Goal: Task Accomplishment & Management: Use online tool/utility

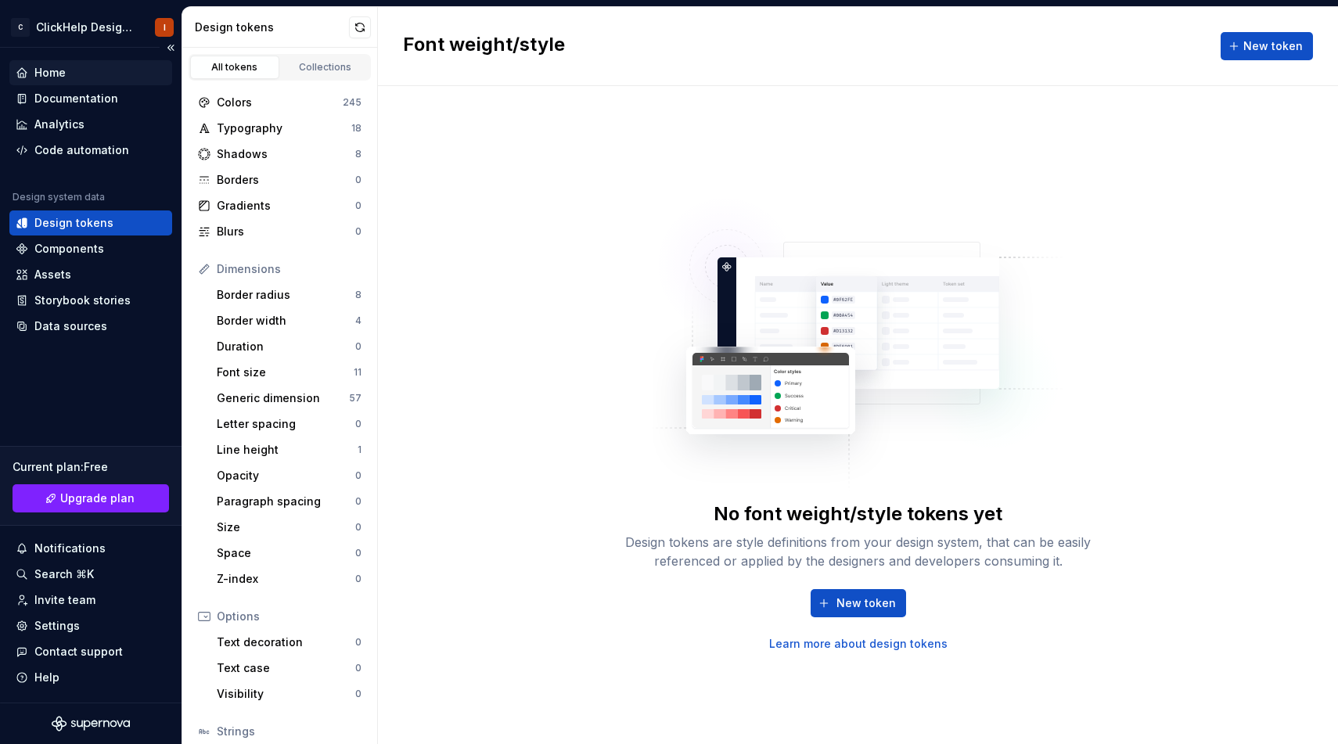
click at [96, 68] on div "Home" at bounding box center [91, 73] width 150 height 16
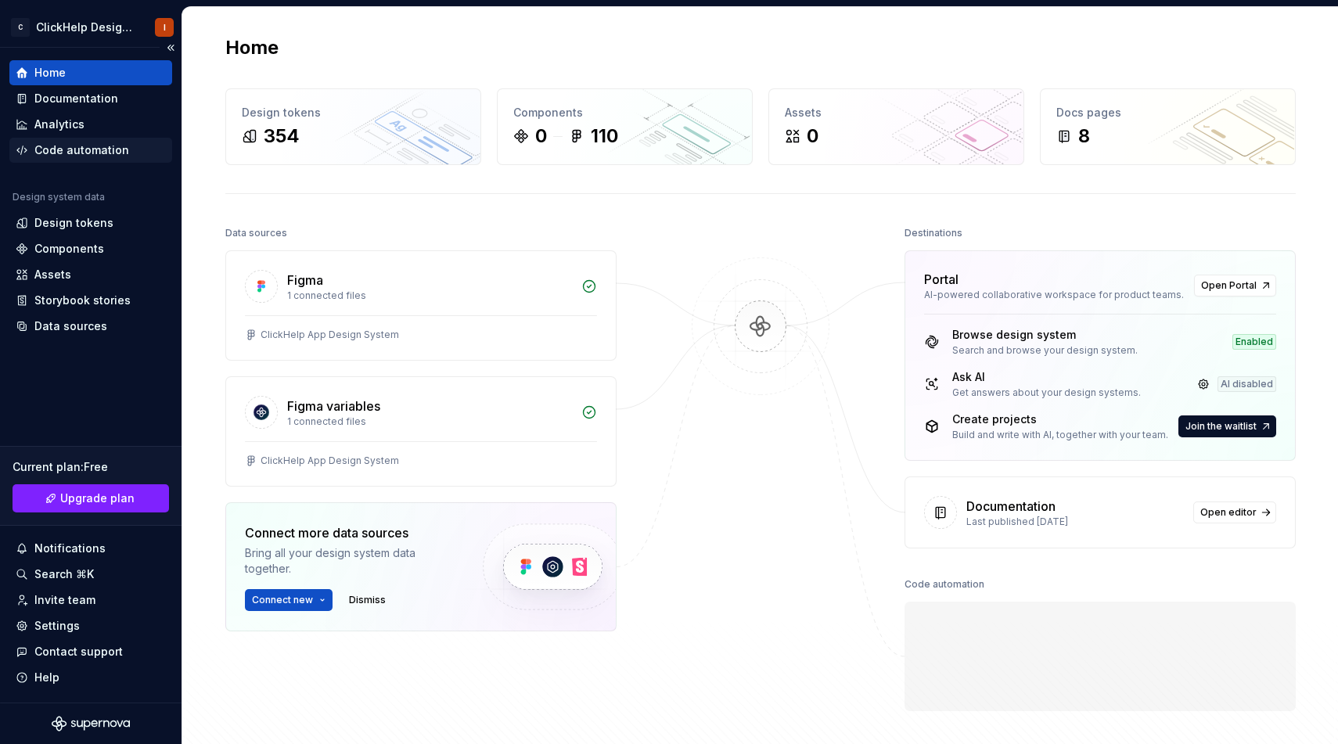
click at [98, 153] on div "Code automation" at bounding box center [81, 150] width 95 height 16
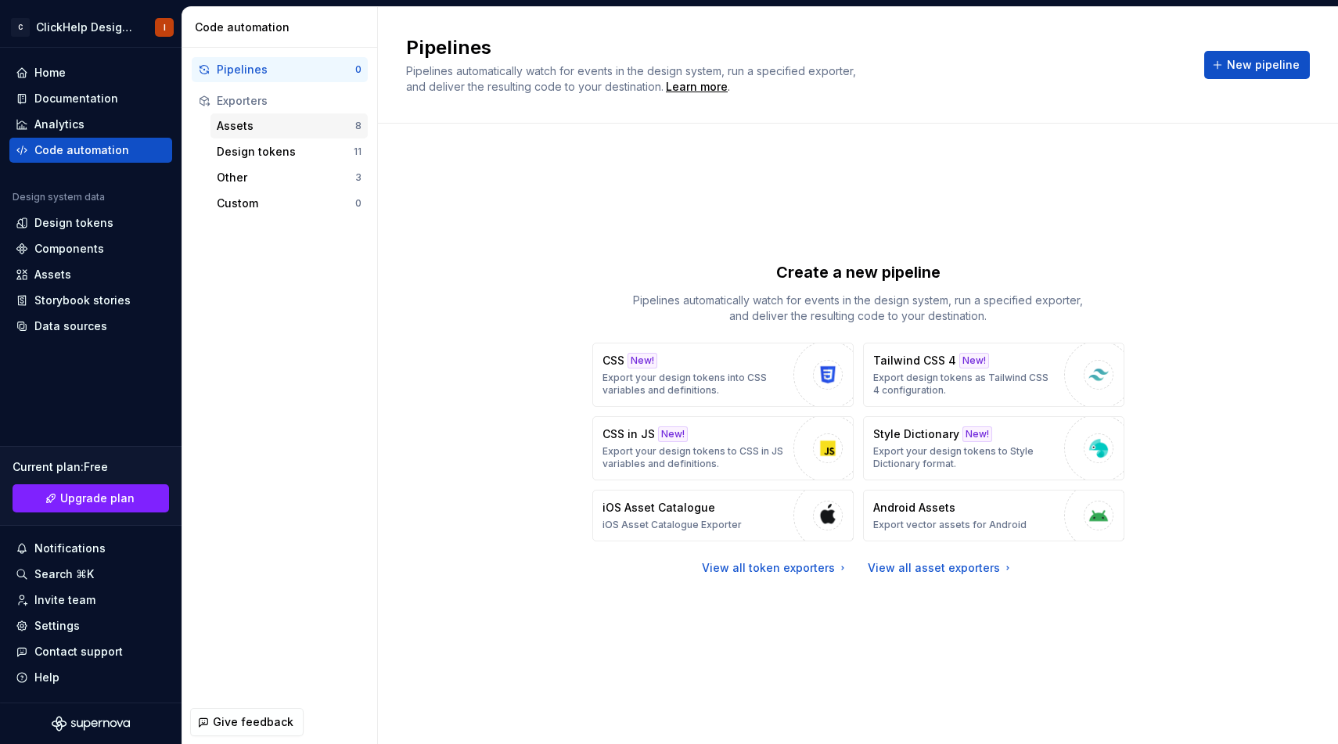
click at [262, 120] on div "Assets" at bounding box center [286, 126] width 138 height 16
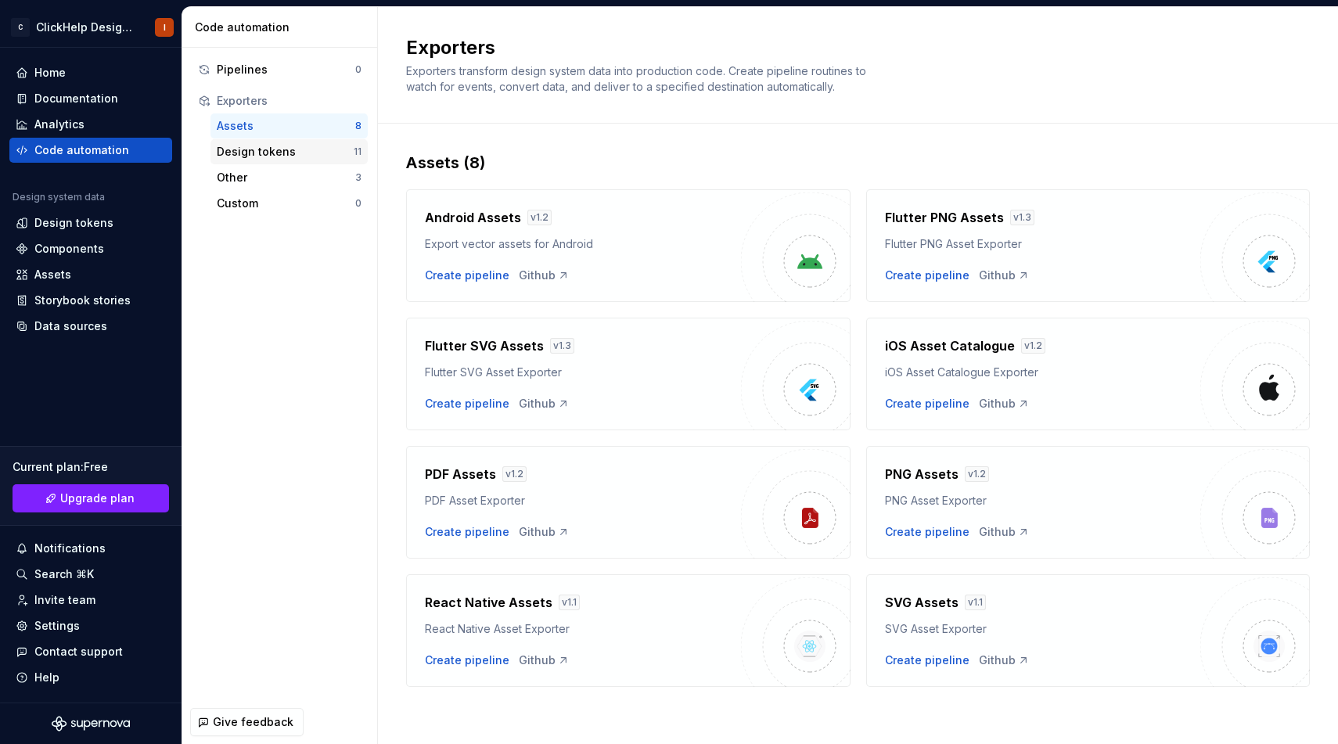
click at [300, 149] on div "Design tokens" at bounding box center [285, 152] width 137 height 16
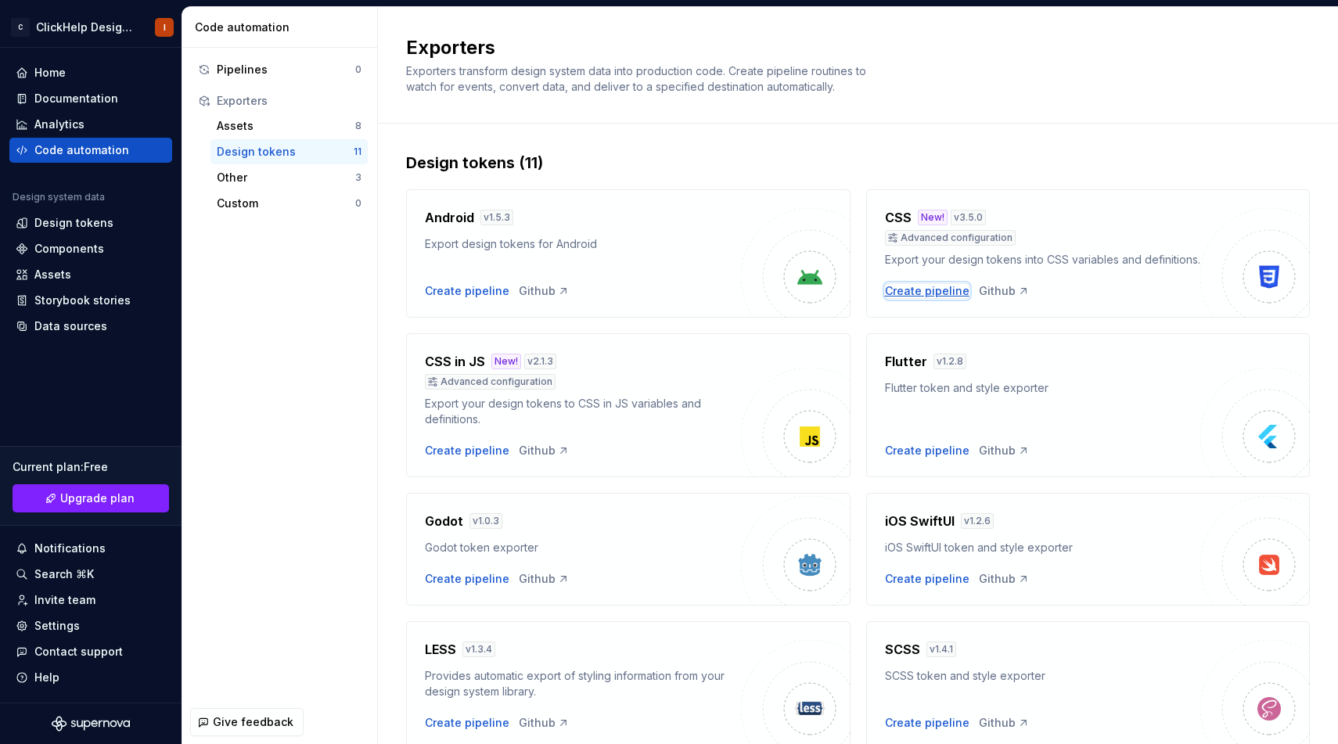
click at [911, 292] on div "Create pipeline" at bounding box center [927, 291] width 84 height 16
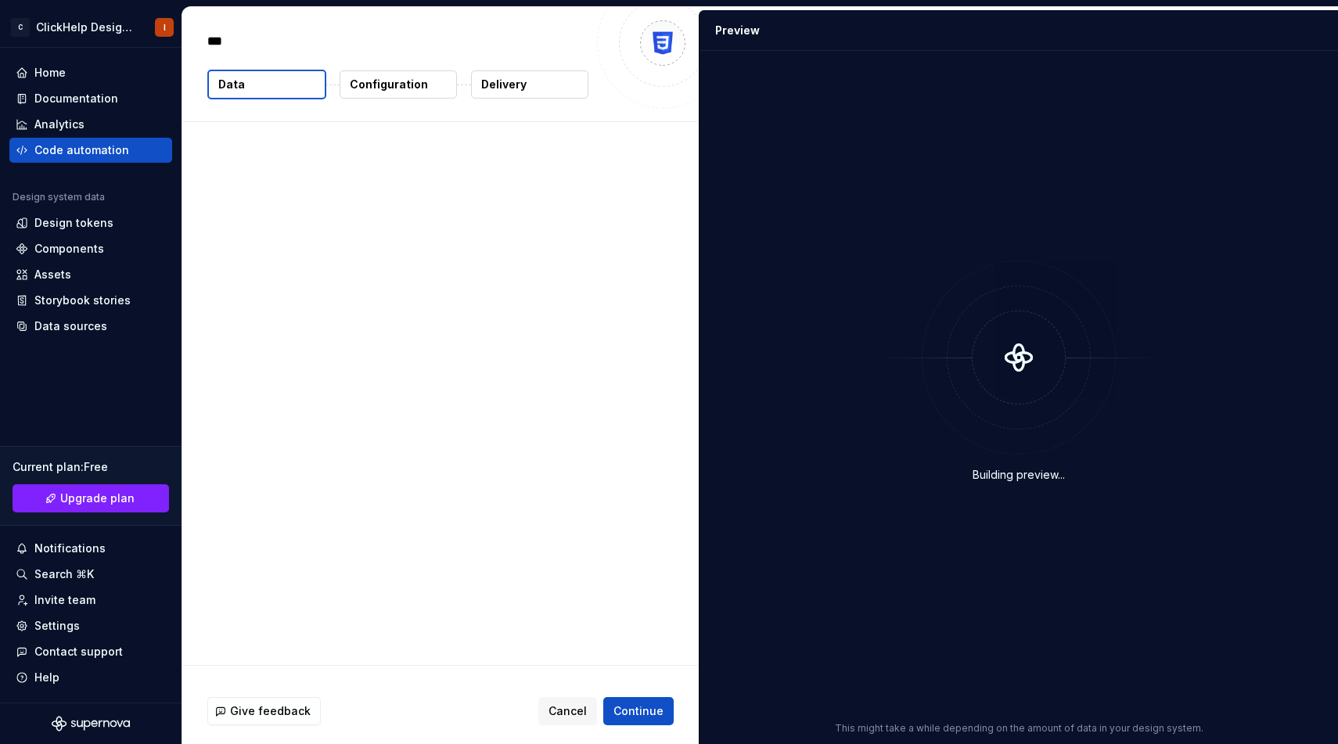
type textarea "*"
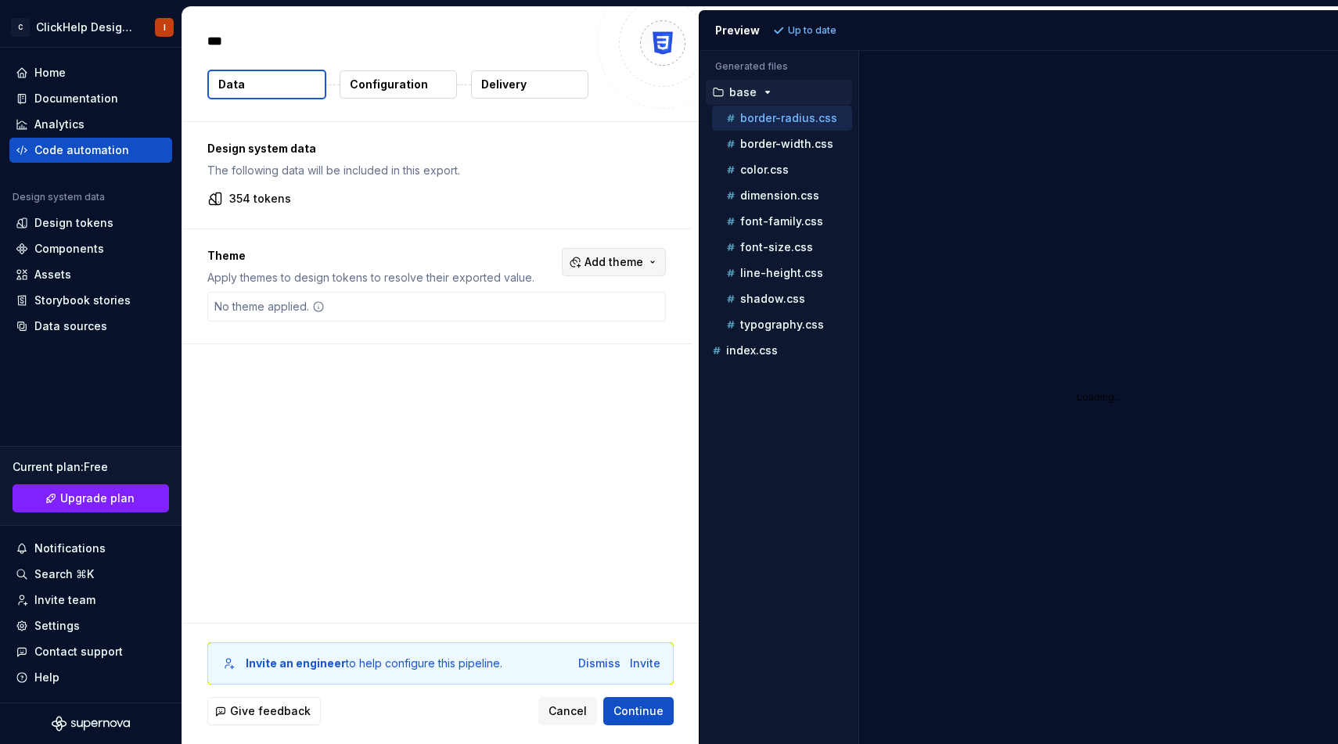
click at [600, 259] on span "Add theme" at bounding box center [613, 262] width 59 height 16
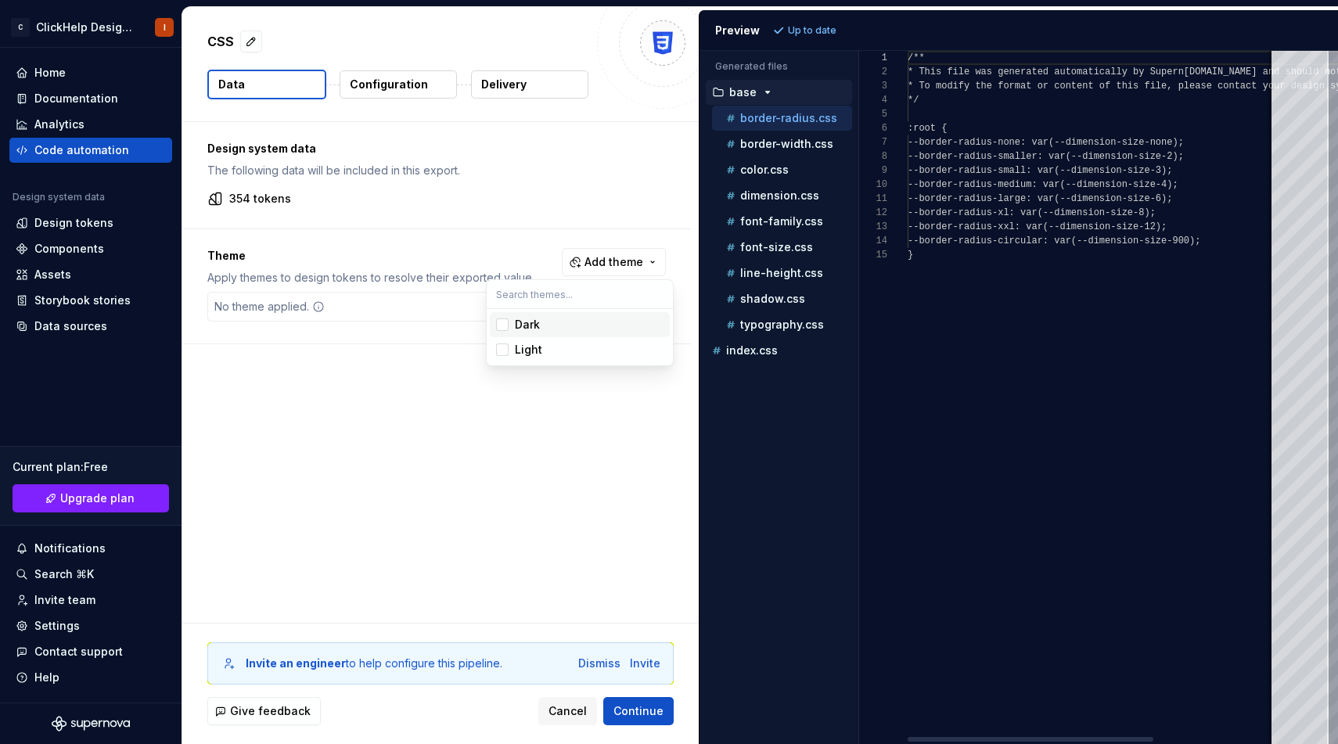
click at [580, 318] on div "Dark" at bounding box center [589, 325] width 149 height 16
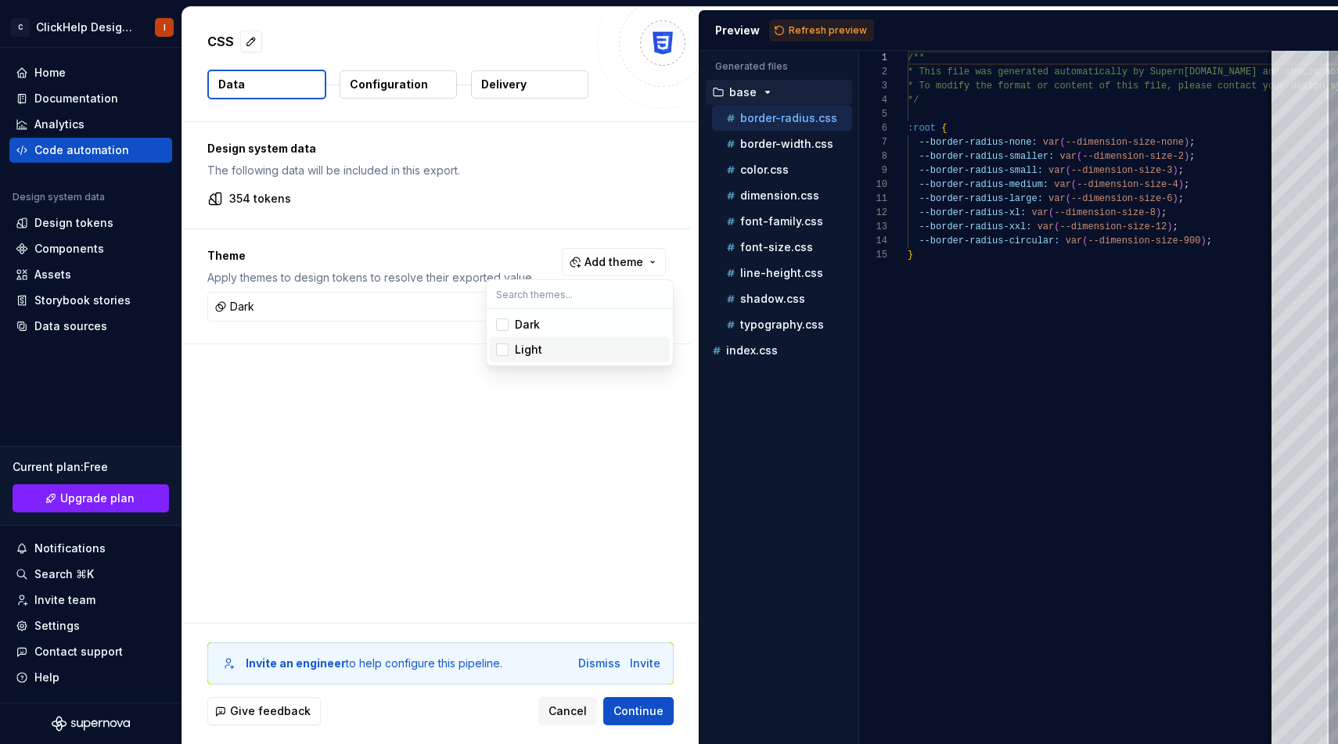
click at [571, 342] on div "Light" at bounding box center [589, 350] width 149 height 16
click at [472, 456] on html "C ClickHelp Design System I Home Documentation Analytics Code automation Design…" at bounding box center [669, 372] width 1338 height 744
click at [634, 708] on span "Continue" at bounding box center [638, 711] width 50 height 16
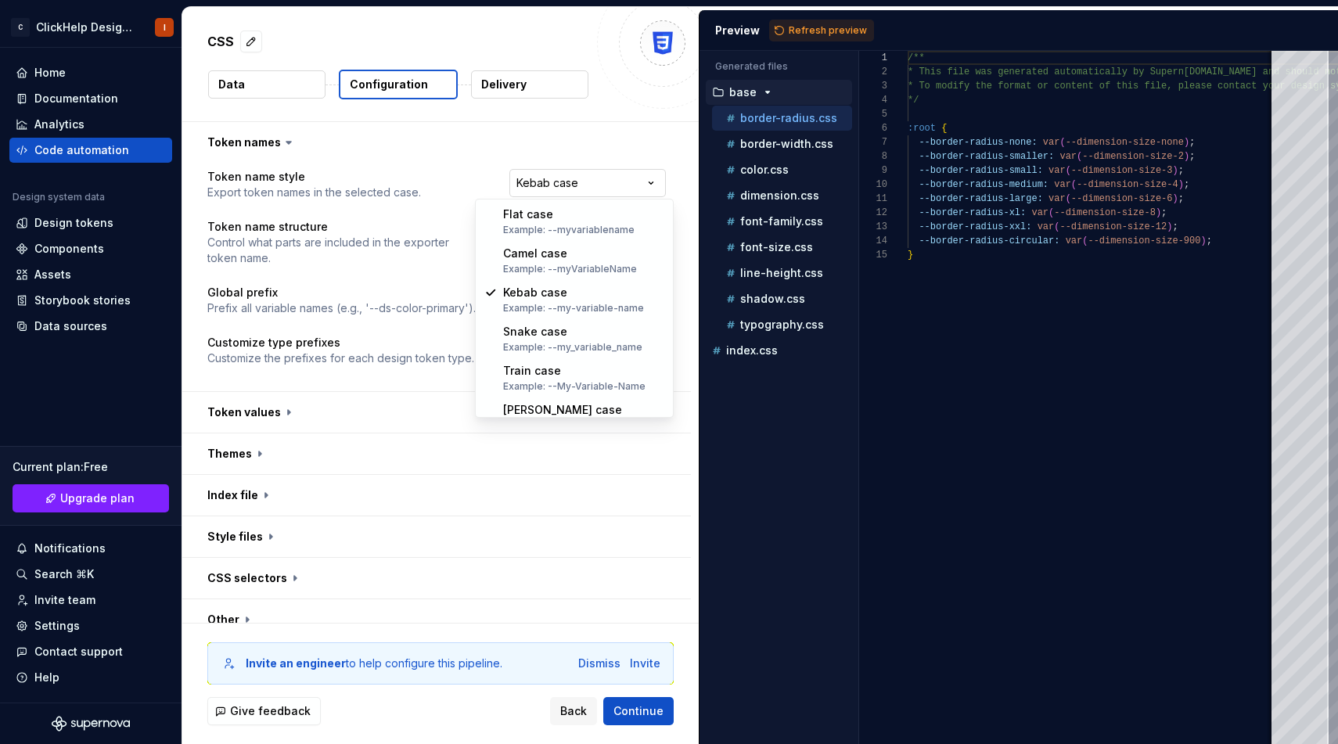
click at [564, 176] on html "**********" at bounding box center [669, 372] width 1338 height 744
select select "*********"
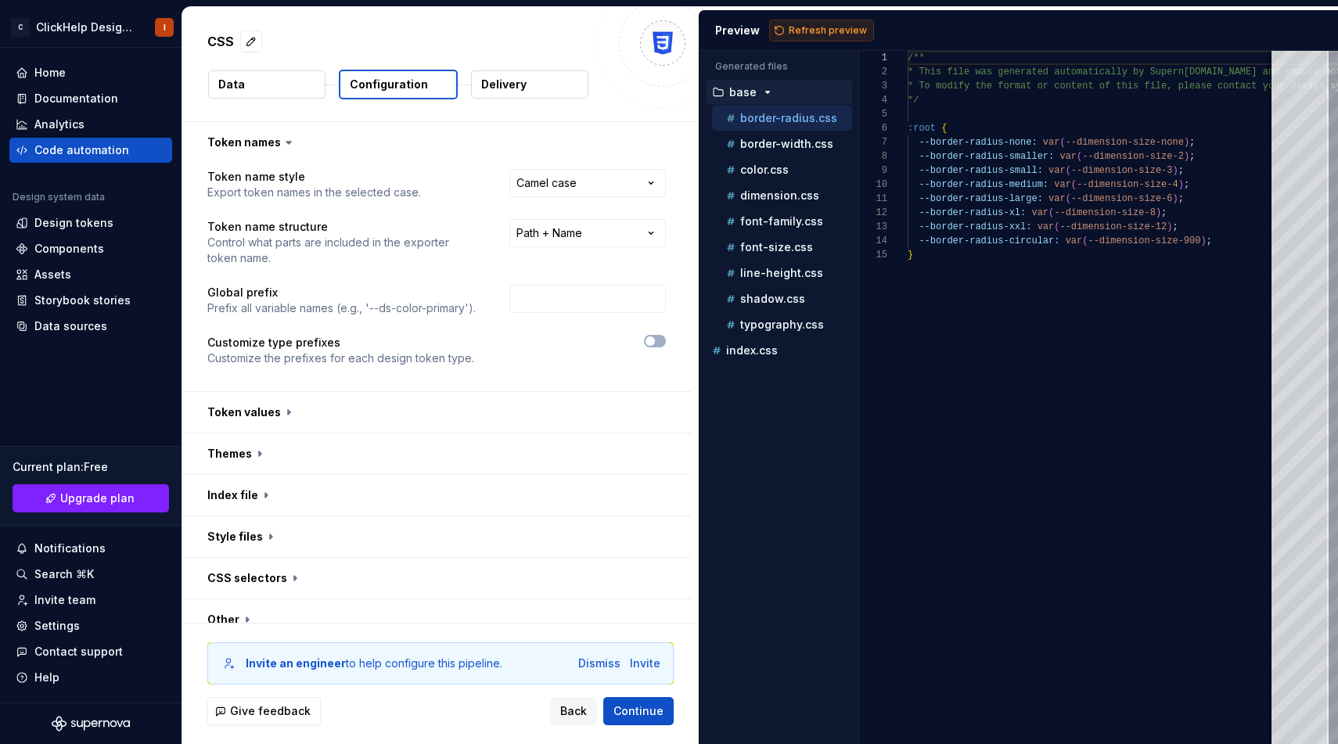
click at [806, 35] on span "Refresh preview" at bounding box center [827, 30] width 78 height 13
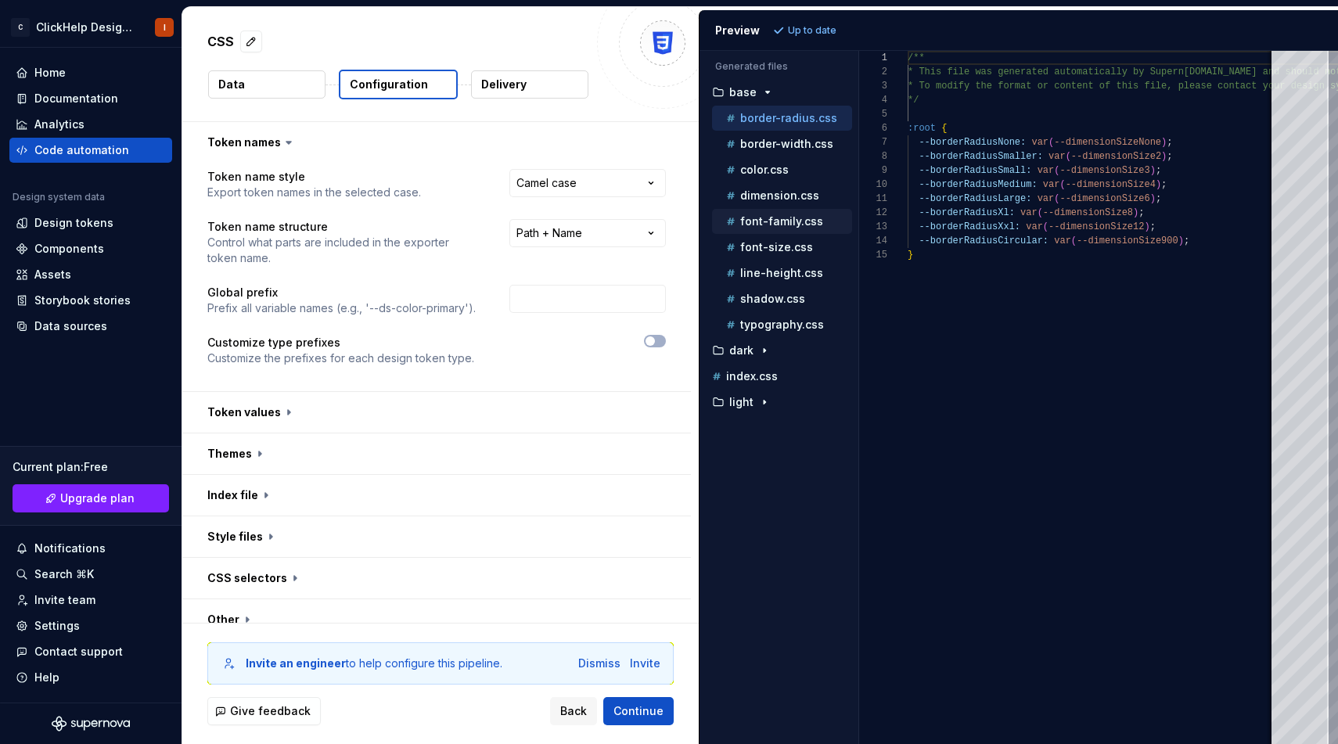
click at [775, 217] on p "font-family.css" at bounding box center [781, 221] width 83 height 13
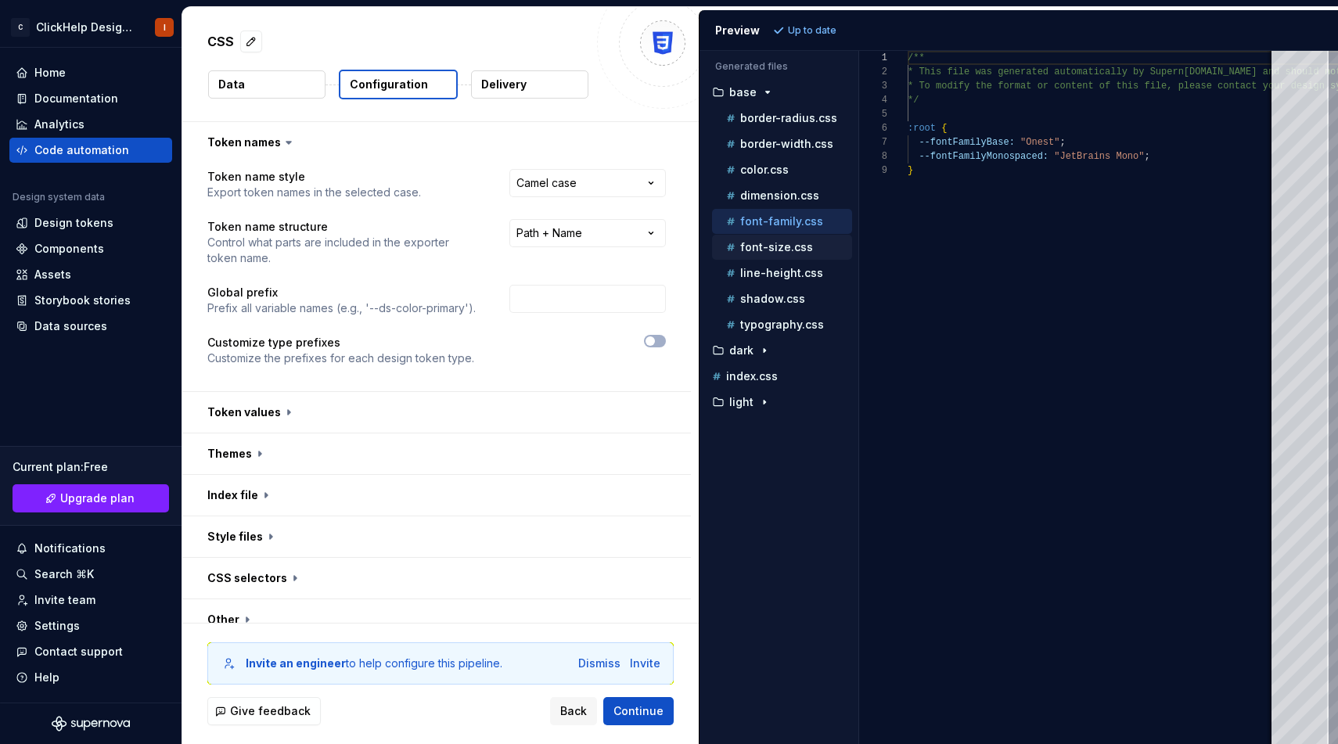
click at [767, 244] on p "font-size.css" at bounding box center [776, 247] width 73 height 13
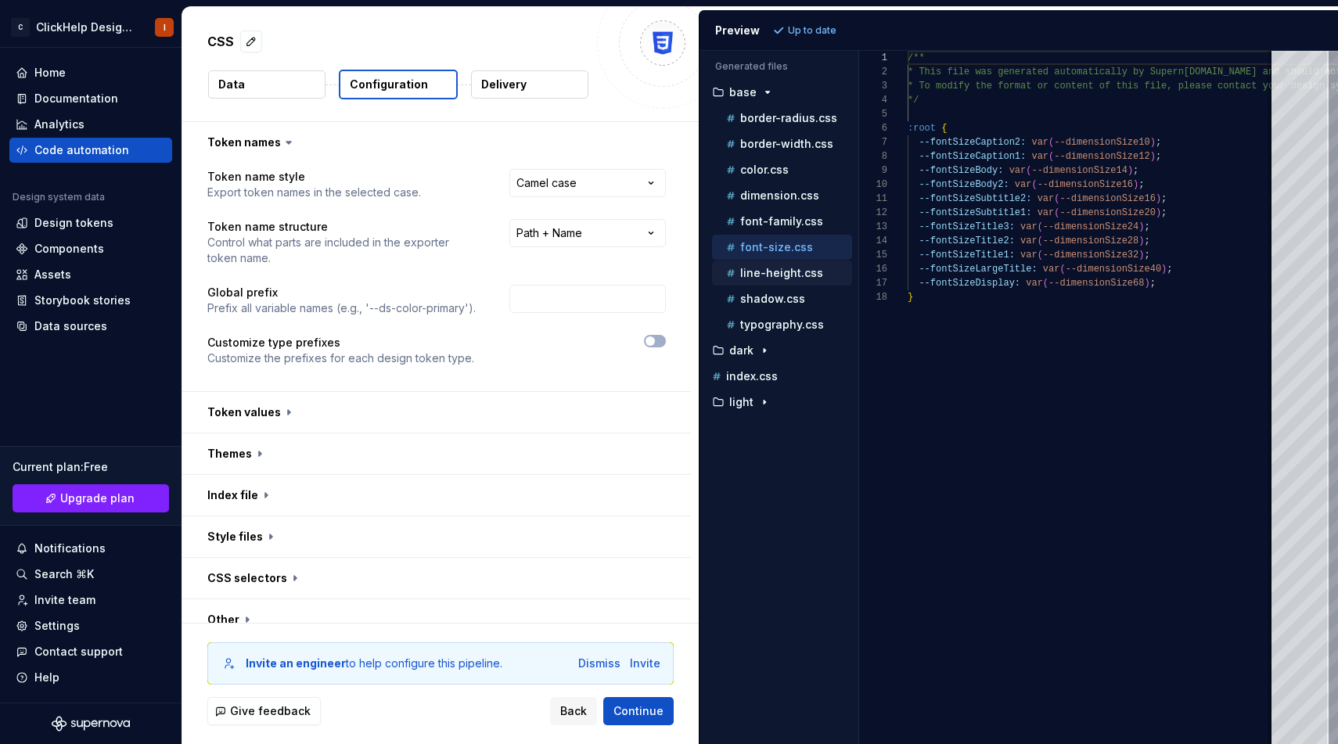
click at [788, 271] on p "line-height.css" at bounding box center [781, 273] width 83 height 13
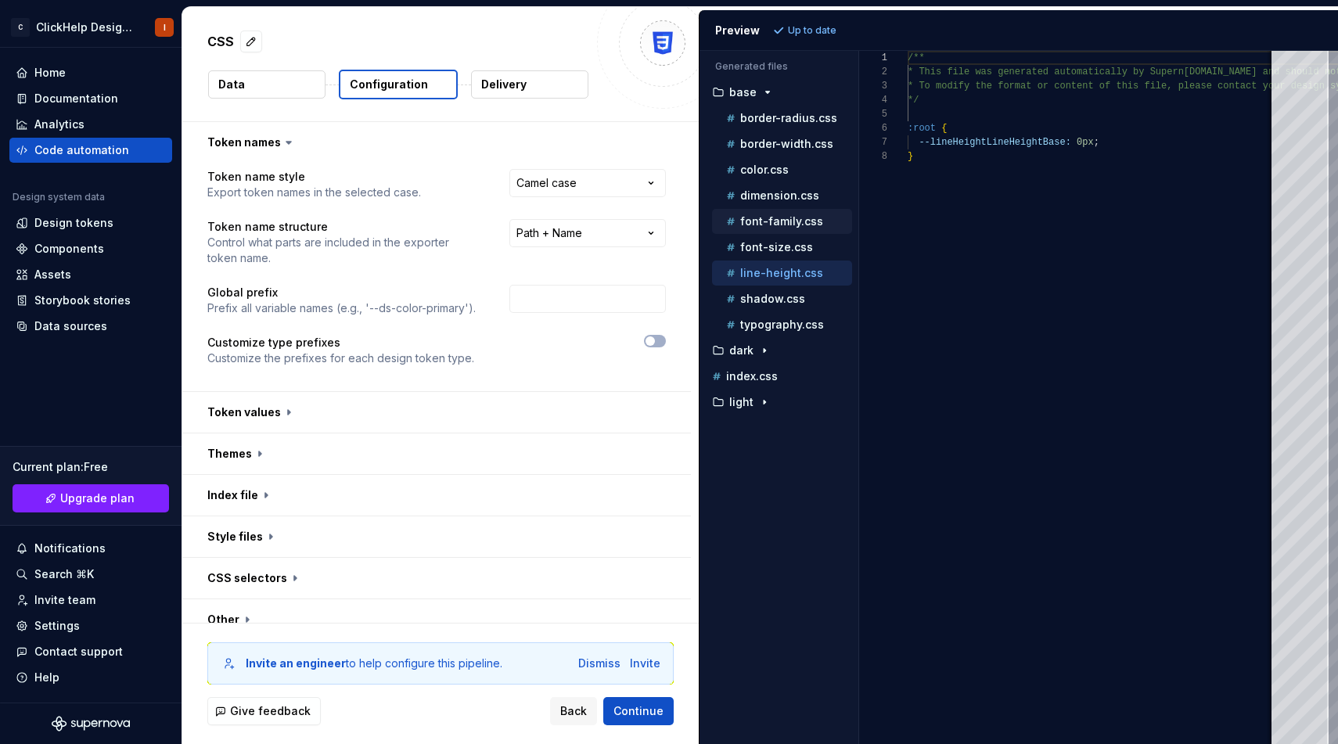
click at [788, 226] on p "font-family.css" at bounding box center [781, 221] width 83 height 13
click at [782, 243] on p "font-size.css" at bounding box center [776, 247] width 73 height 13
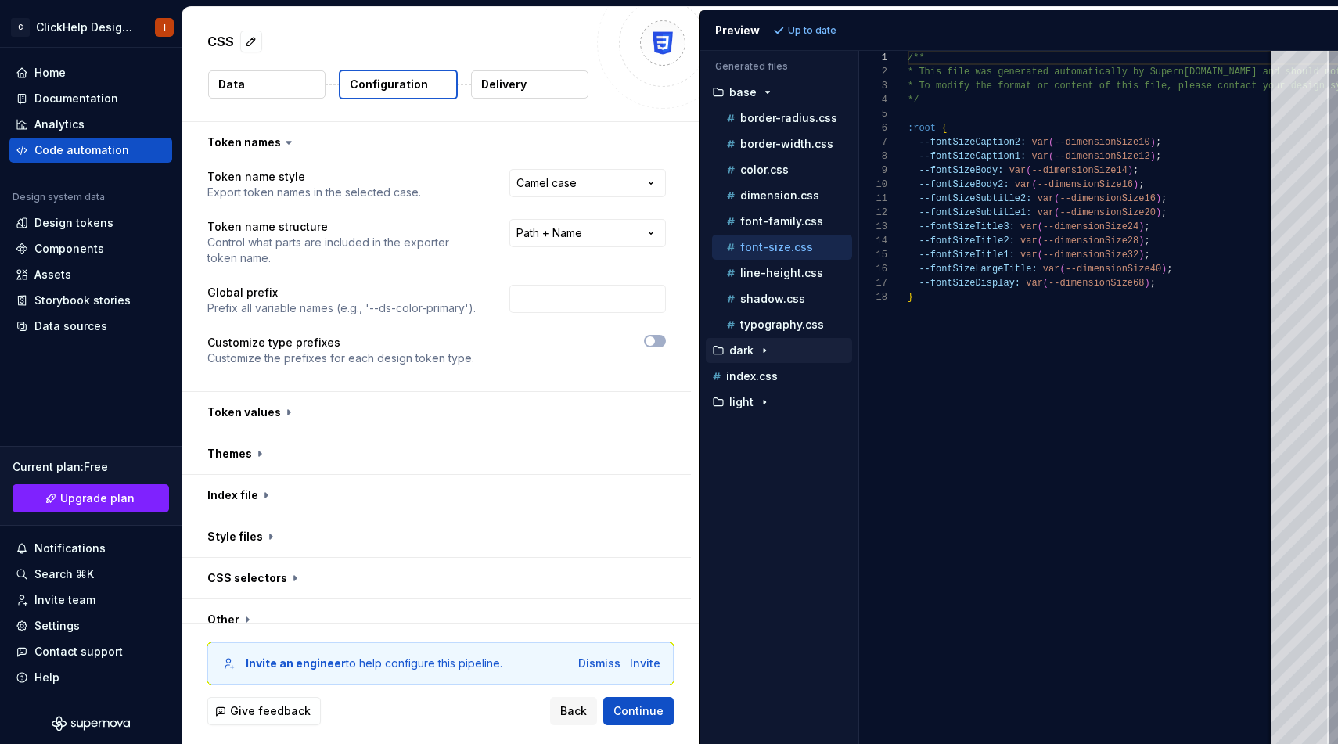
click at [763, 355] on icon "button" at bounding box center [764, 350] width 13 height 13
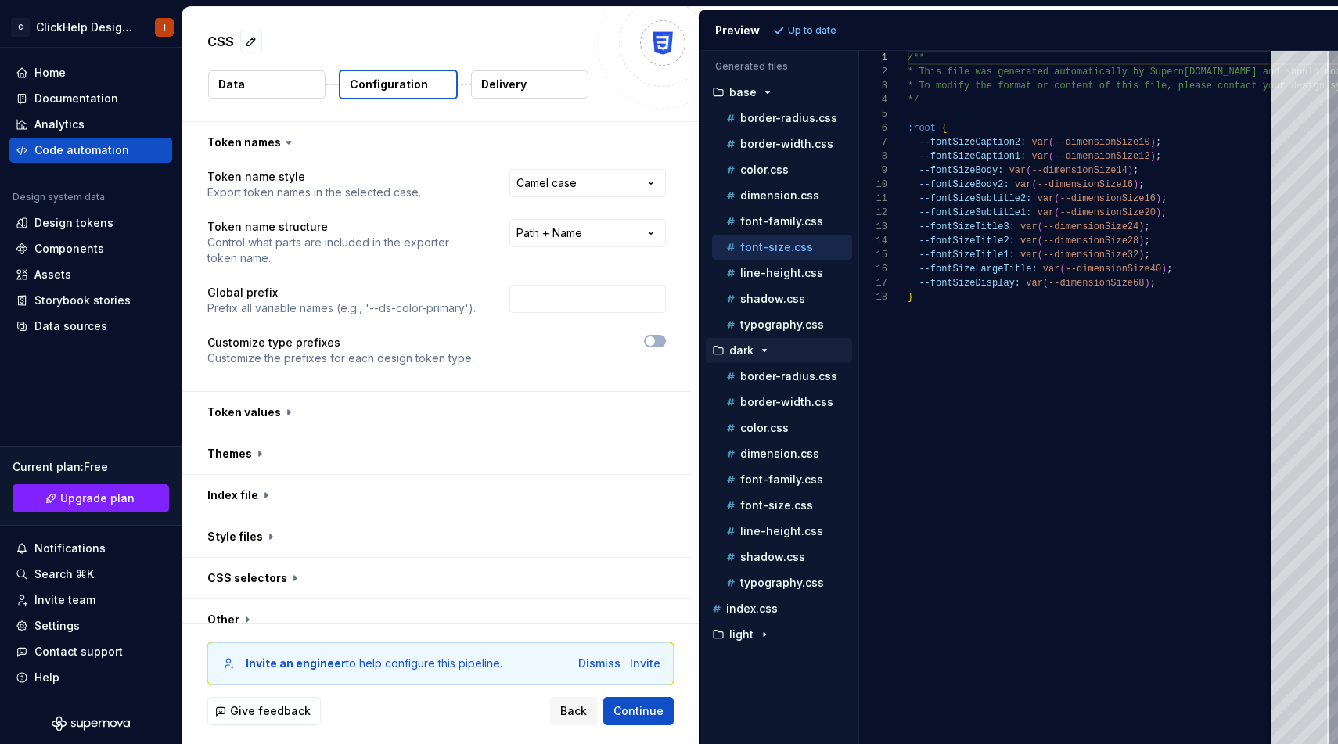
click at [763, 355] on icon "button" at bounding box center [764, 350] width 13 height 13
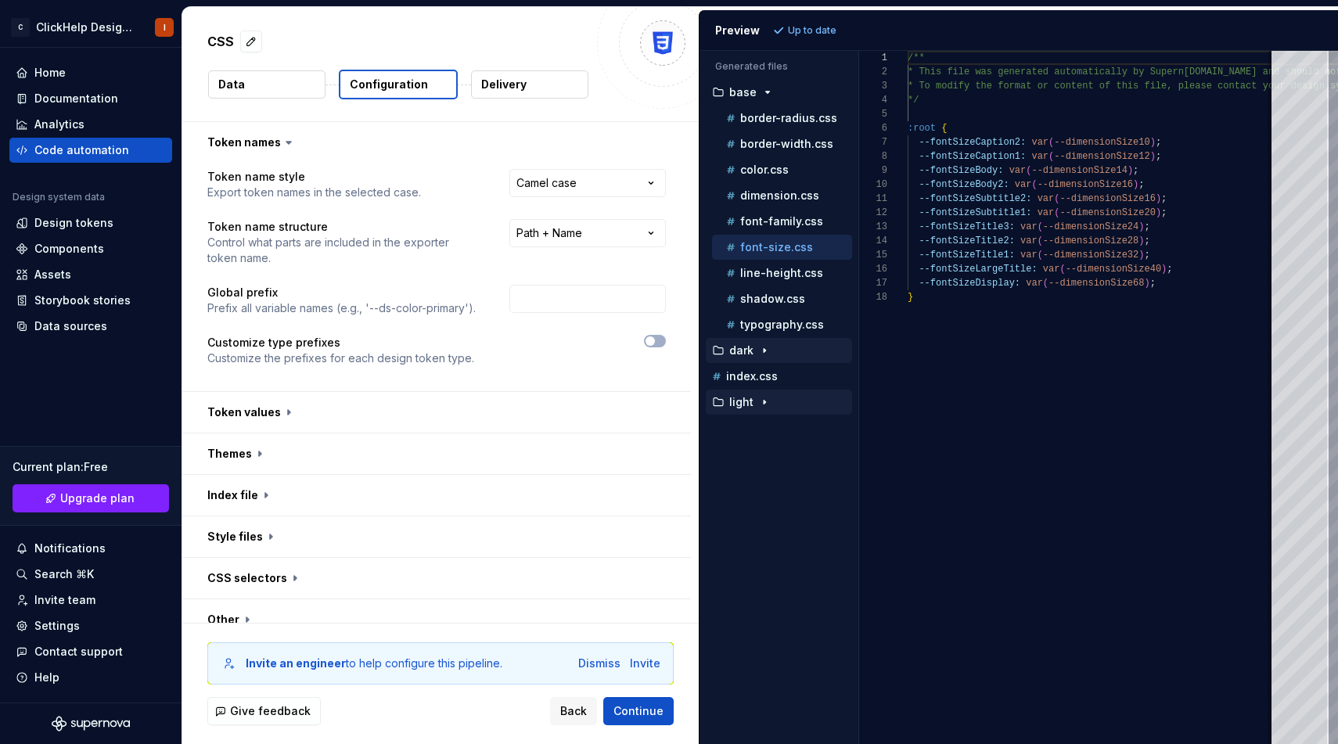
click at [763, 397] on icon "button" at bounding box center [764, 402] width 13 height 13
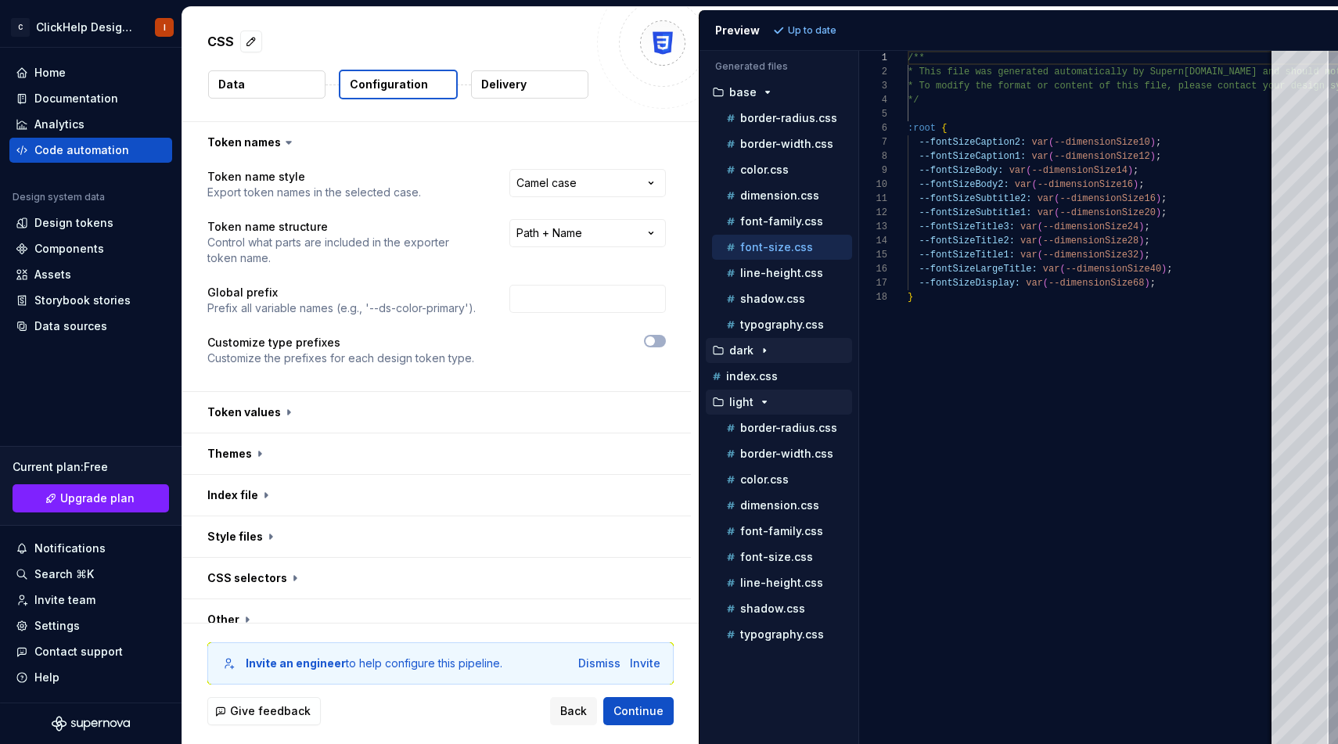
click at [763, 397] on icon "button" at bounding box center [764, 402] width 13 height 13
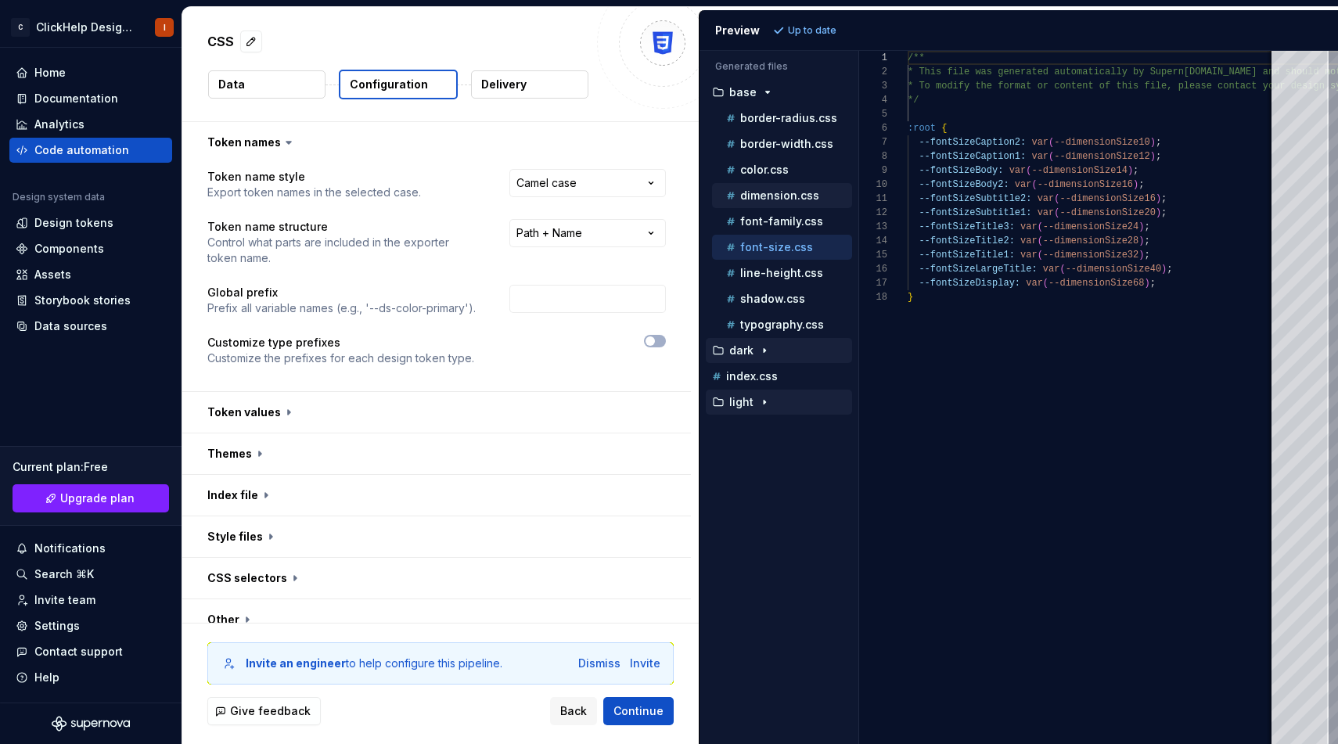
click at [800, 206] on div "dimension.css" at bounding box center [782, 195] width 140 height 25
click at [808, 199] on p "dimension.css" at bounding box center [779, 195] width 79 height 13
type textarea "**********"
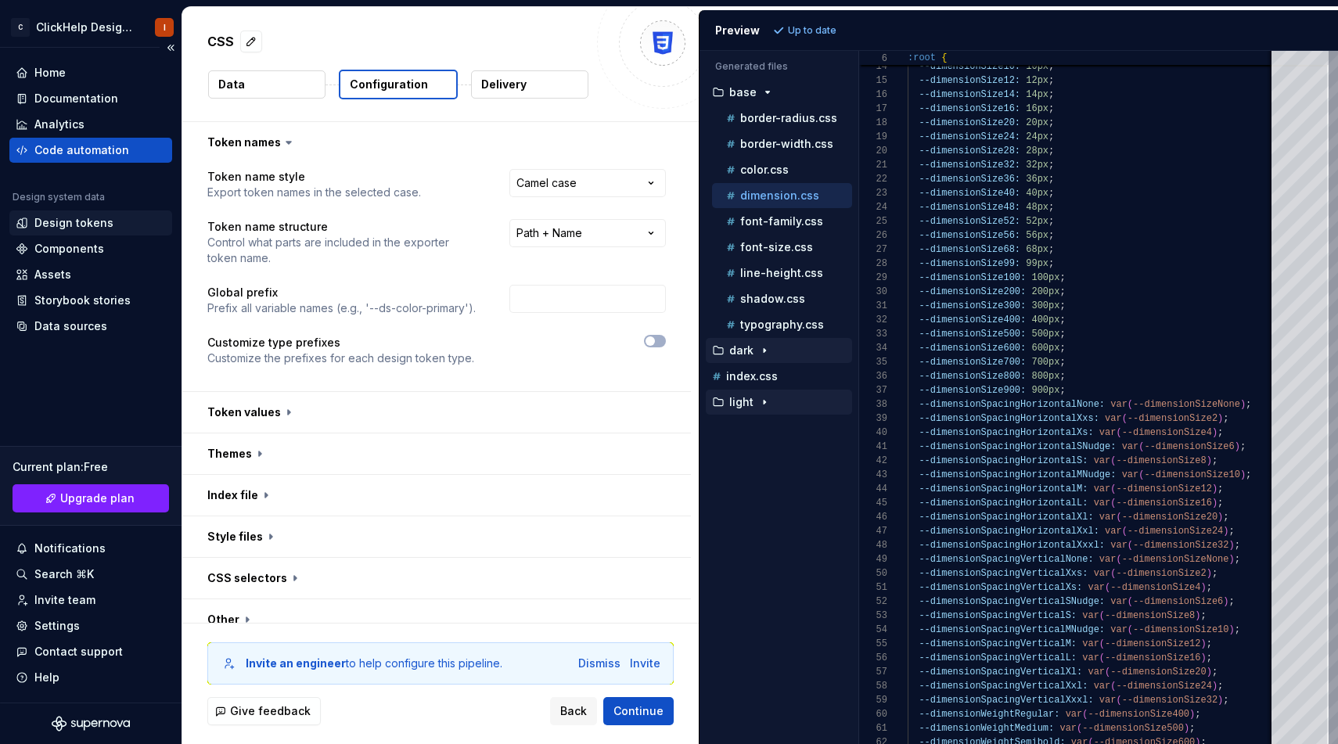
click at [109, 221] on div "Design tokens" at bounding box center [91, 223] width 150 height 16
click at [118, 102] on div "Documentation" at bounding box center [91, 99] width 150 height 16
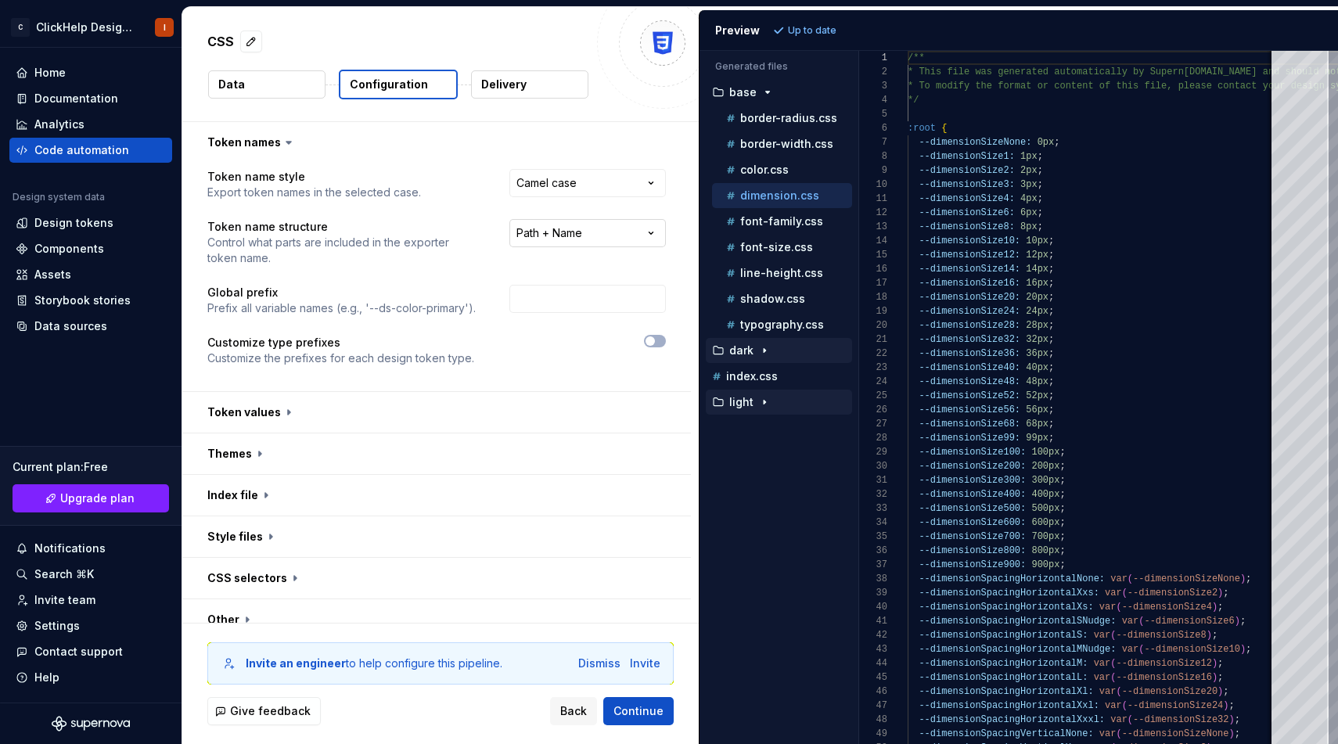
click at [573, 230] on html "**********" at bounding box center [669, 372] width 1338 height 744
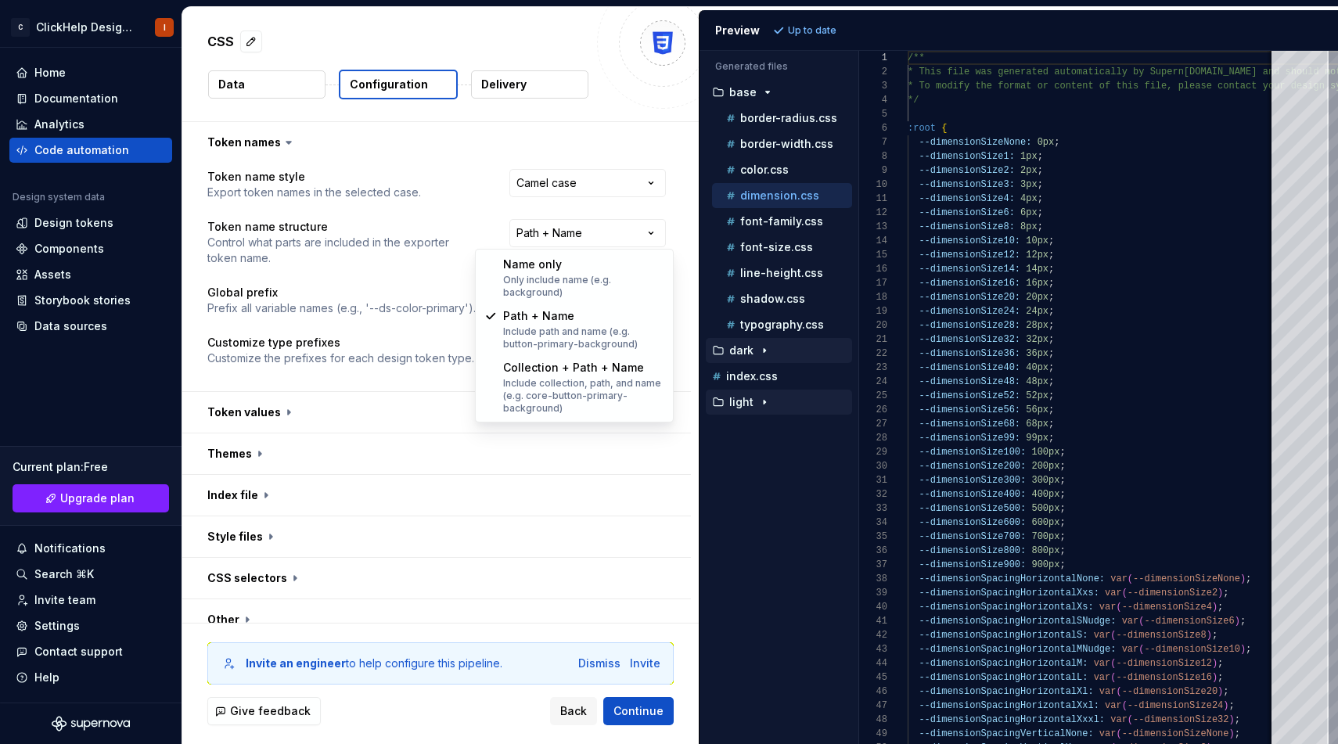
select select "********"
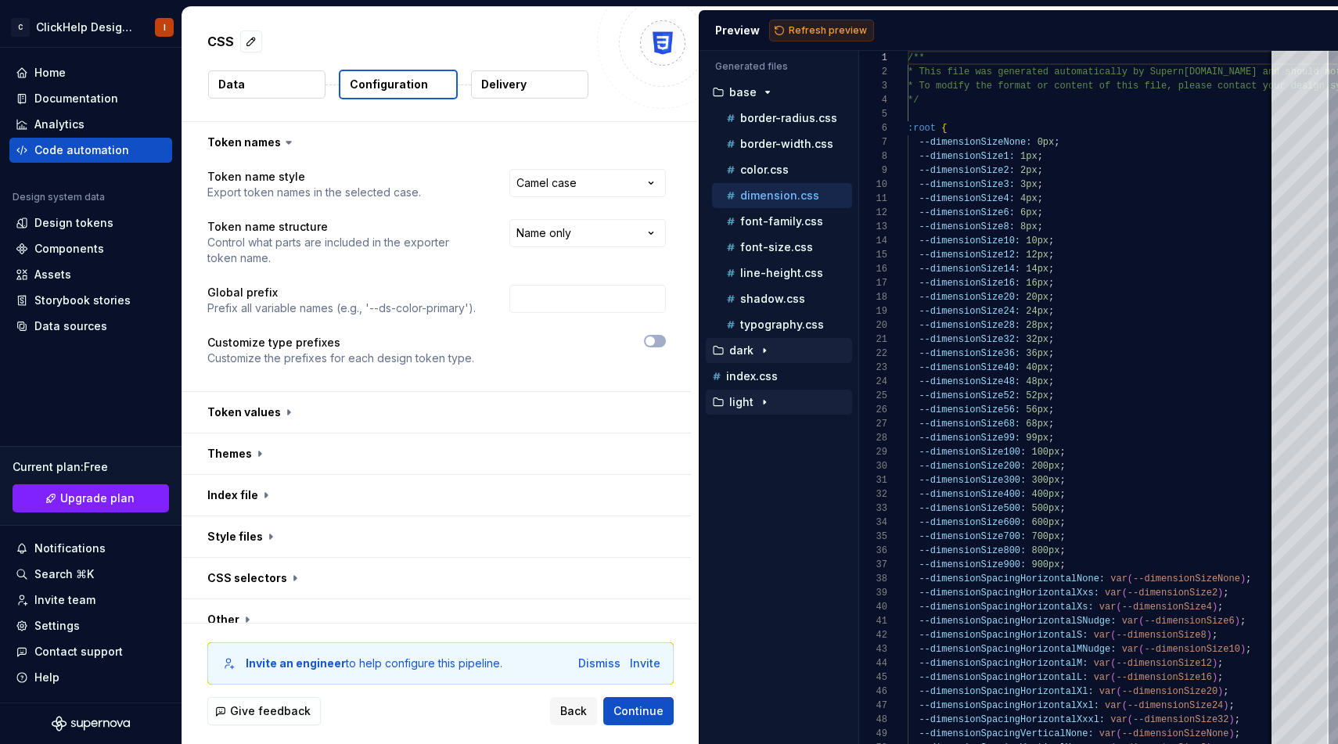
click at [819, 31] on span "Refresh preview" at bounding box center [827, 30] width 78 height 13
type textarea "**********"
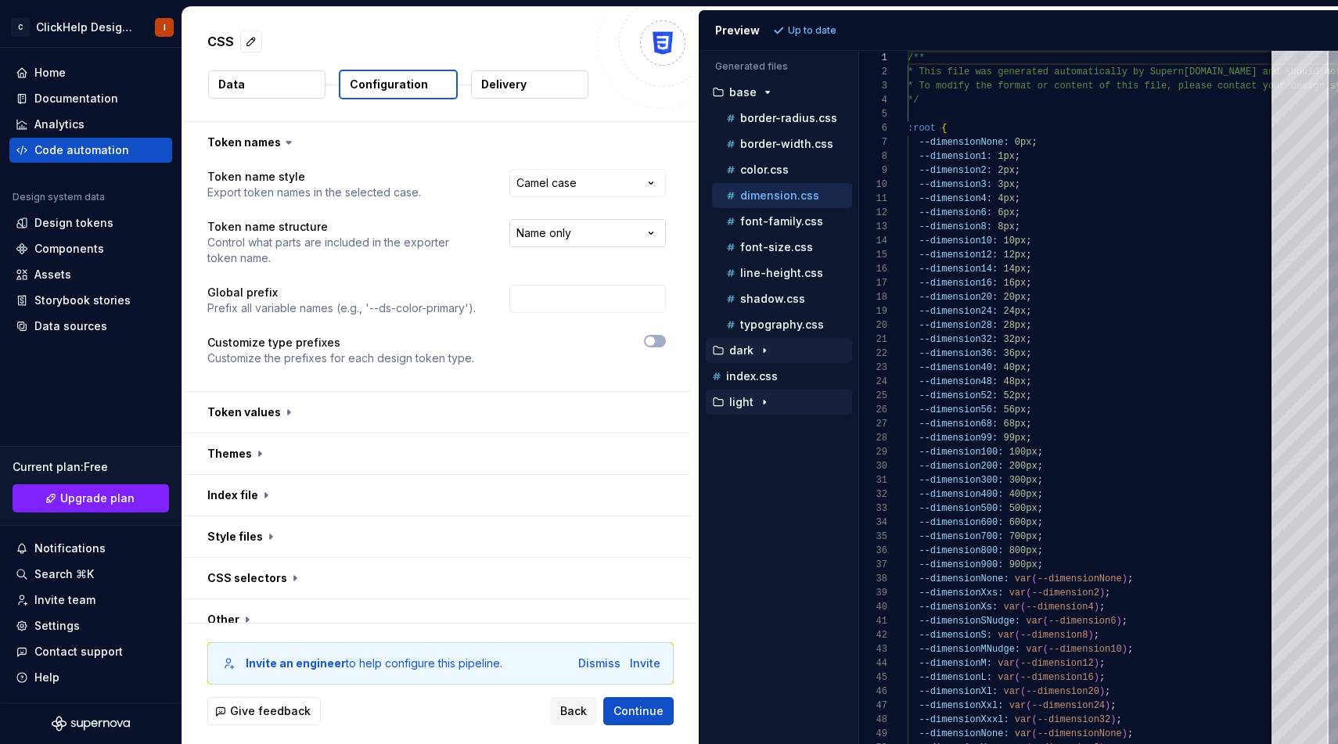
click at [604, 237] on html "**********" at bounding box center [669, 372] width 1338 height 744
click at [597, 231] on html "**********" at bounding box center [669, 372] width 1338 height 744
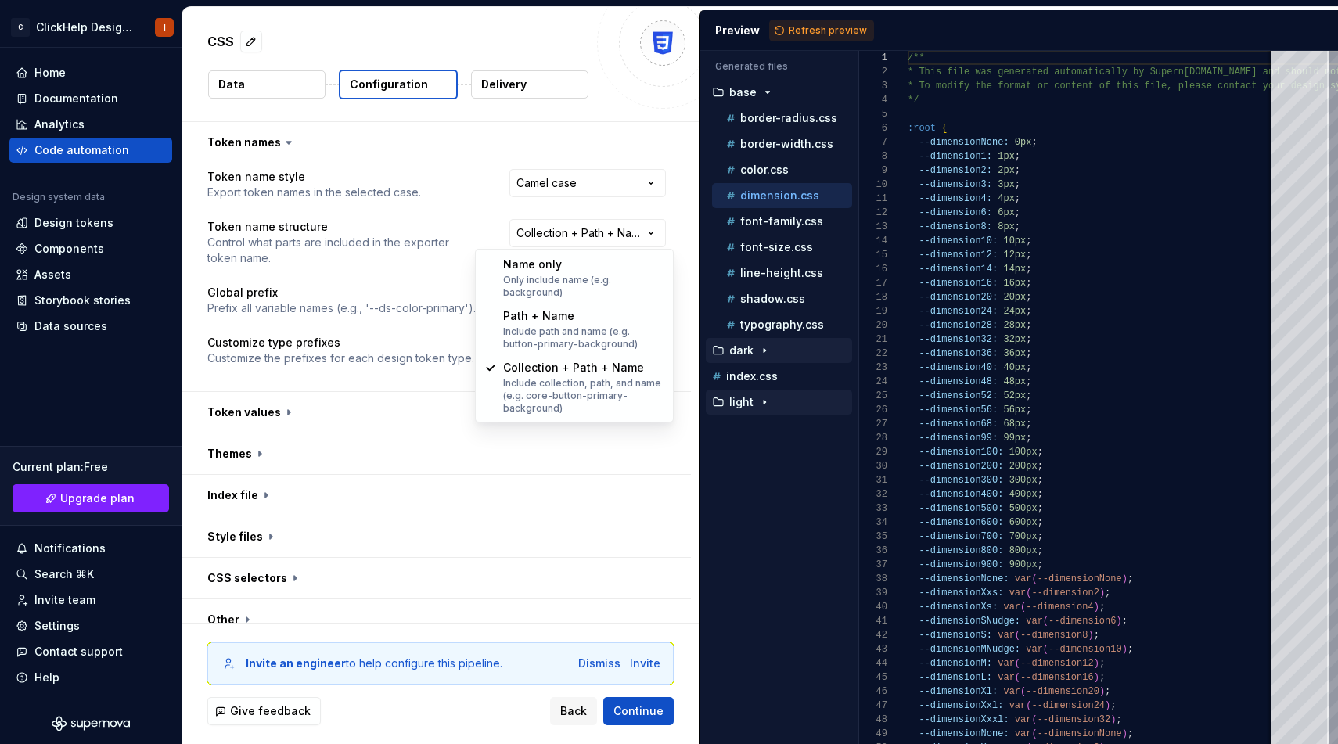
select select "**********"
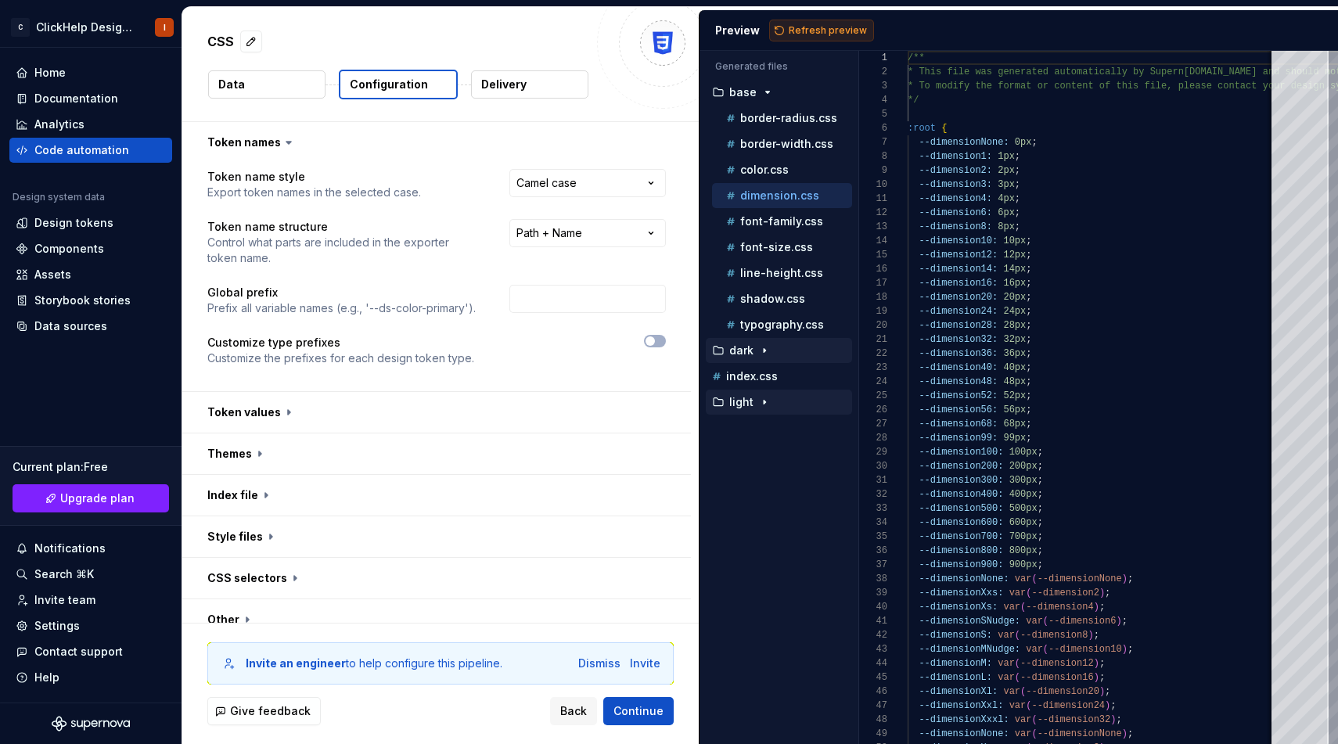
click at [791, 34] on span "Refresh preview" at bounding box center [827, 30] width 78 height 13
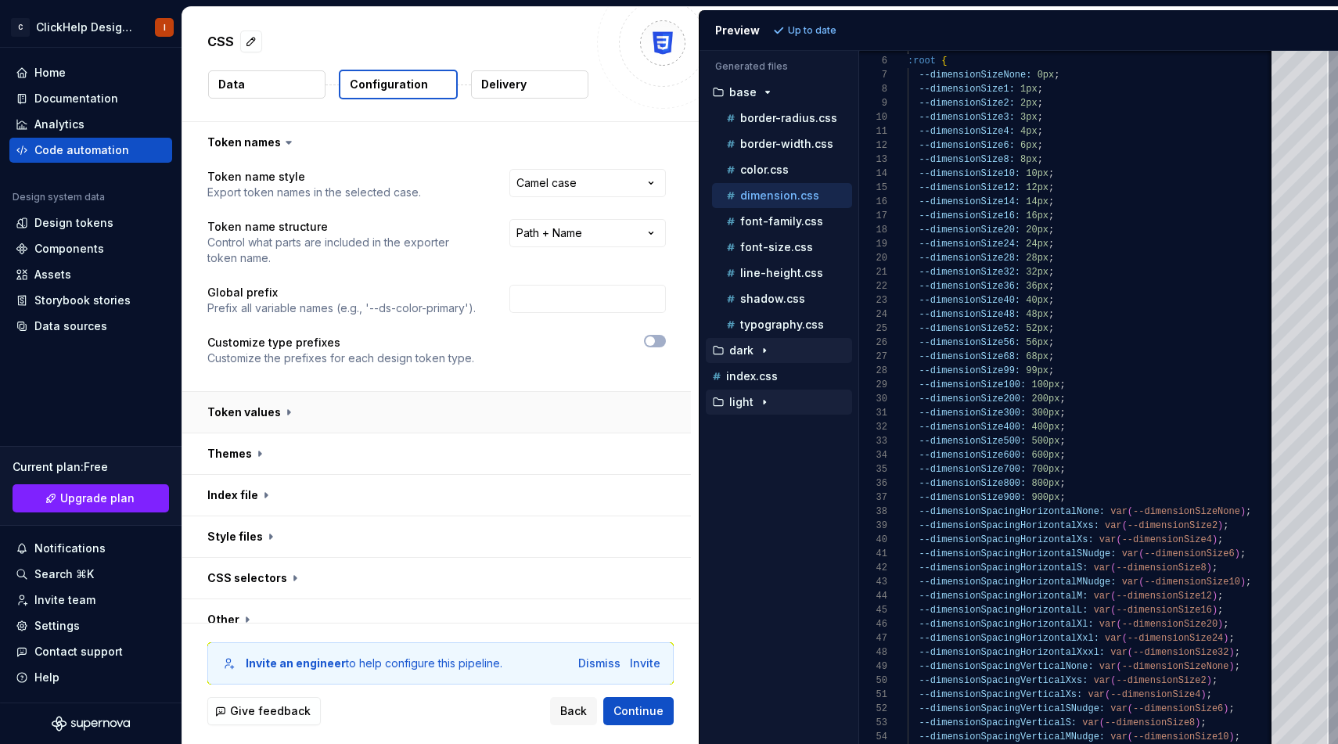
click at [523, 405] on button "button" at bounding box center [436, 412] width 508 height 41
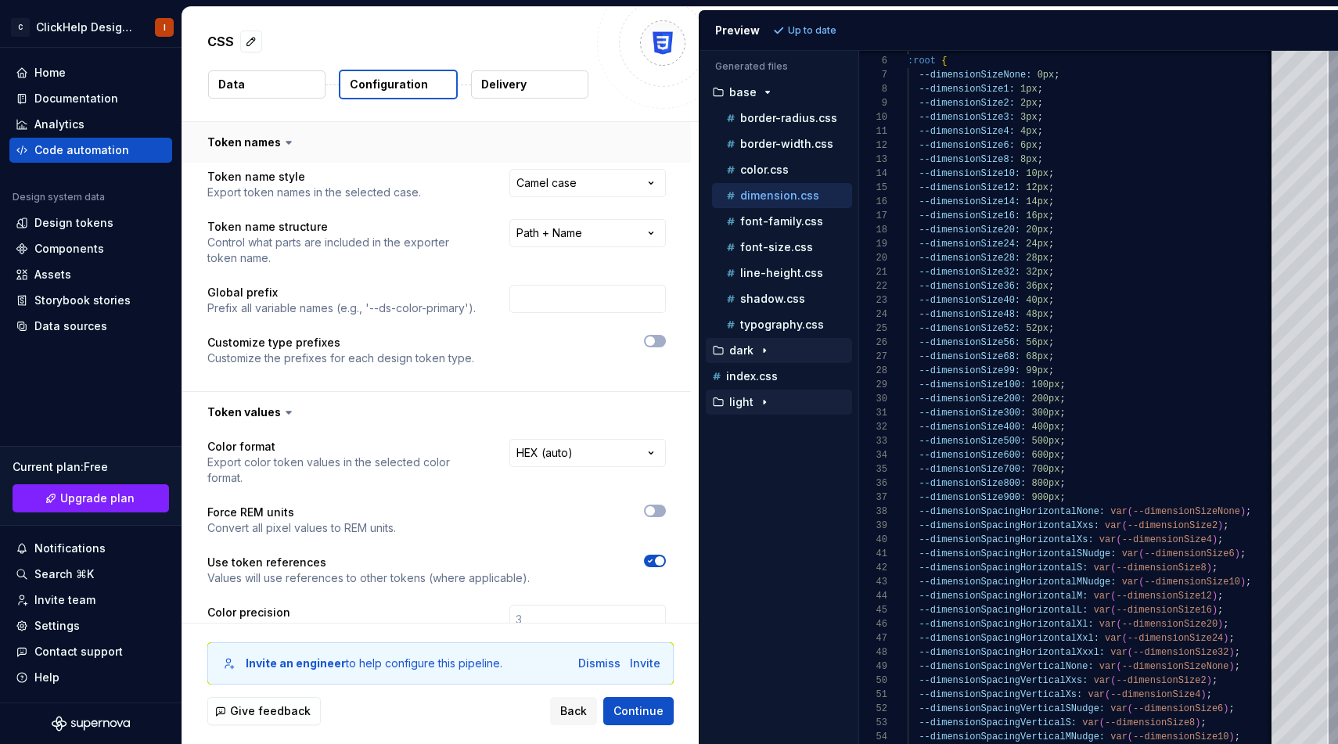
click at [394, 135] on button "button" at bounding box center [436, 142] width 508 height 41
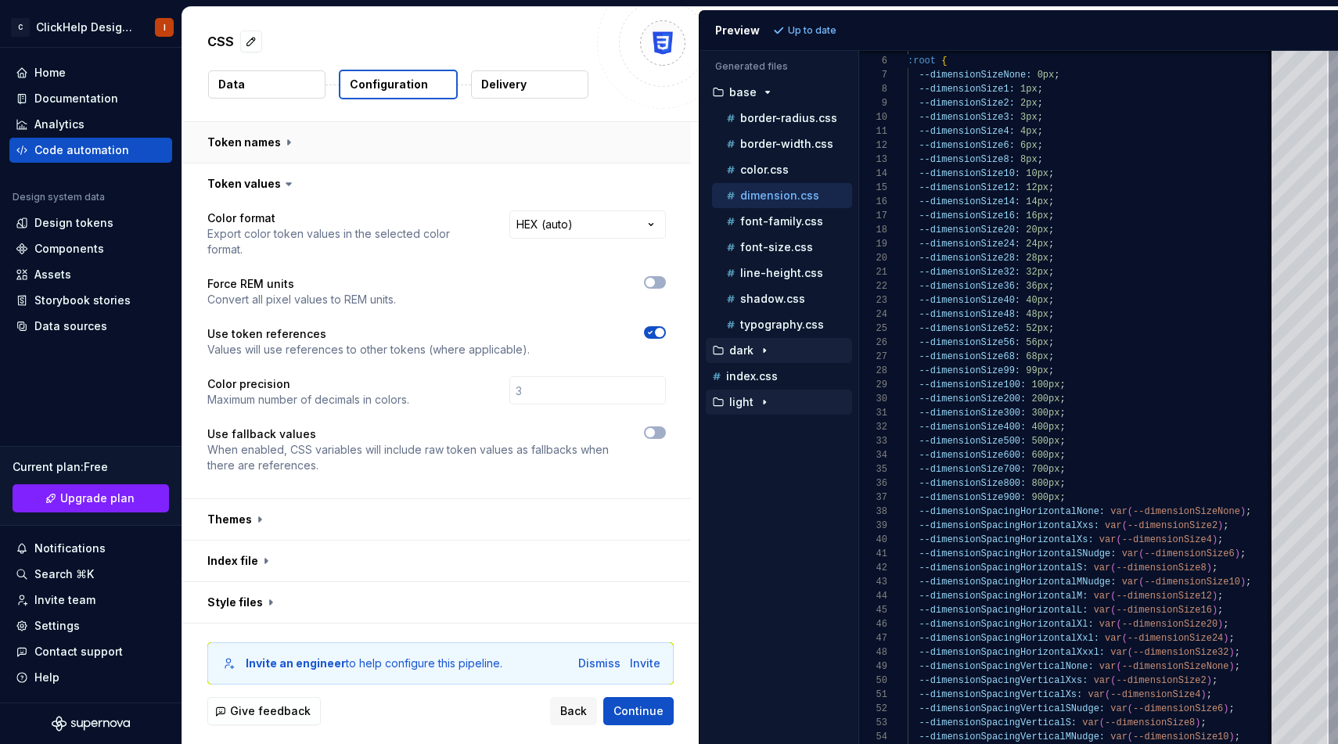
click at [394, 135] on button "button" at bounding box center [436, 142] width 508 height 41
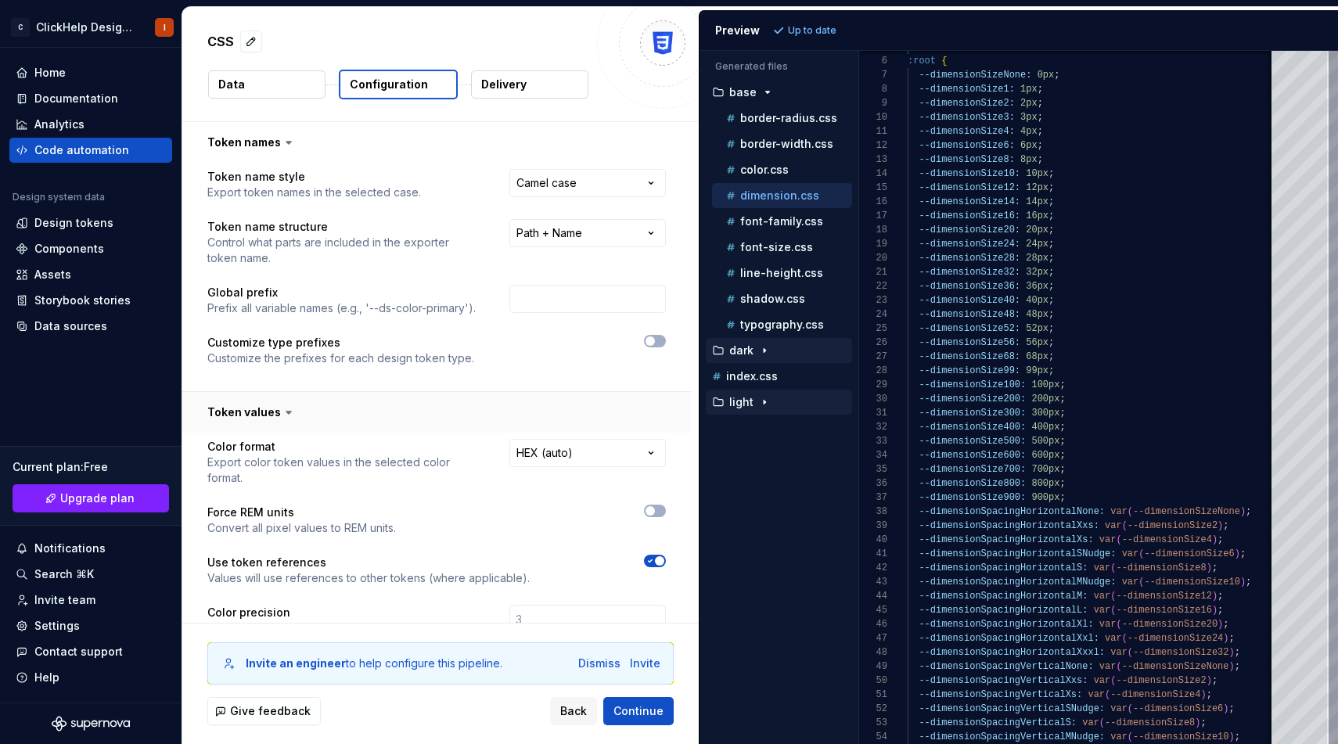
drag, startPoint x: 546, startPoint y: 394, endPoint x: 385, endPoint y: 397, distance: 161.2
click at [519, 394] on button "button" at bounding box center [436, 412] width 508 height 41
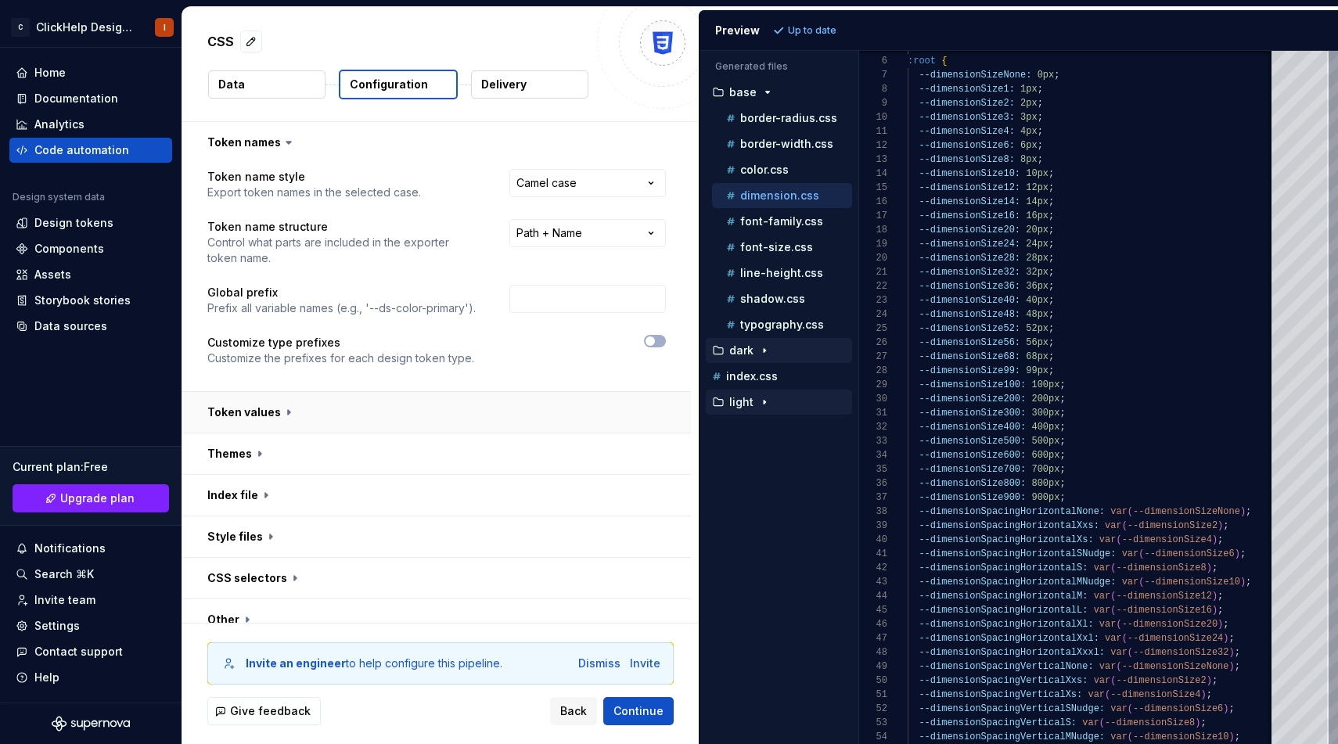
click at [392, 397] on button "button" at bounding box center [436, 412] width 508 height 41
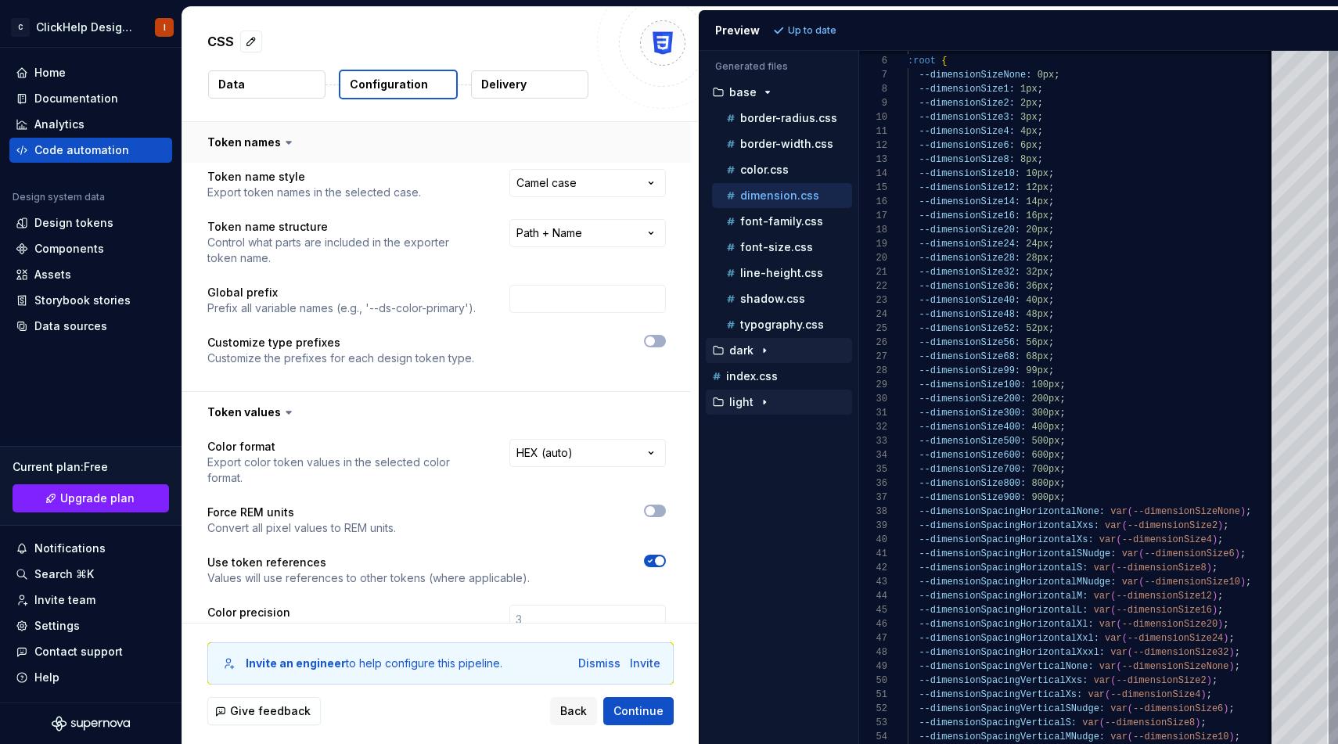
click at [314, 145] on button "button" at bounding box center [436, 142] width 508 height 41
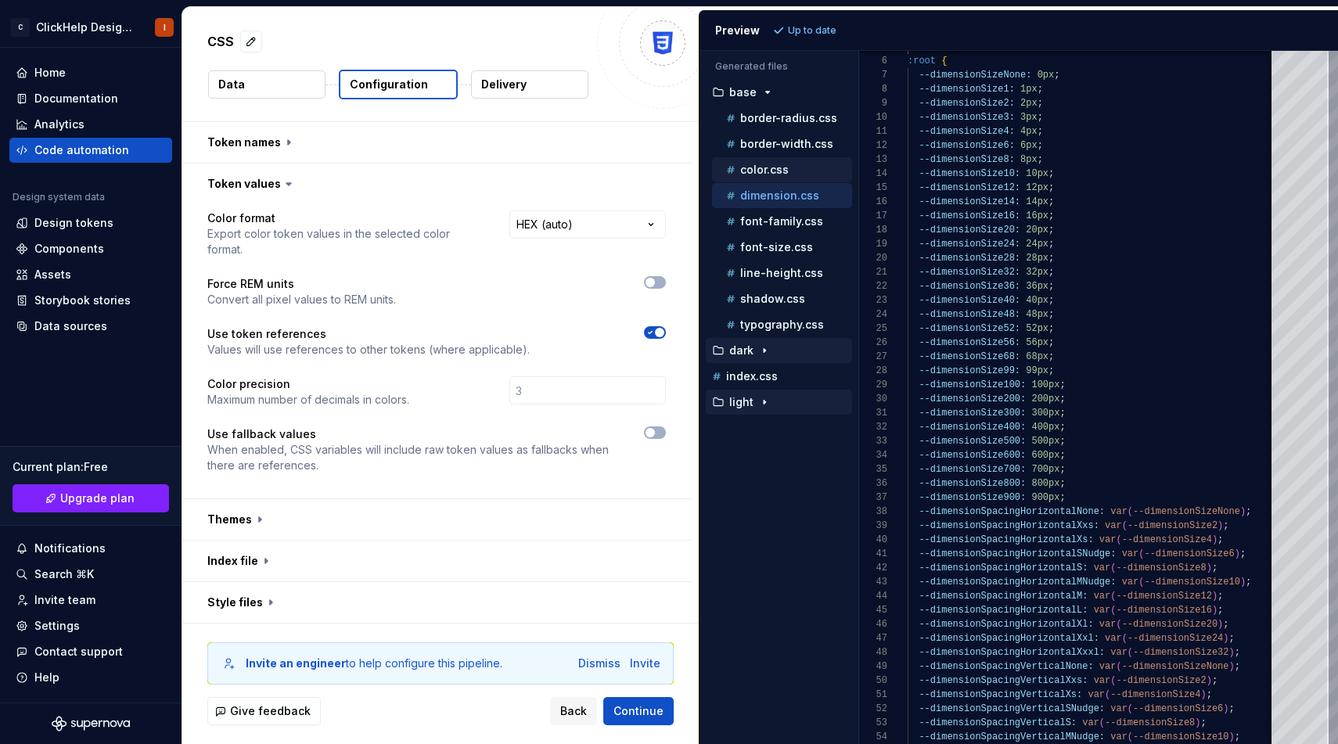
click at [812, 172] on div "color.css" at bounding box center [787, 170] width 129 height 16
type textarea "**********"
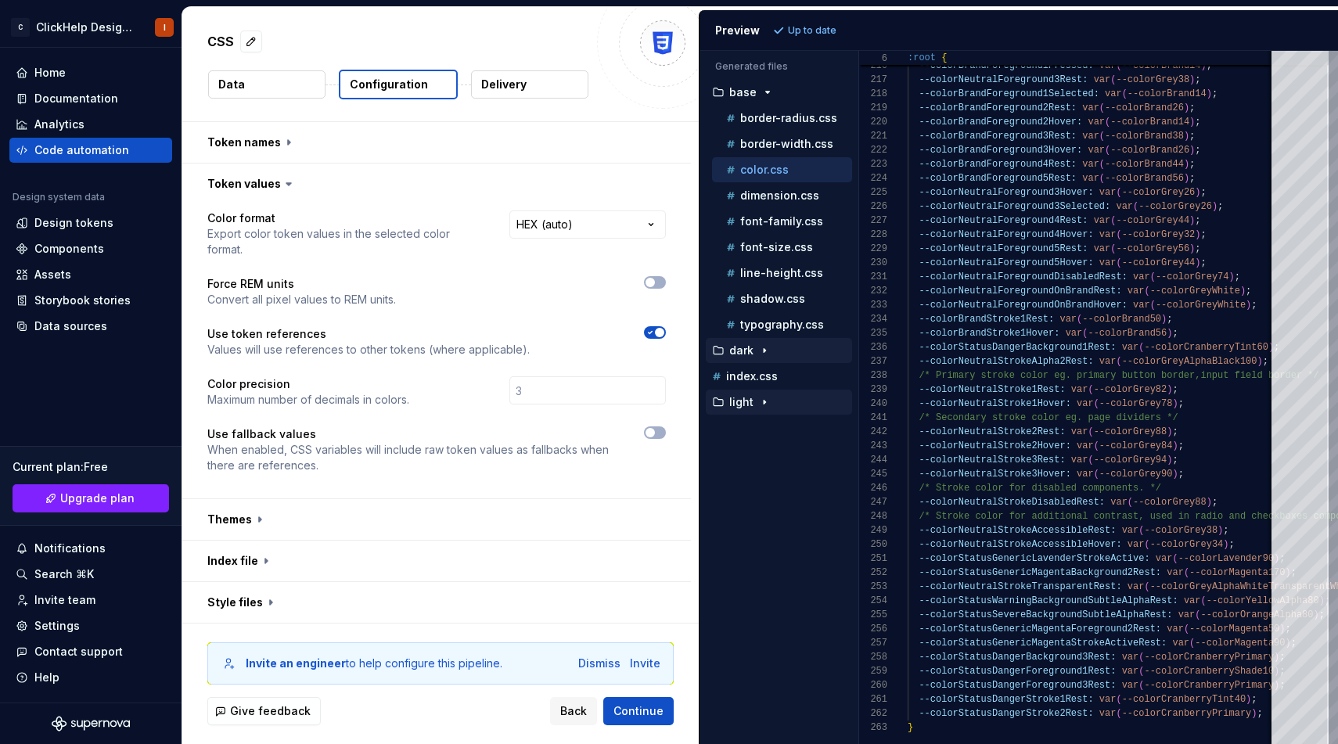
click at [664, 328] on span "button" at bounding box center [659, 332] width 9 height 9
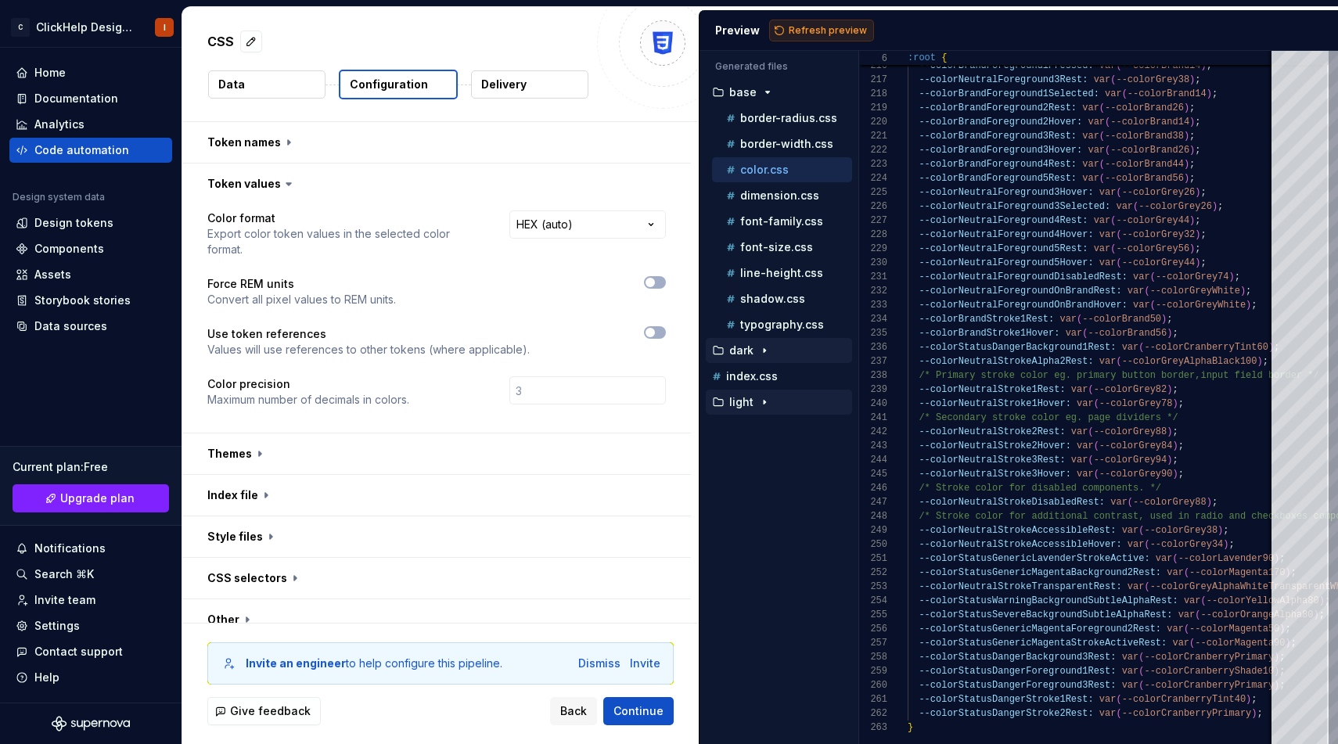
click at [833, 33] on span "Refresh preview" at bounding box center [827, 30] width 78 height 13
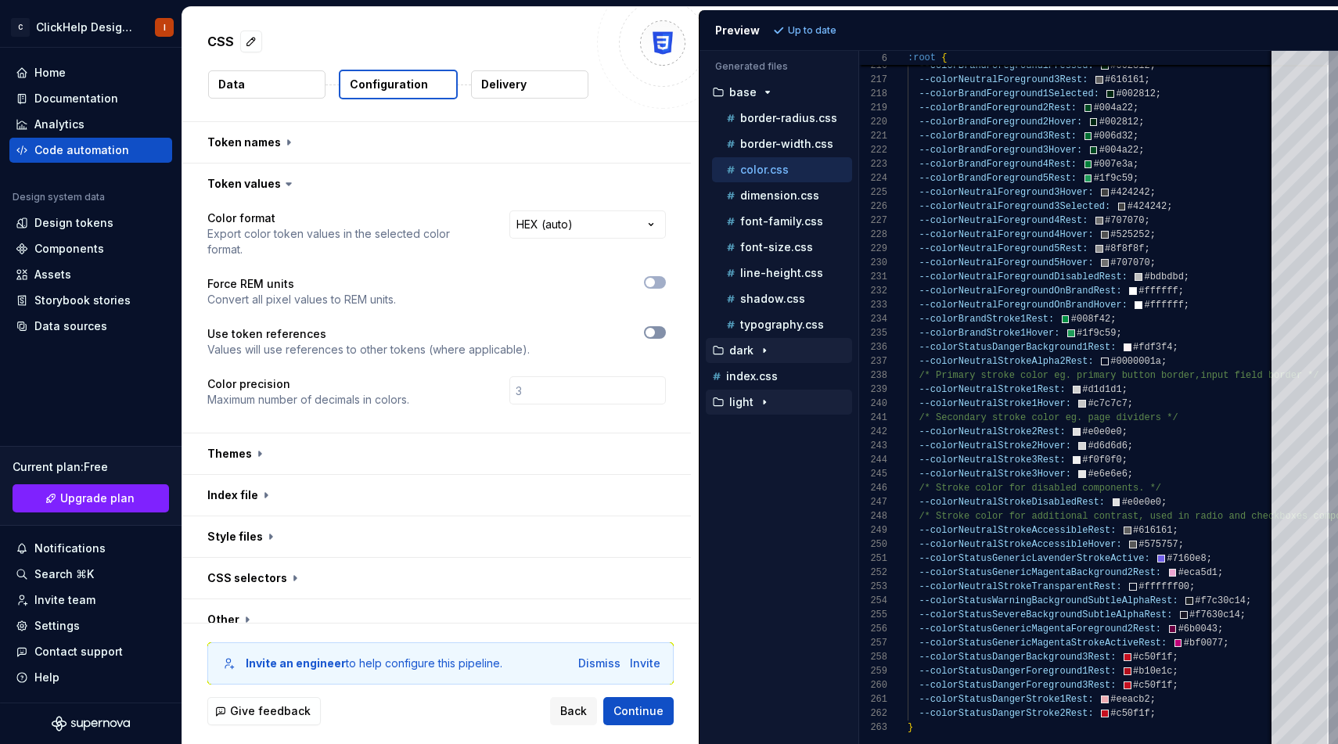
click at [655, 328] on span "button" at bounding box center [649, 332] width 9 height 9
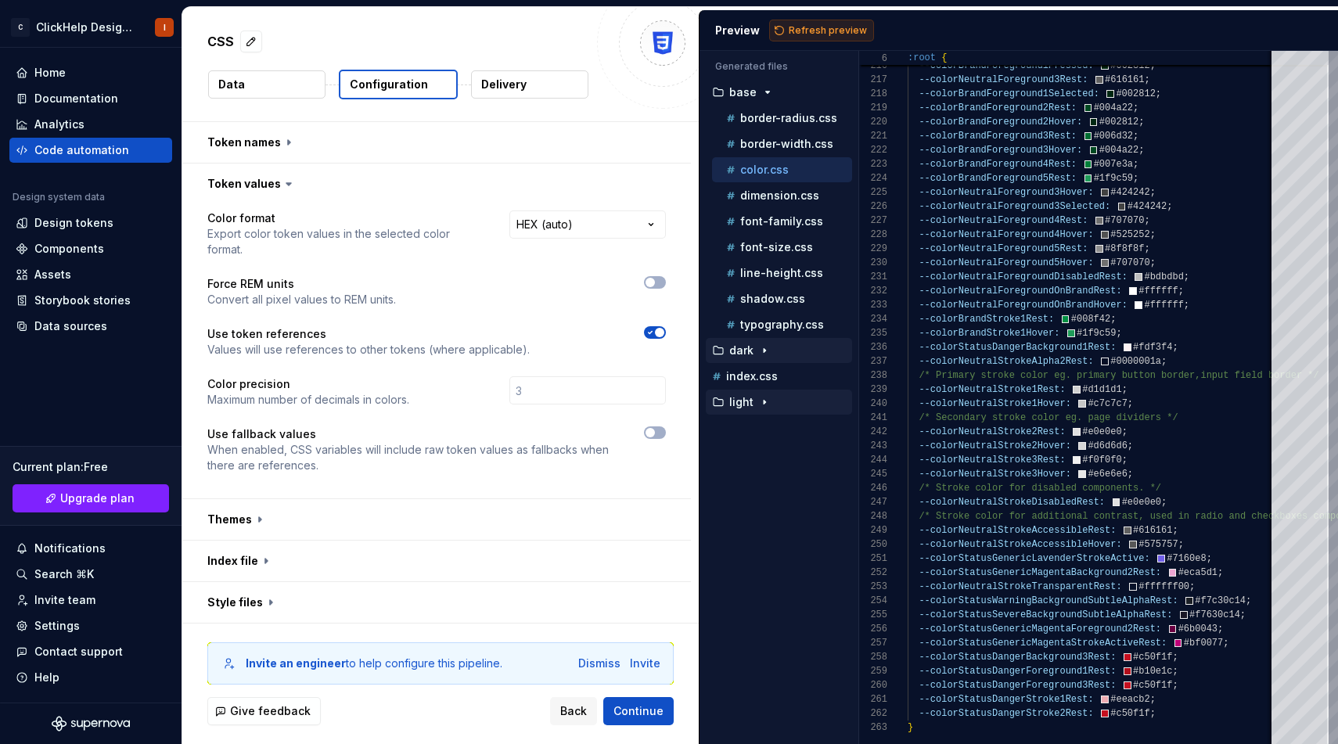
click at [817, 37] on button "Refresh preview" at bounding box center [821, 31] width 105 height 22
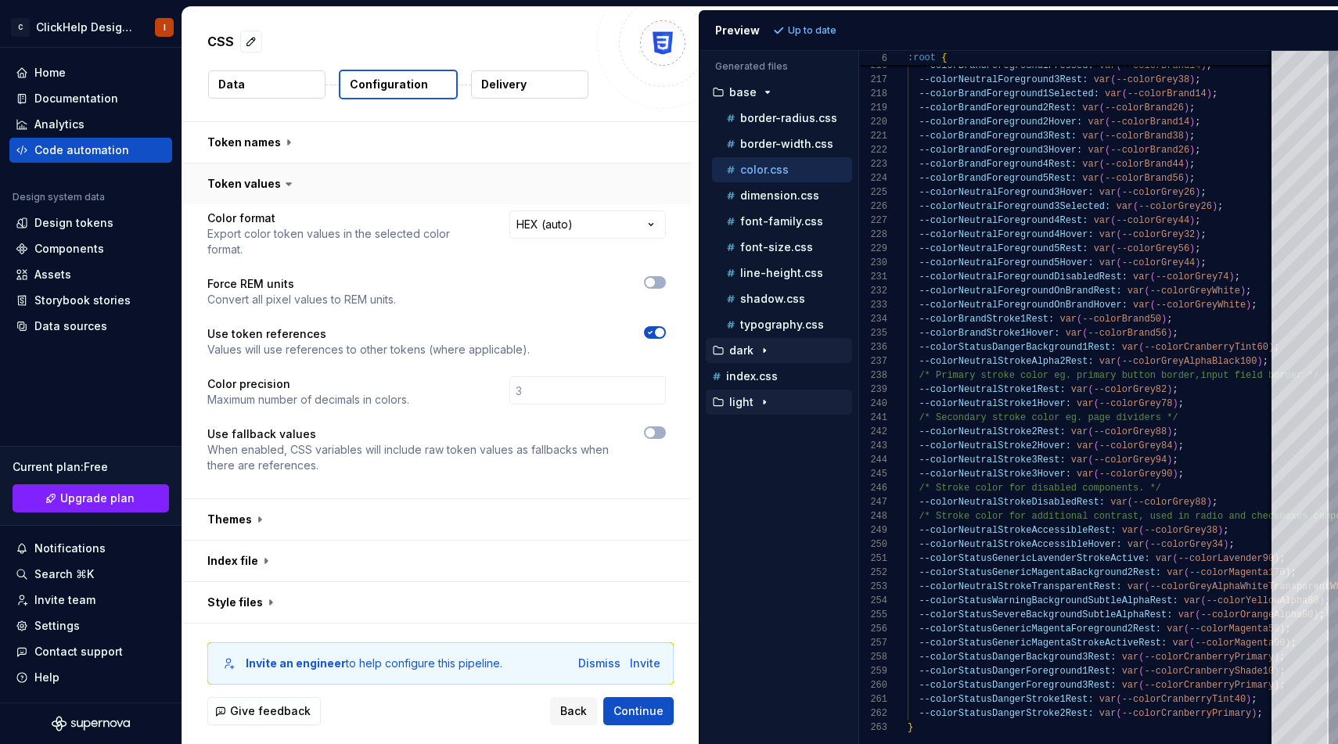
click at [336, 182] on button "button" at bounding box center [436, 183] width 508 height 41
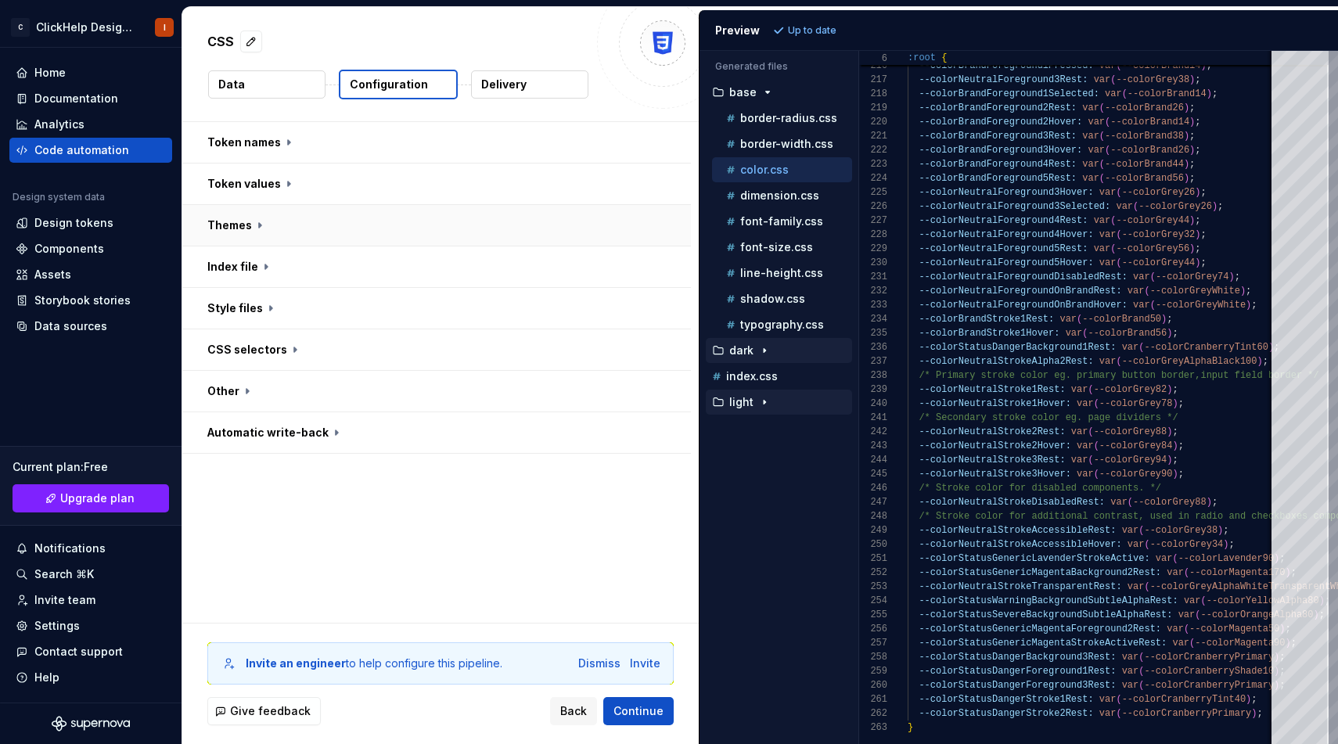
click at [324, 221] on button "button" at bounding box center [436, 225] width 508 height 41
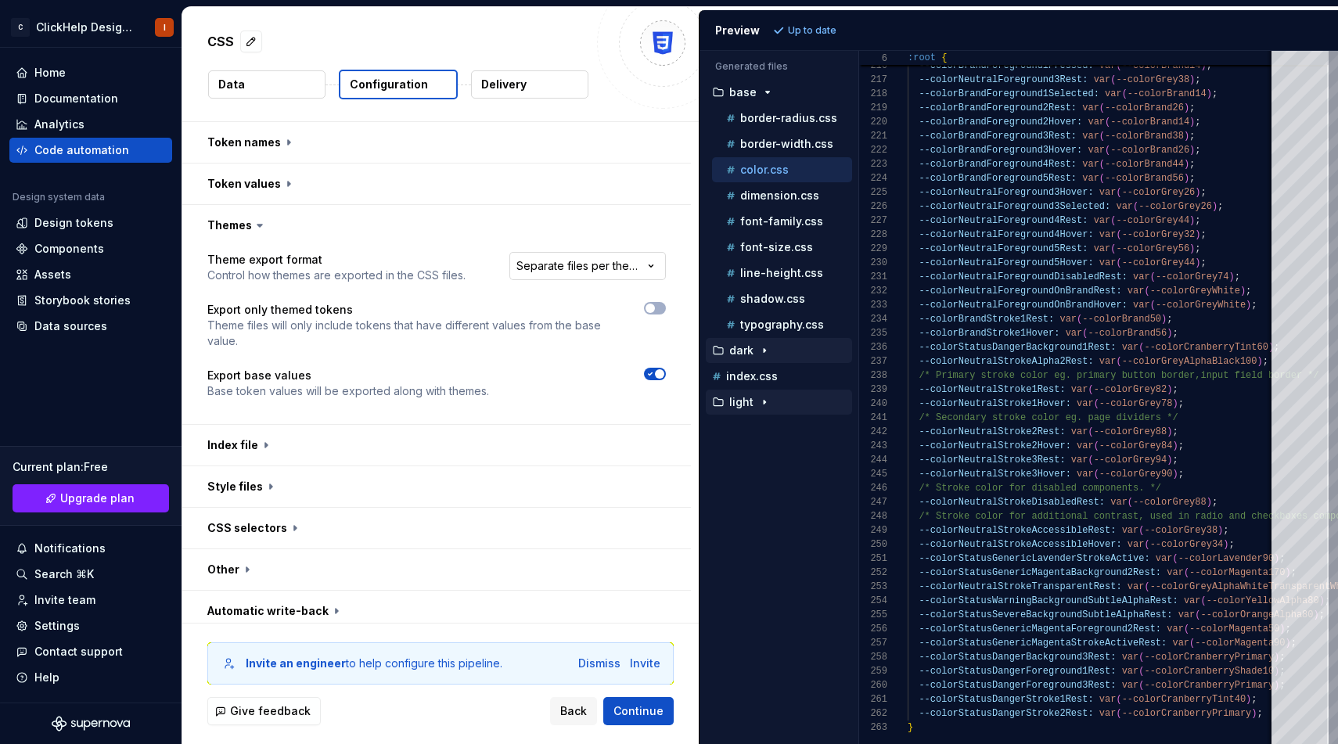
click at [553, 265] on html "**********" at bounding box center [669, 372] width 1338 height 744
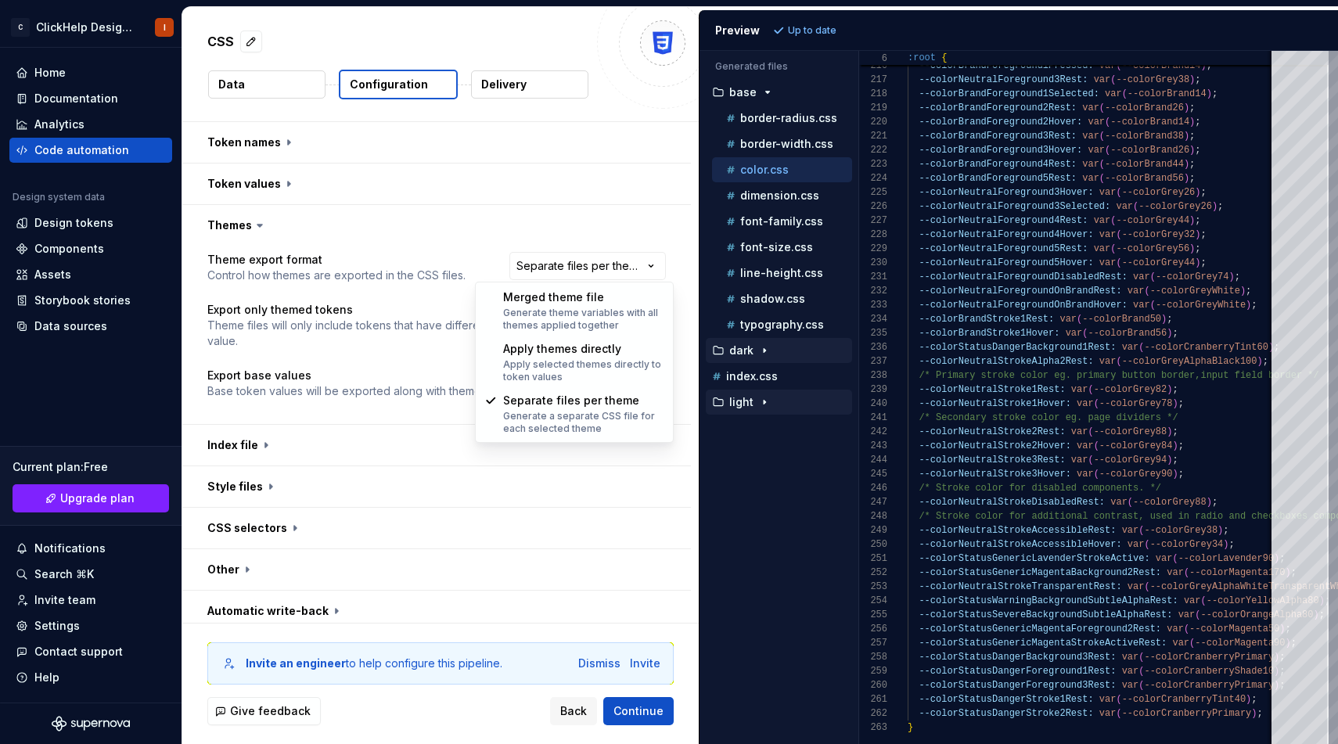
select select "**********"
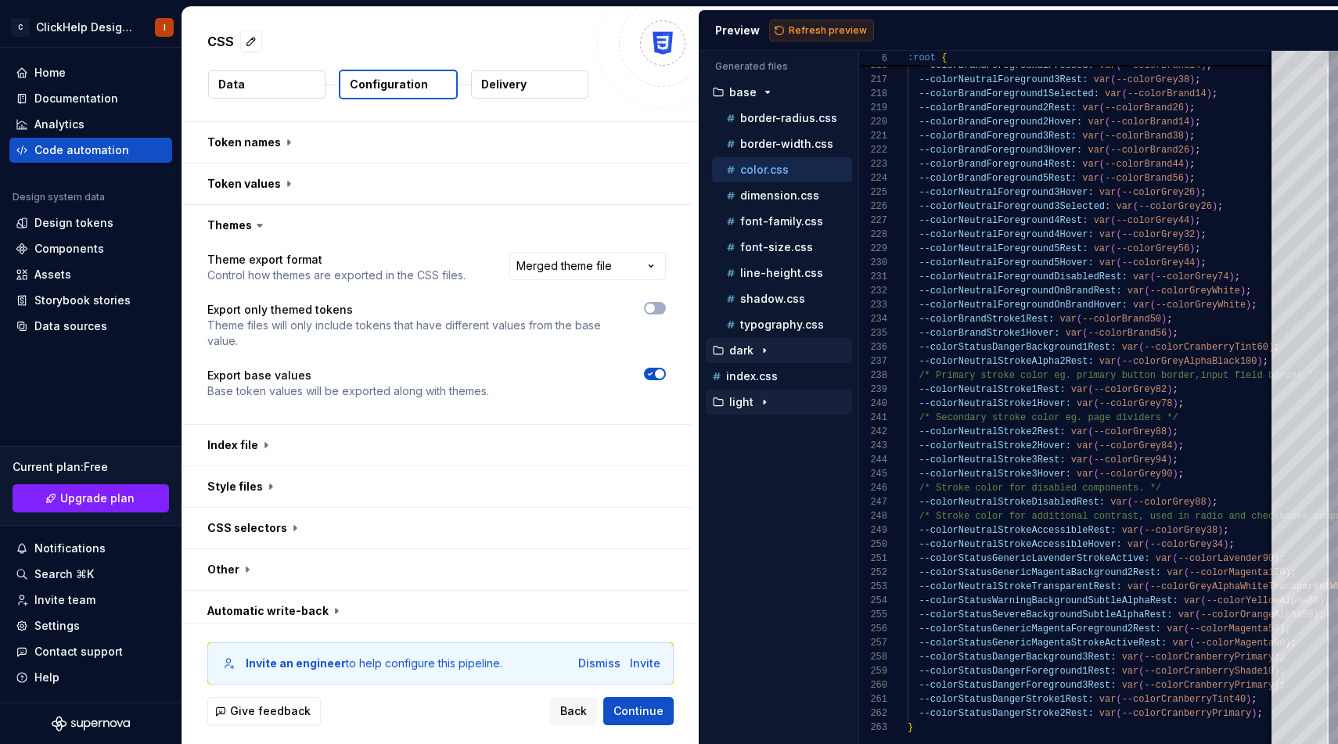
click at [838, 19] on div "Preview Refresh preview" at bounding box center [1018, 30] width 638 height 41
click at [824, 32] on span "Refresh preview" at bounding box center [827, 30] width 78 height 13
click at [784, 382] on icon "button" at bounding box center [781, 376] width 13 height 13
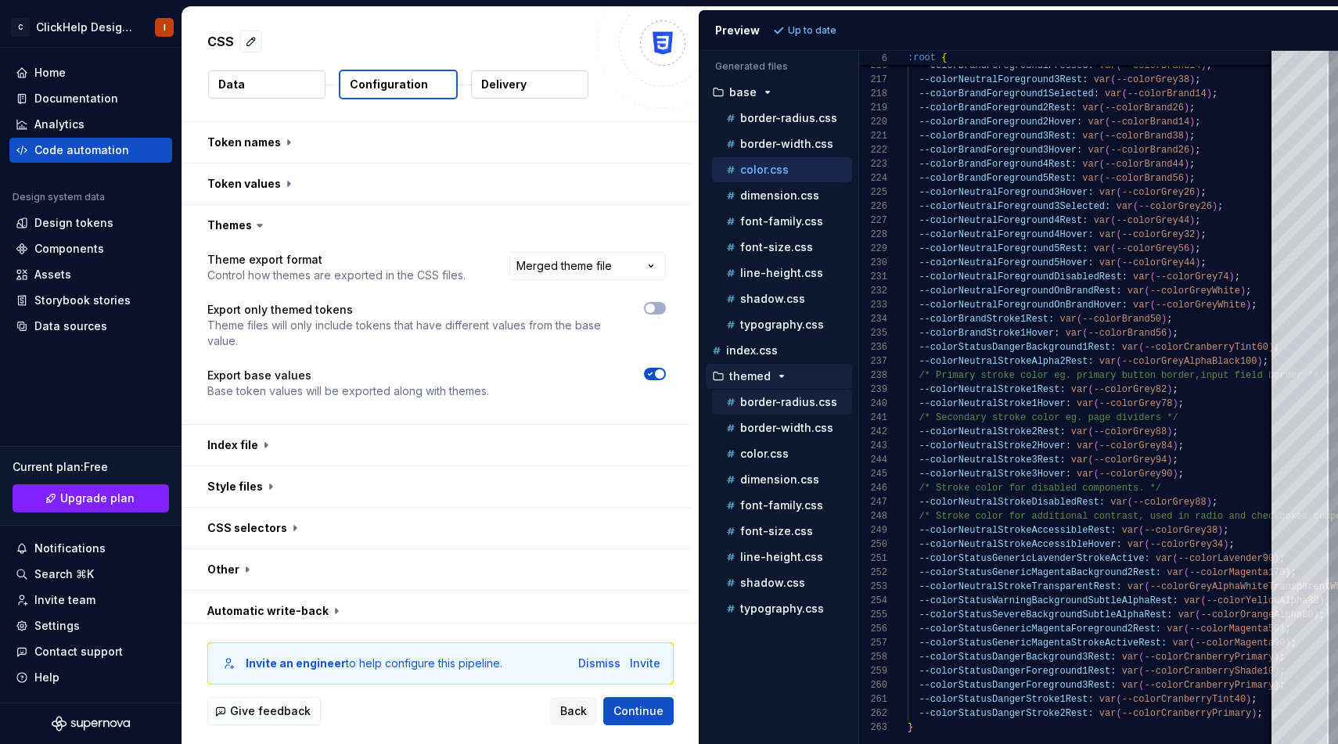
click at [780, 403] on p "border-radius.css" at bounding box center [788, 402] width 97 height 13
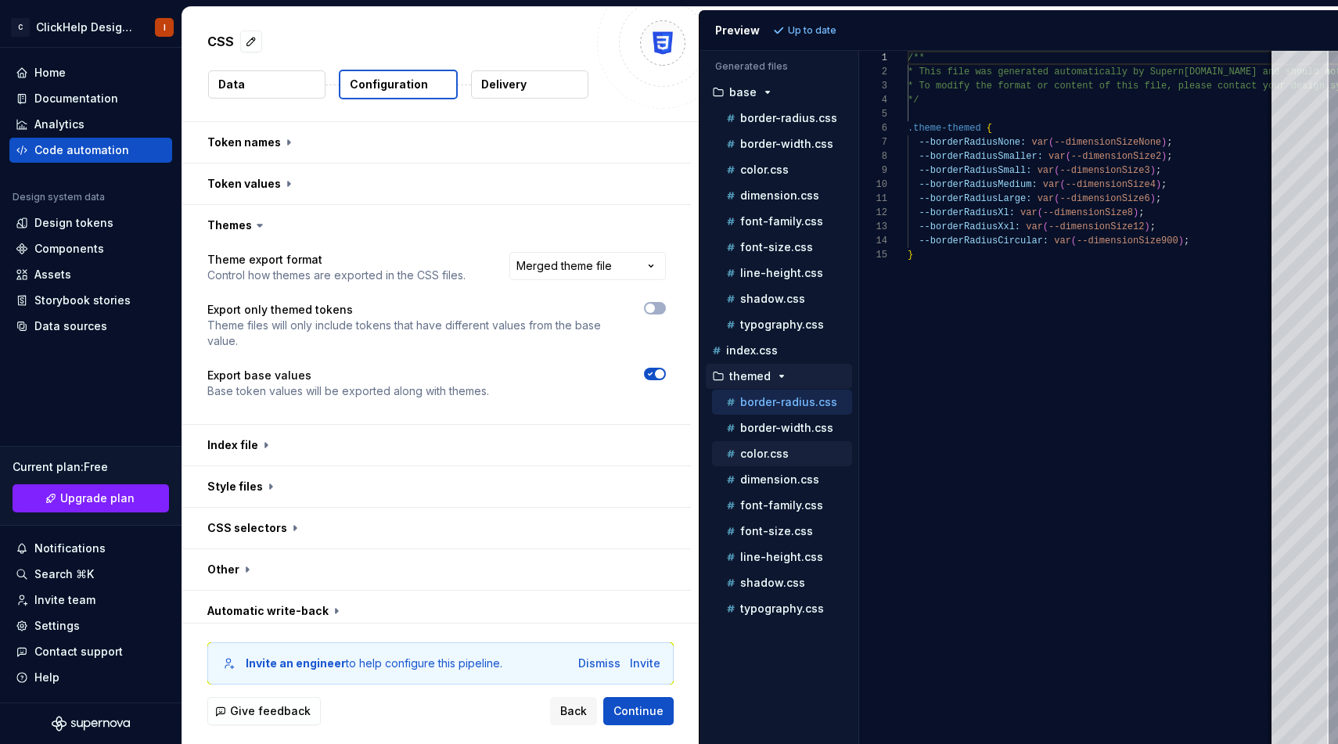
click at [778, 450] on p "color.css" at bounding box center [764, 453] width 48 height 13
type textarea "**********"
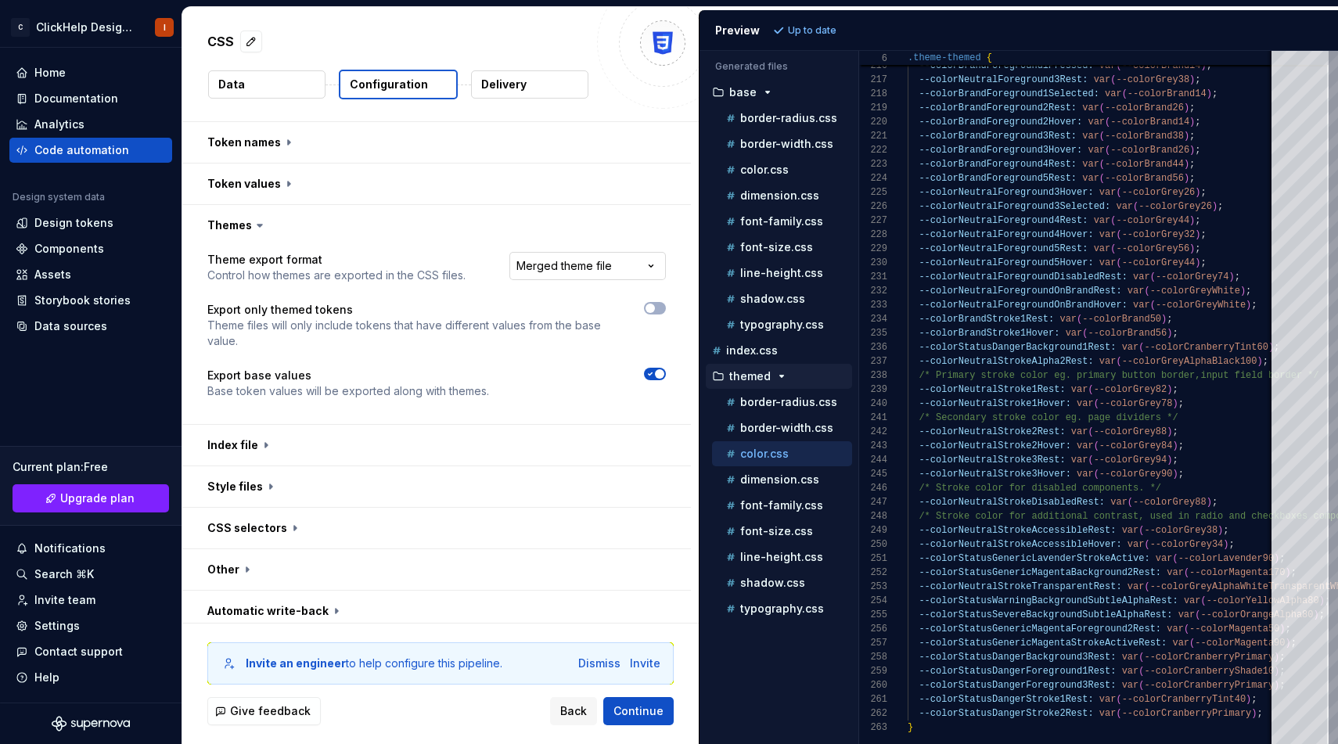
click at [566, 275] on html "**********" at bounding box center [669, 372] width 1338 height 744
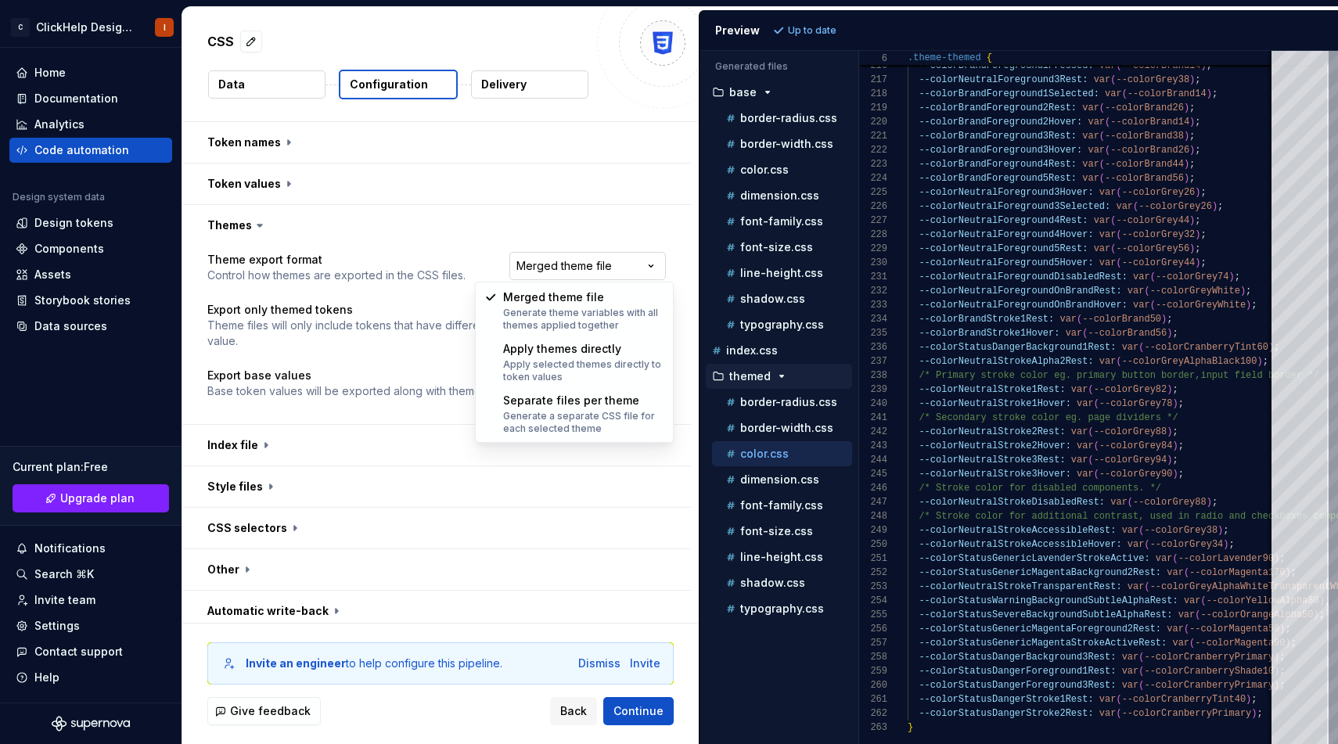
click at [566, 275] on html "**********" at bounding box center [669, 372] width 1338 height 744
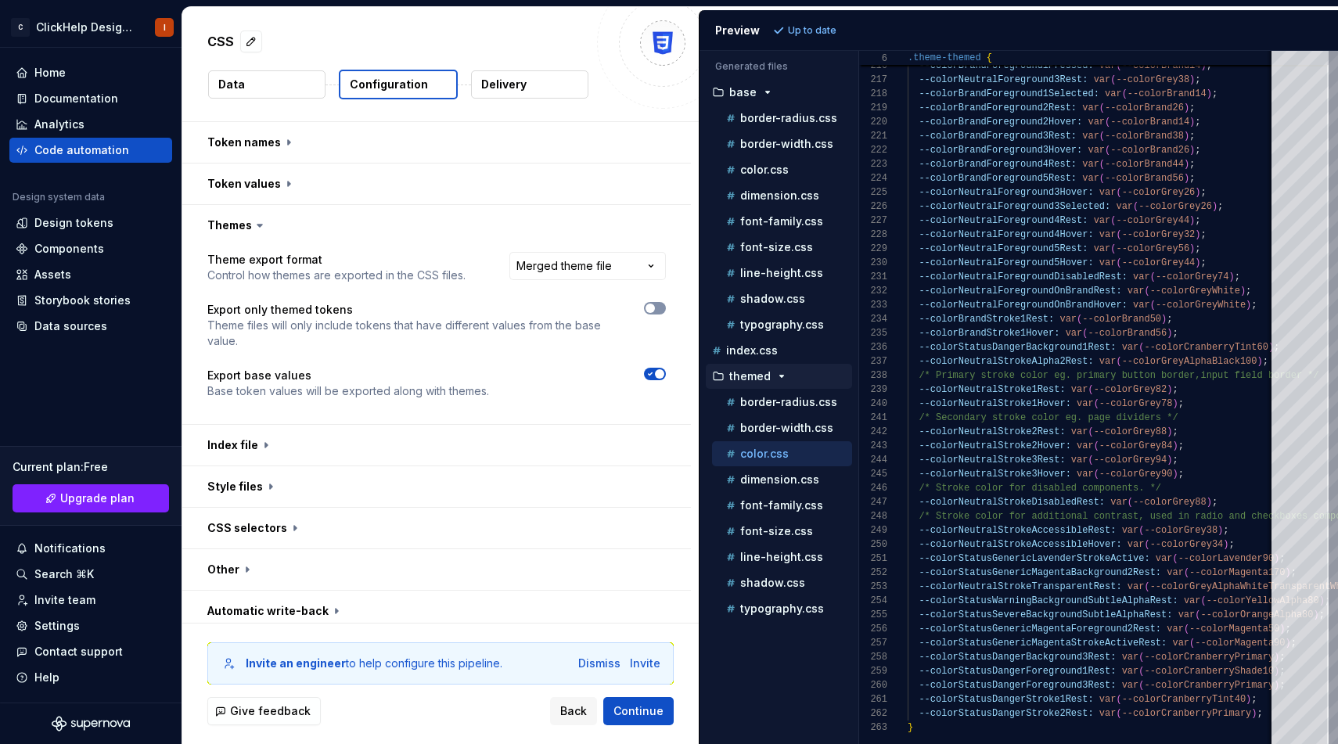
click at [656, 312] on icon "button" at bounding box center [650, 307] width 13 height 9
click at [605, 272] on html "**********" at bounding box center [669, 372] width 1338 height 744
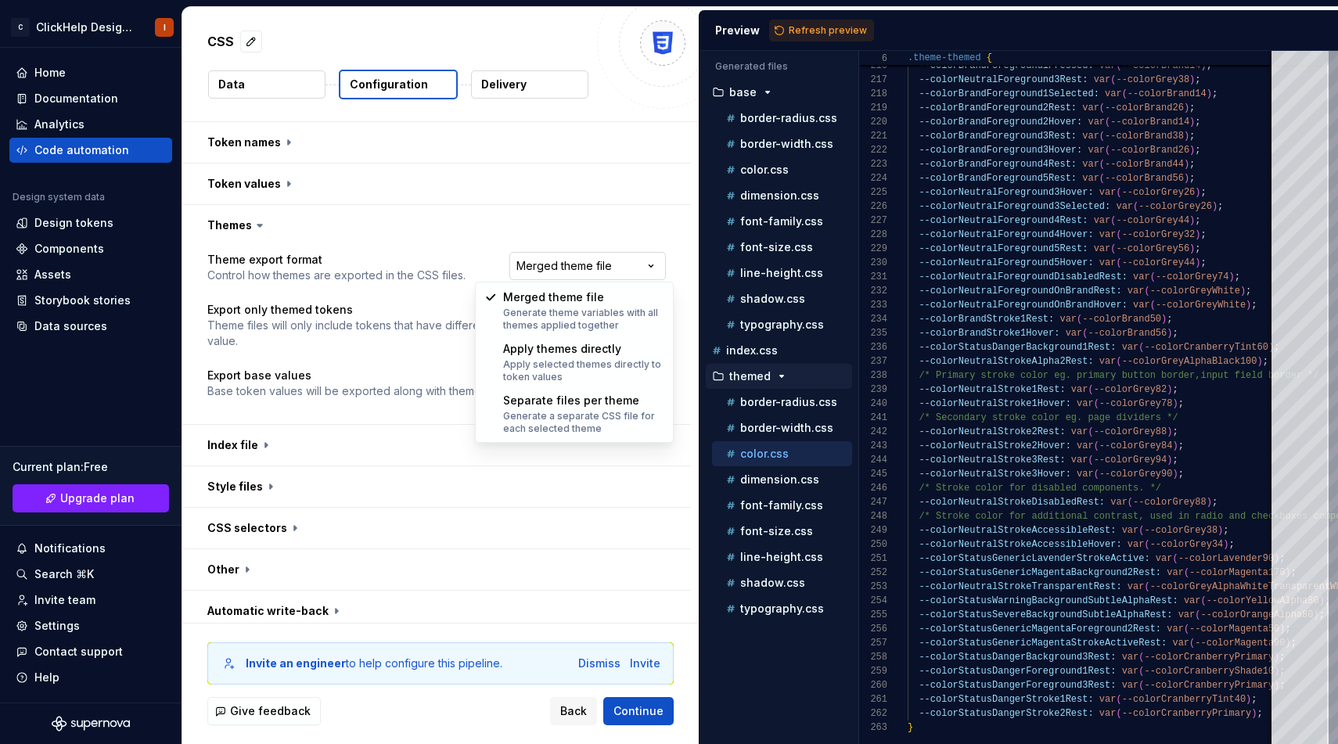
click at [605, 272] on html "**********" at bounding box center [669, 372] width 1338 height 744
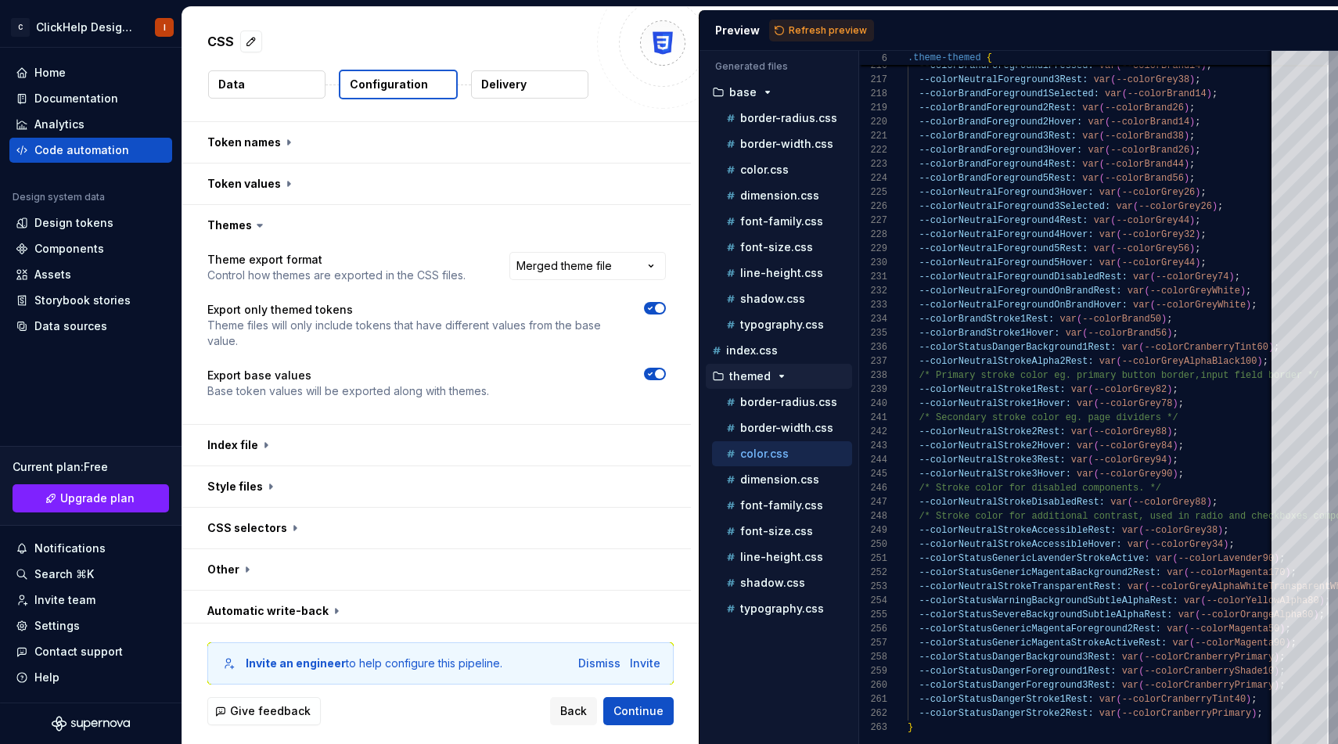
click at [655, 364] on div "**********" at bounding box center [436, 335] width 458 height 166
click at [655, 376] on icon "button" at bounding box center [650, 373] width 13 height 9
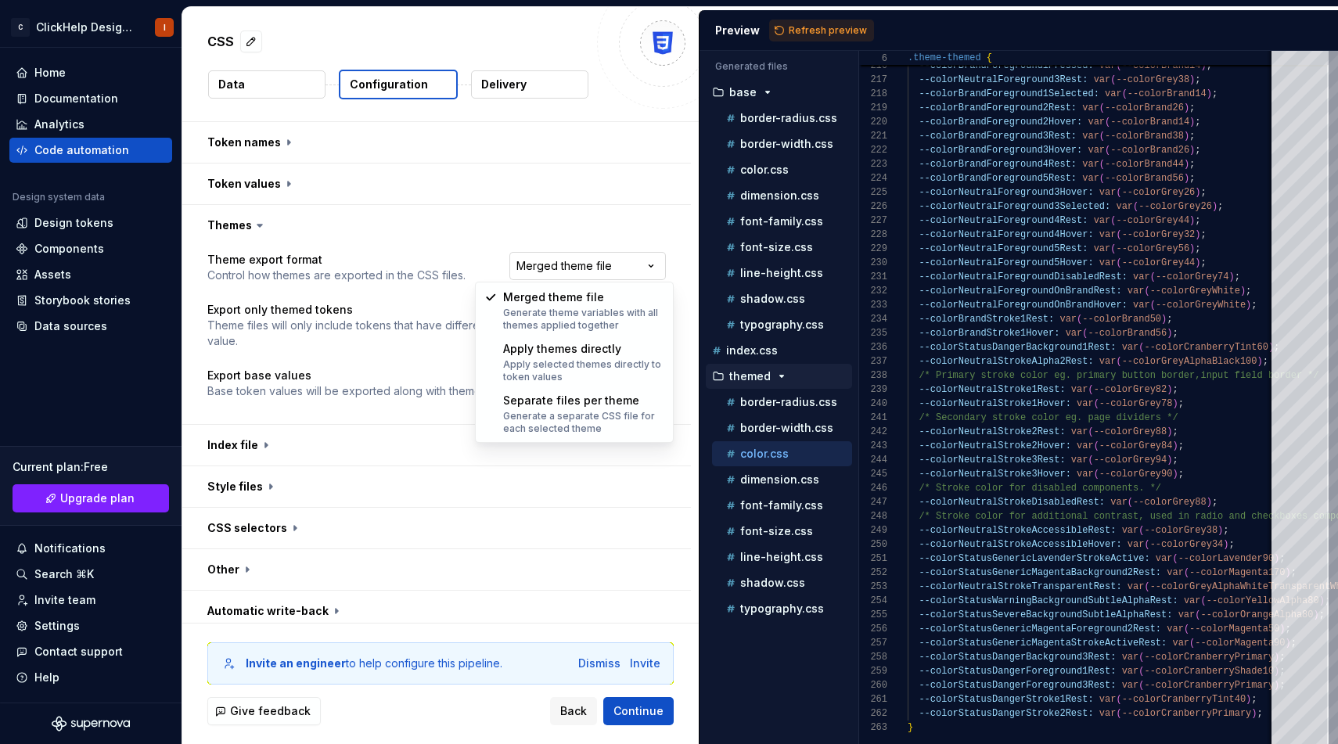
click at [603, 265] on html "**********" at bounding box center [669, 372] width 1338 height 744
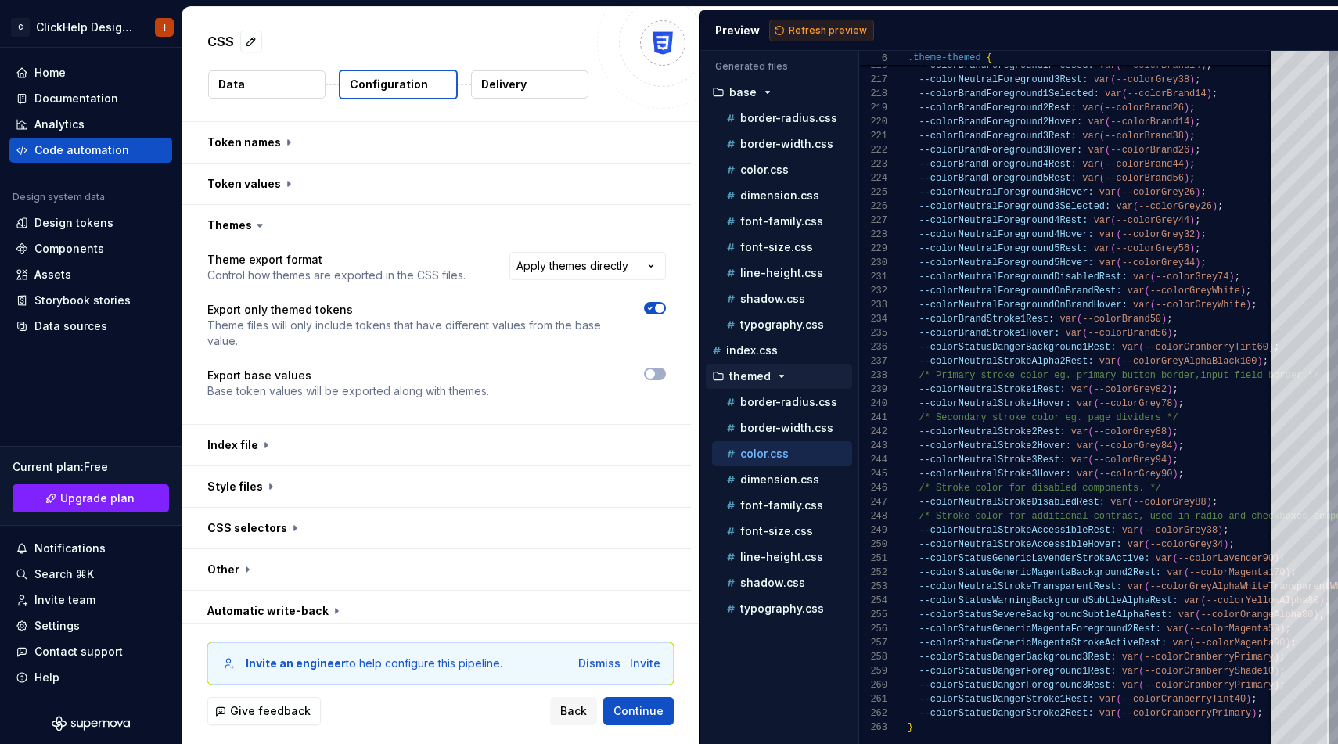
click at [800, 34] on span "Refresh preview" at bounding box center [827, 30] width 78 height 13
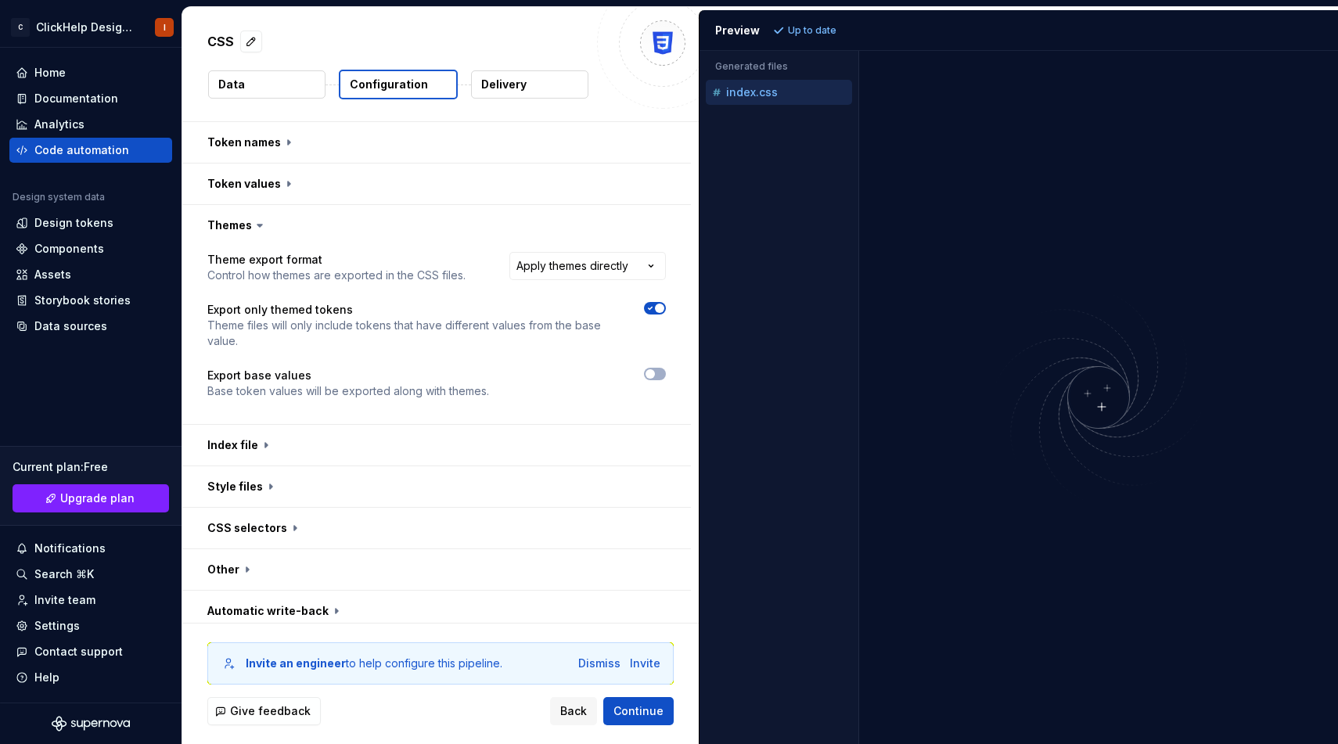
click at [792, 106] on div "Accessibility guide for tree . Navigate the tree with the arrow keys. Common tr…" at bounding box center [775, 92] width 153 height 32
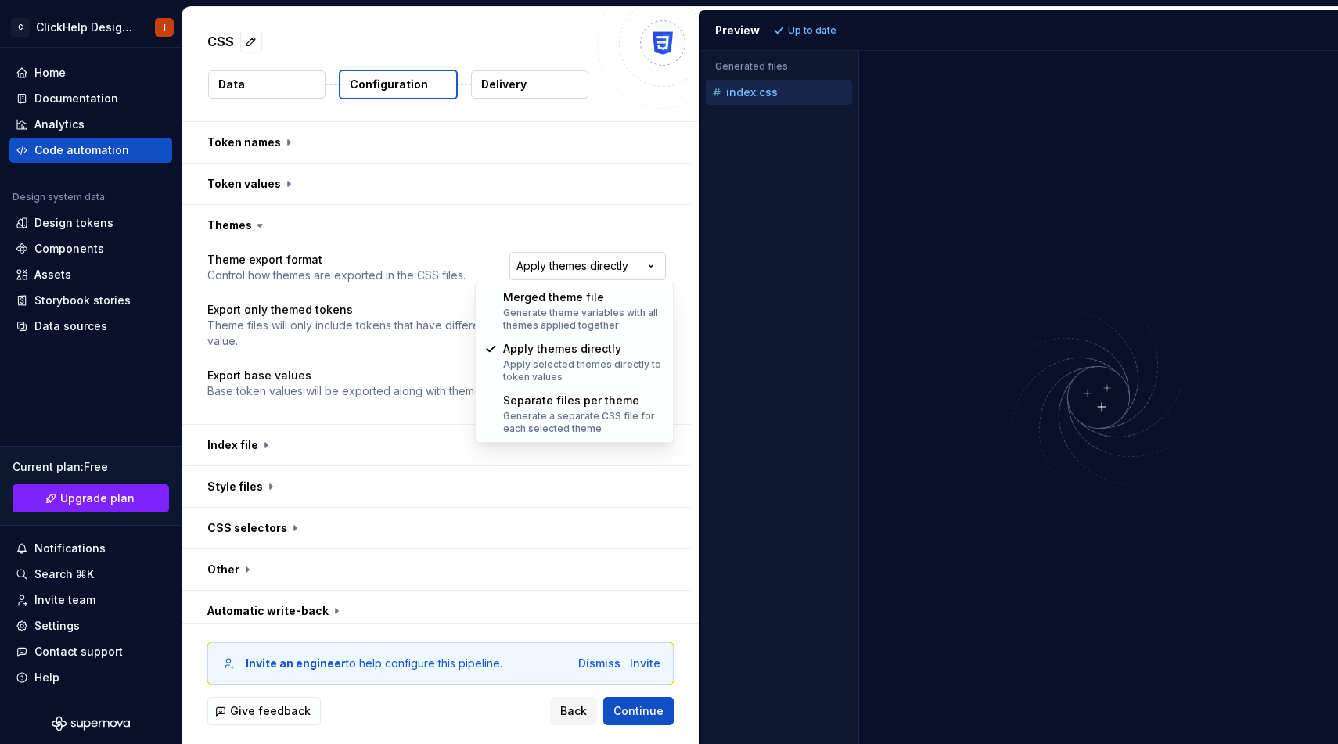
click at [588, 277] on html "**********" at bounding box center [669, 372] width 1338 height 744
select select "**********"
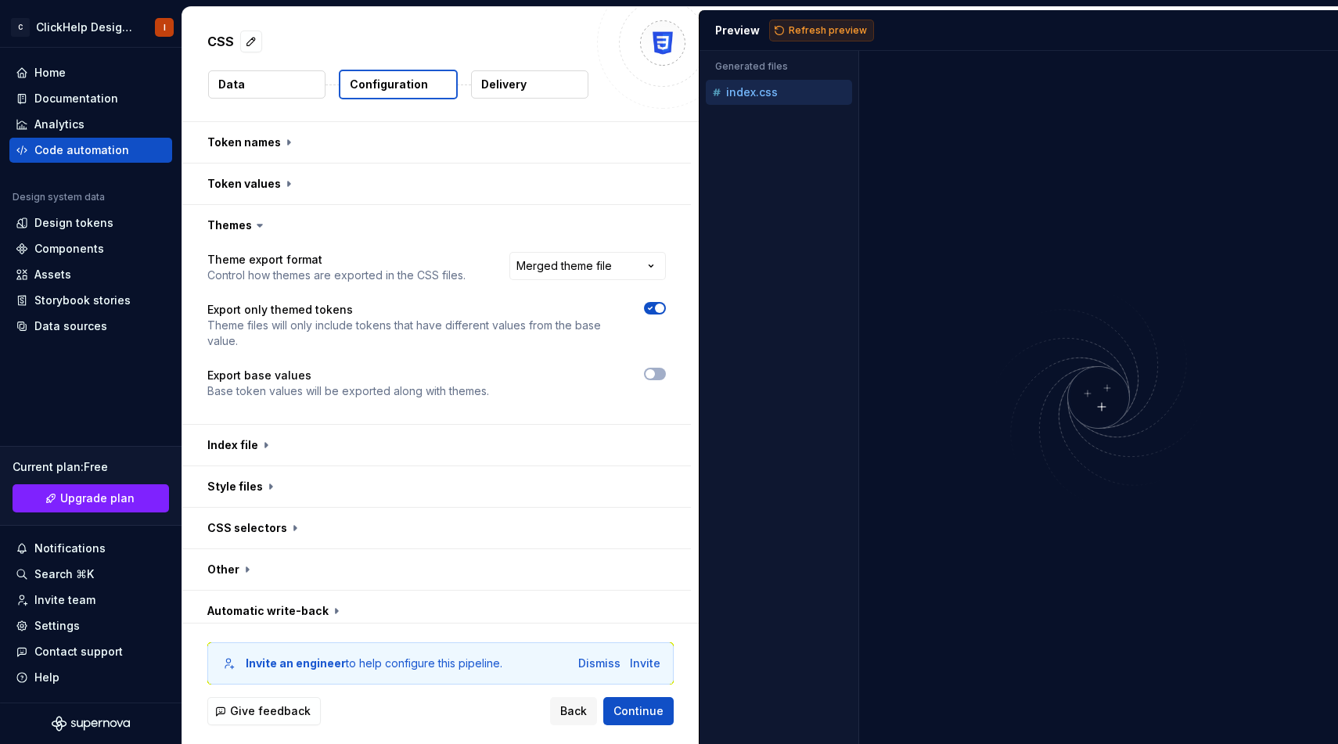
click at [814, 26] on span "Refresh preview" at bounding box center [827, 30] width 78 height 13
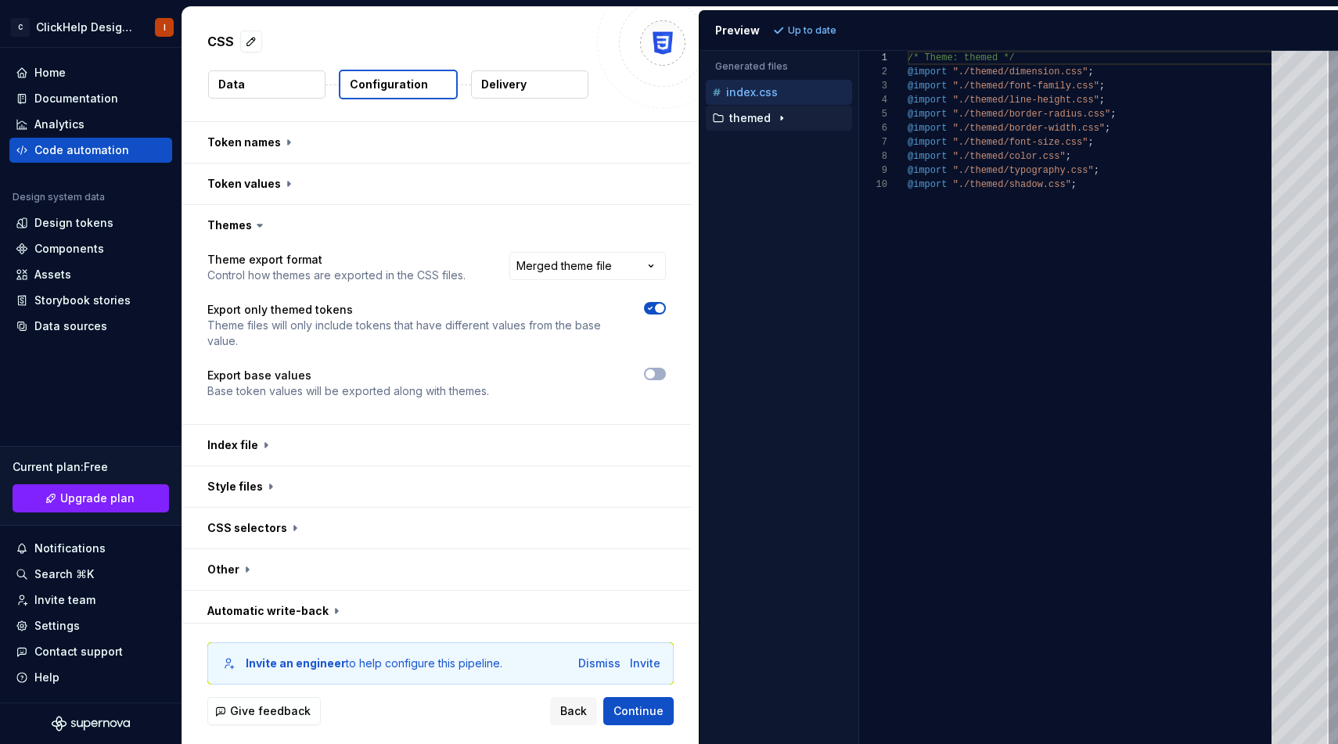
click at [790, 118] on div "themed" at bounding box center [780, 118] width 143 height 13
click at [777, 139] on p "color.css" at bounding box center [764, 144] width 48 height 13
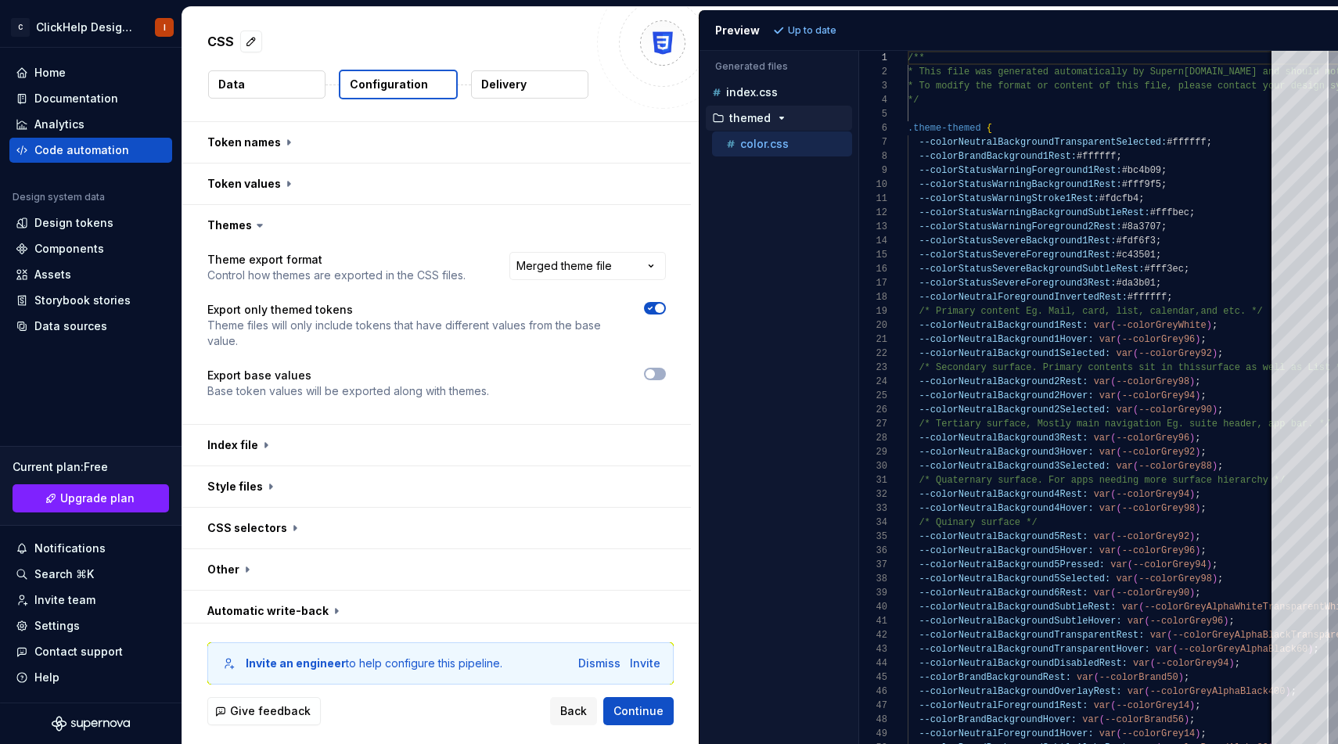
click at [775, 117] on icon "button" at bounding box center [781, 118] width 13 height 13
click at [803, 30] on p "Up to date" at bounding box center [812, 30] width 48 height 13
click at [769, 99] on div "index.css" at bounding box center [780, 92] width 143 height 16
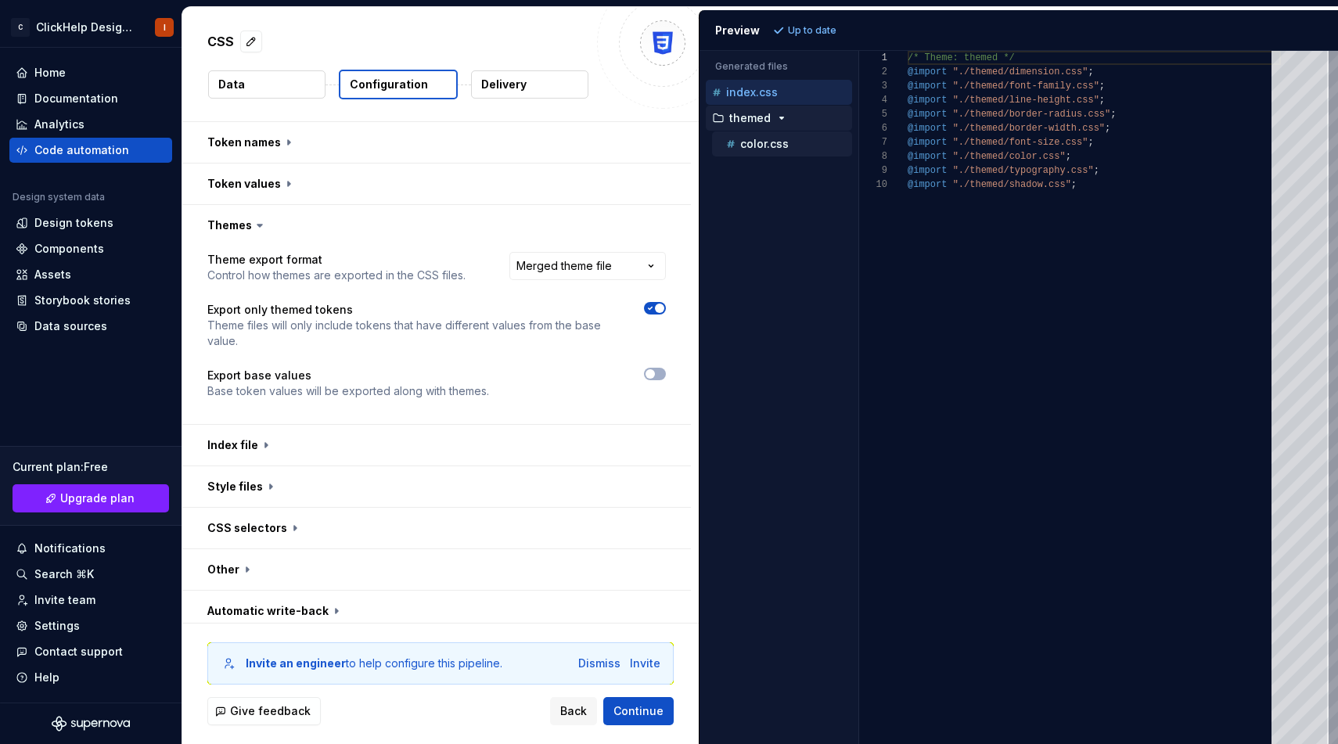
click at [788, 136] on div "color.css" at bounding box center [787, 144] width 129 height 16
type textarea "**********"
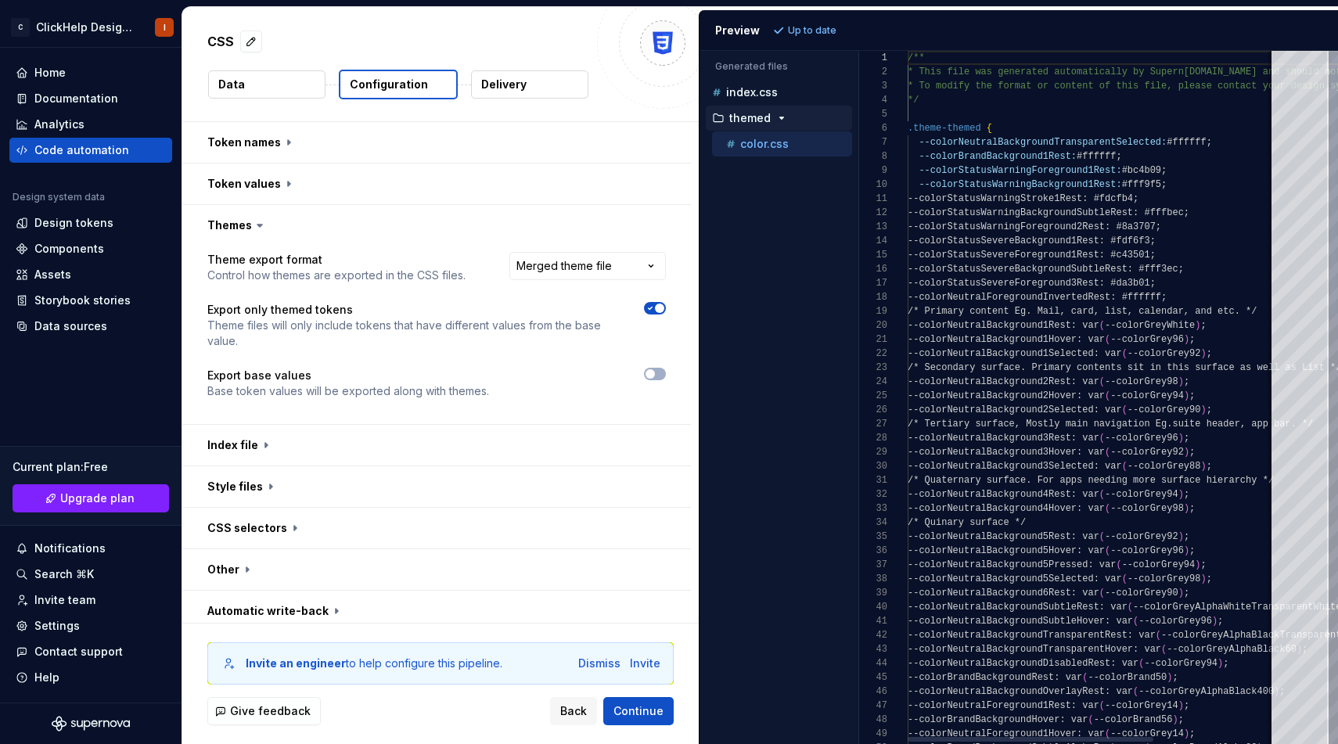
scroll to position [141, 0]
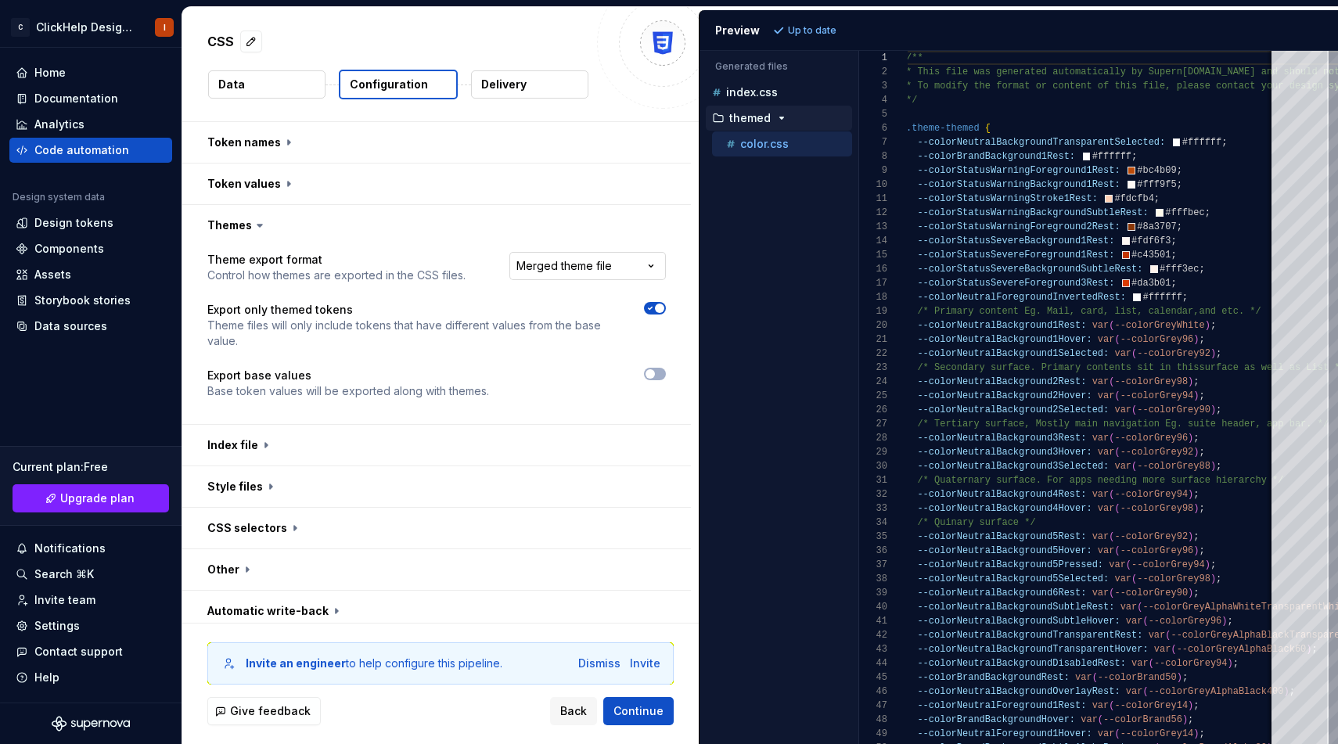
click at [623, 259] on html "**********" at bounding box center [669, 372] width 1338 height 744
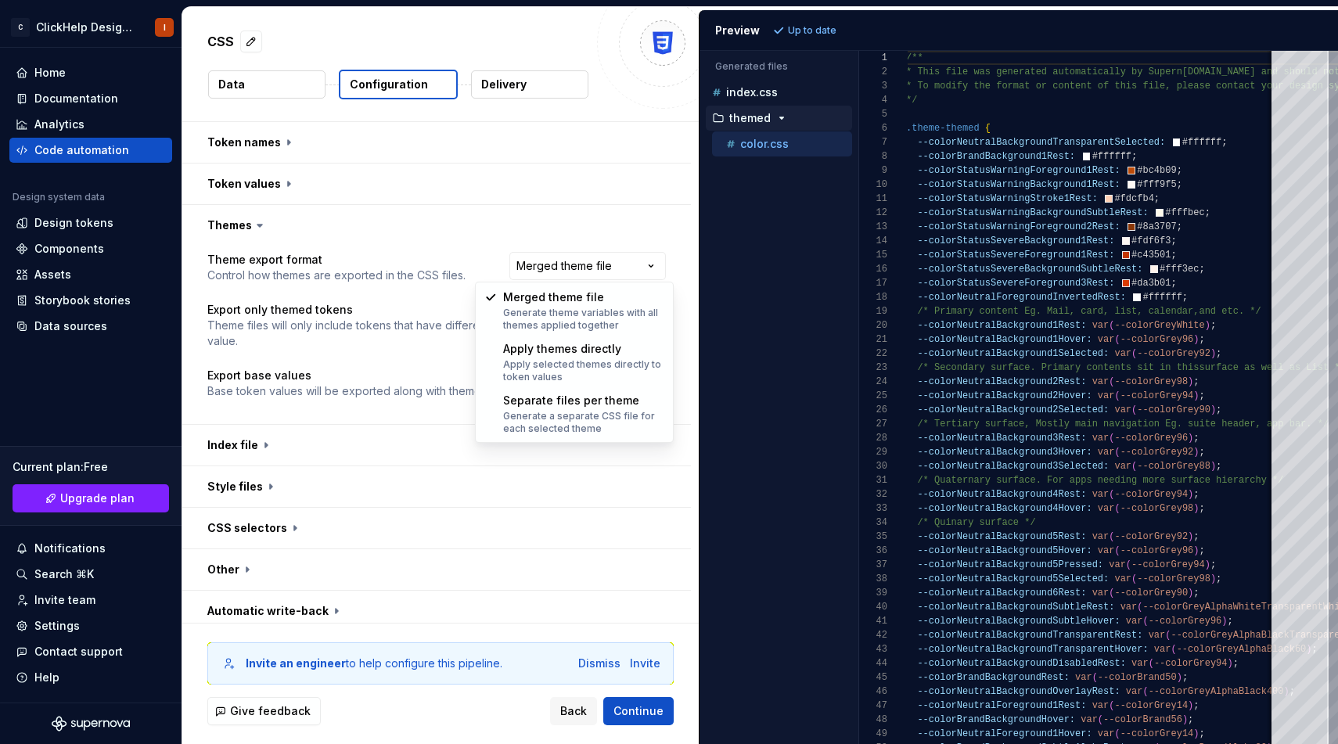
select select "**********"
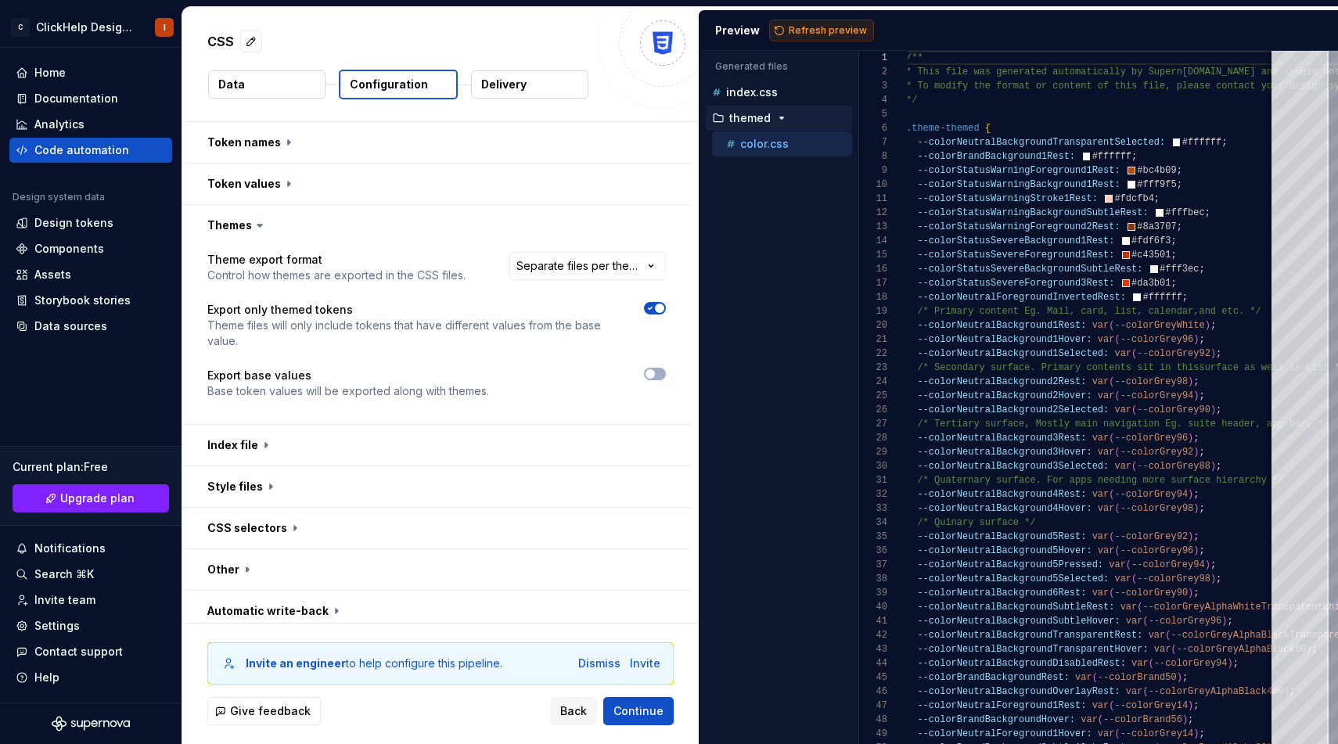
click at [803, 27] on span "Refresh preview" at bounding box center [827, 30] width 78 height 13
click at [590, 665] on div "Dismiss" at bounding box center [599, 663] width 42 height 16
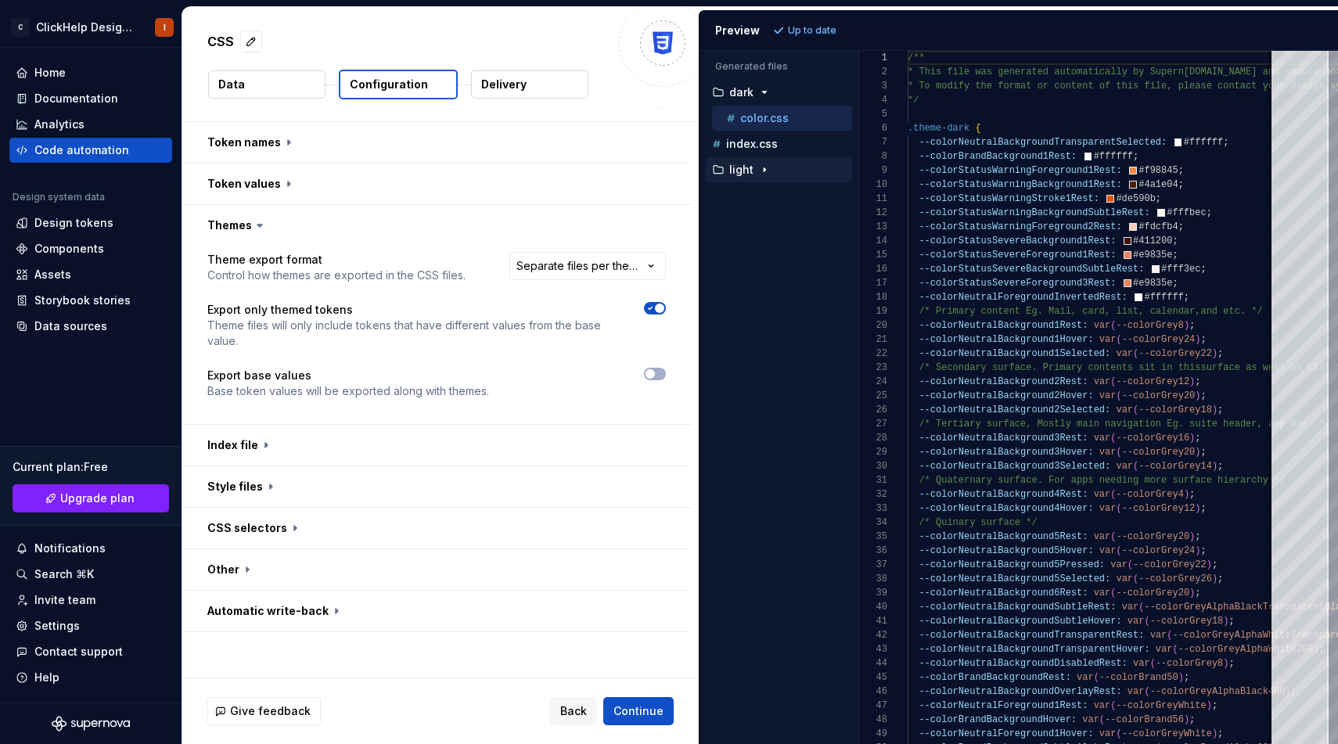
click at [755, 173] on div "button" at bounding box center [764, 169] width 19 height 13
click at [756, 210] on div "Accessibility guide for tree . Navigate the tree with the arrow keys. Common tr…" at bounding box center [775, 143] width 153 height 135
click at [762, 203] on div "color.css" at bounding box center [787, 196] width 129 height 16
click at [781, 113] on p "color.css" at bounding box center [764, 118] width 48 height 13
click at [657, 313] on button "button" at bounding box center [655, 308] width 22 height 13
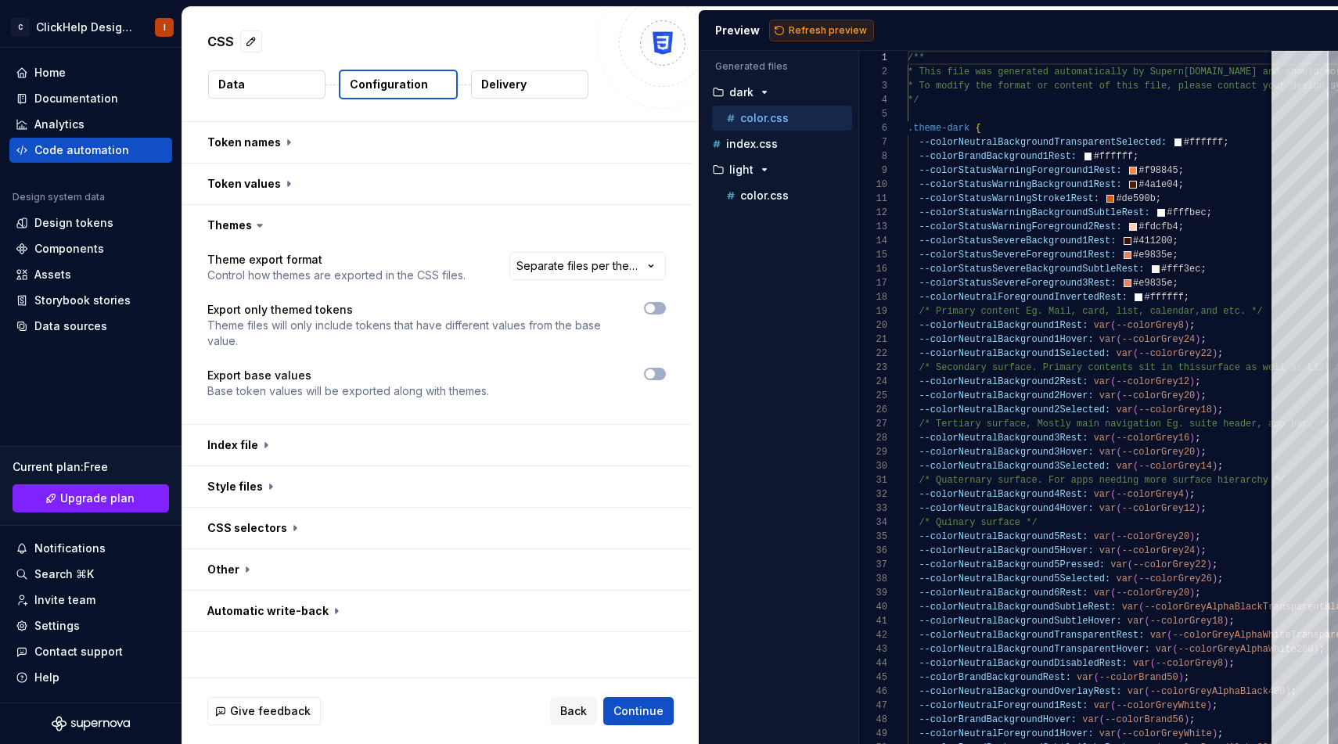
click at [786, 24] on button "Refresh preview" at bounding box center [821, 31] width 105 height 22
type textarea "**********"
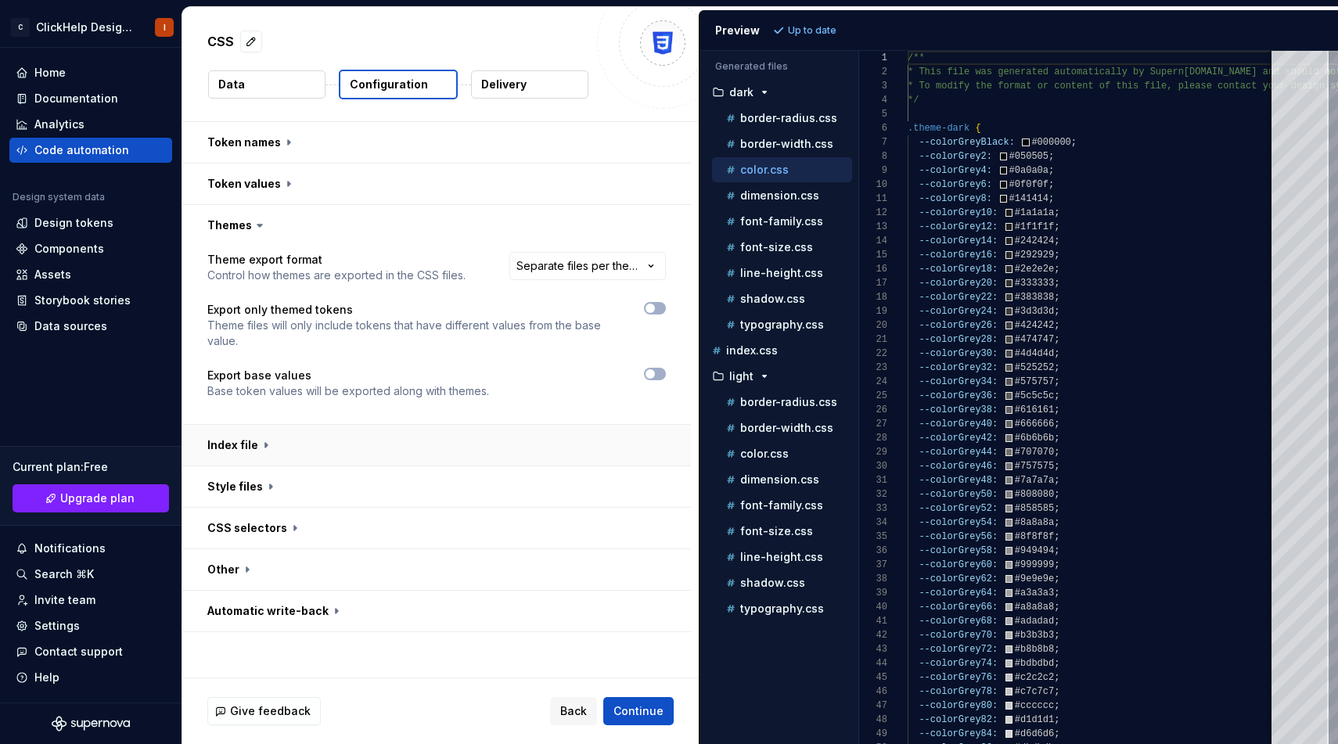
click at [382, 440] on button "button" at bounding box center [436, 445] width 508 height 41
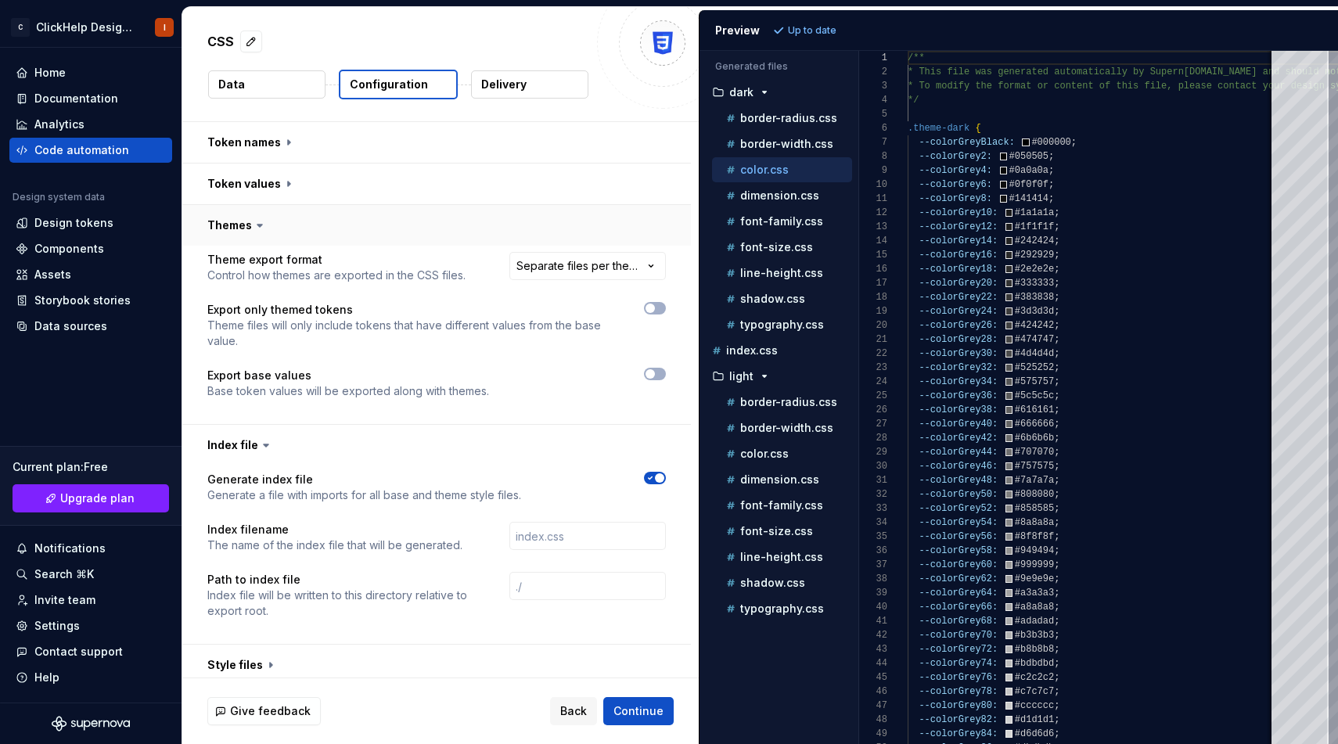
click at [364, 219] on button "button" at bounding box center [436, 225] width 508 height 41
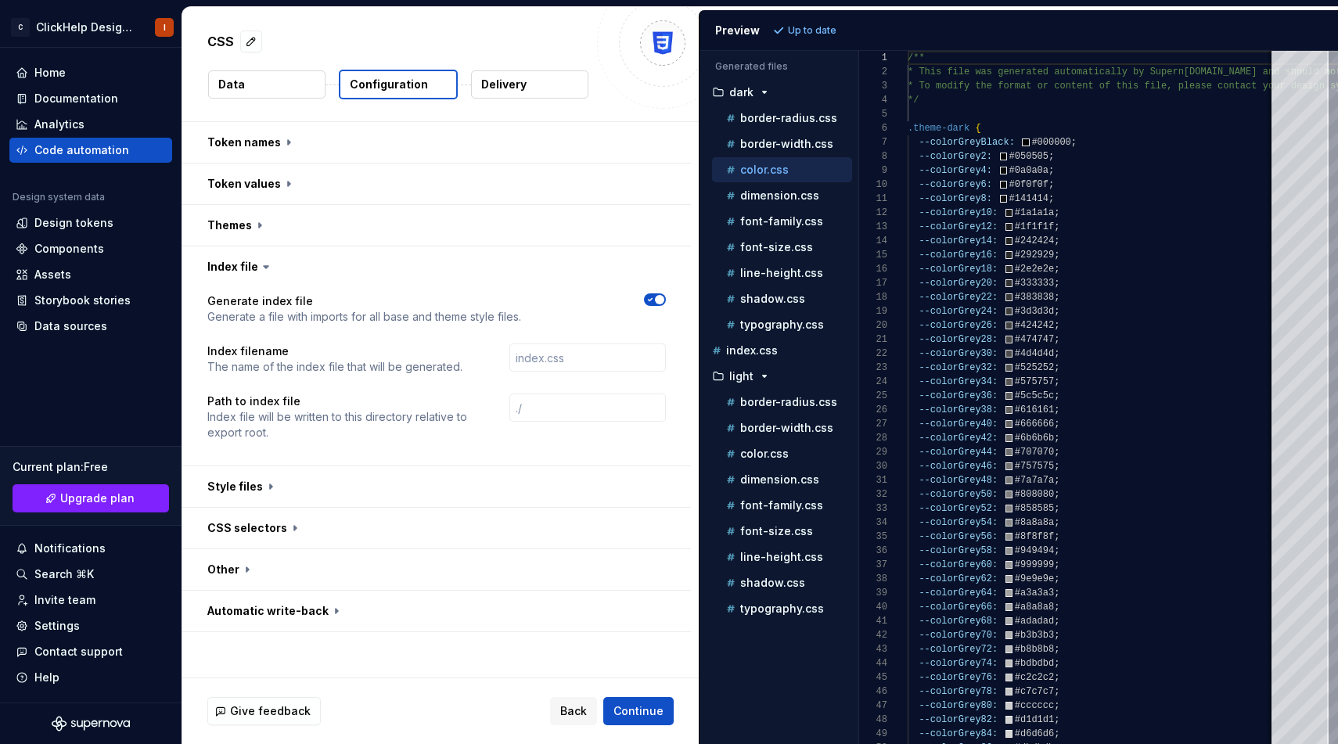
click at [663, 298] on span "button" at bounding box center [659, 299] width 9 height 9
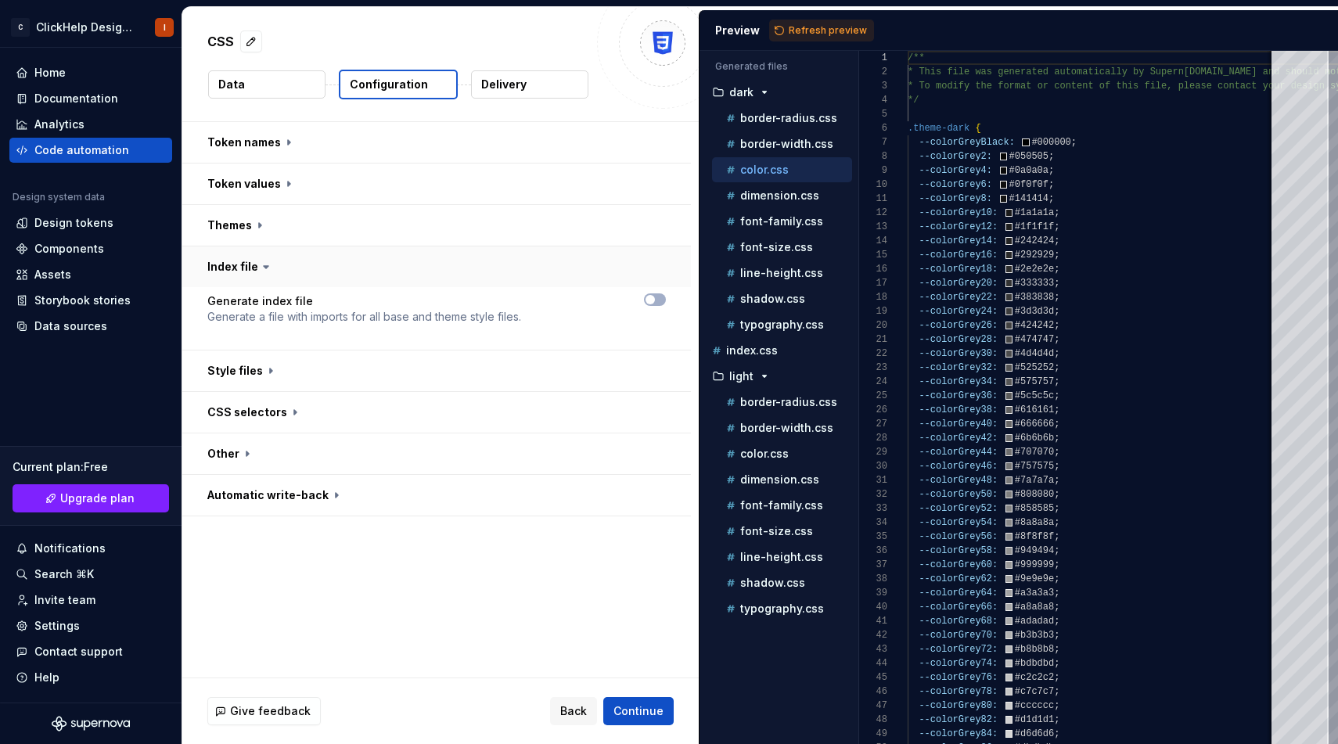
click at [589, 263] on button "button" at bounding box center [436, 266] width 508 height 41
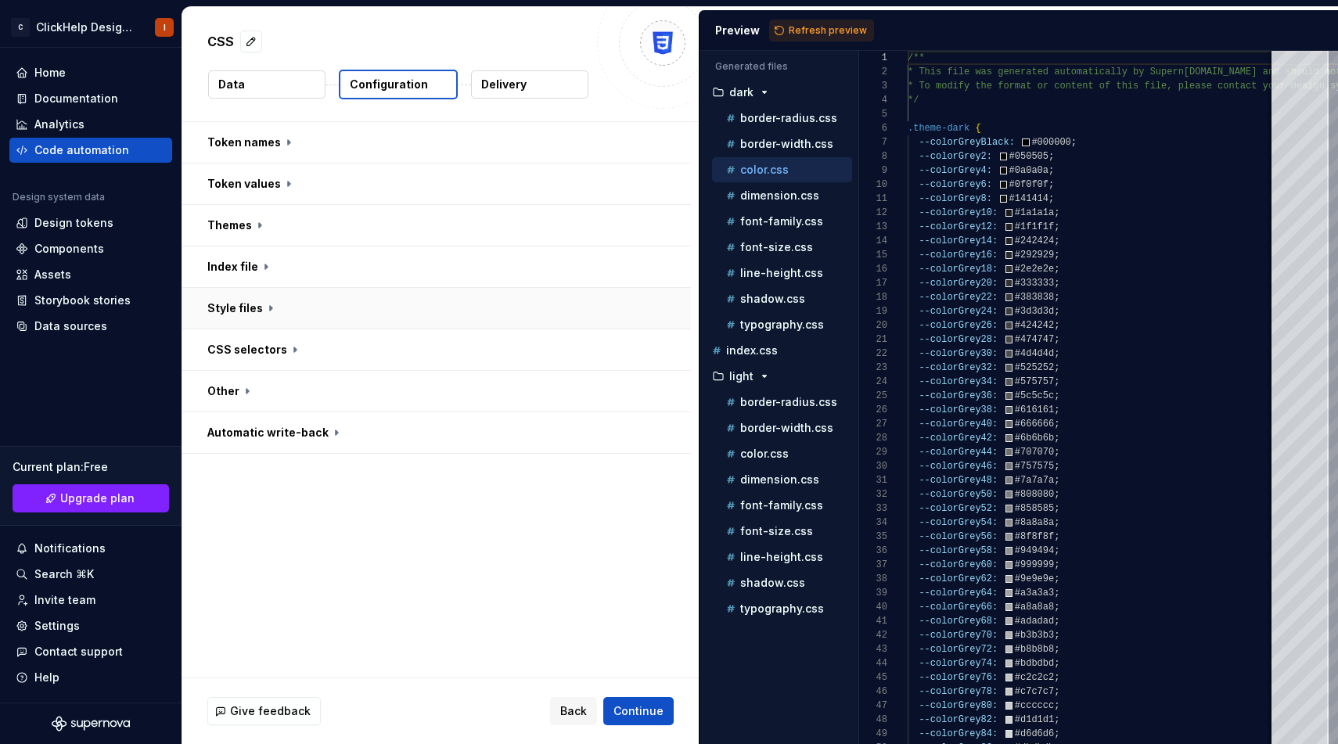
click at [483, 326] on button "button" at bounding box center [436, 308] width 508 height 41
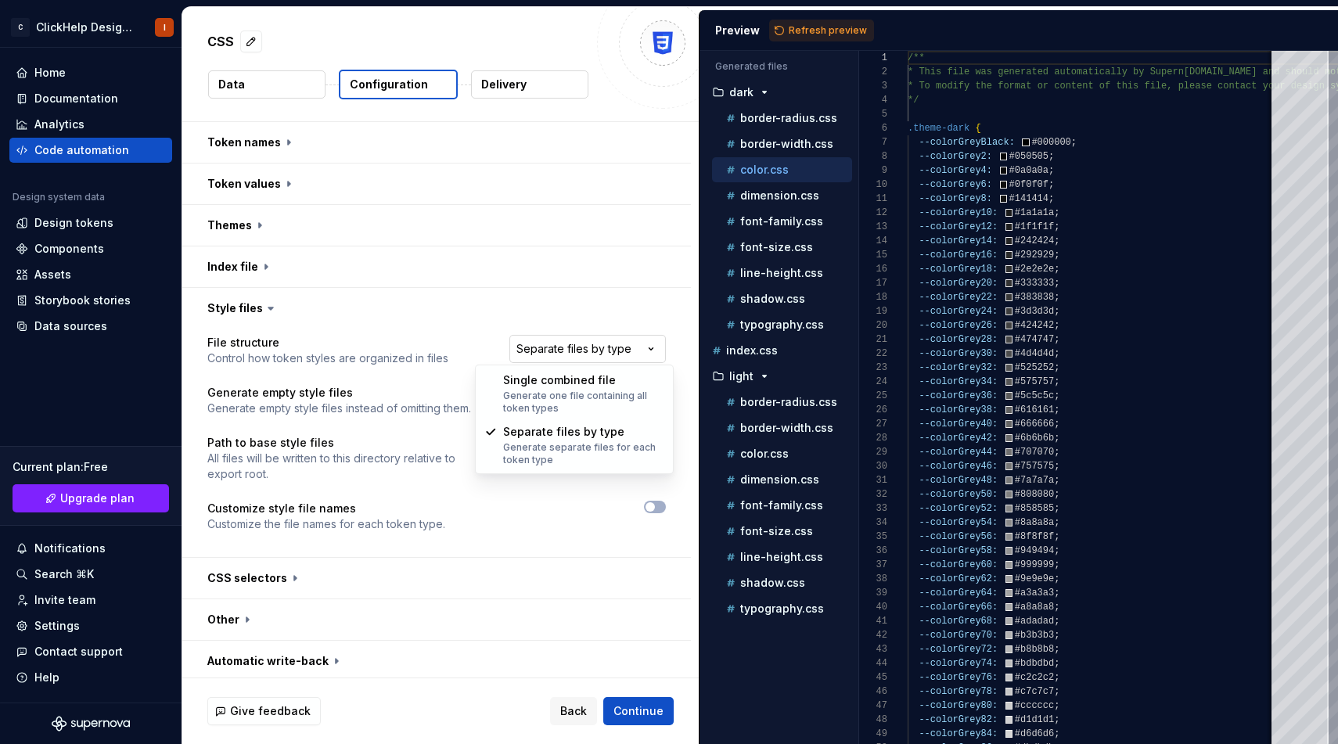
click at [555, 350] on html "**********" at bounding box center [669, 372] width 1338 height 744
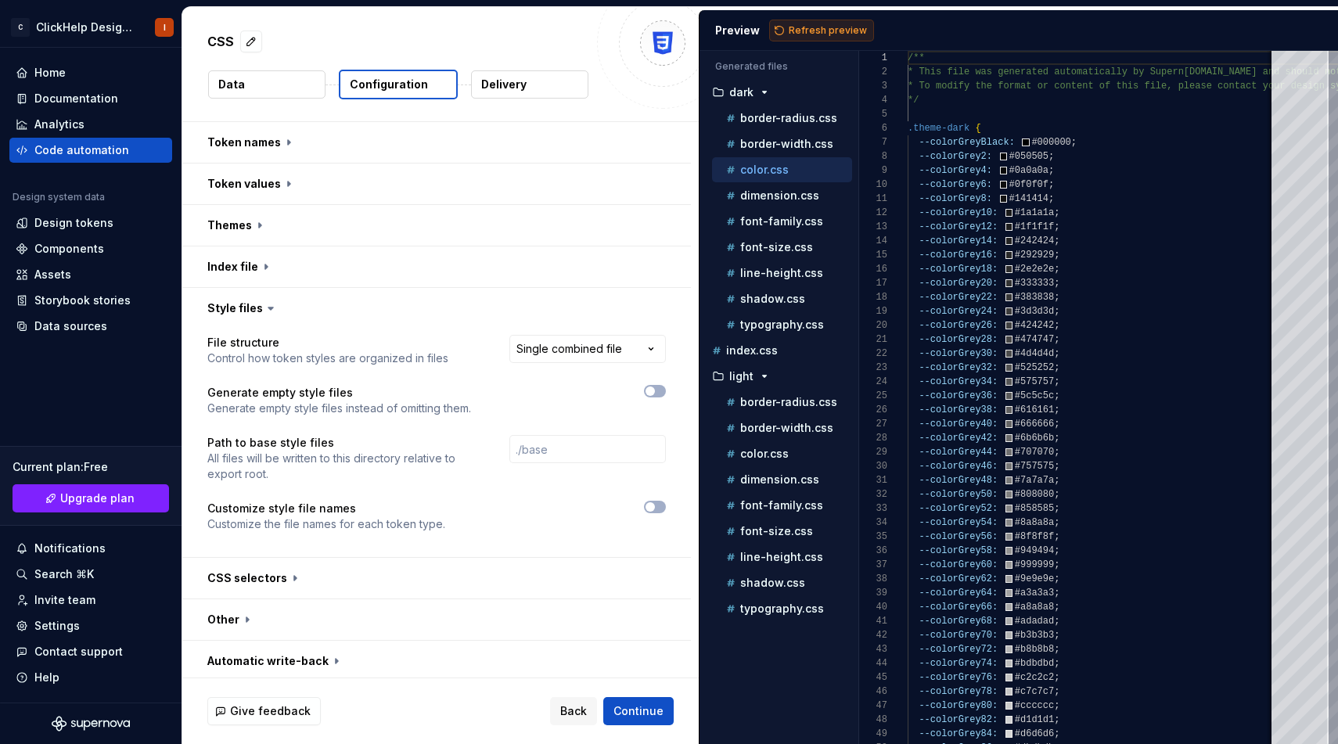
click at [831, 35] on span "Refresh preview" at bounding box center [827, 30] width 78 height 13
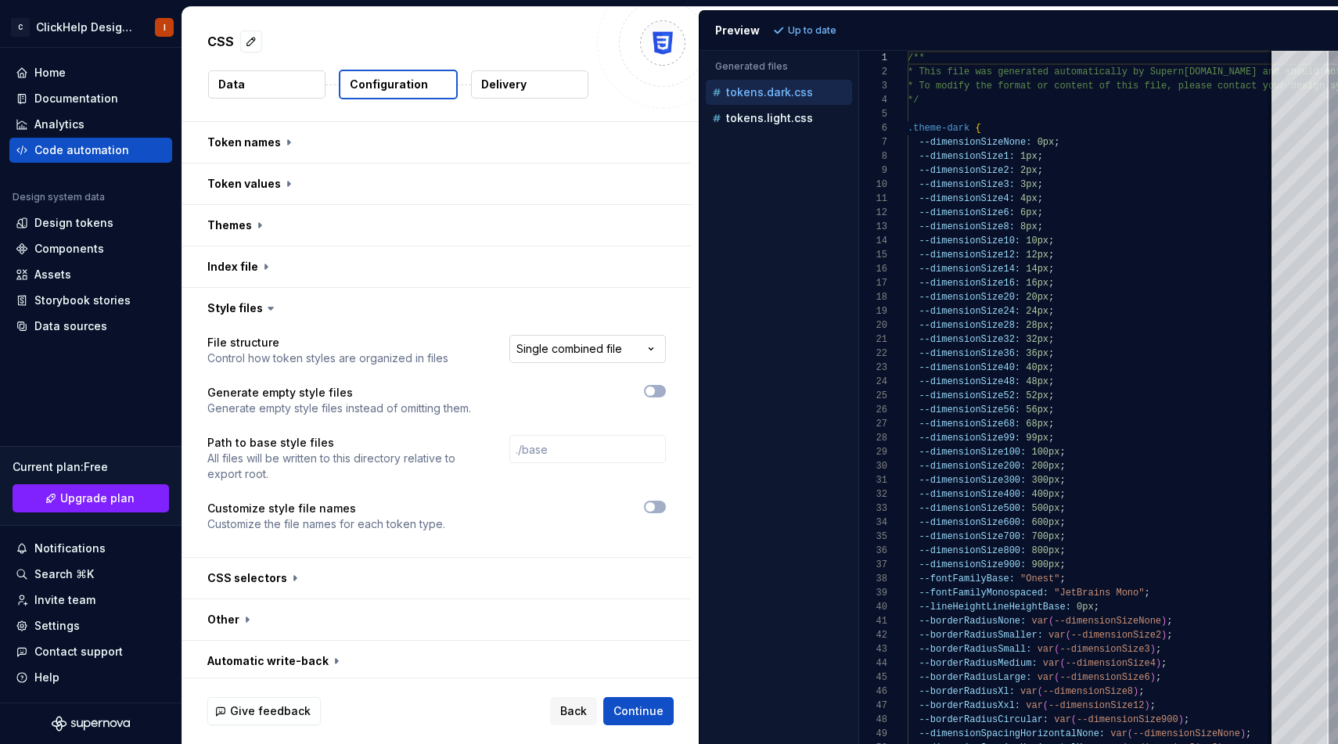
click at [608, 336] on html "**********" at bounding box center [669, 372] width 1338 height 744
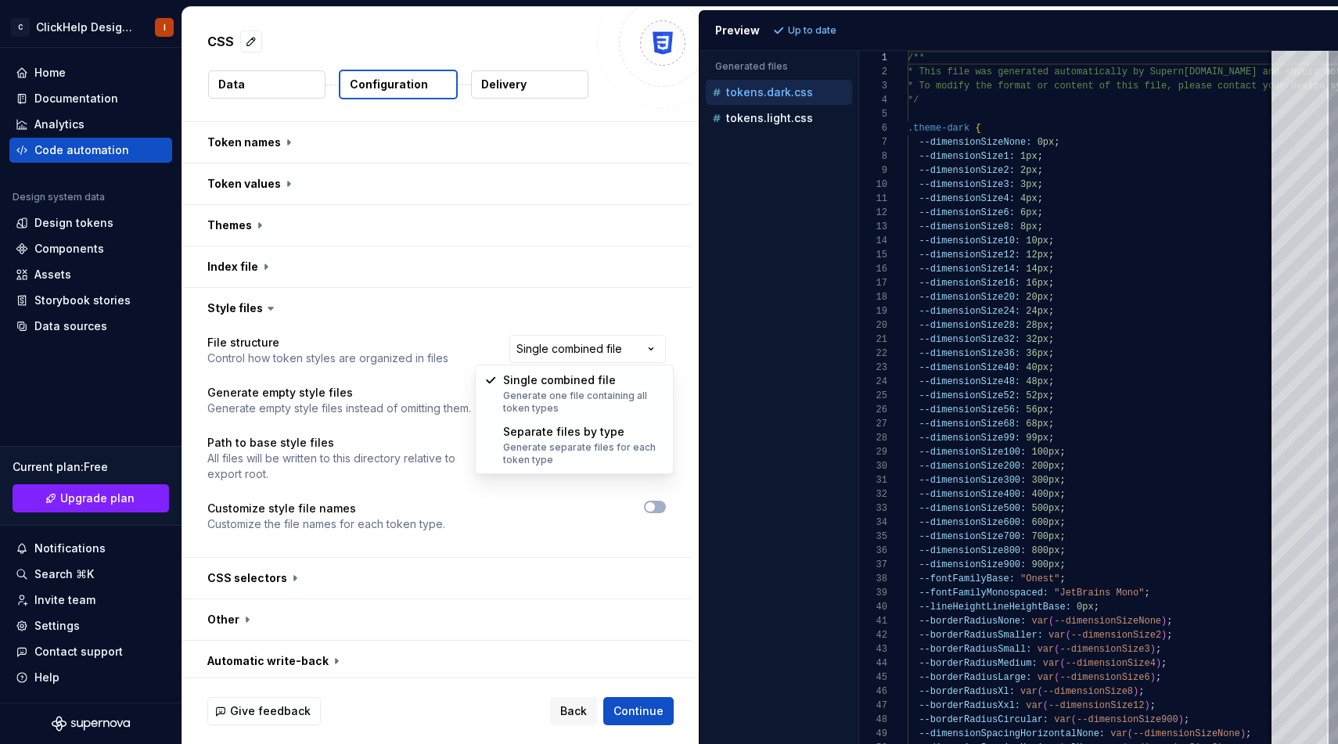
select select "**********"
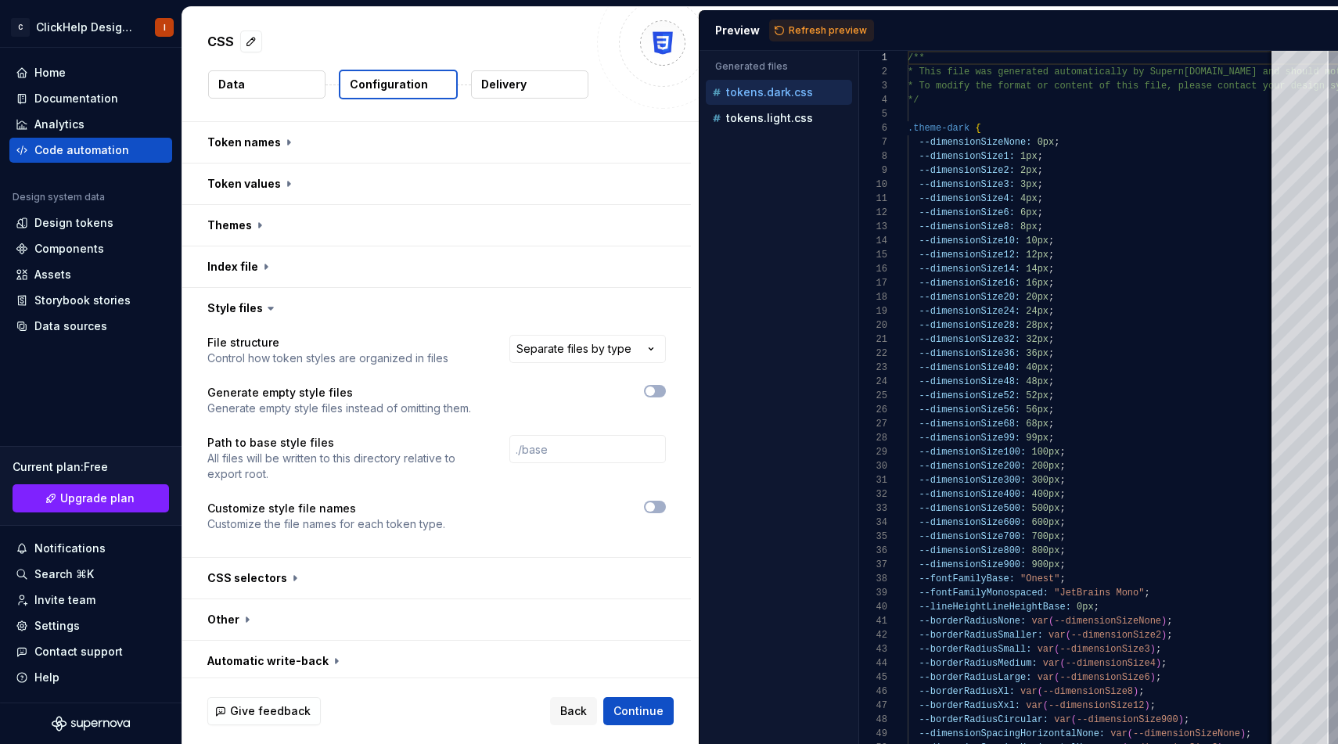
click at [655, 500] on div "**********" at bounding box center [436, 443] width 458 height 216
click at [655, 501] on button "button" at bounding box center [655, 507] width 22 height 13
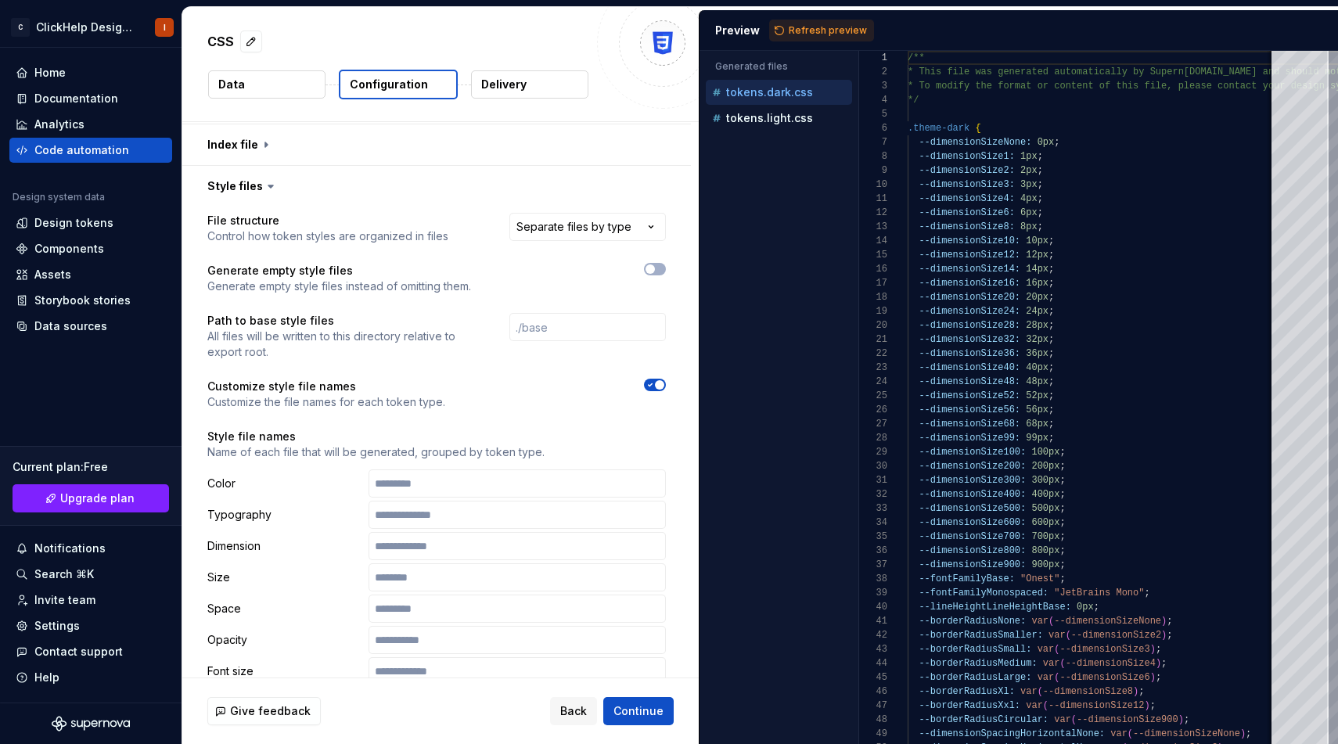
scroll to position [125, 0]
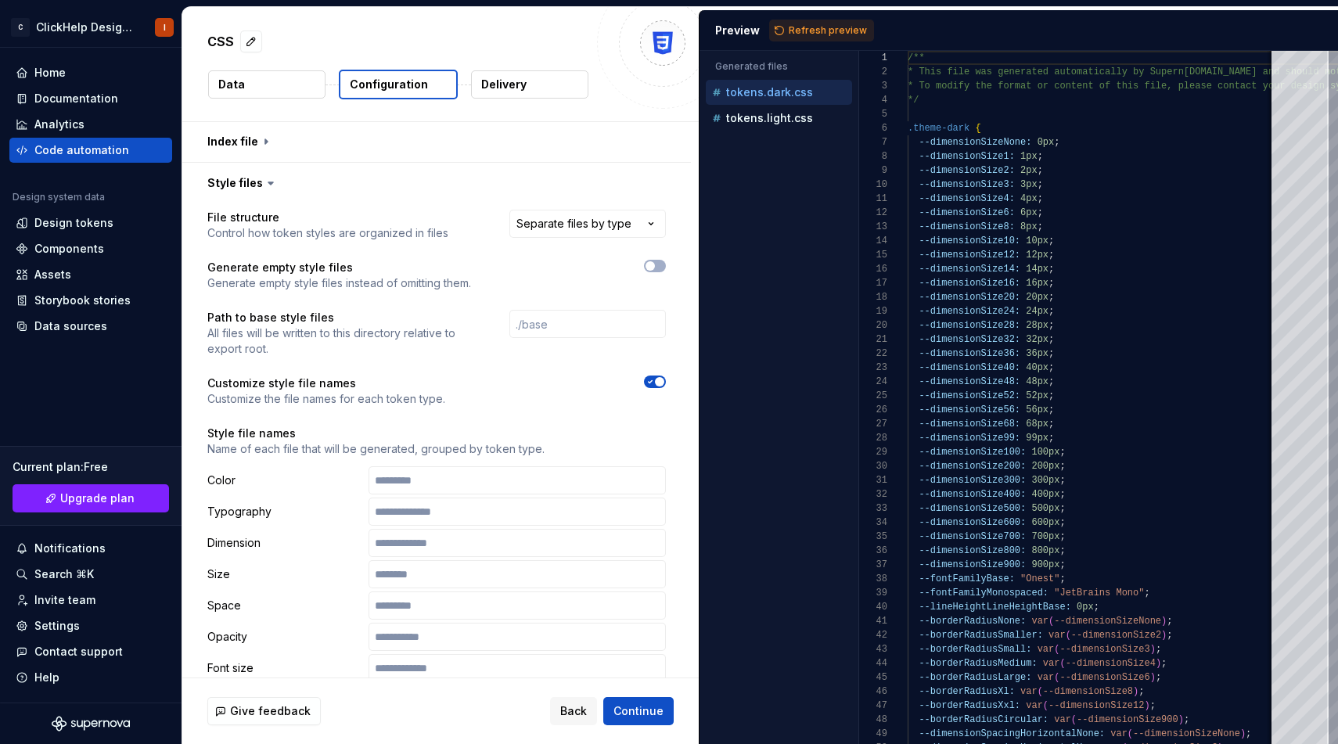
click at [656, 384] on icon "button" at bounding box center [650, 381] width 13 height 9
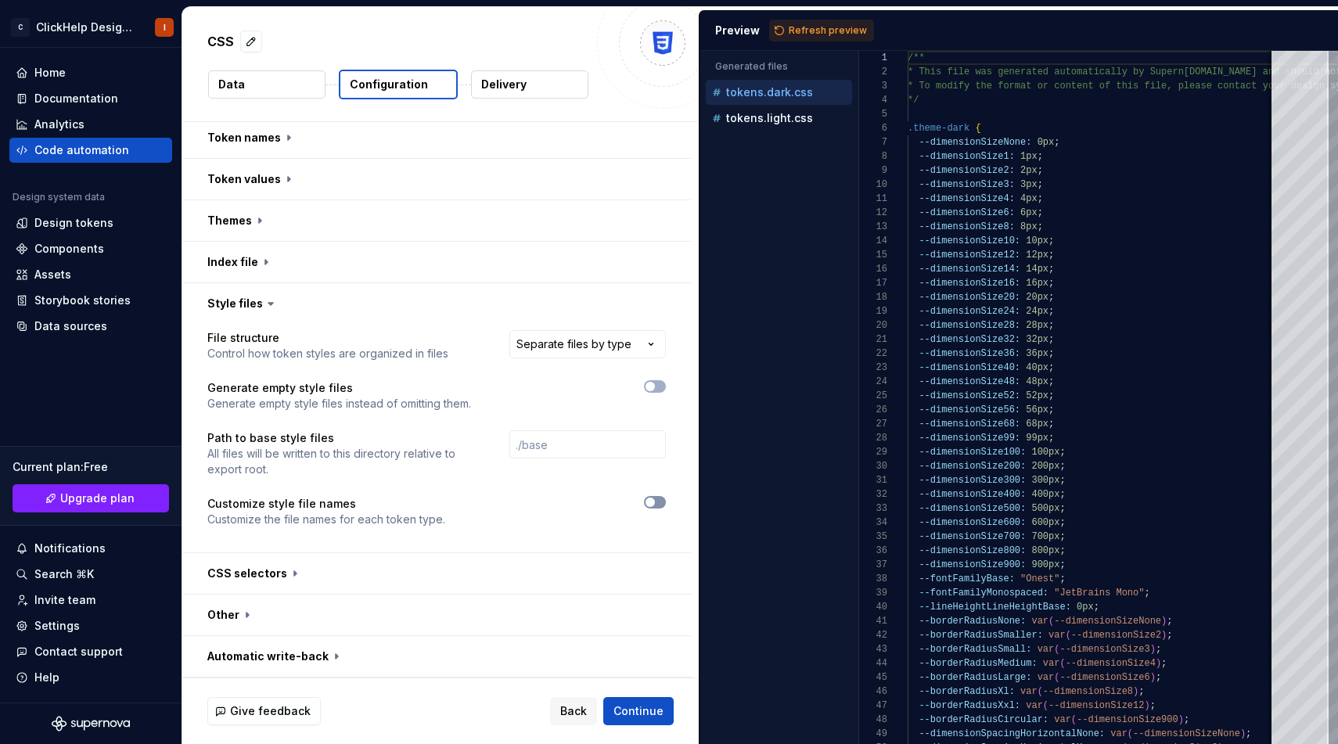
scroll to position [5, 0]
click at [413, 589] on button "button" at bounding box center [436, 573] width 508 height 41
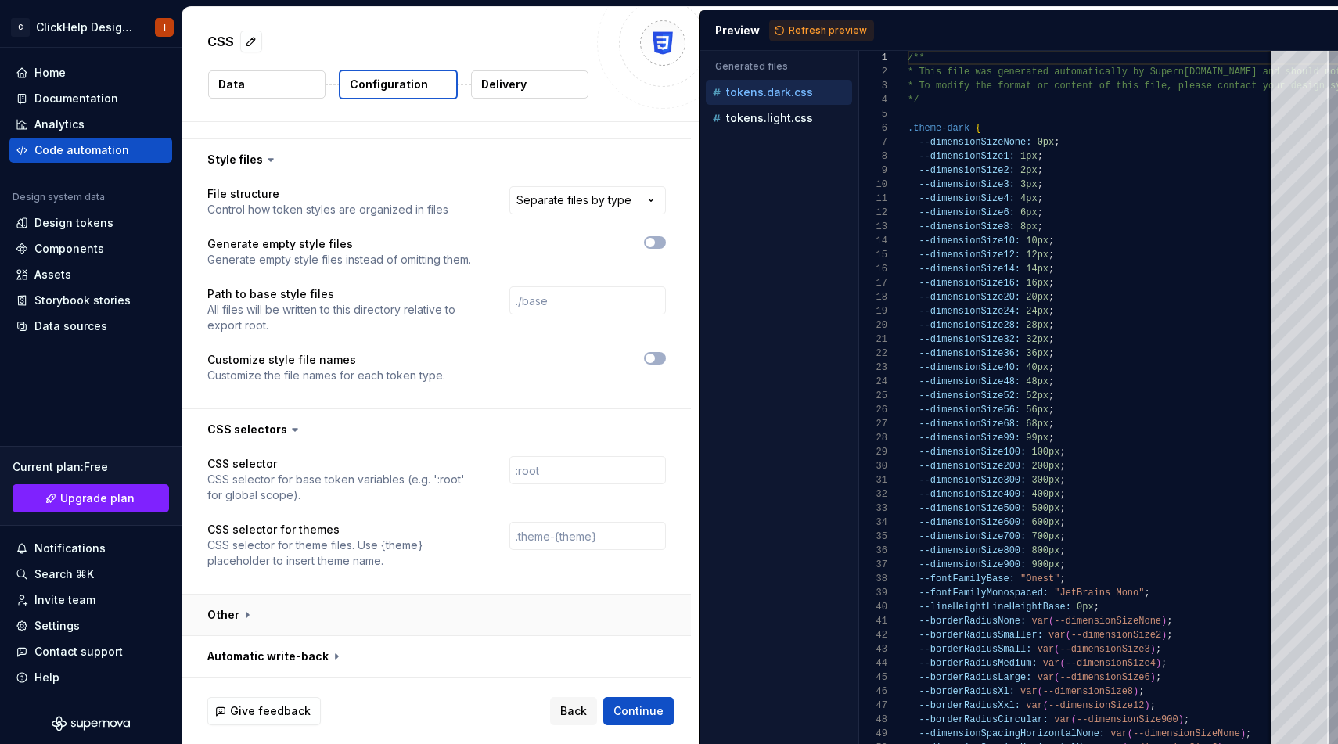
click at [420, 605] on button "button" at bounding box center [436, 614] width 508 height 41
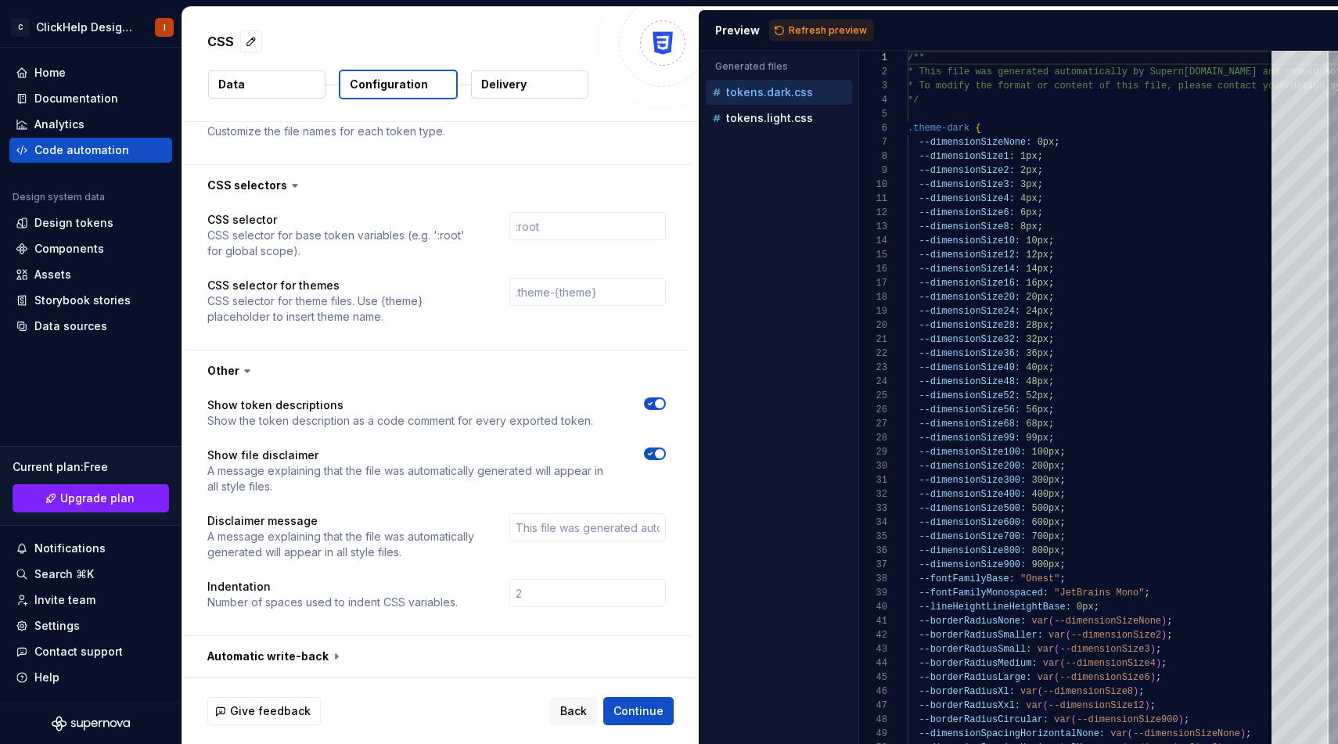
click at [666, 458] on button "button" at bounding box center [655, 453] width 22 height 13
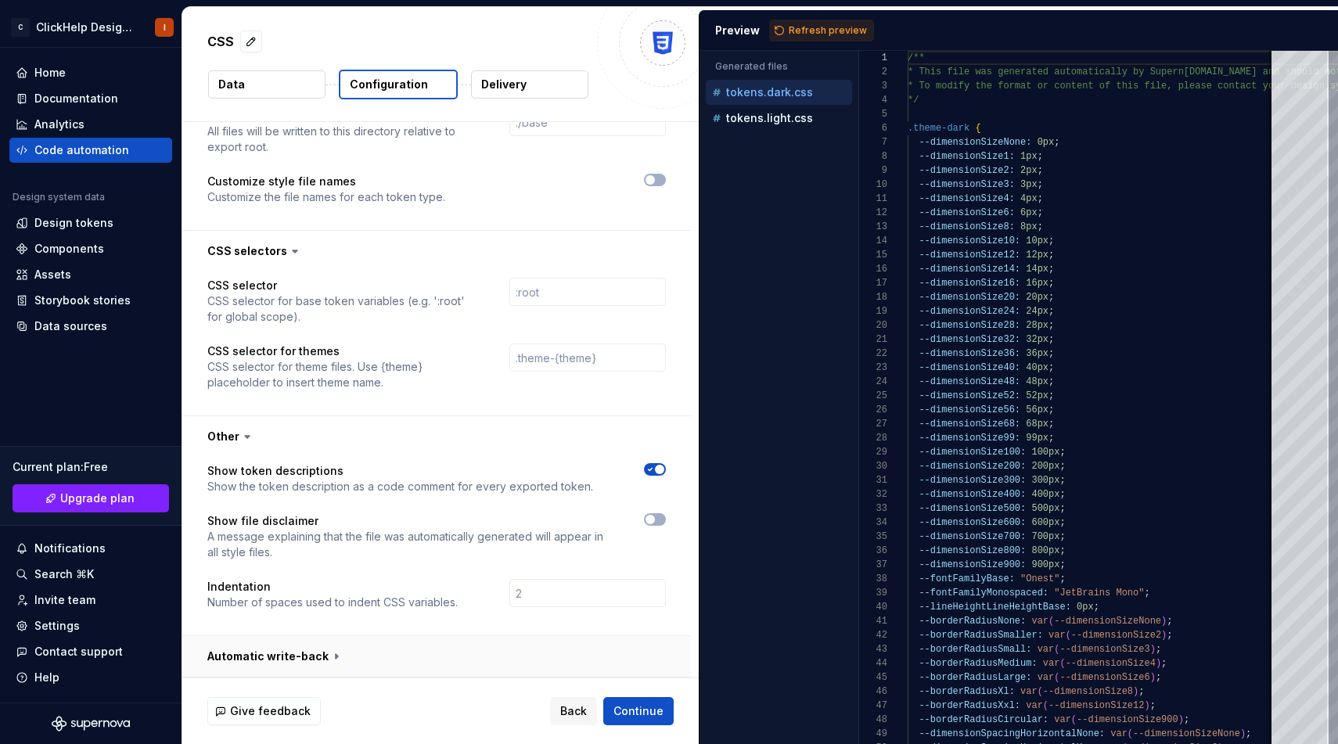
click at [412, 641] on button "button" at bounding box center [436, 656] width 508 height 41
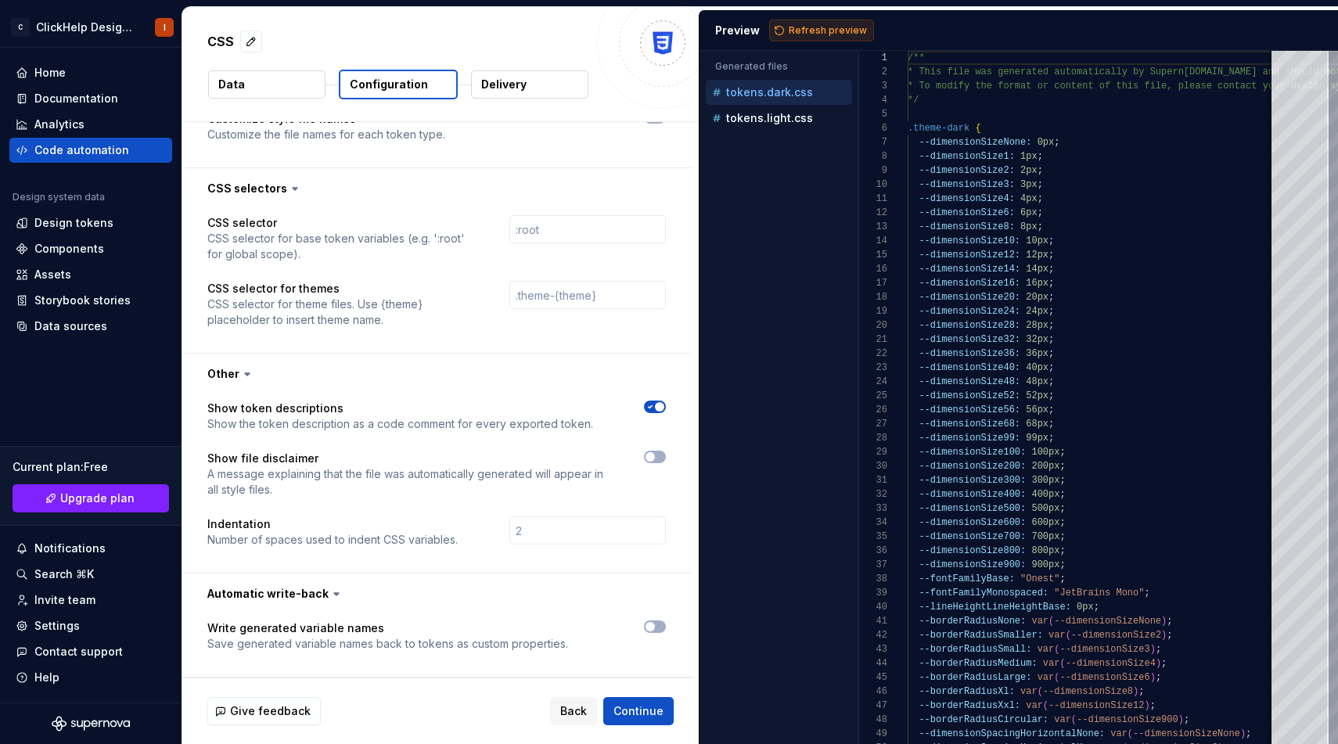
click at [802, 36] on button "Refresh preview" at bounding box center [821, 31] width 105 height 22
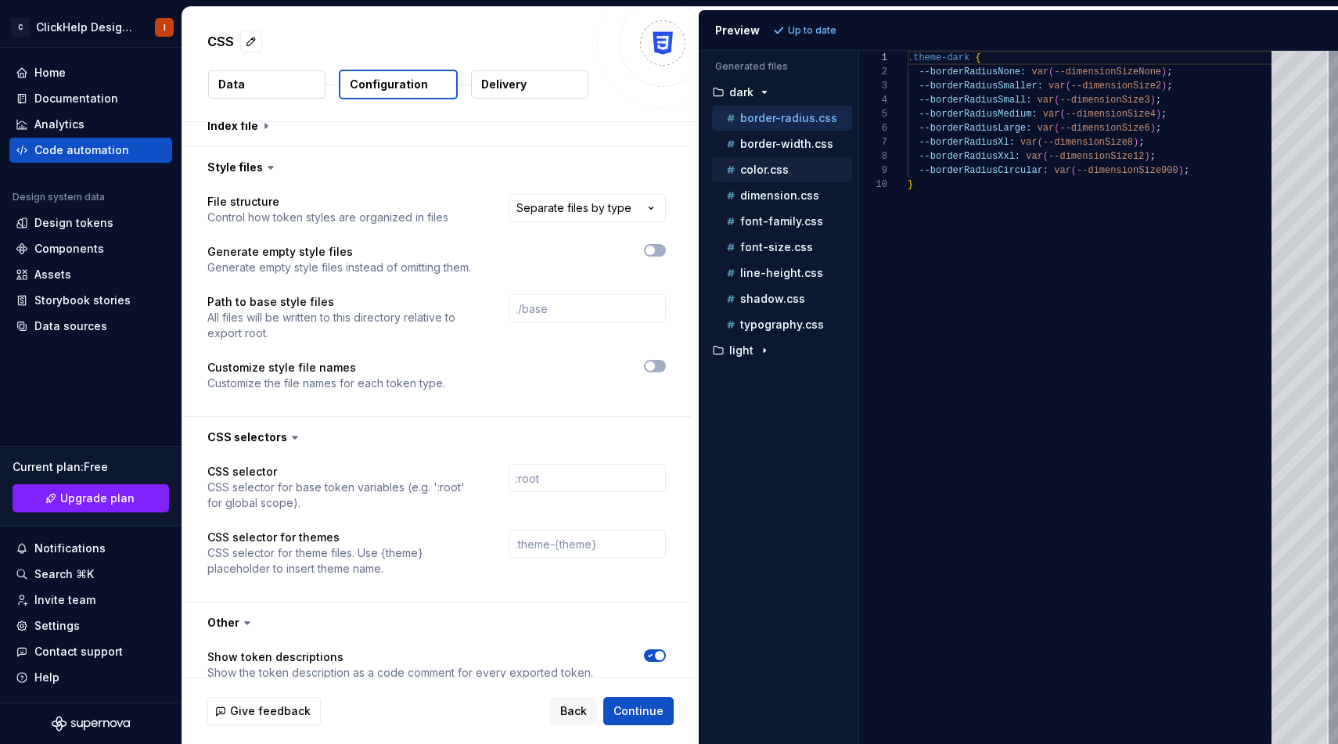
scroll to position [0, 0]
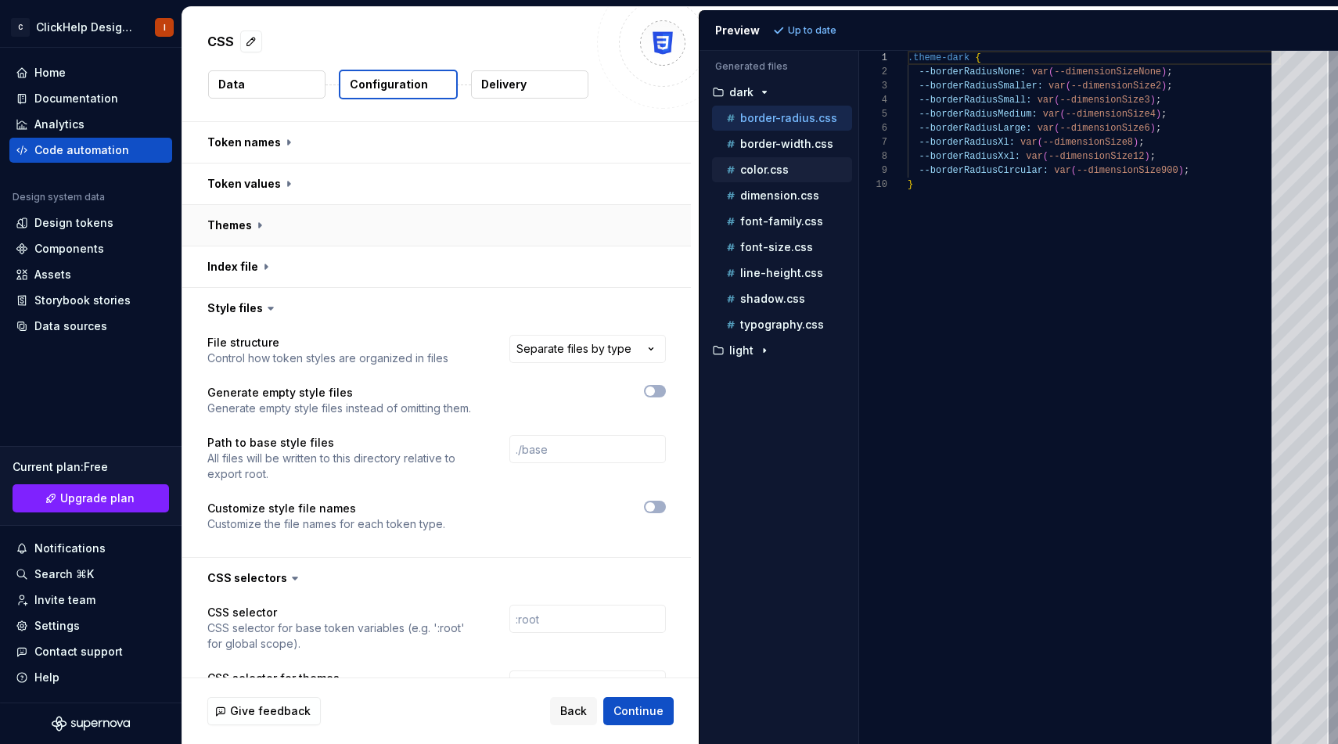
click at [529, 239] on button "button" at bounding box center [436, 225] width 508 height 41
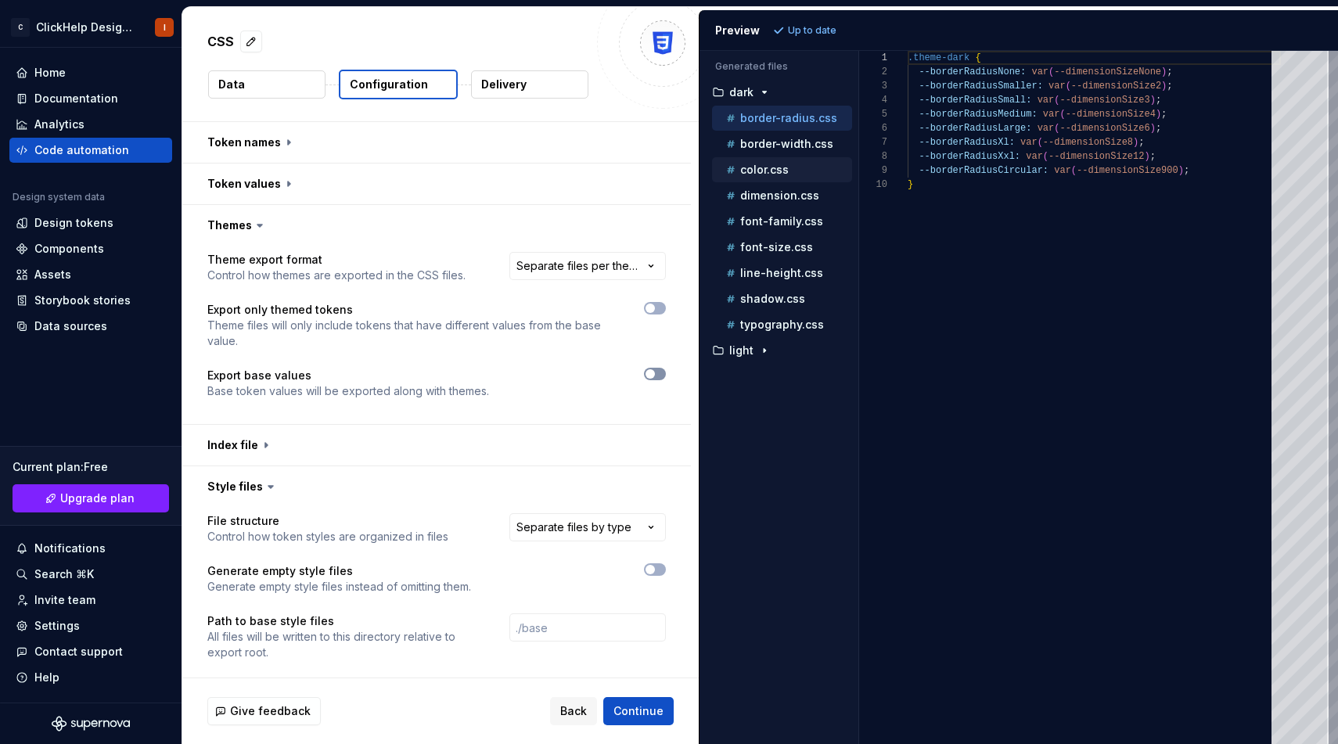
click at [655, 378] on icon "button" at bounding box center [650, 373] width 13 height 9
click at [808, 26] on span "Refresh preview" at bounding box center [827, 30] width 78 height 13
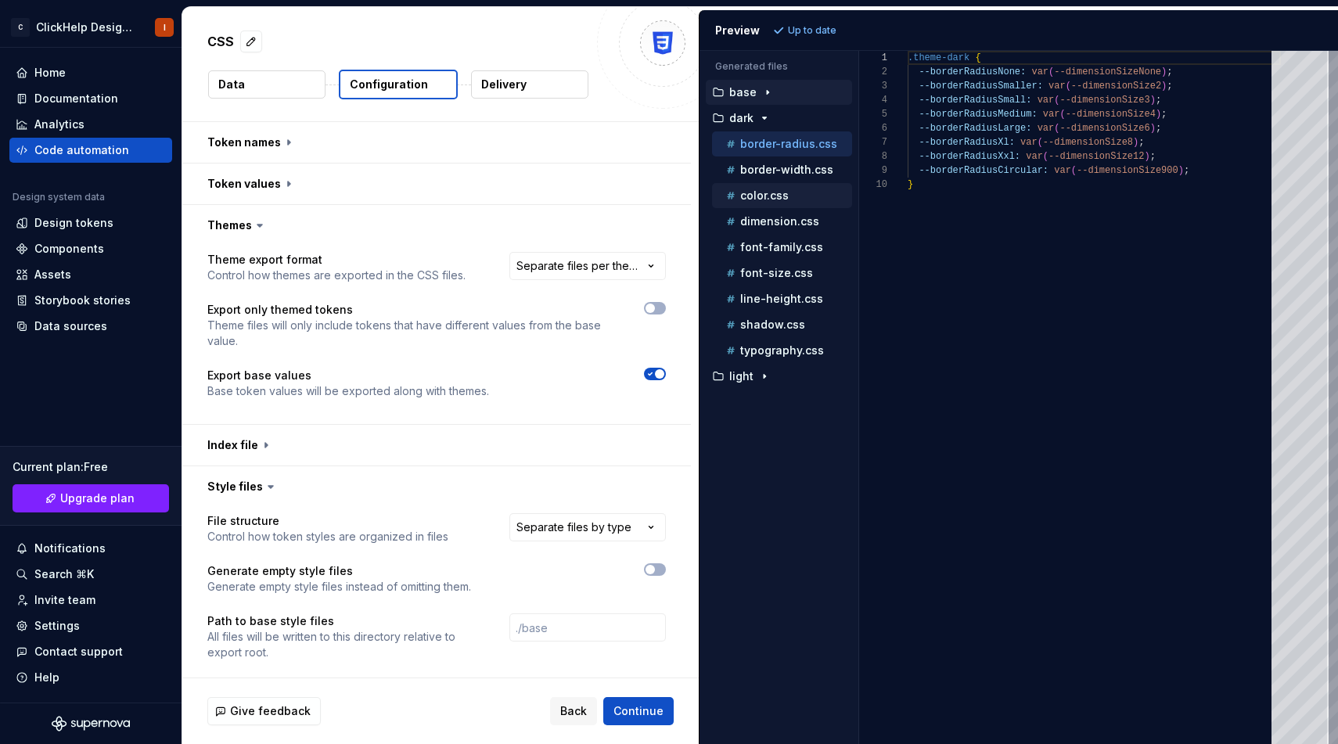
click at [779, 98] on div "base" at bounding box center [780, 92] width 143 height 13
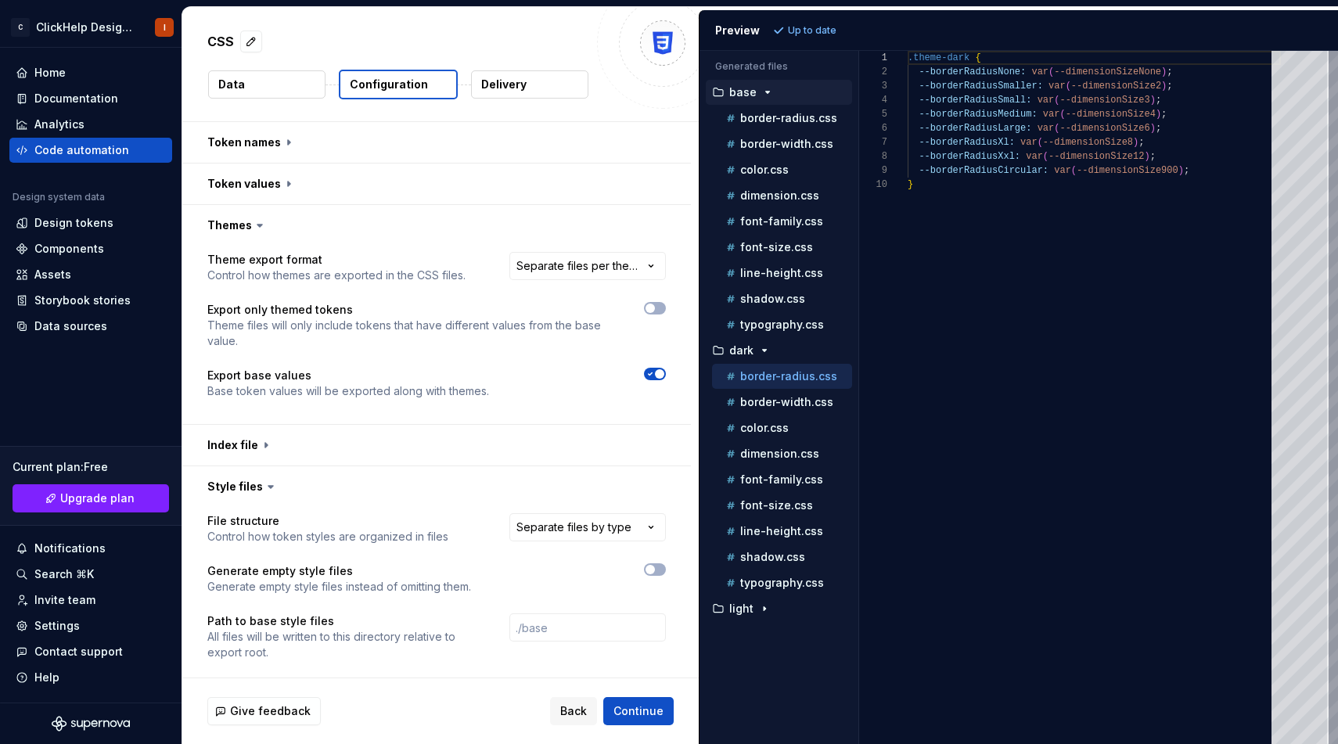
click at [656, 371] on icon "button" at bounding box center [650, 373] width 13 height 9
click at [795, 28] on span "Refresh preview" at bounding box center [827, 30] width 78 height 13
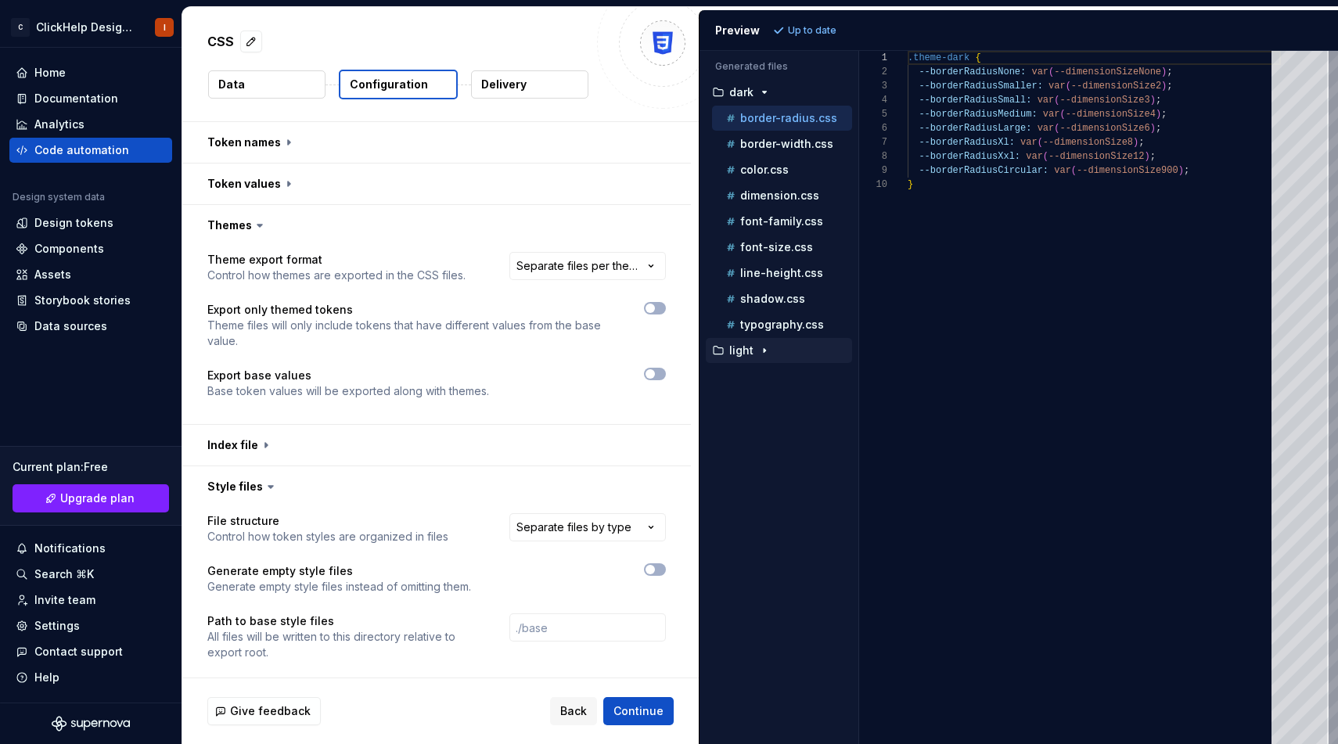
click at [759, 345] on icon "button" at bounding box center [764, 350] width 13 height 13
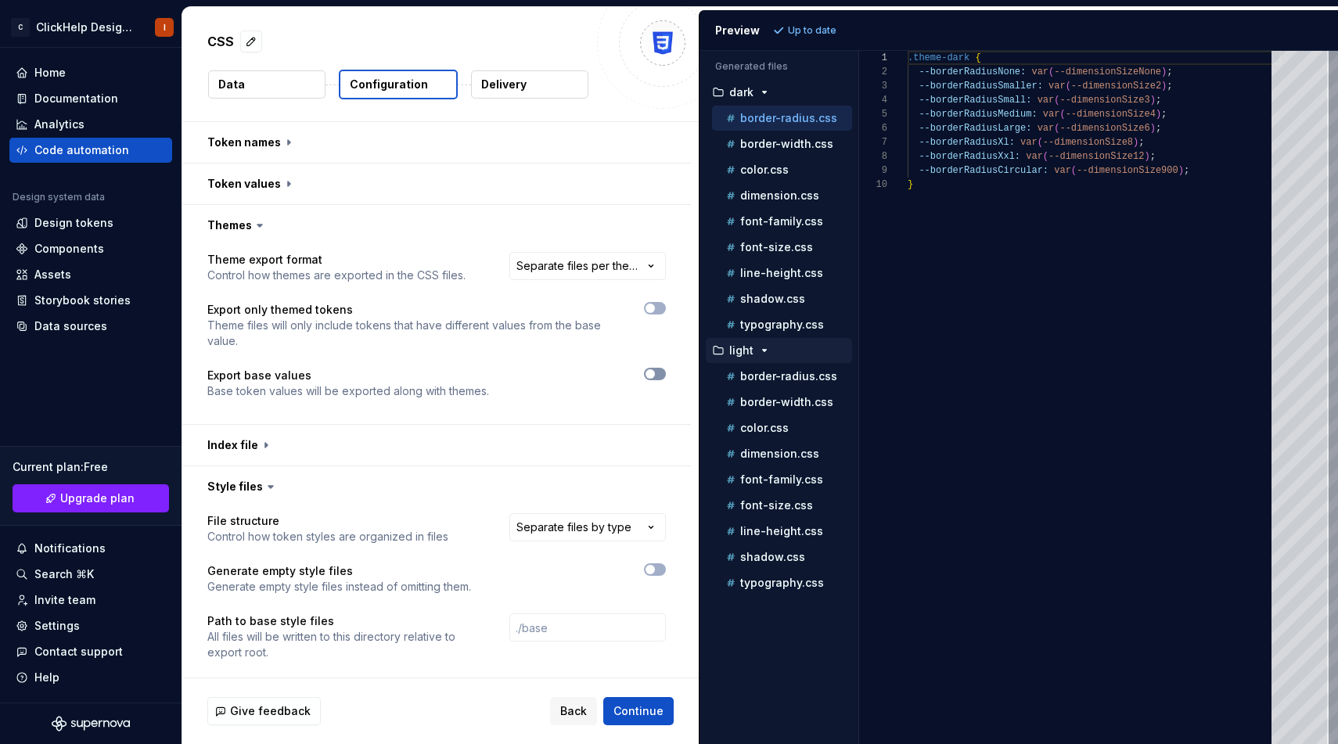
click at [655, 373] on span "button" at bounding box center [649, 373] width 9 height 9
click at [810, 31] on span "Refresh preview" at bounding box center [827, 30] width 78 height 13
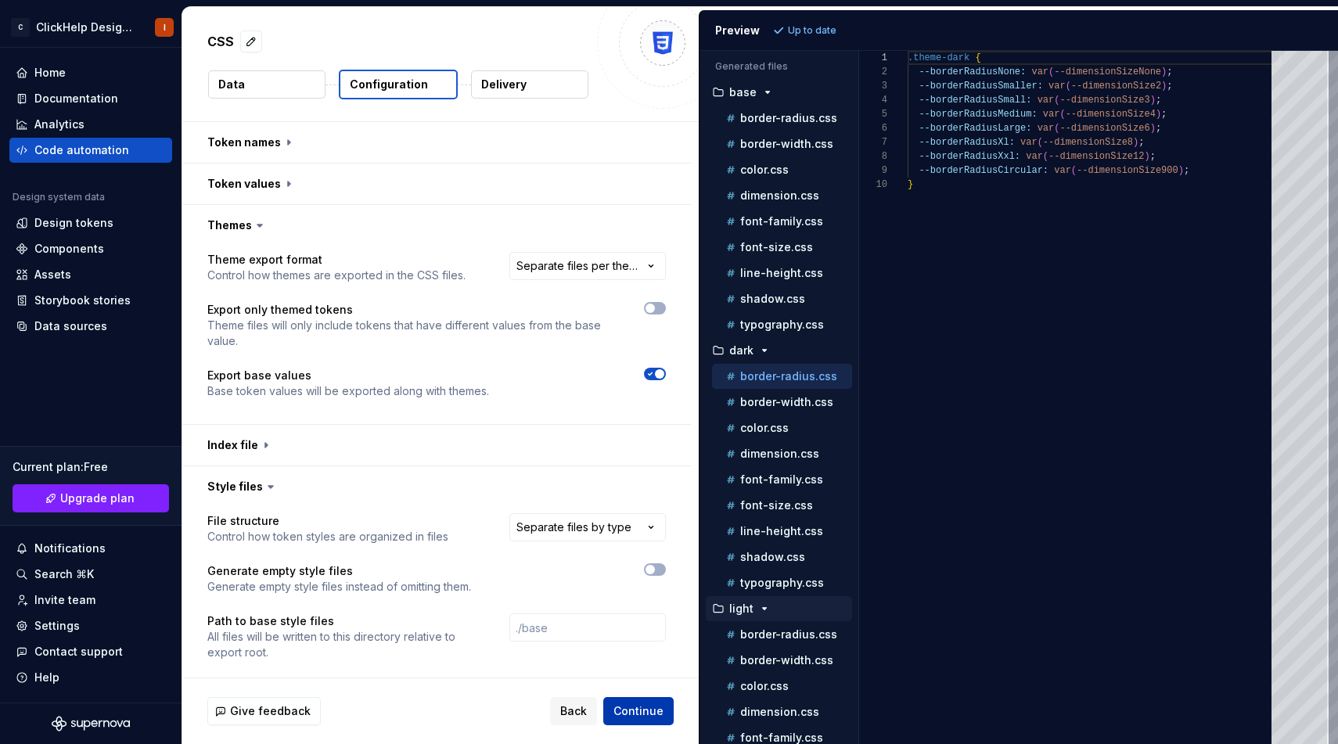
click at [641, 716] on span "Continue" at bounding box center [638, 711] width 50 height 16
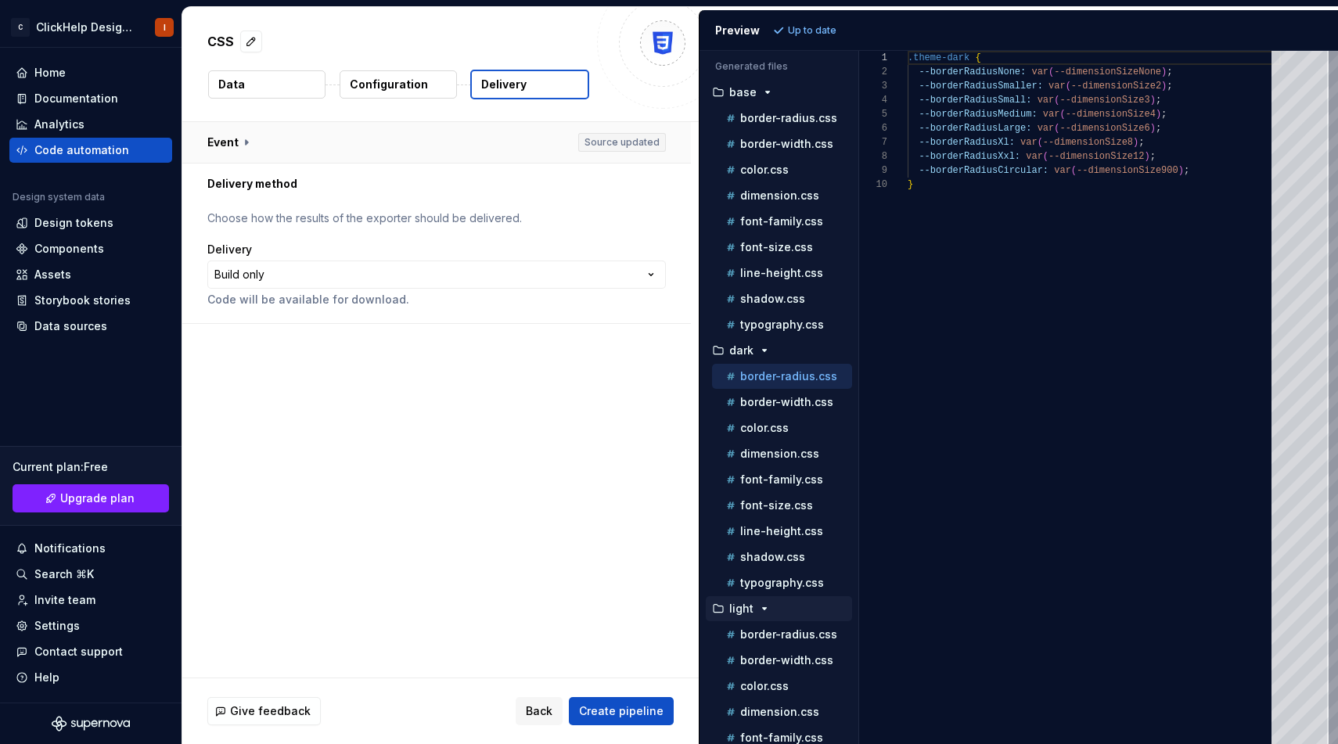
click at [217, 147] on button "button" at bounding box center [436, 142] width 508 height 41
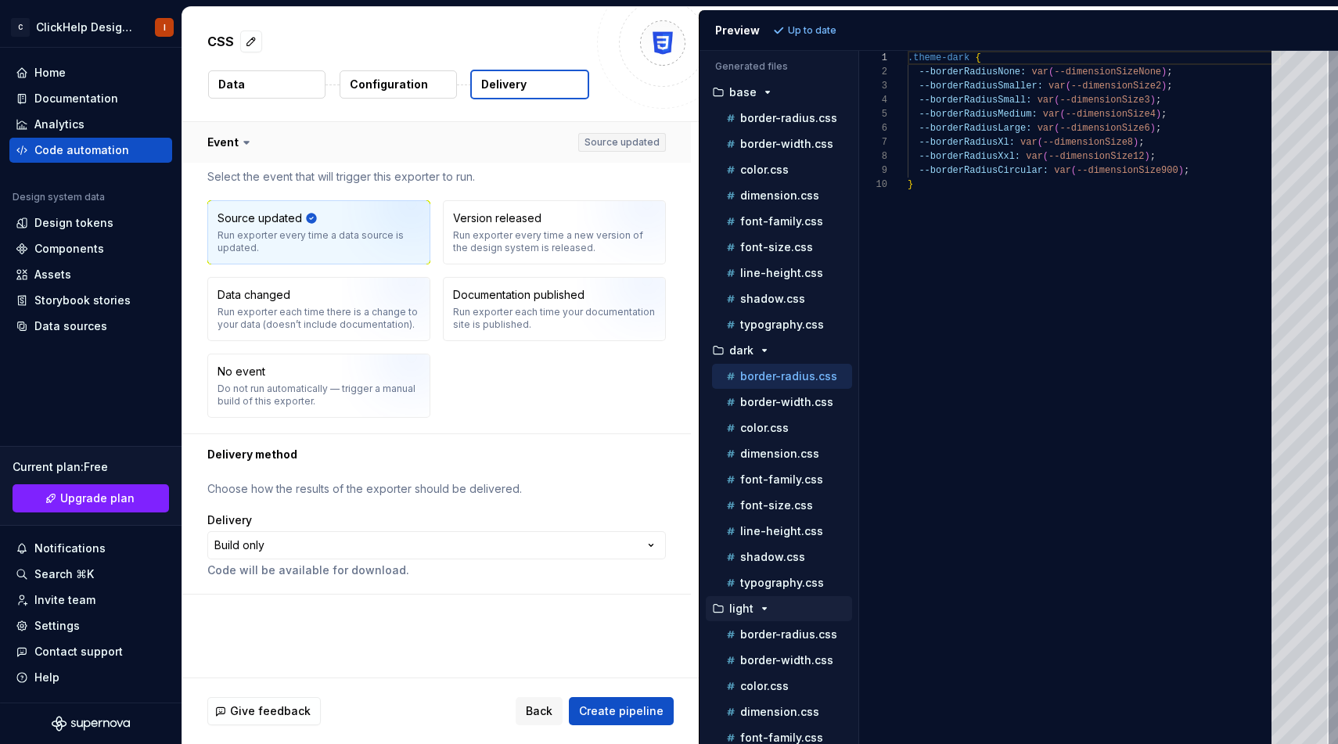
click at [217, 147] on button "button" at bounding box center [436, 142] width 508 height 41
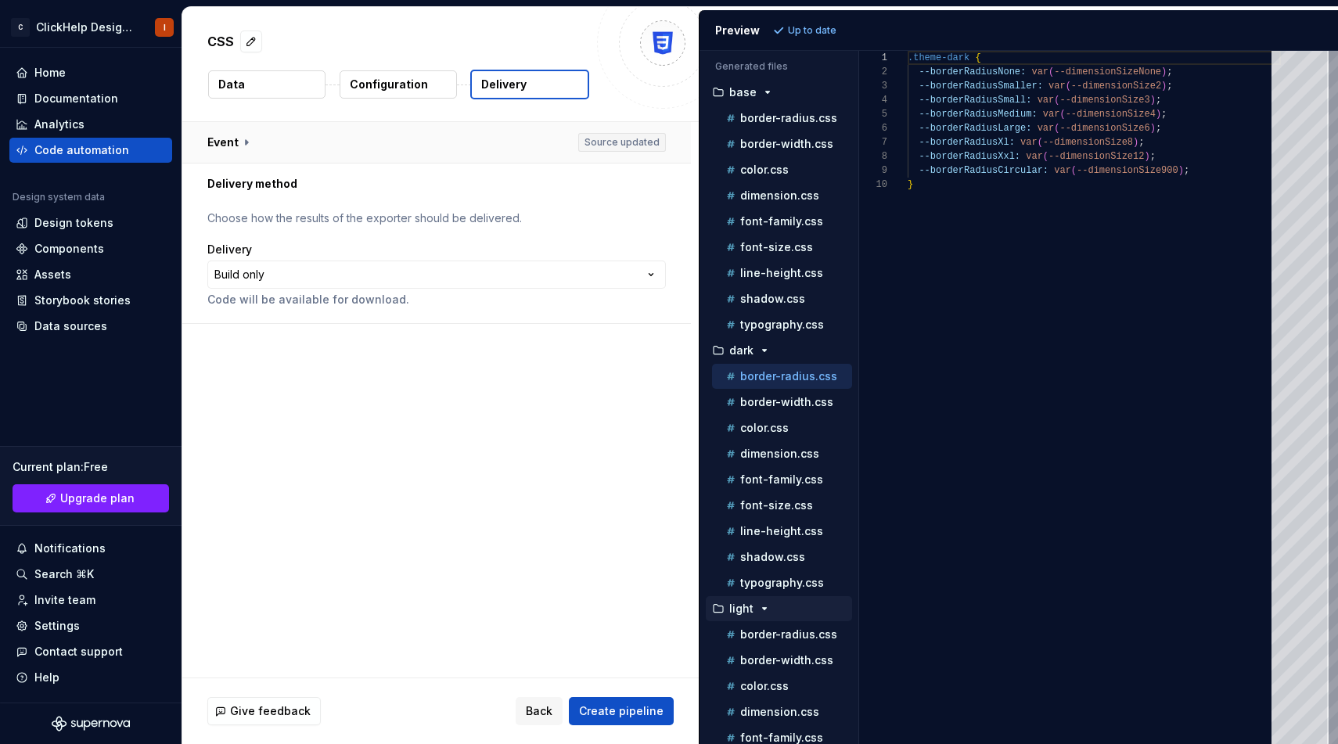
click at [242, 150] on button "button" at bounding box center [436, 142] width 508 height 41
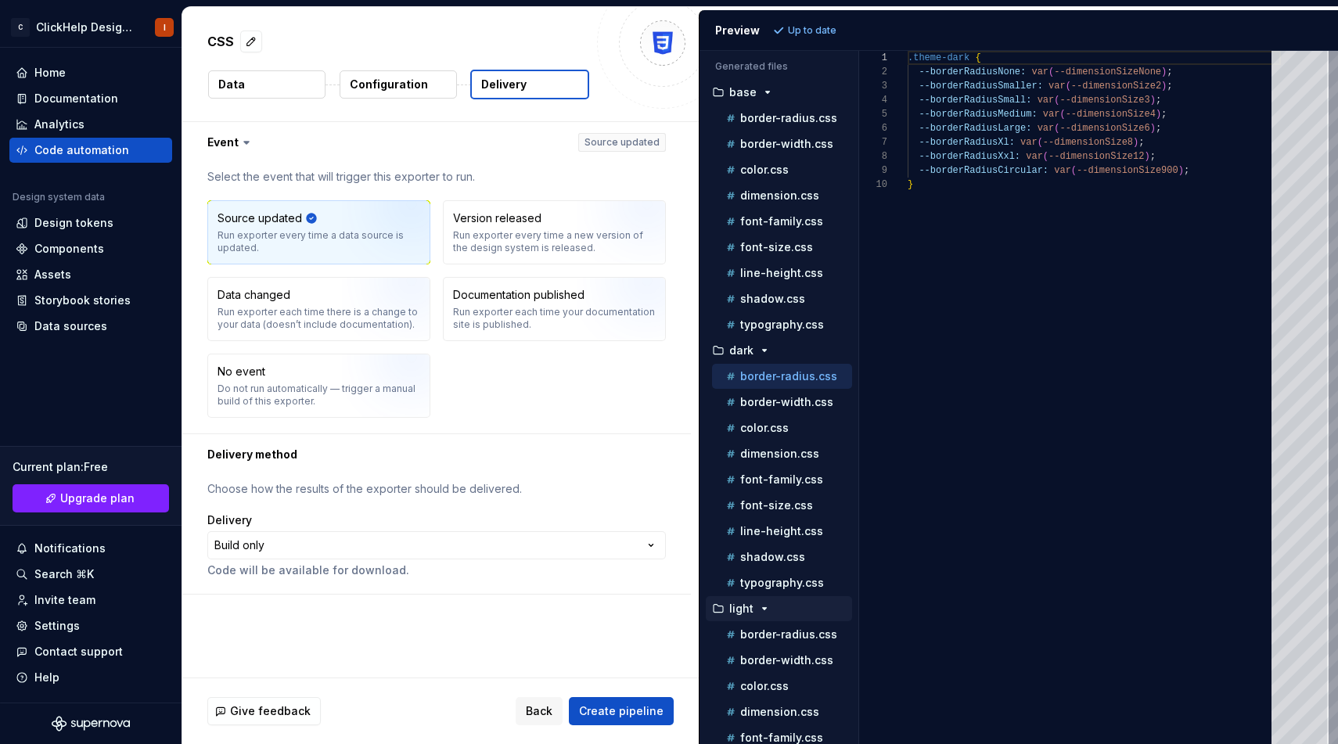
click at [276, 235] on div "Run exporter every time a data source is updated." at bounding box center [318, 241] width 203 height 25
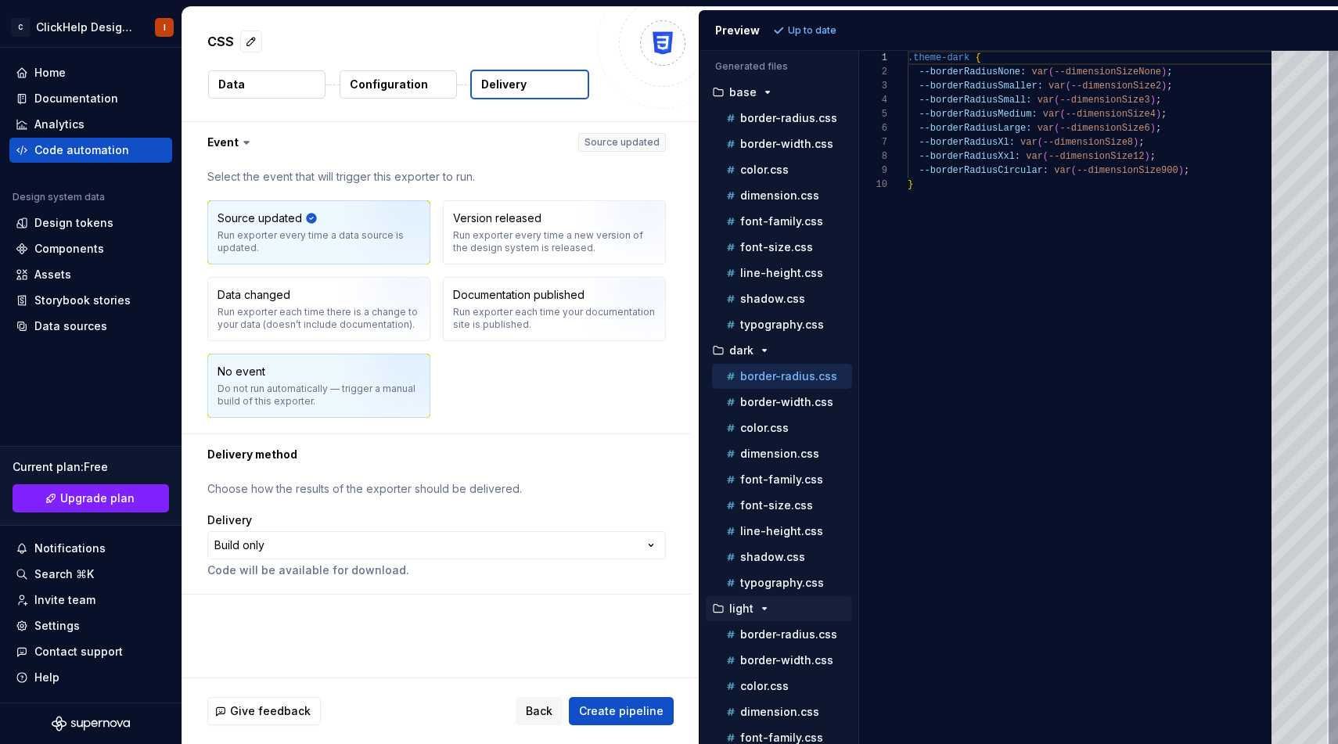
click at [276, 380] on div "No event Do not run automatically — trigger a manual build of this exporter." at bounding box center [318, 386] width 203 height 44
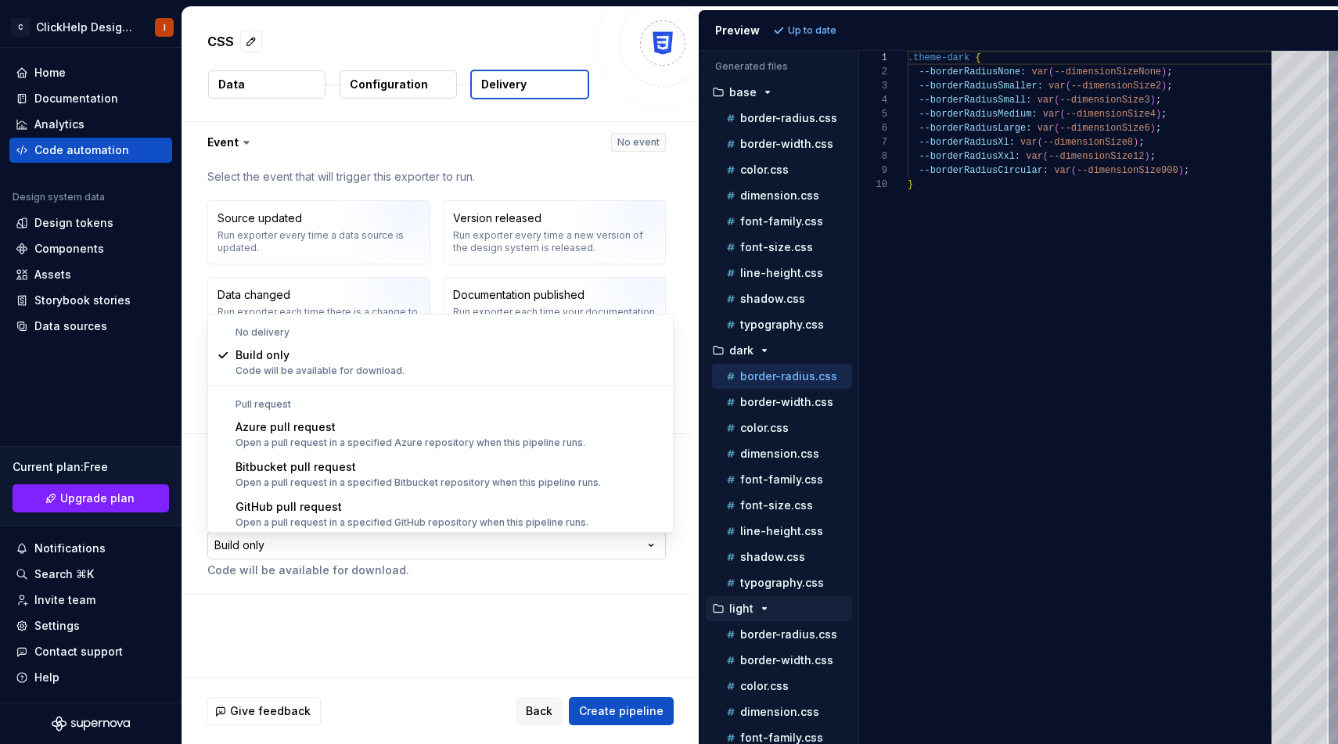
click at [379, 547] on html "**********" at bounding box center [669, 372] width 1338 height 744
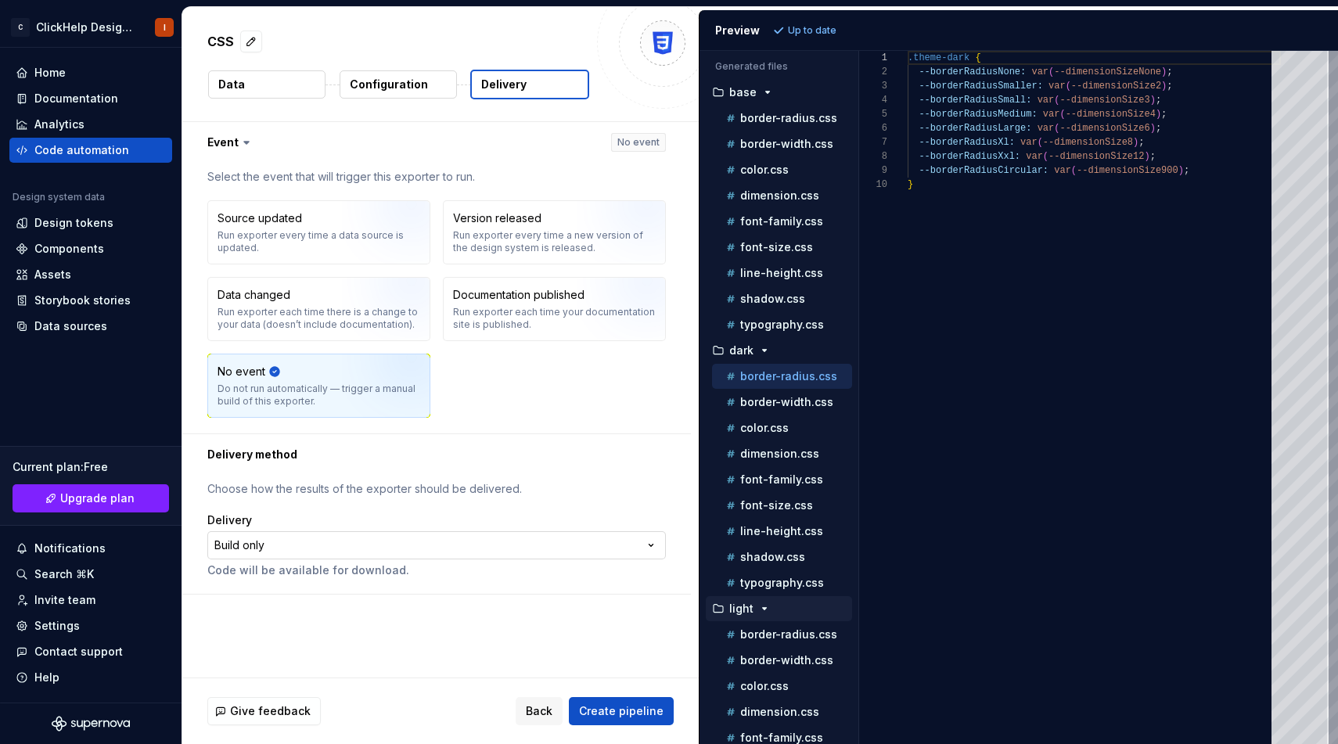
click at [379, 547] on html "**********" at bounding box center [669, 372] width 1338 height 744
click at [612, 702] on button "Create pipeline" at bounding box center [621, 711] width 105 height 28
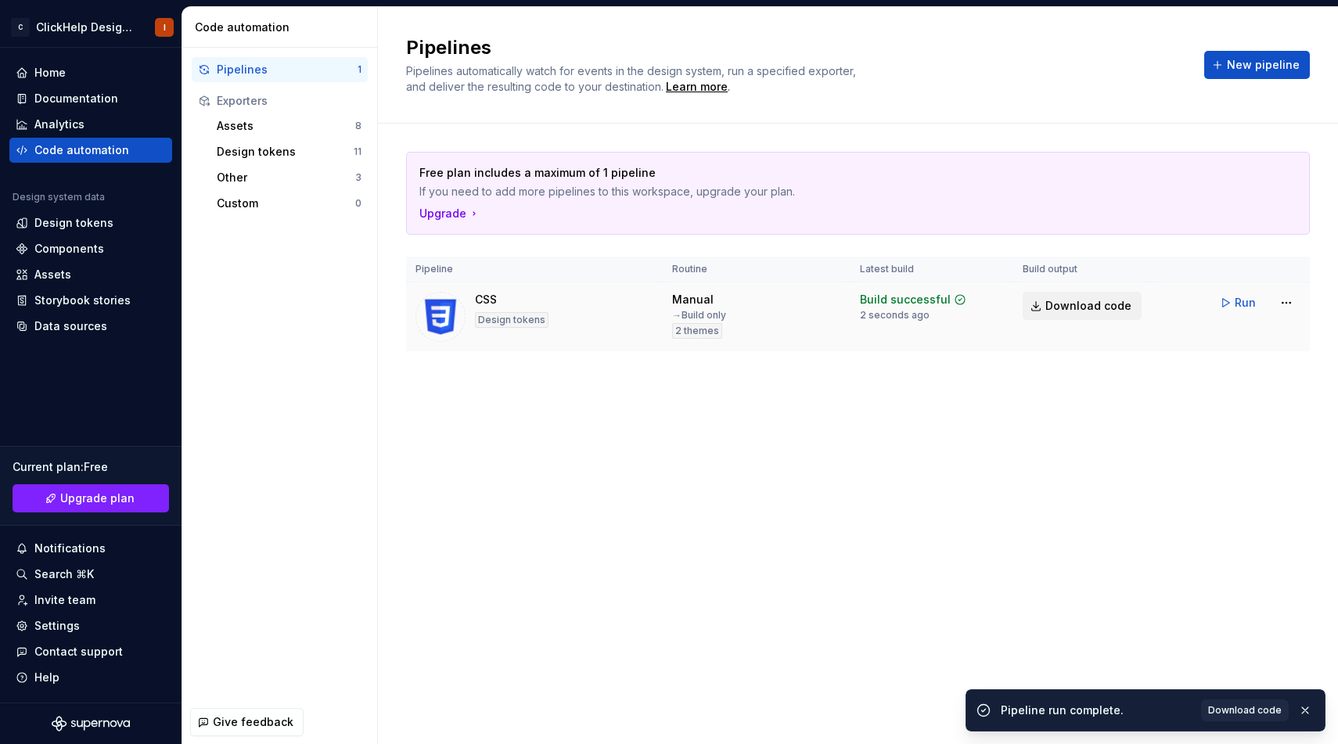
click at [1054, 298] on span "Download code" at bounding box center [1088, 306] width 86 height 16
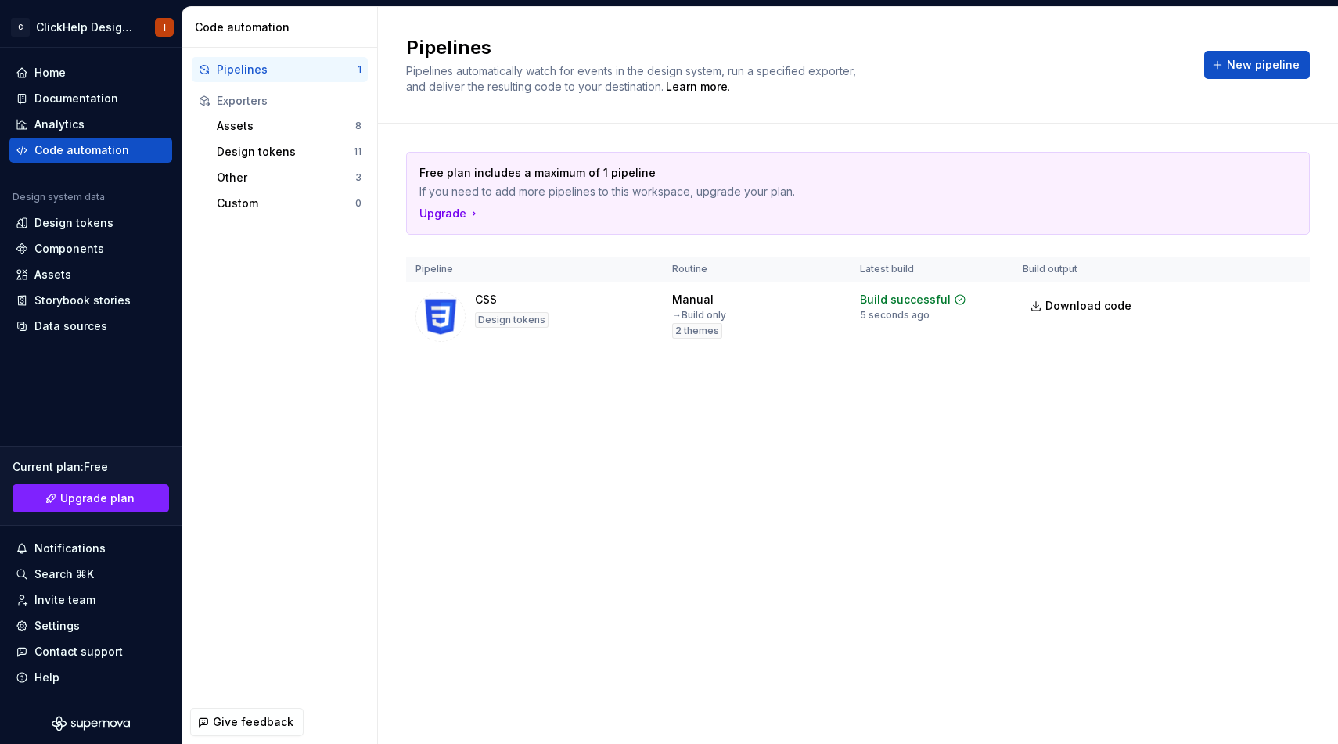
click at [839, 514] on div "Pipelines Pipelines automatically watch for events in the design system, run a …" at bounding box center [858, 375] width 960 height 737
click at [76, 80] on div "Home" at bounding box center [91, 73] width 150 height 16
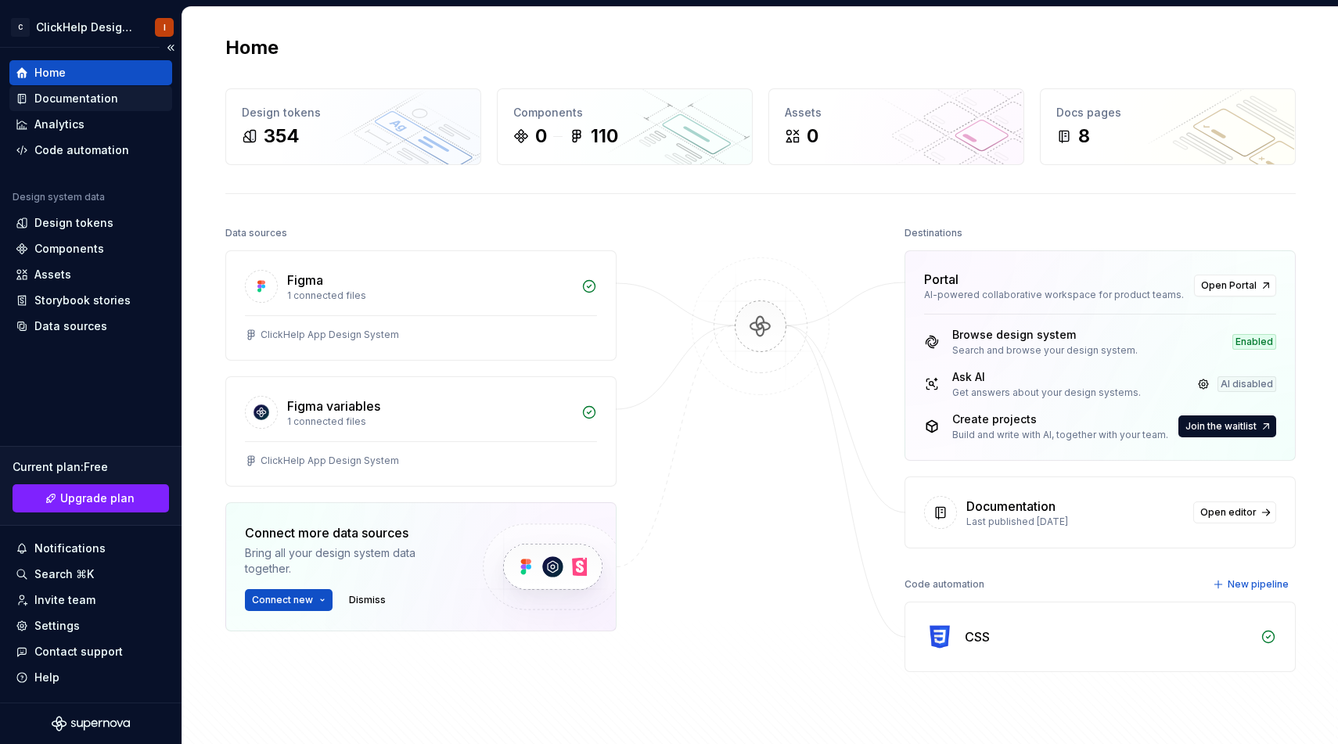
click at [157, 104] on div "Documentation" at bounding box center [91, 99] width 150 height 16
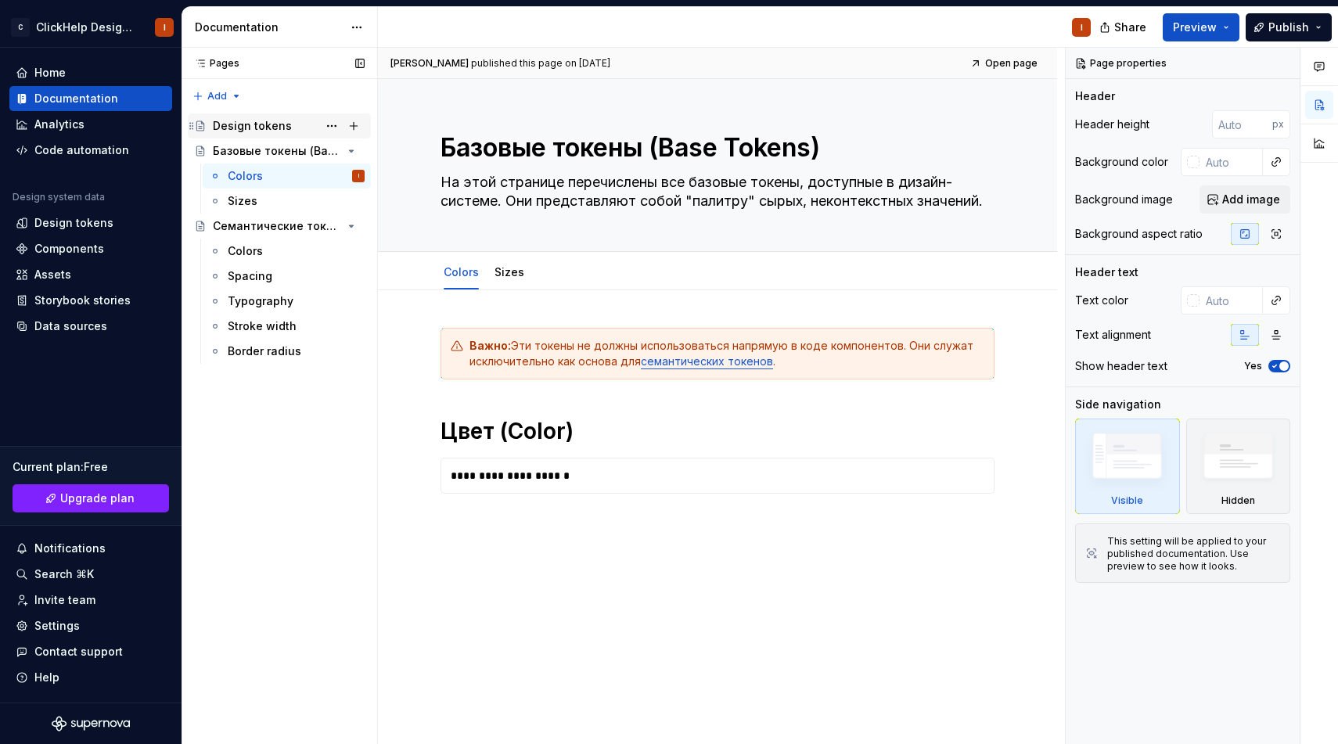
click at [279, 119] on div "Design tokens" at bounding box center [252, 126] width 79 height 16
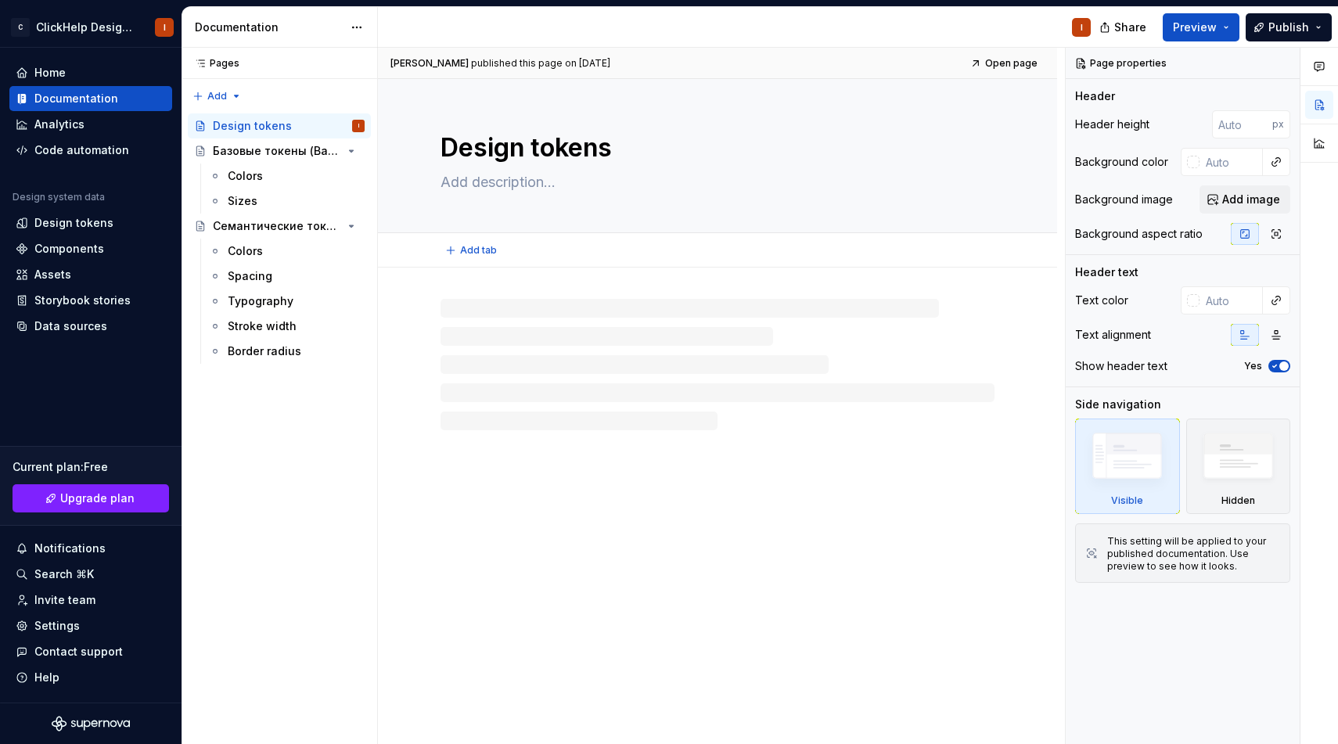
click at [561, 153] on textarea "Design tokens" at bounding box center [714, 148] width 554 height 38
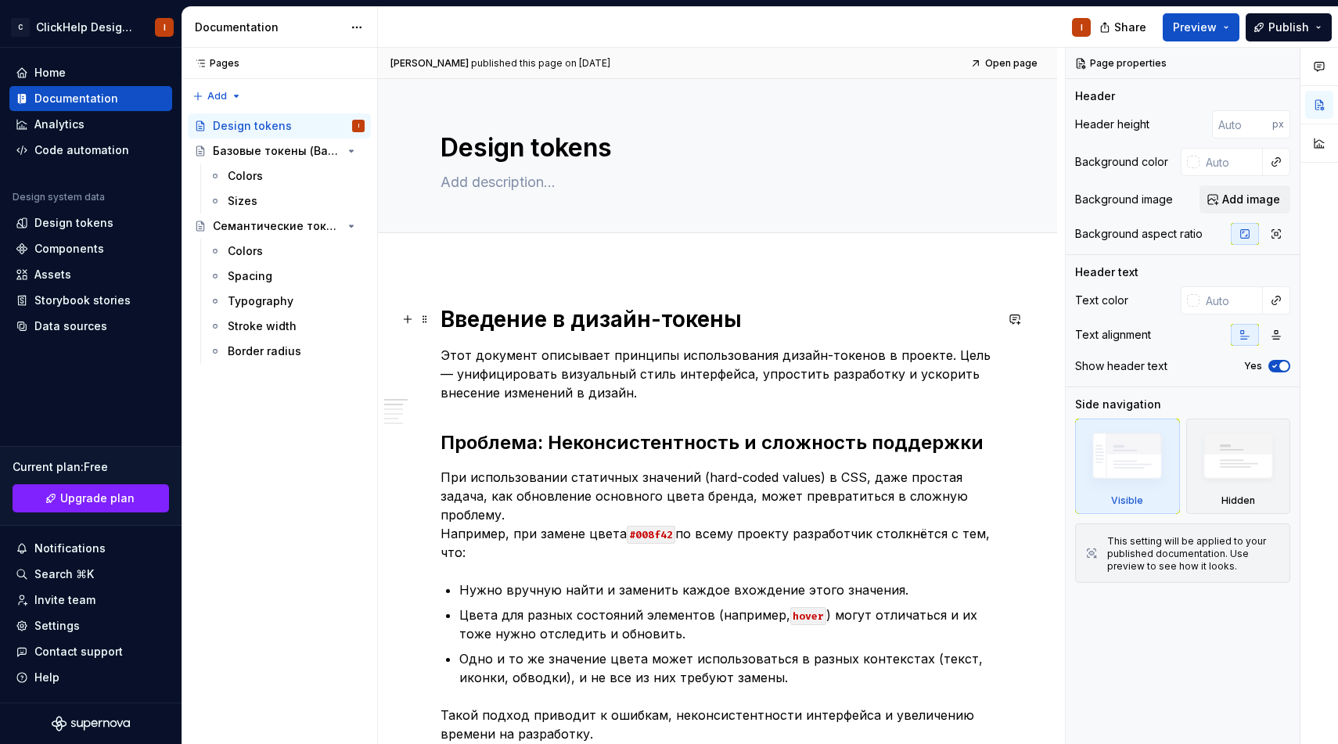
click at [503, 325] on h1 "Введение в дизайн-токены" at bounding box center [717, 319] width 554 height 28
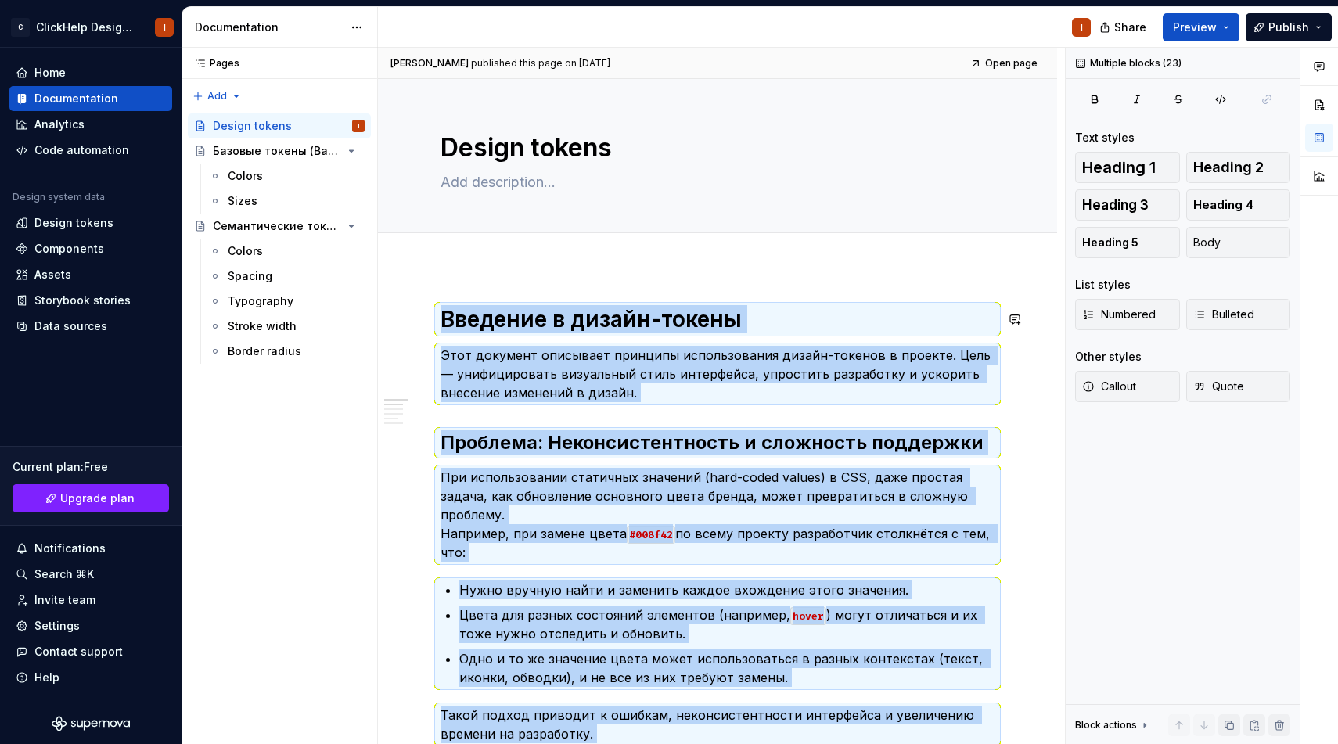
copy div "Loremips d sitame-consec Adip elitsedd eiusmodte incididu utlaboreetdol magnaa-…"
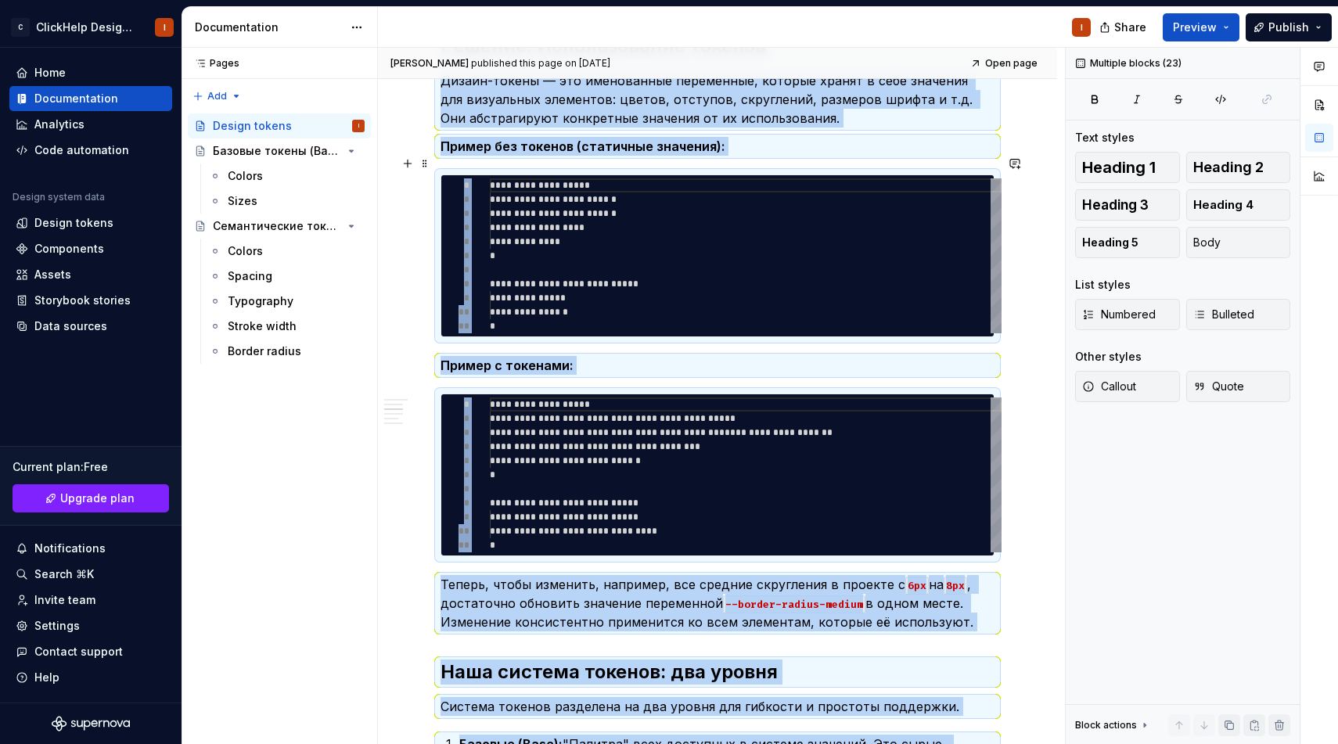
scroll to position [794, 0]
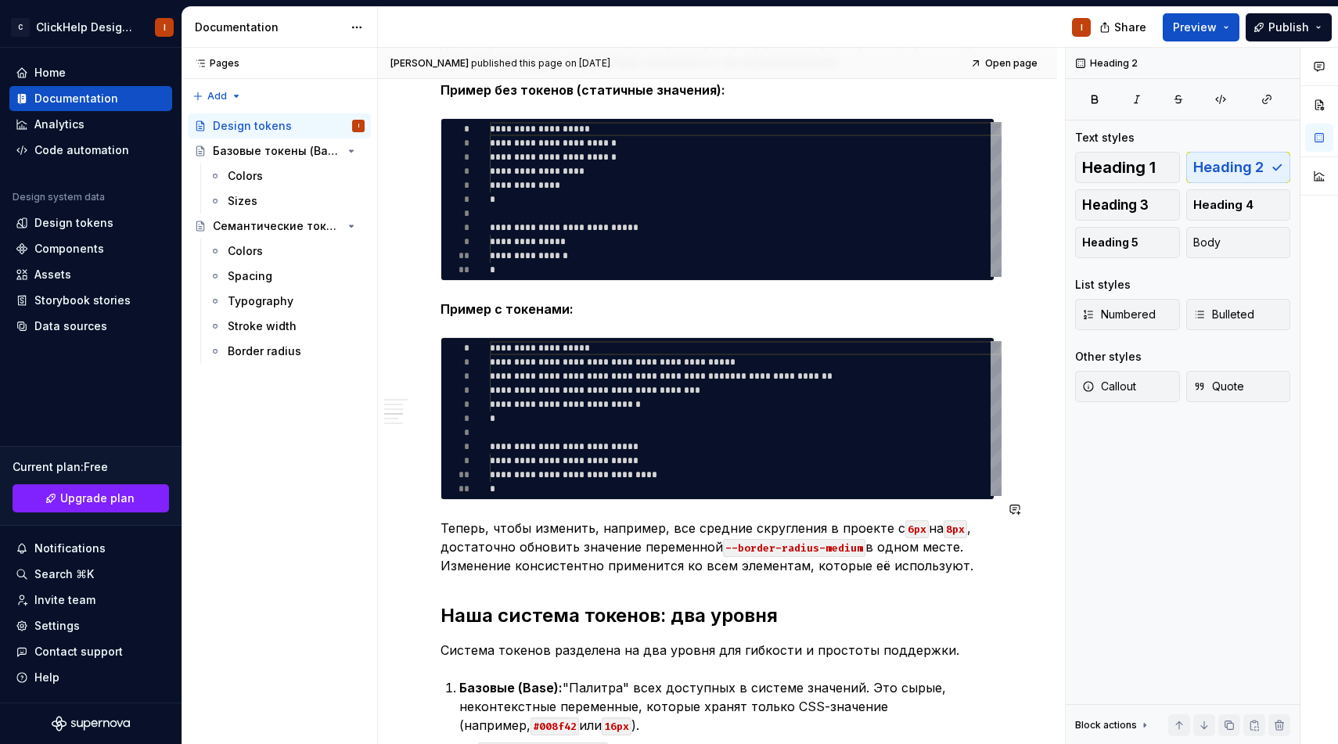
click at [782, 573] on div "Введение в дизайн-токены Этот документ описывает принципы использования дизайн-…" at bounding box center [717, 624] width 554 height 2227
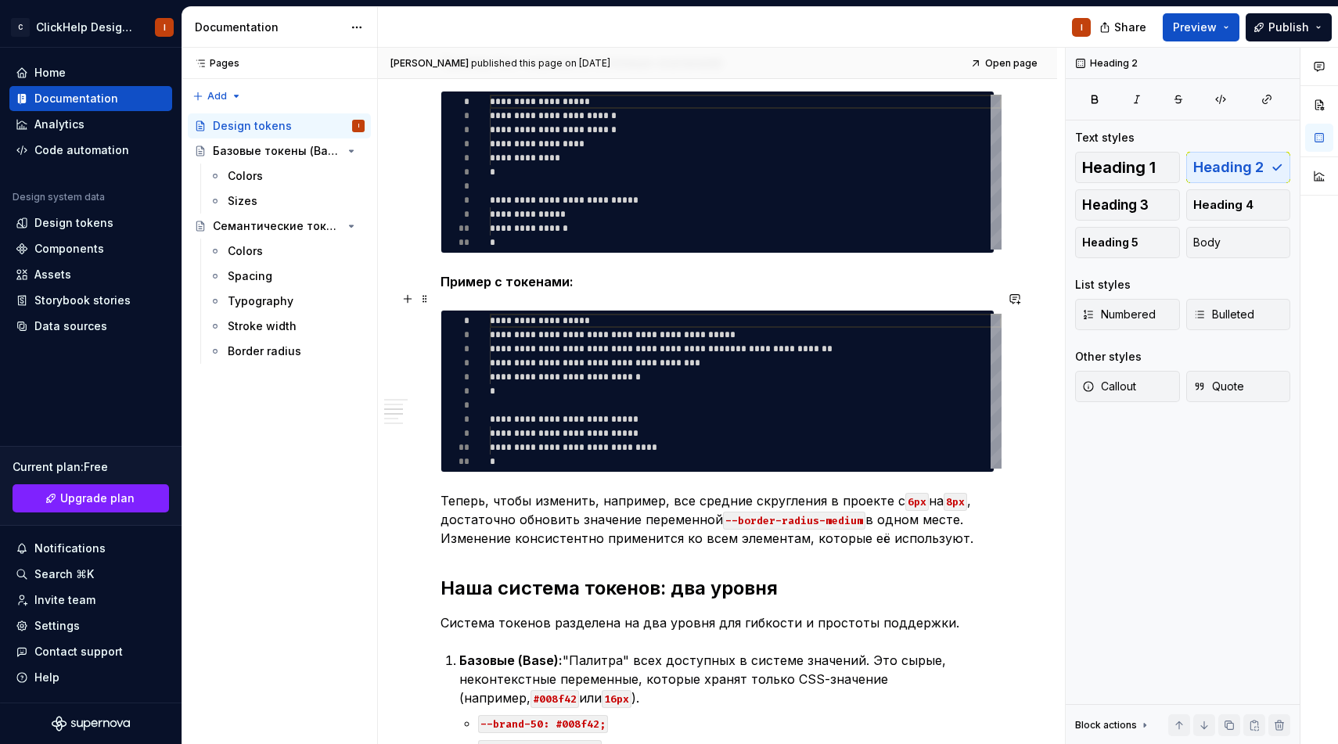
scroll to position [0, 0]
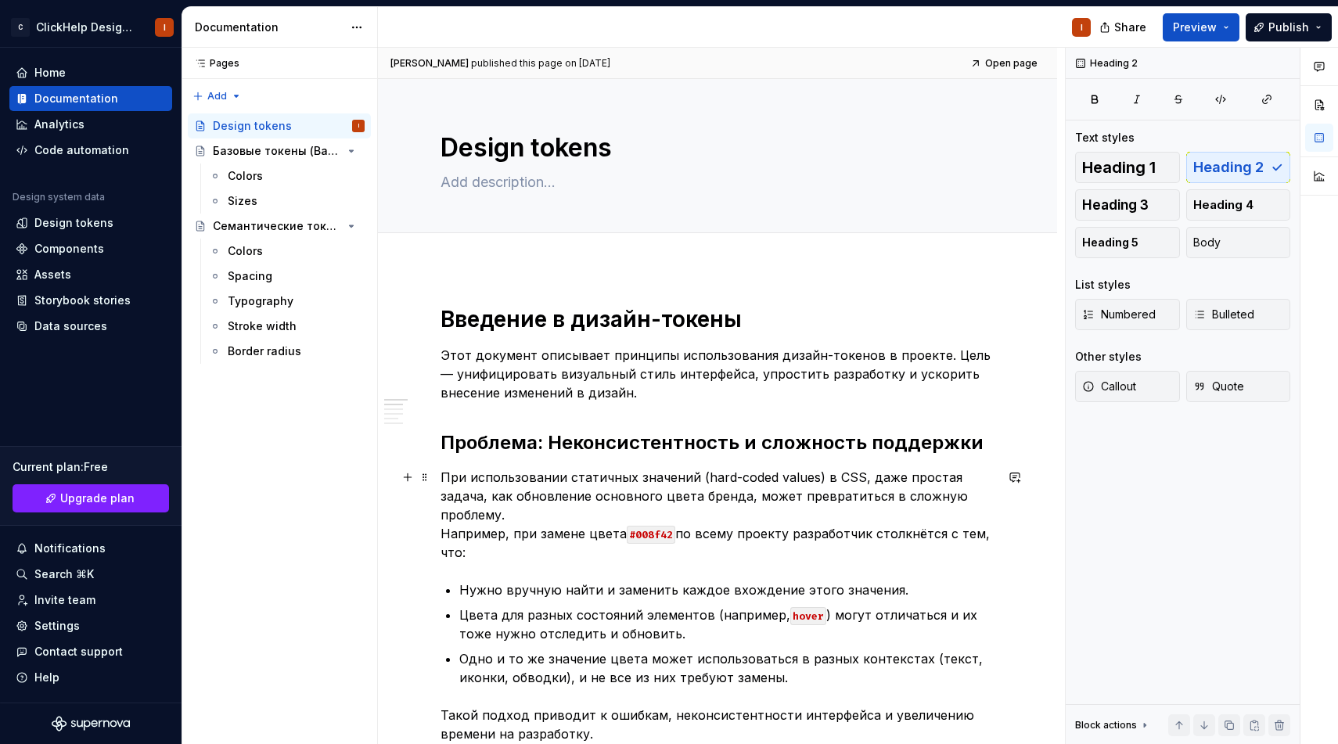
click at [764, 537] on p "При использовании статичных значений (hard-coded values) в CSS, даже простая за…" at bounding box center [717, 515] width 554 height 94
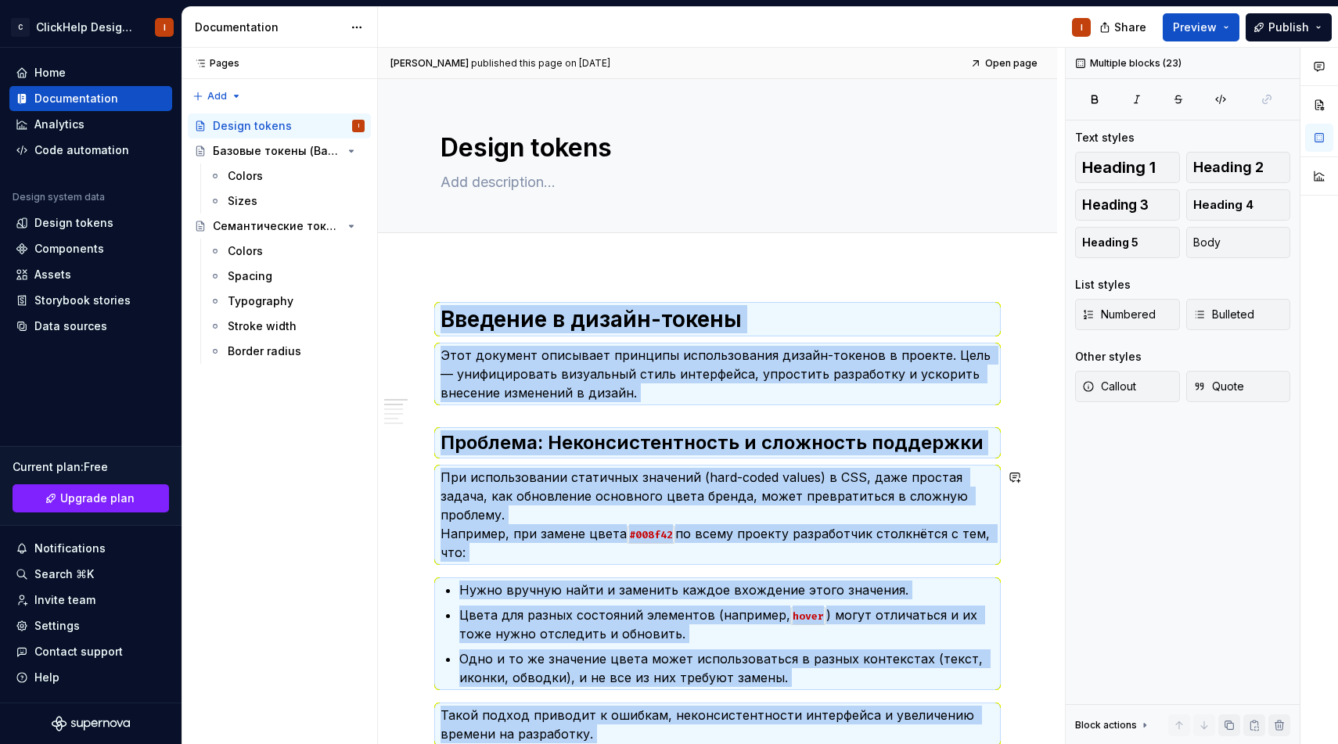
copy div "Loremips d sitame-consec Adip elitsedd eiusmodte incididu utlaboreetdol magnaa-…"
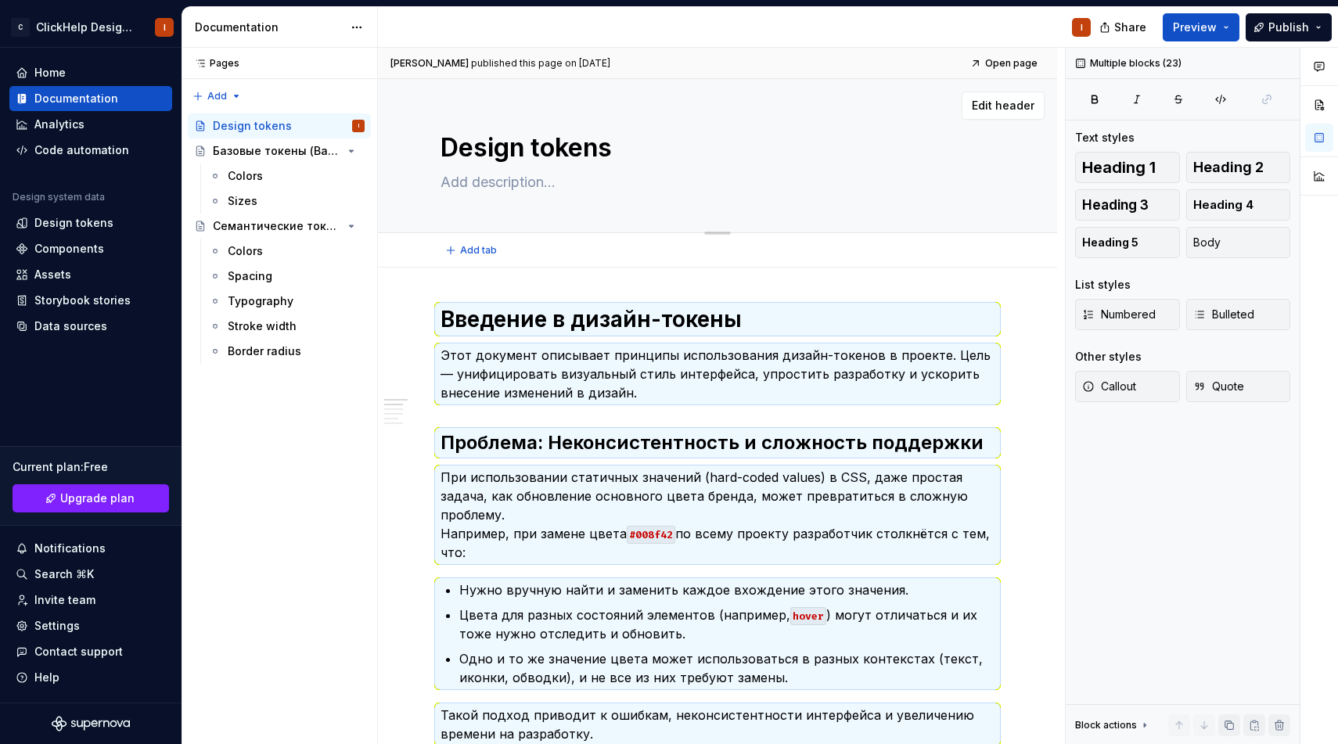
drag, startPoint x: 623, startPoint y: 156, endPoint x: 458, endPoint y: 156, distance: 165.0
click at [458, 156] on textarea "Design tokens" at bounding box center [714, 148] width 554 height 38
click at [438, 224] on div "Design tokens Edit header" at bounding box center [717, 156] width 679 height 154
click at [269, 149] on div "Базовые токены (Base Tokens)" at bounding box center [257, 151] width 89 height 16
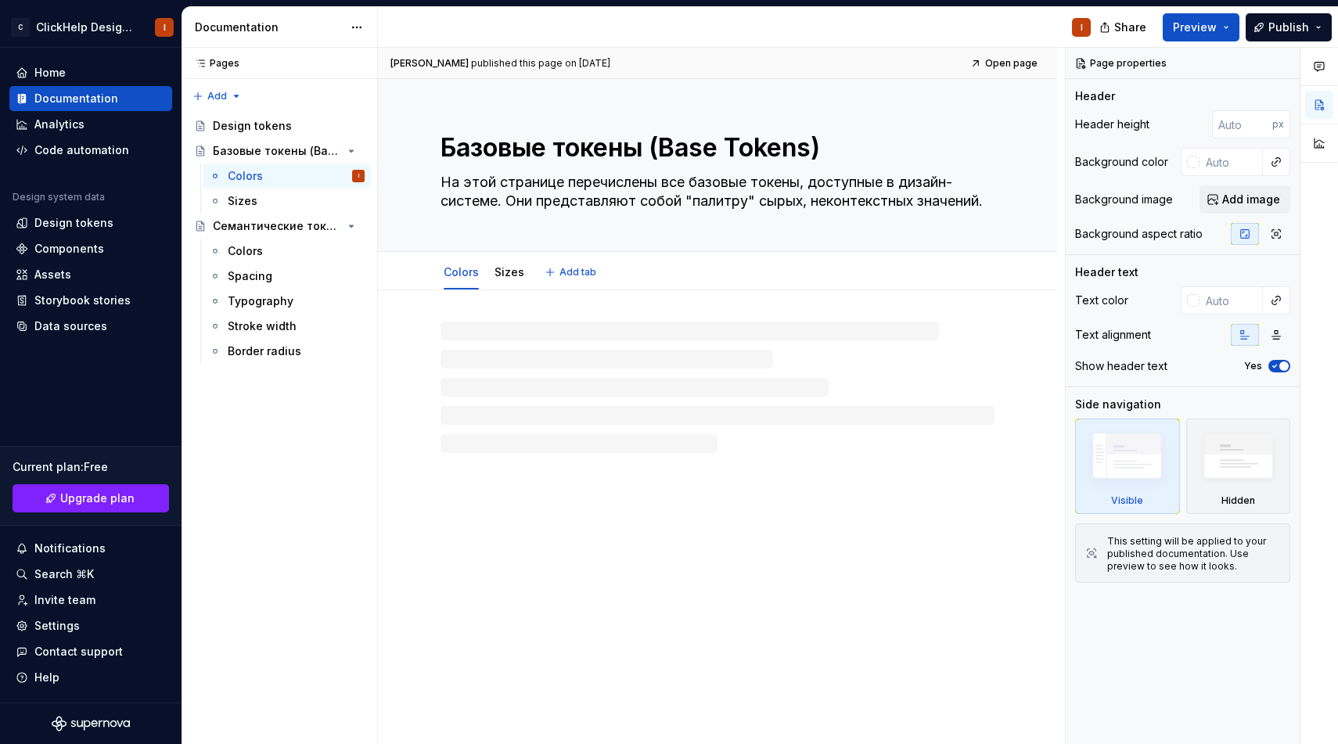
click at [584, 154] on textarea "Базовые токены (Base Tokens)" at bounding box center [714, 148] width 554 height 38
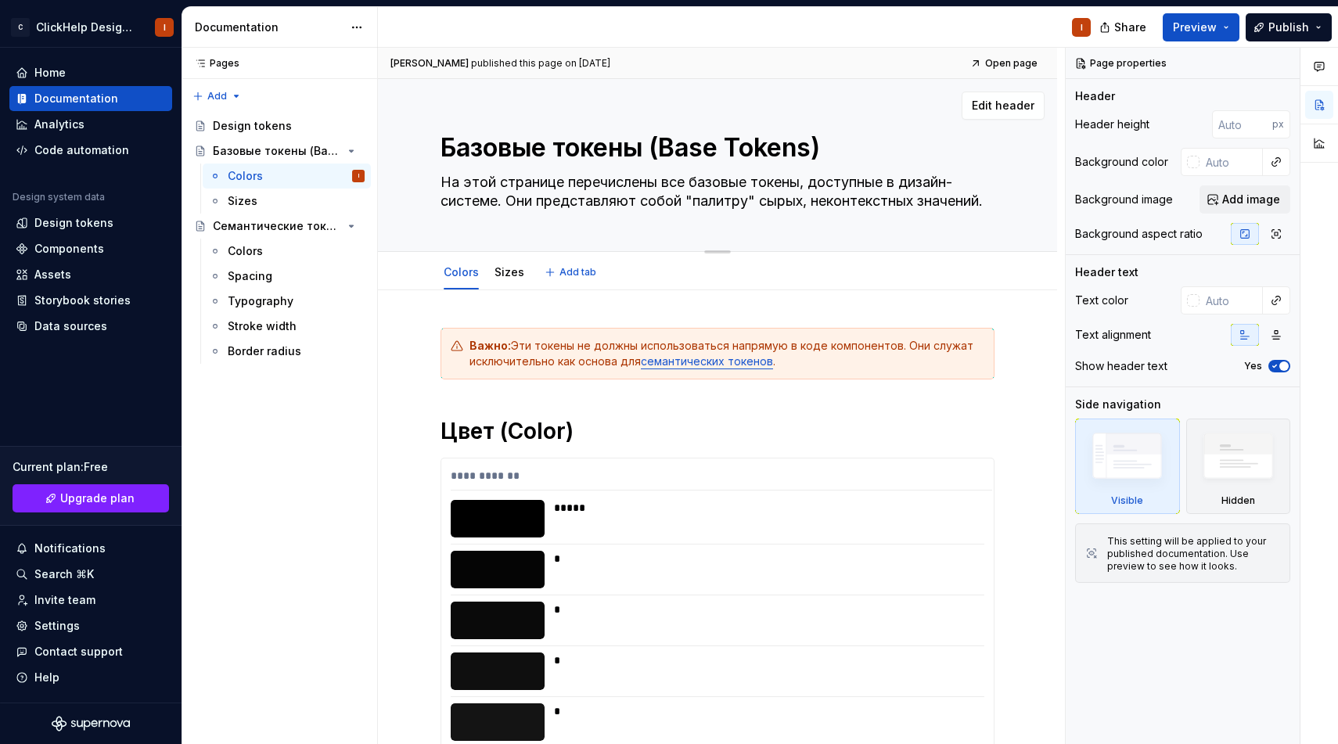
click at [659, 188] on textarea "На этой странице перечислены все базовые токены, доступные в дизайн-системе. Он…" at bounding box center [714, 192] width 554 height 44
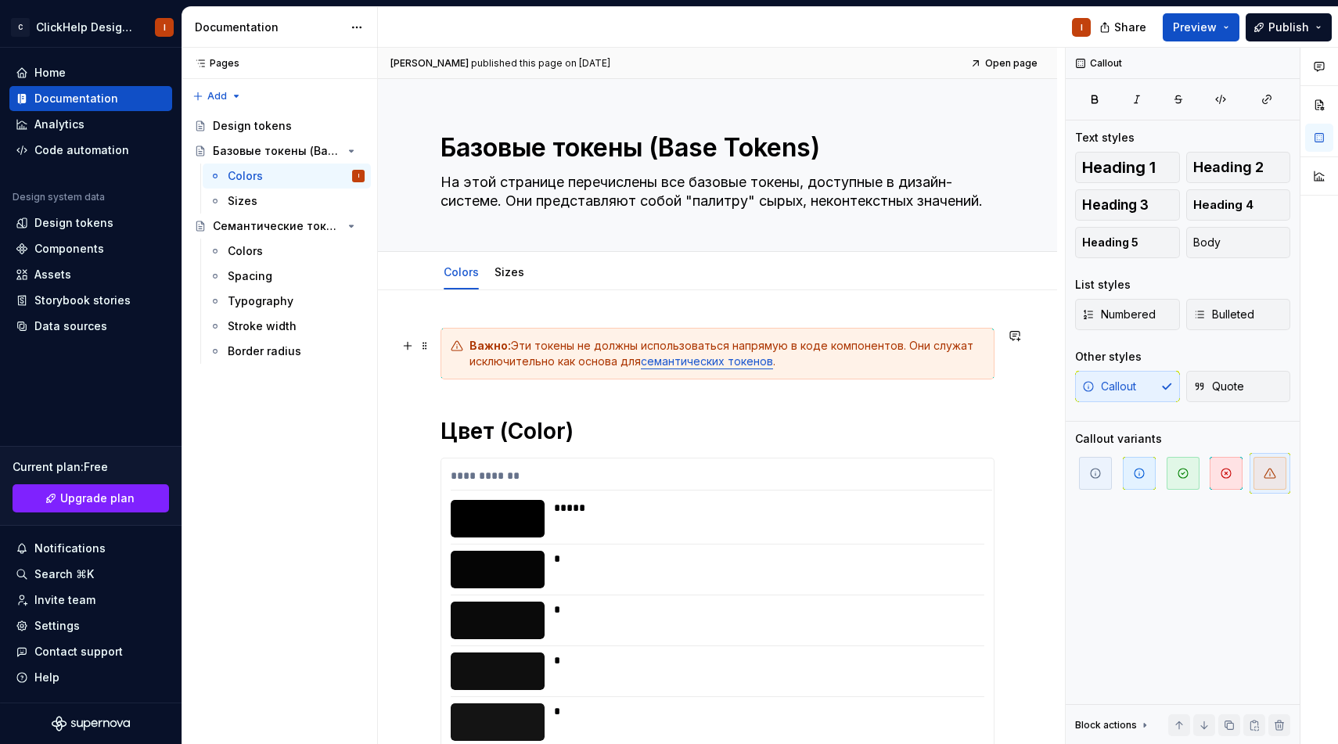
click at [545, 351] on div "Важно: Эти токены не должны использоваться напрямую в коде компонентов. Они слу…" at bounding box center [726, 353] width 515 height 31
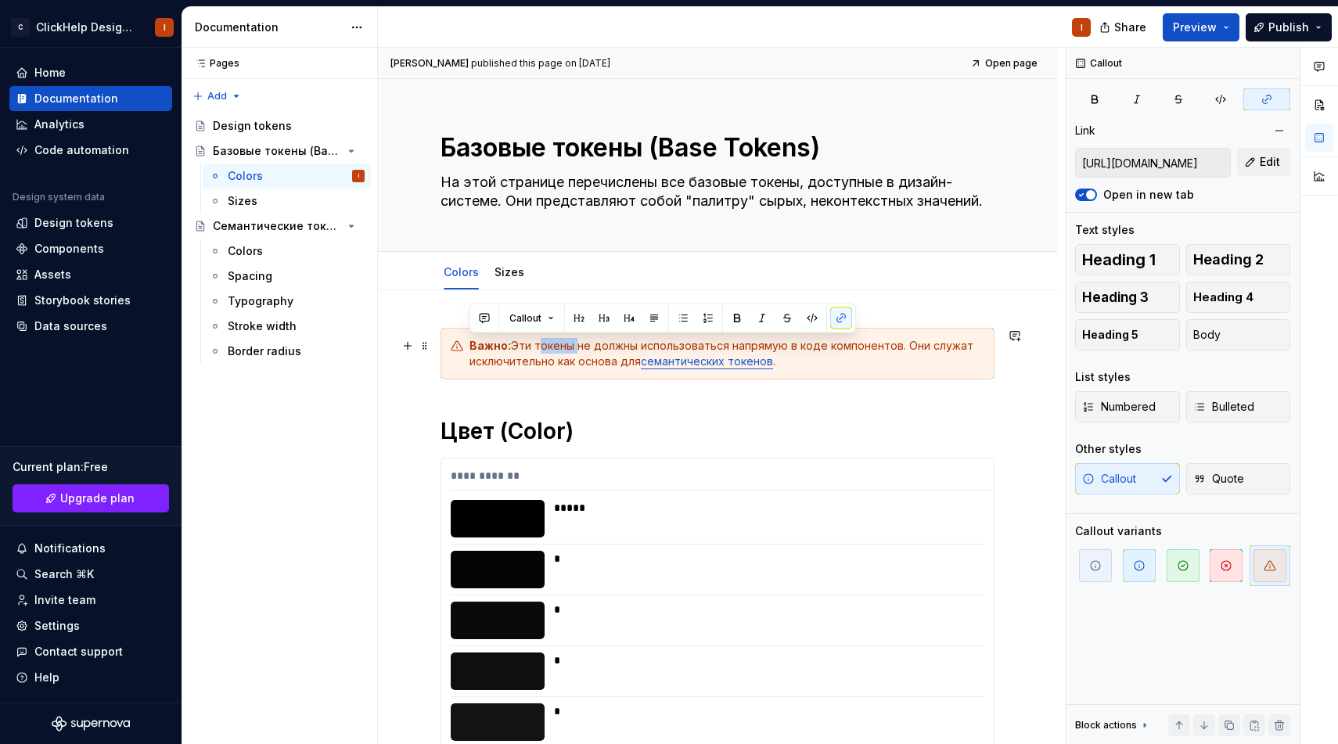
click at [545, 351] on div "Важно: Эти токены не должны использоваться напрямую в коде компонентов. Они слу…" at bounding box center [726, 353] width 515 height 31
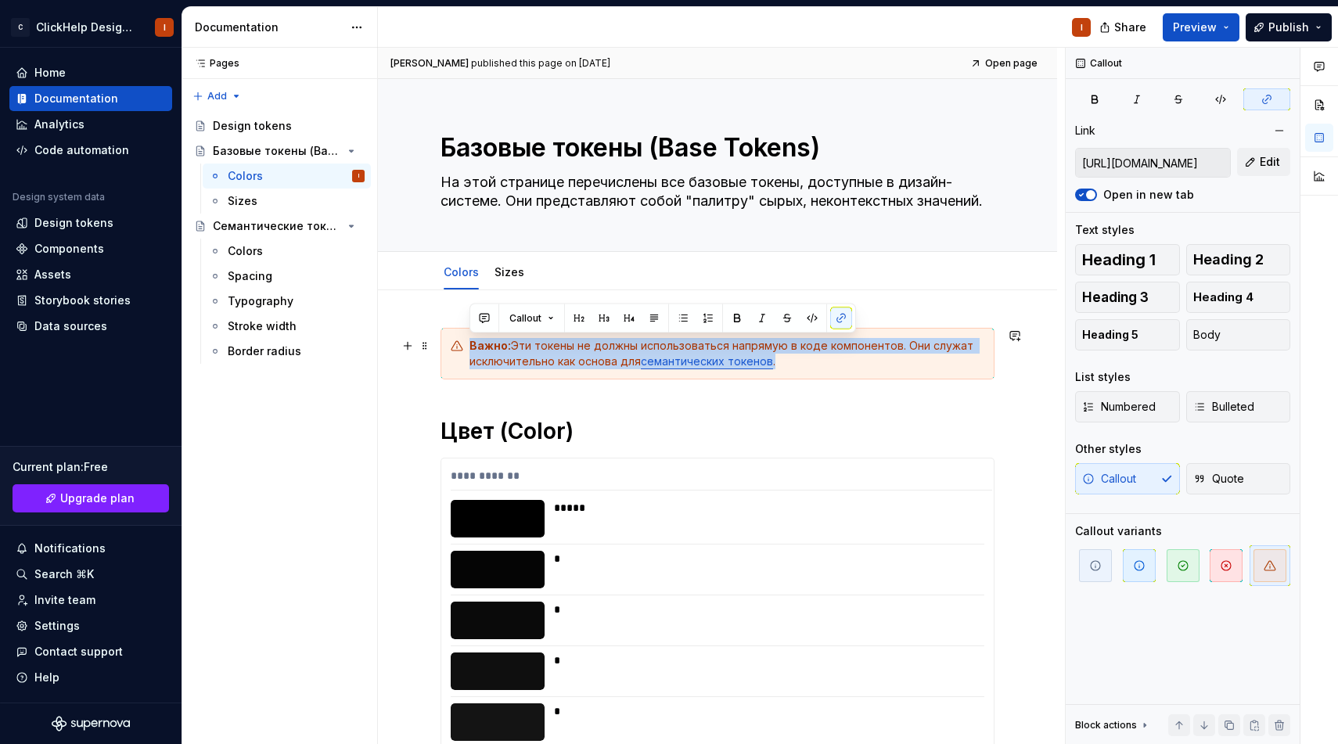
copy div "Важно: Эти токены не должны использоваться напрямую в коде компонентов. Они слу…"
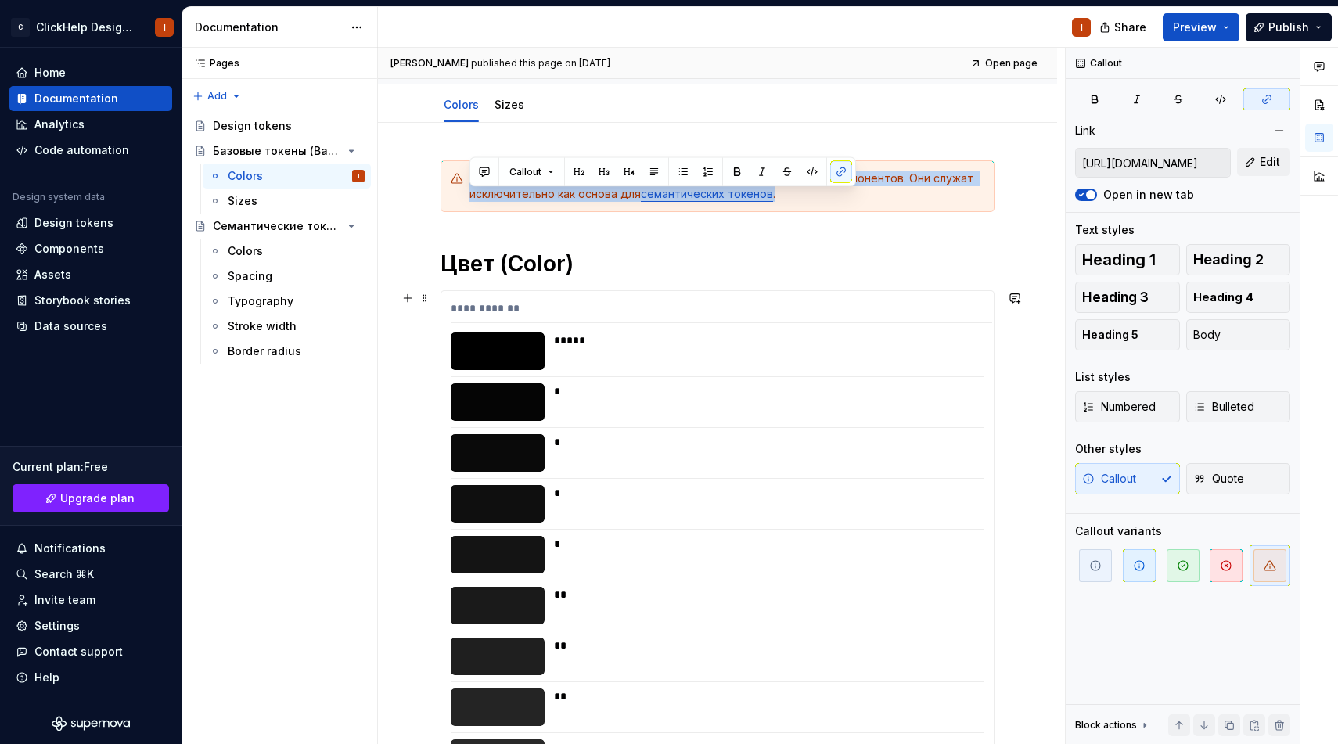
scroll to position [171, 0]
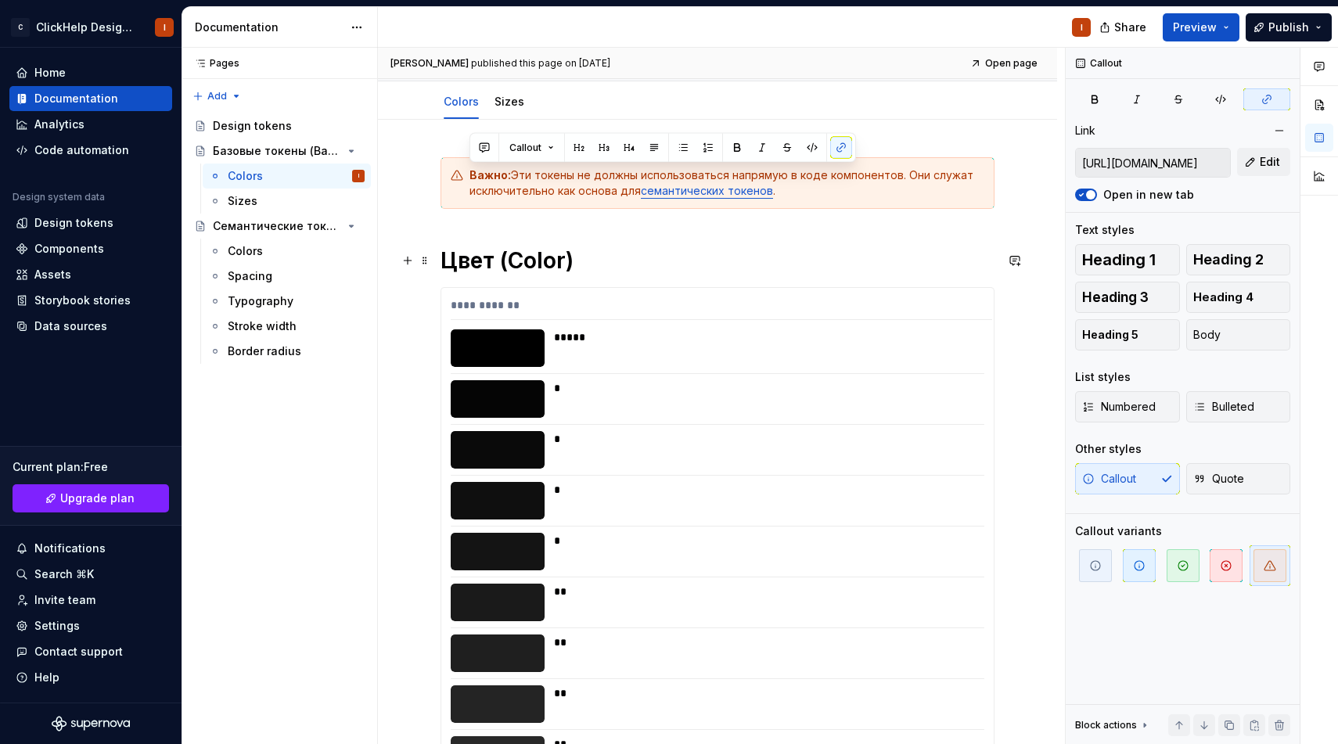
click at [505, 257] on h1 "Цвет (Color)" at bounding box center [717, 260] width 554 height 28
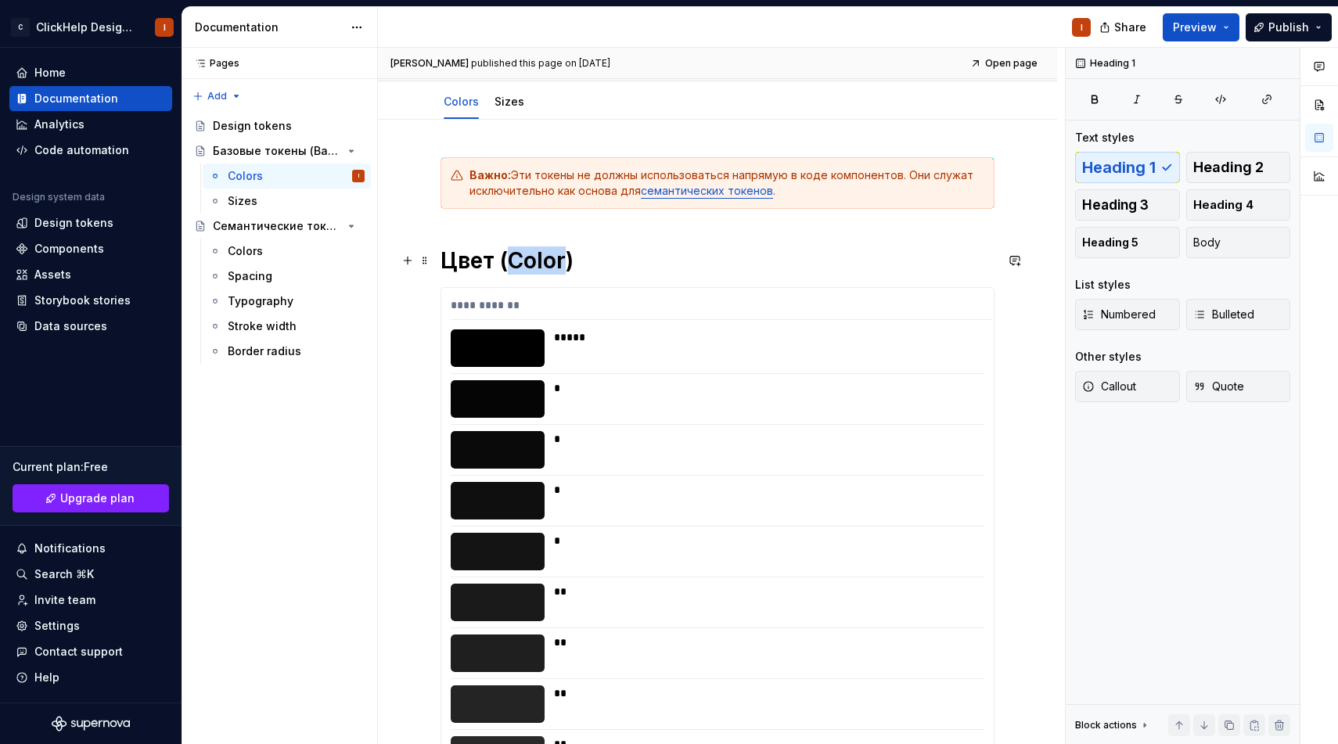
click at [505, 257] on h1 "Цвет (Color)" at bounding box center [717, 260] width 554 height 28
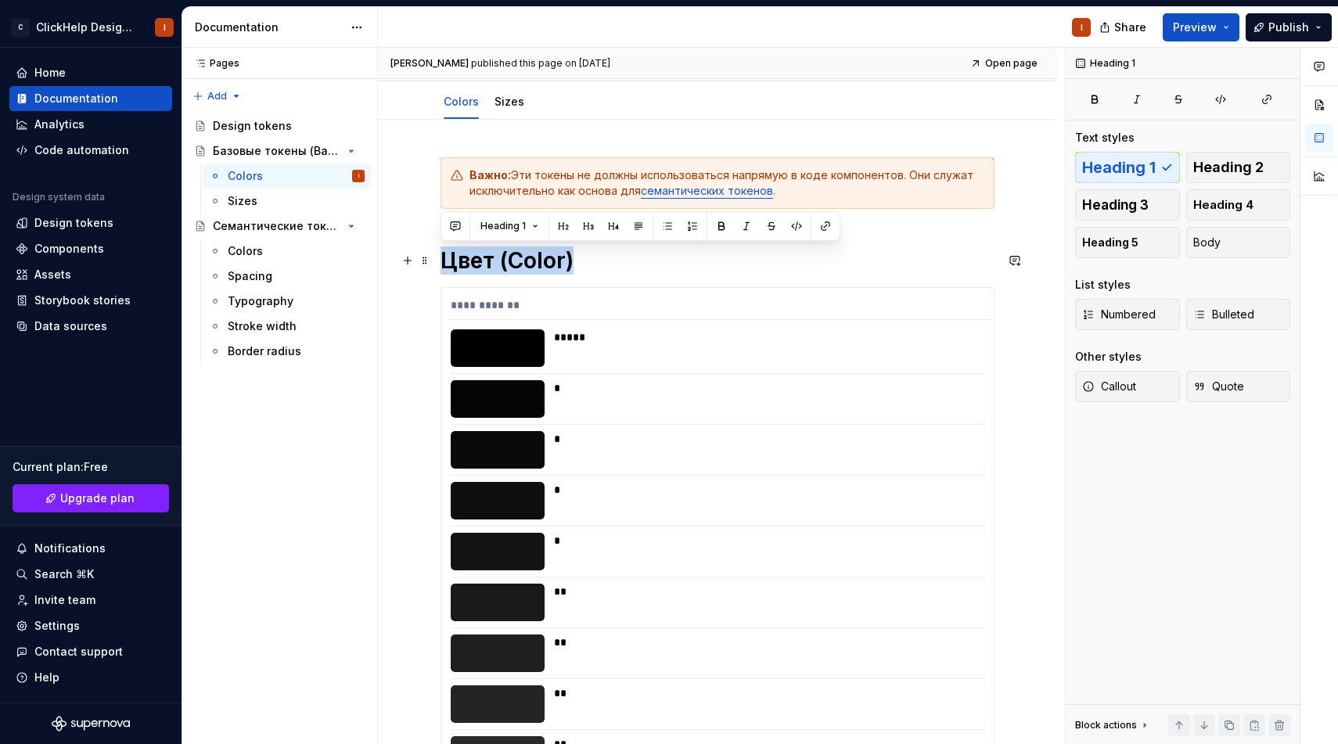
copy h1 "Цвет (Color)"
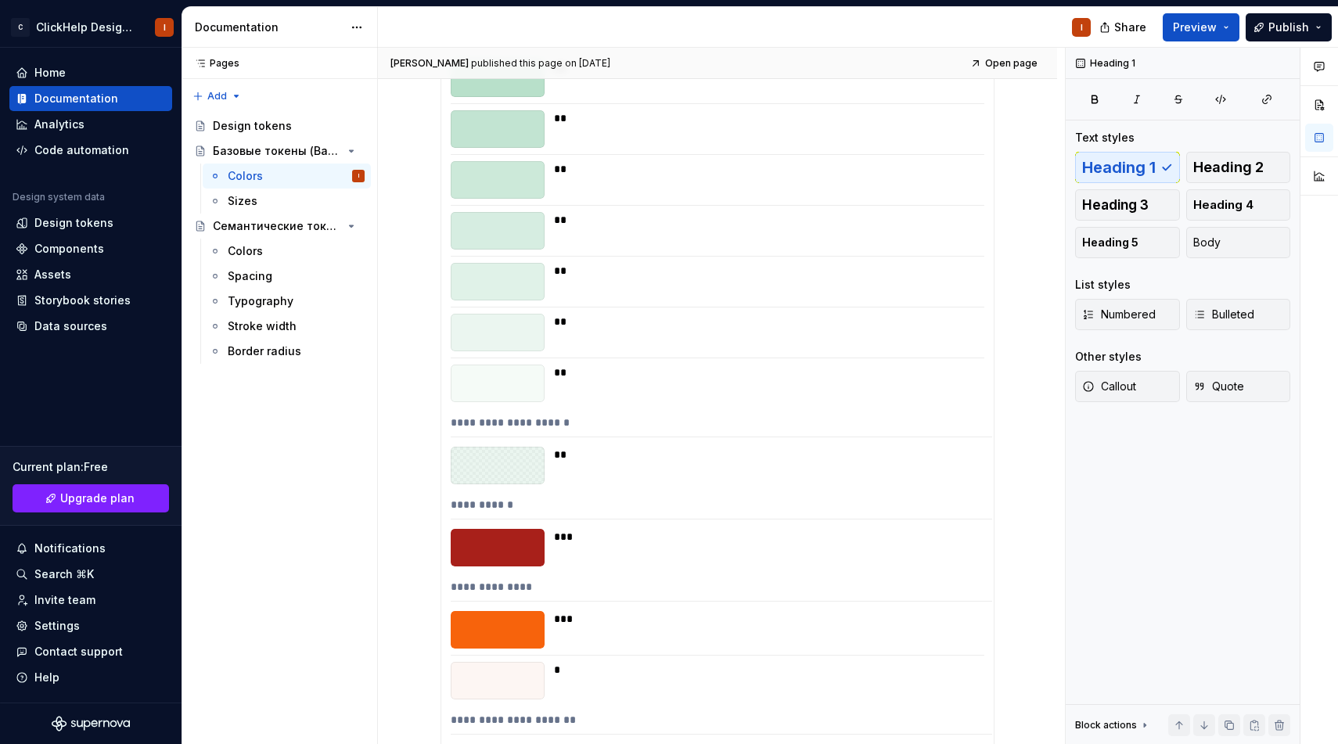
scroll to position [5069, 0]
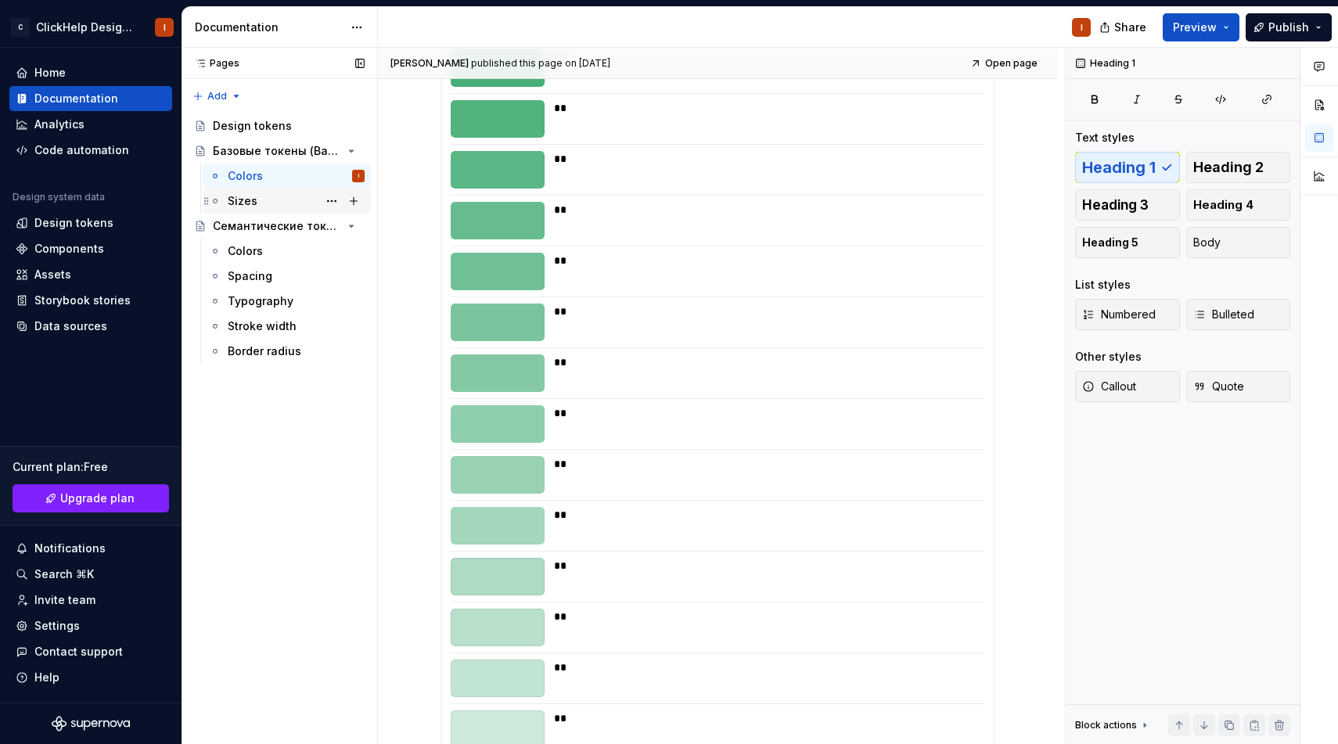
click at [239, 200] on div "Sizes" at bounding box center [243, 201] width 30 height 16
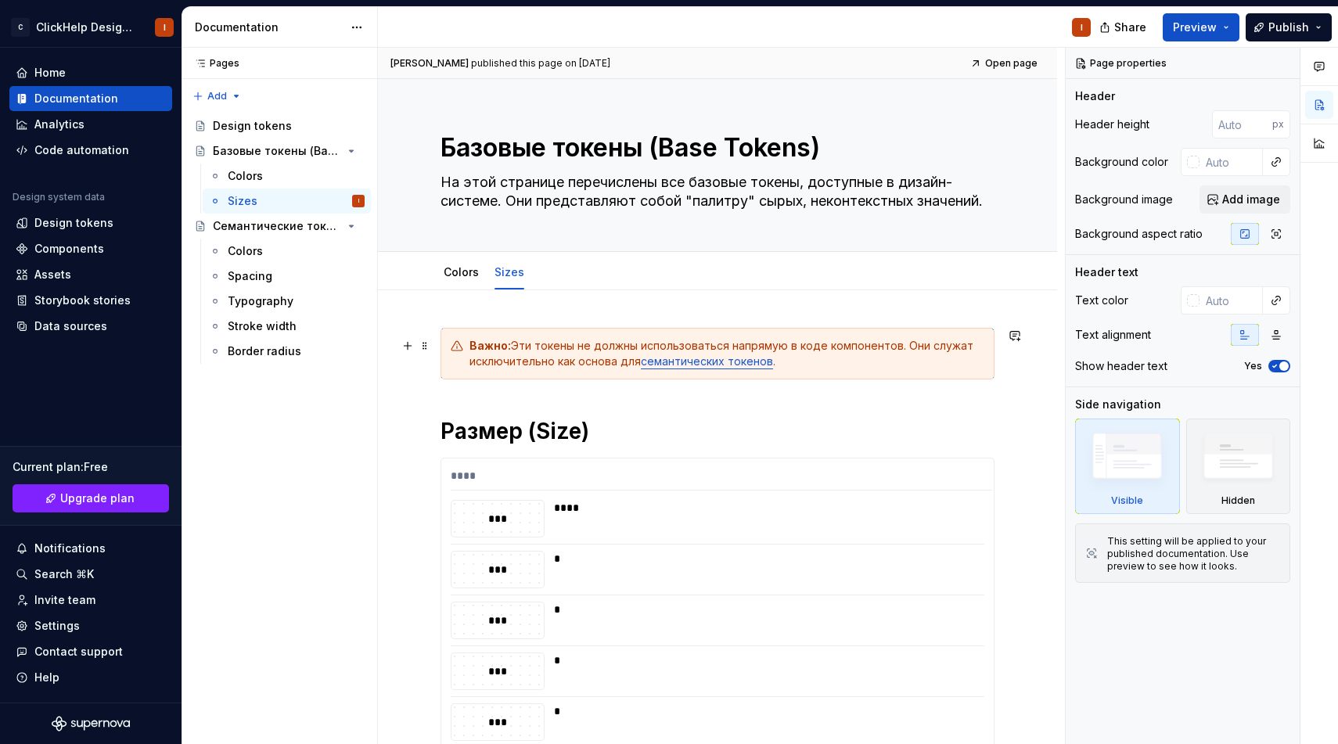
click at [520, 330] on div "Важно: Эти токены не должны использоваться напрямую в коде компонентов. Они слу…" at bounding box center [717, 354] width 554 height 52
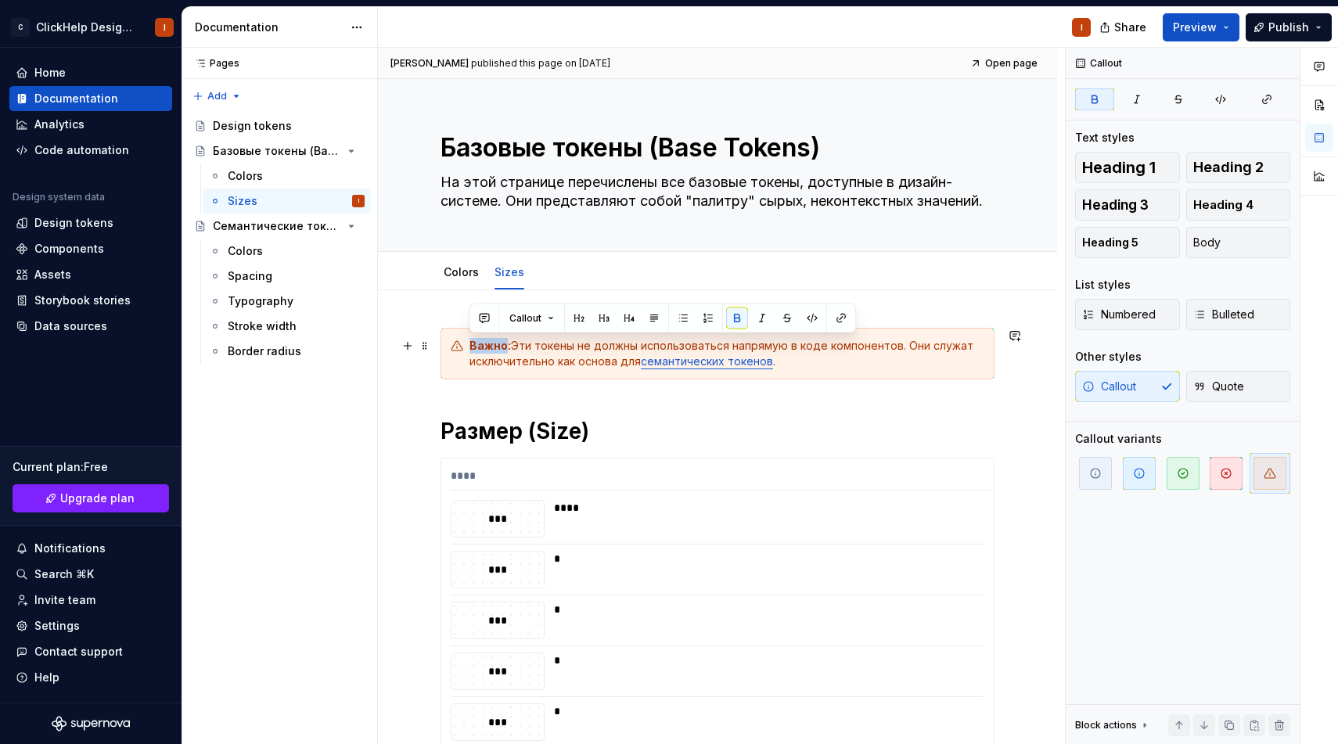
click at [520, 345] on div "Важно: Эти токены не должны использоваться напрямую в коде компонентов. Они слу…" at bounding box center [726, 353] width 515 height 31
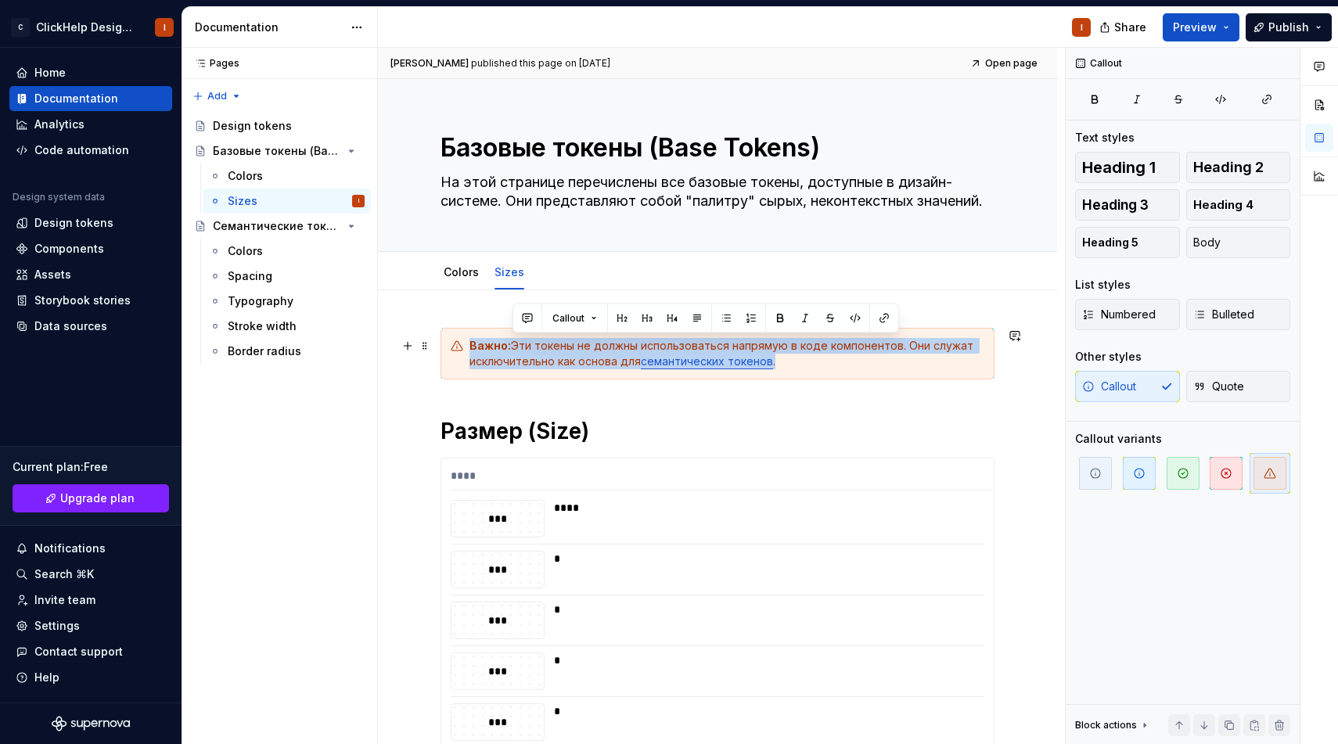
copy div "Важно: Эти токены не должны использоваться напрямую в коде компонентов. Они слу…"
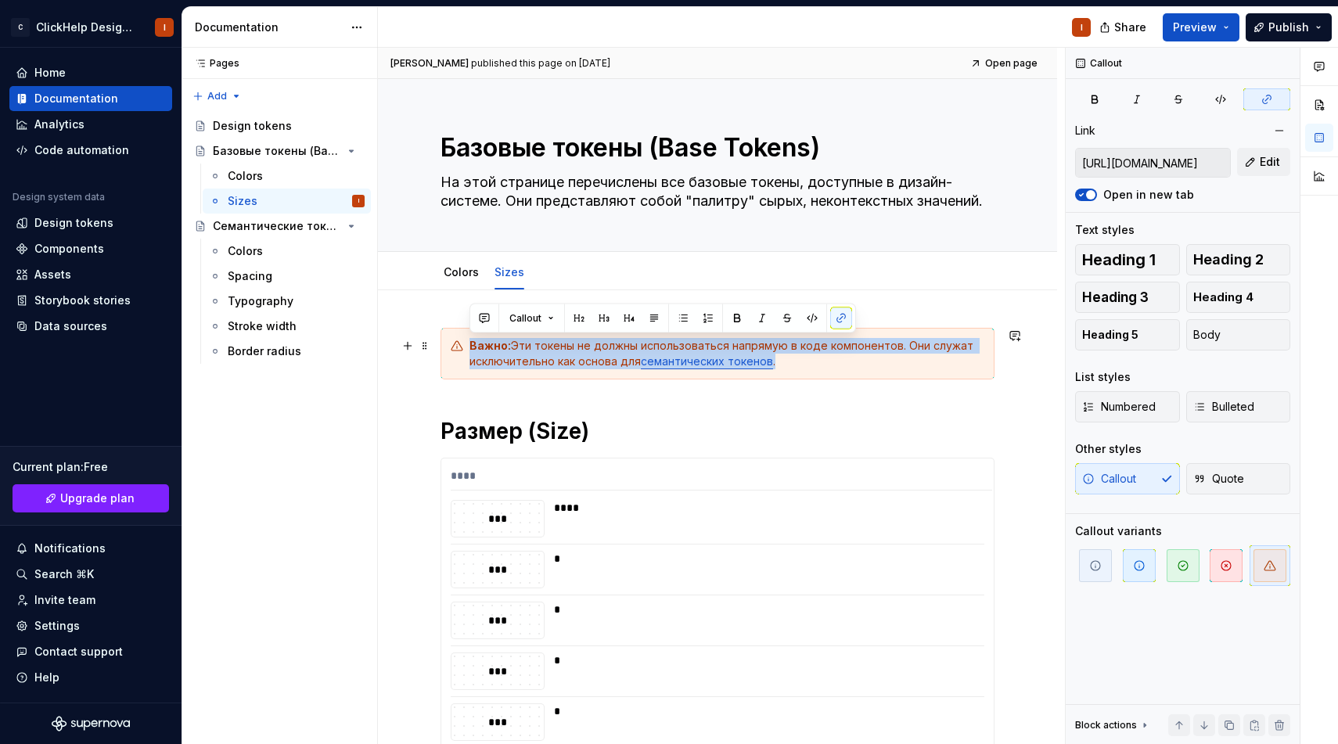
click at [540, 356] on div "Важно: Эти токены не должны использоваться напрямую в коде компонентов. Они слу…" at bounding box center [726, 353] width 515 height 31
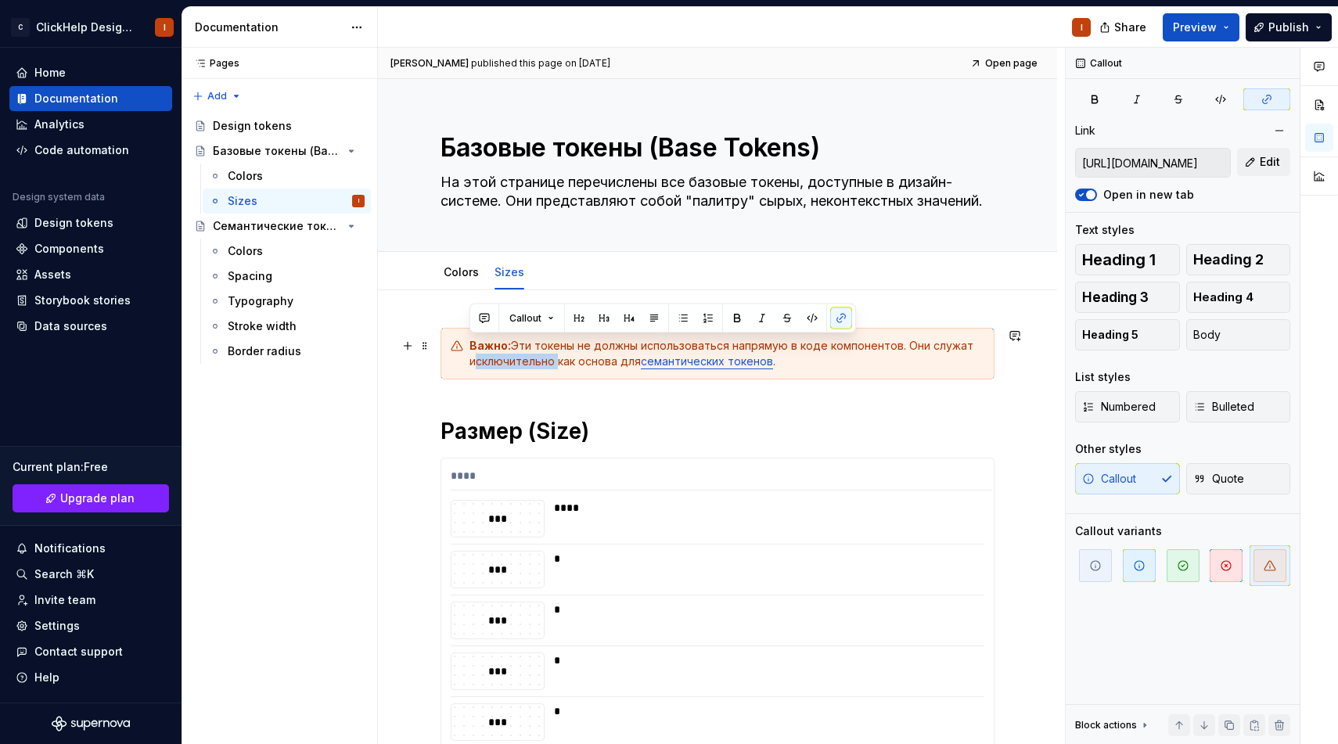
click at [540, 356] on div "Важно: Эти токены не должны использоваться напрямую в коде компонентов. Они слу…" at bounding box center [726, 353] width 515 height 31
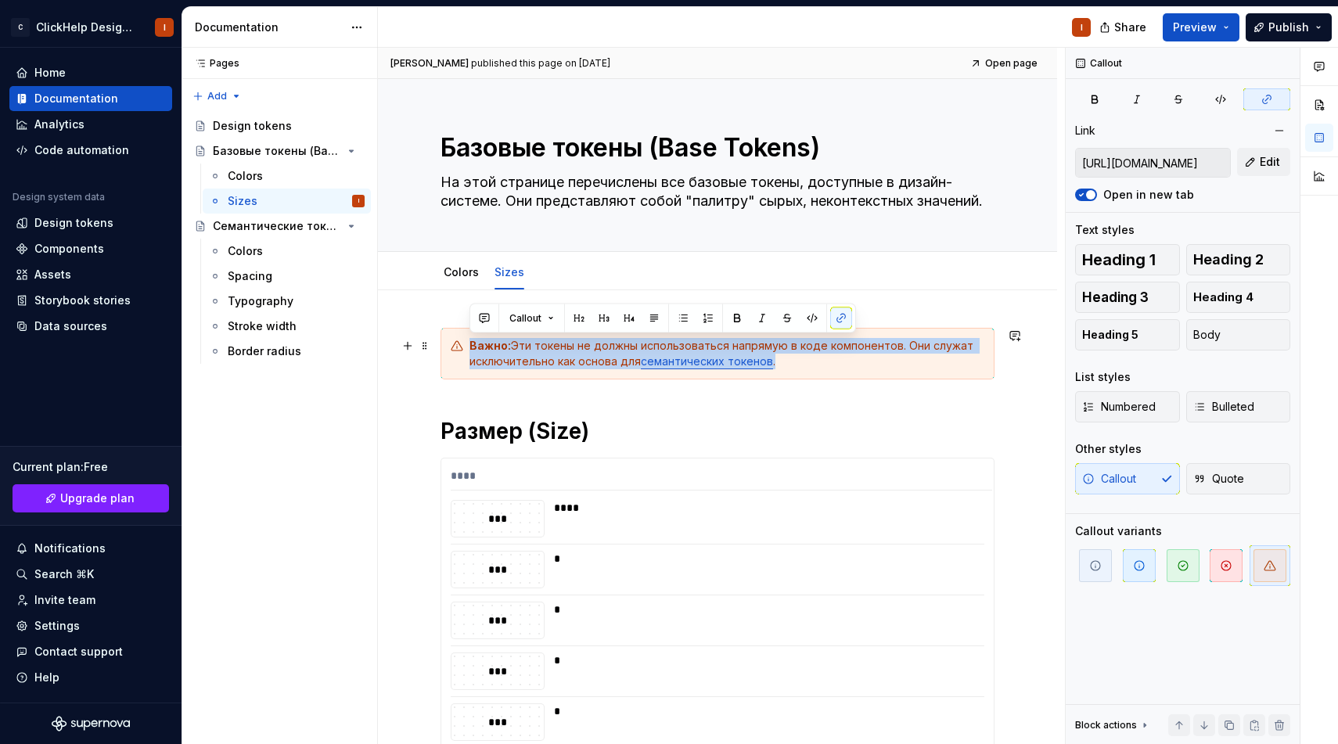
copy div "Важно: Эти токены не должны использоваться напрямую в коде компонентов. Они слу…"
click at [549, 438] on h1 "Размер (Size)" at bounding box center [717, 431] width 554 height 28
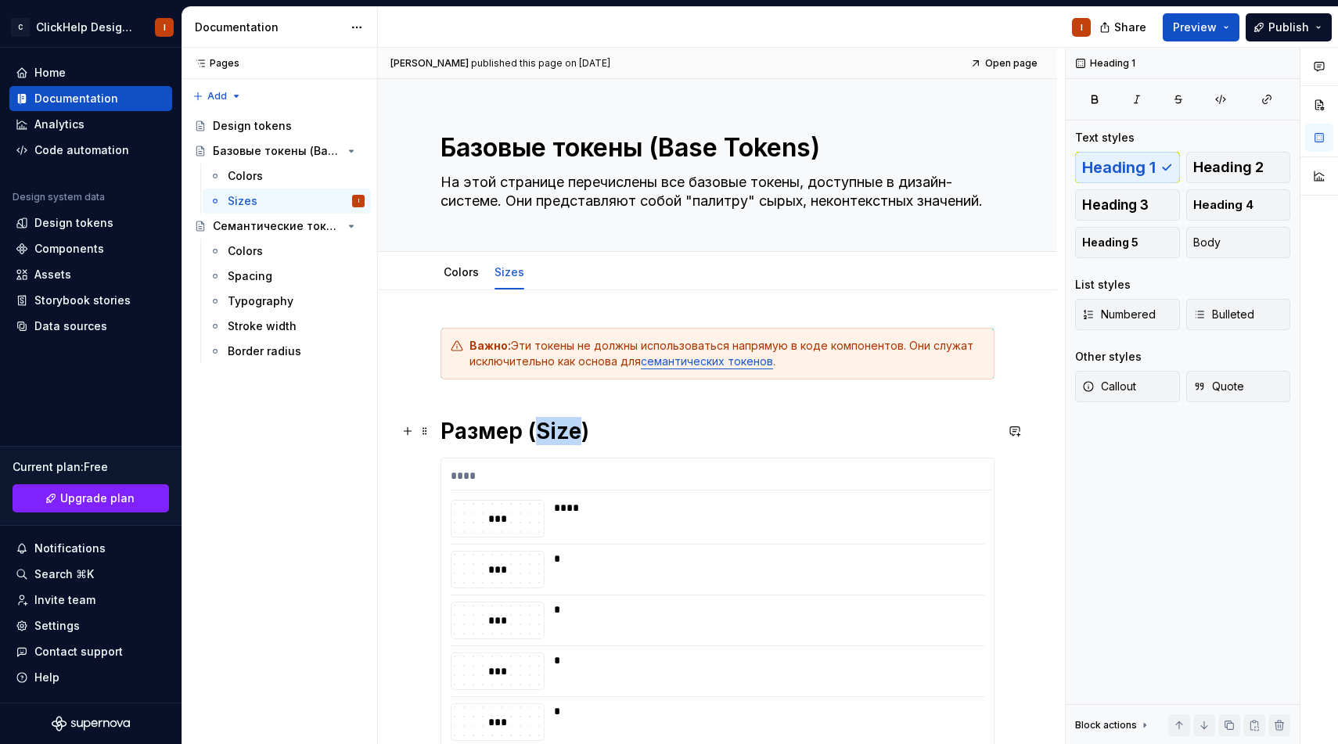
click at [549, 438] on h1 "Размер (Size)" at bounding box center [717, 431] width 554 height 28
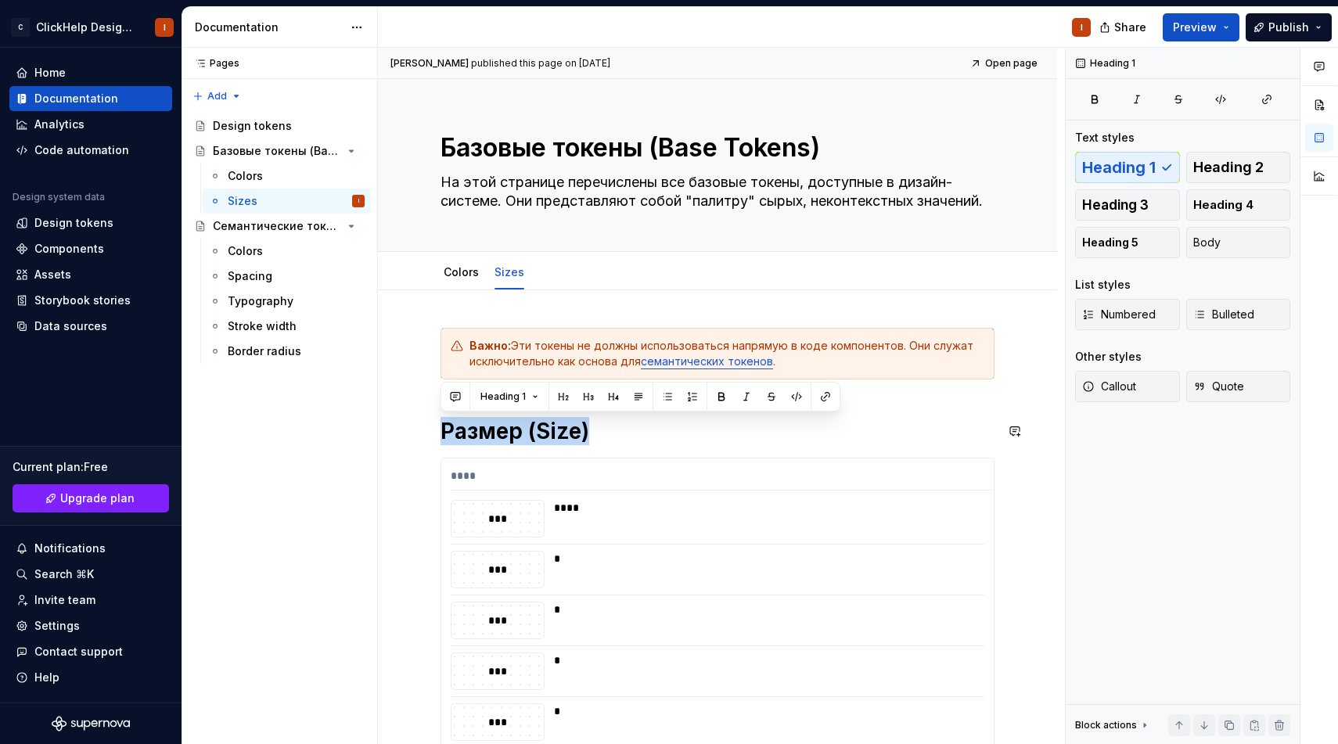
copy h1 "Размер (Size)"
click at [271, 232] on div "Семантические токены (Semantic Tokens)" at bounding box center [257, 226] width 89 height 16
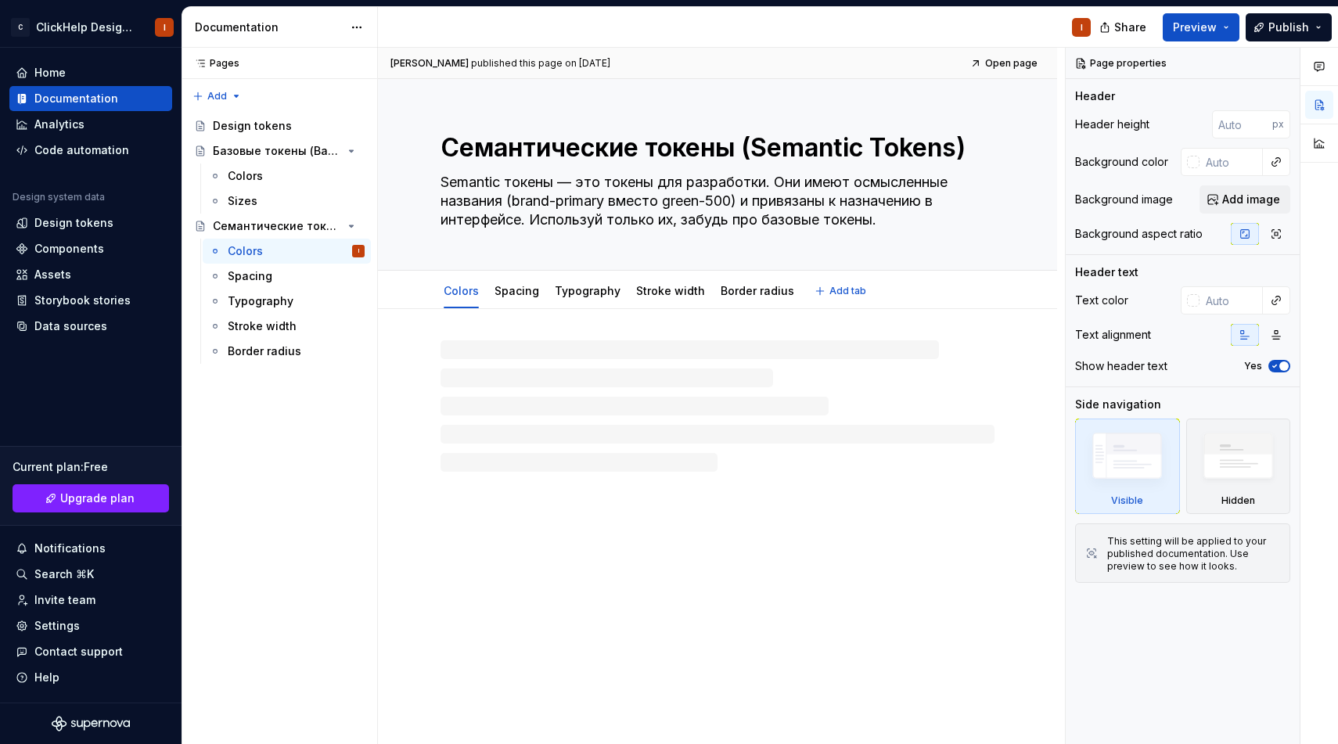
click at [584, 133] on textarea "Семантические токены (Semantic Tokens)" at bounding box center [714, 148] width 554 height 38
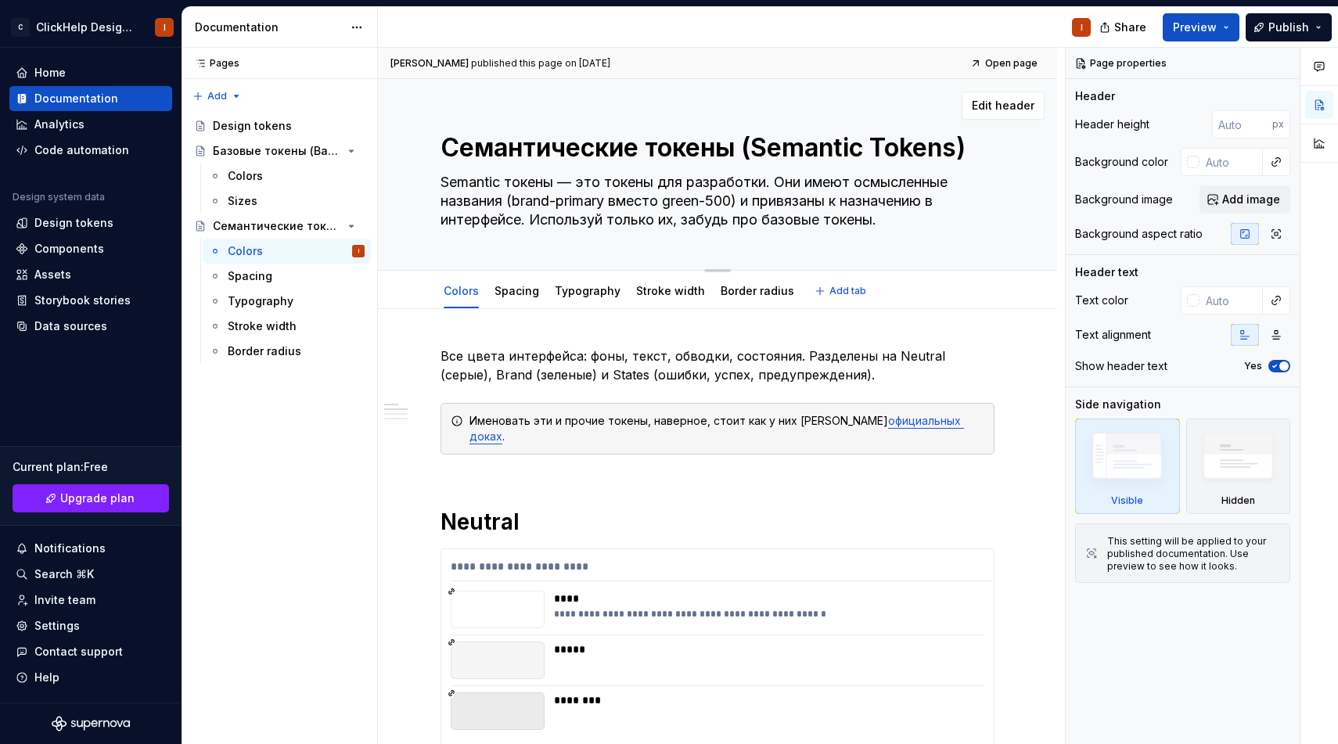
click at [565, 205] on textarea "Semantic токены — это токены для разработки. Они имеют осмысленные названия (br…" at bounding box center [714, 201] width 554 height 63
click at [509, 379] on p "Все цвета интерфейса: фоны, текст, обводки, состояния. Разделены на Neutral (се…" at bounding box center [717, 366] width 554 height 38
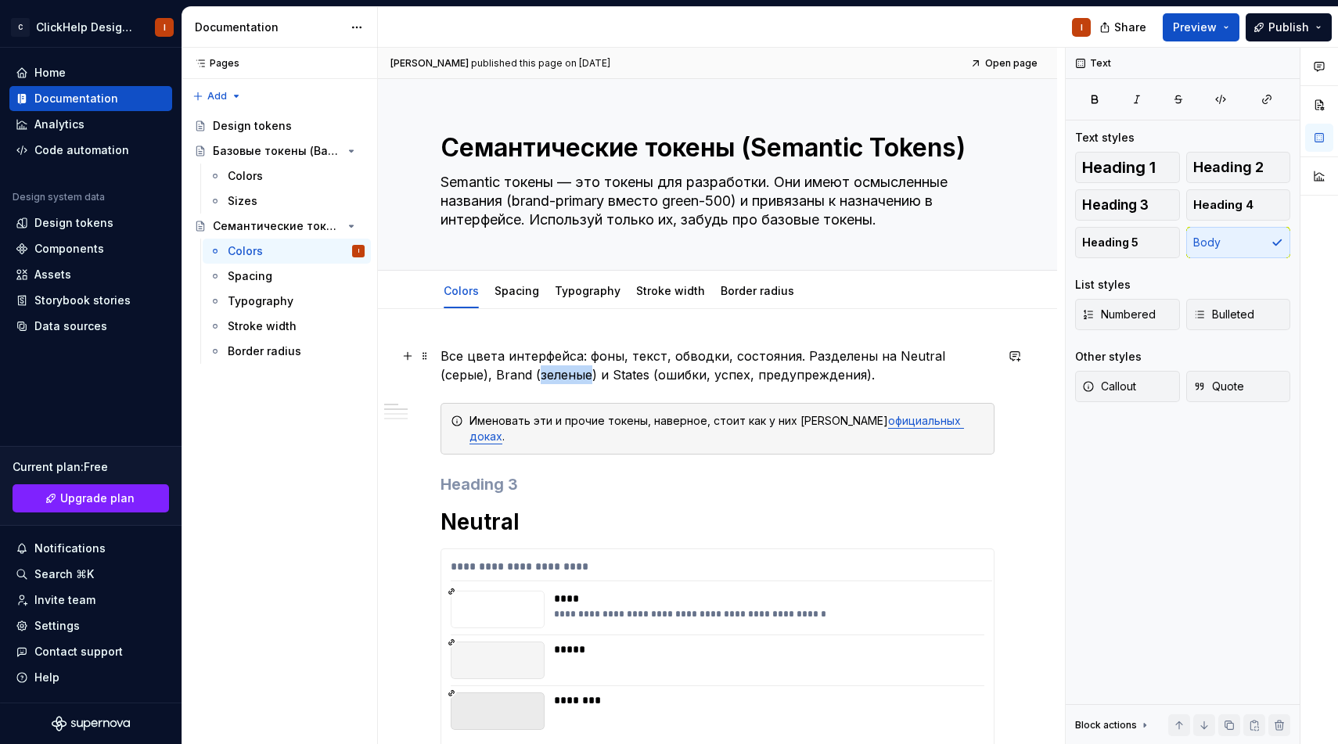
click at [509, 379] on p "Все цвета интерфейса: фоны, текст, обводки, состояния. Разделены на Neutral (се…" at bounding box center [717, 366] width 554 height 38
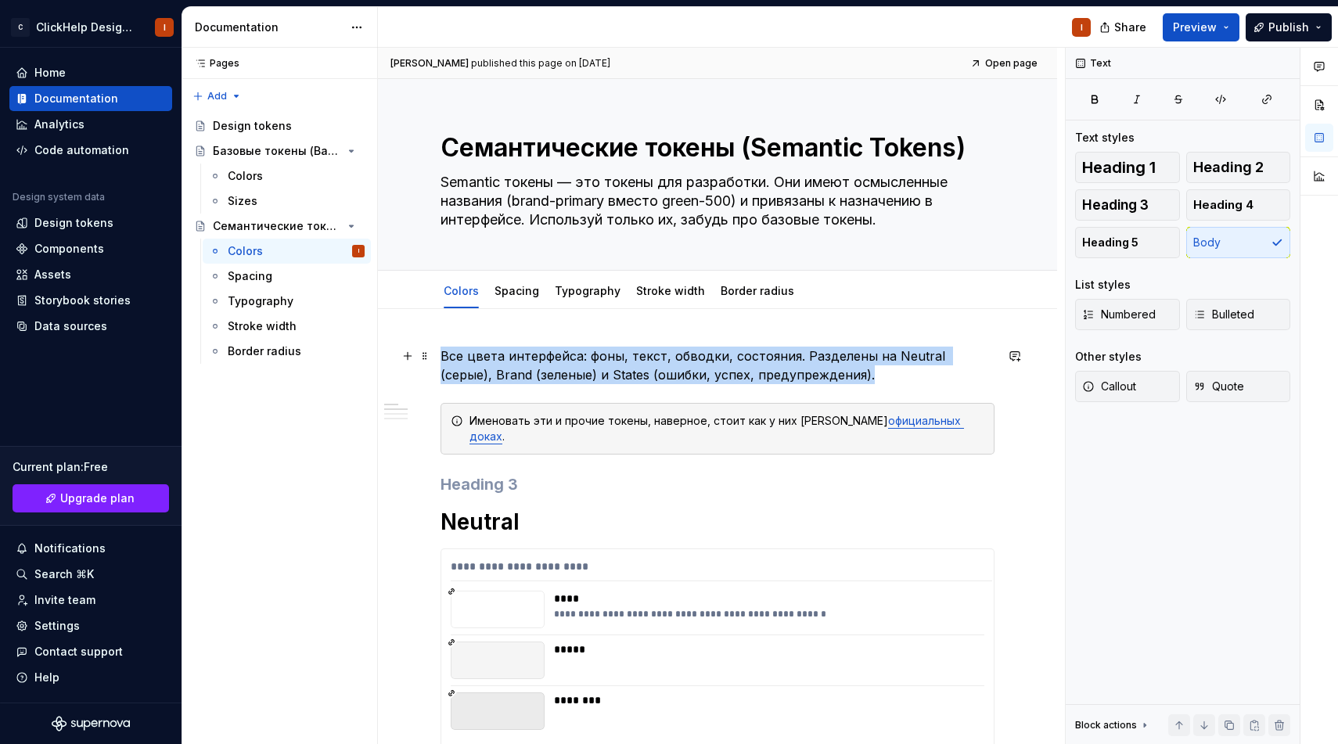
click at [509, 379] on p "Все цвета интерфейса: фоны, текст, обводки, состояния. Разделены на Neutral (се…" at bounding box center [717, 366] width 554 height 38
copy p "Все цвета интерфейса: фоны, текст, обводки, состояния. Разделены на Neutral (се…"
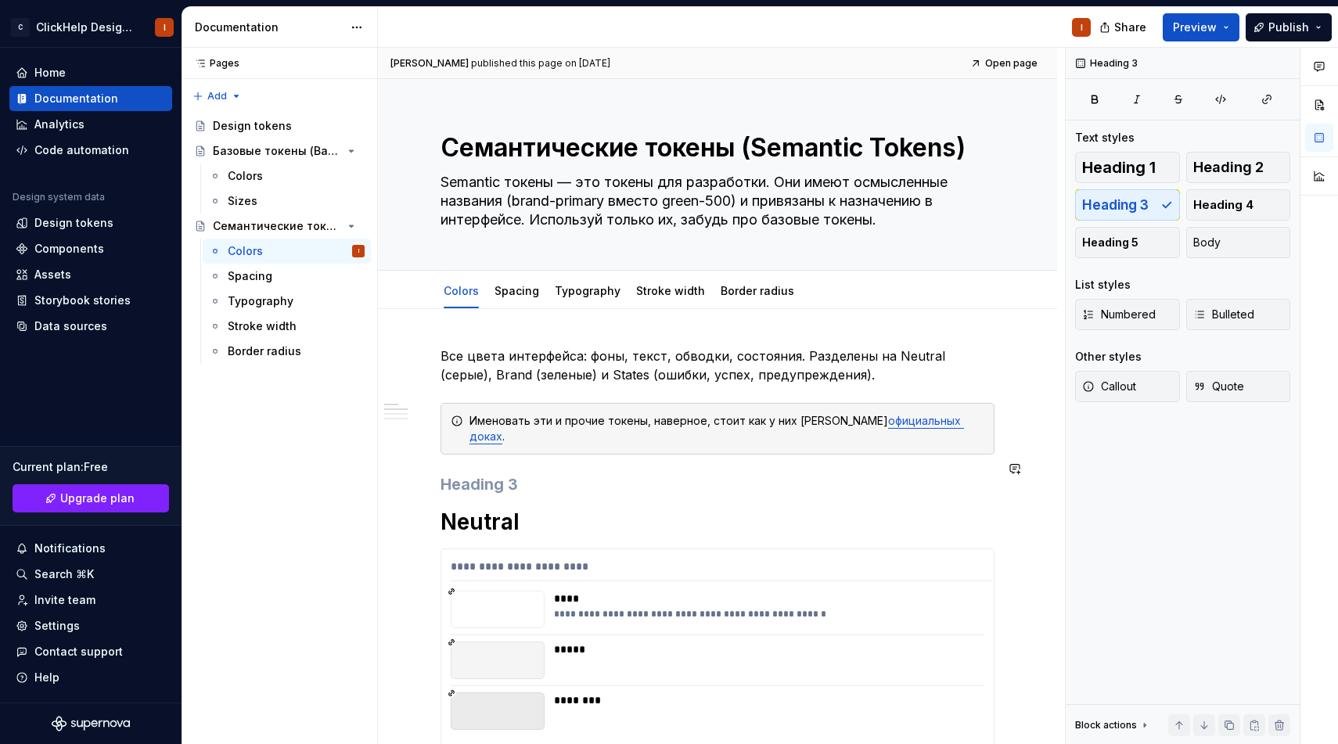
click at [542, 372] on p "Все цвета интерфейса: фоны, текст, обводки, состояния. Разделены на Neutral (се…" at bounding box center [717, 366] width 554 height 38
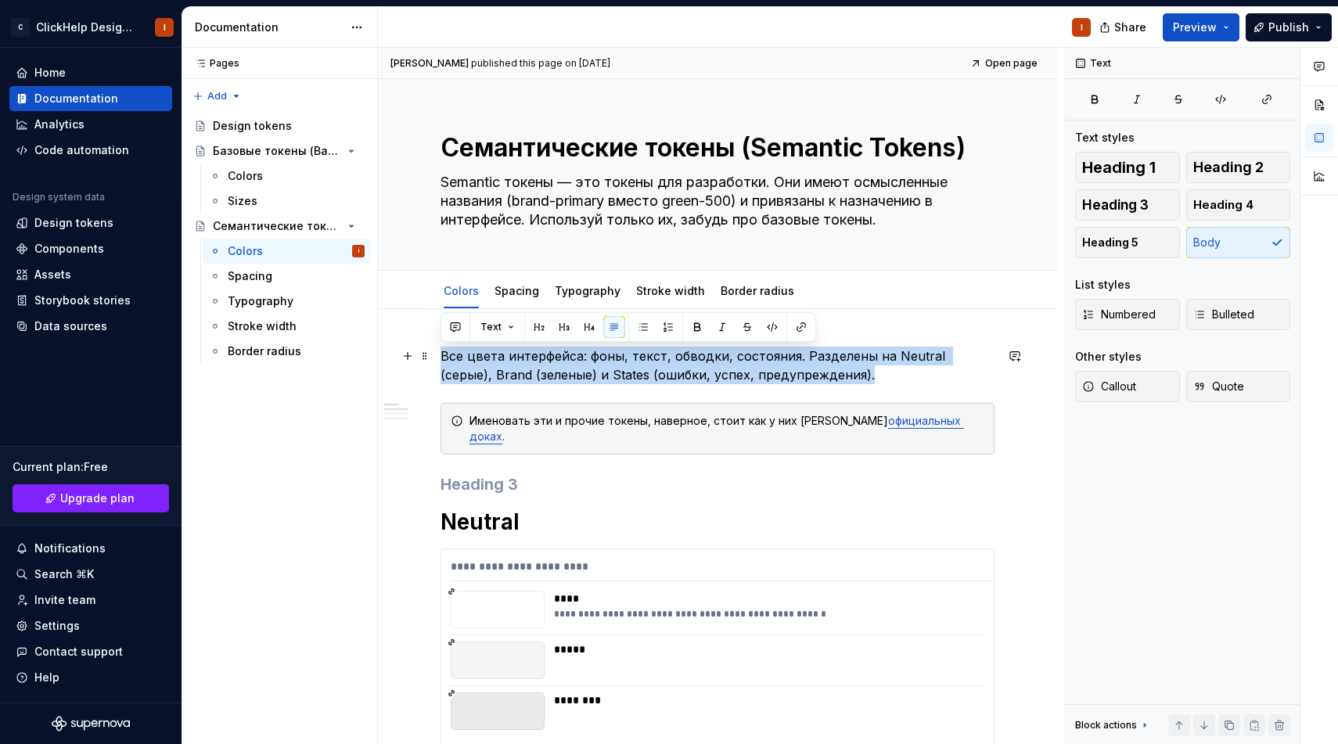
click at [542, 372] on p "Все цвета интерфейса: фоны, текст, обводки, состояния. Разделены на Neutral (се…" at bounding box center [717, 366] width 554 height 38
copy p "Все цвета интерфейса: фоны, текст, обводки, состояния. Разделены на Neutral (се…"
click at [580, 410] on div "Именовать эти и прочие токены, наверное, стоит как у них в официальных доках ." at bounding box center [717, 429] width 554 height 52
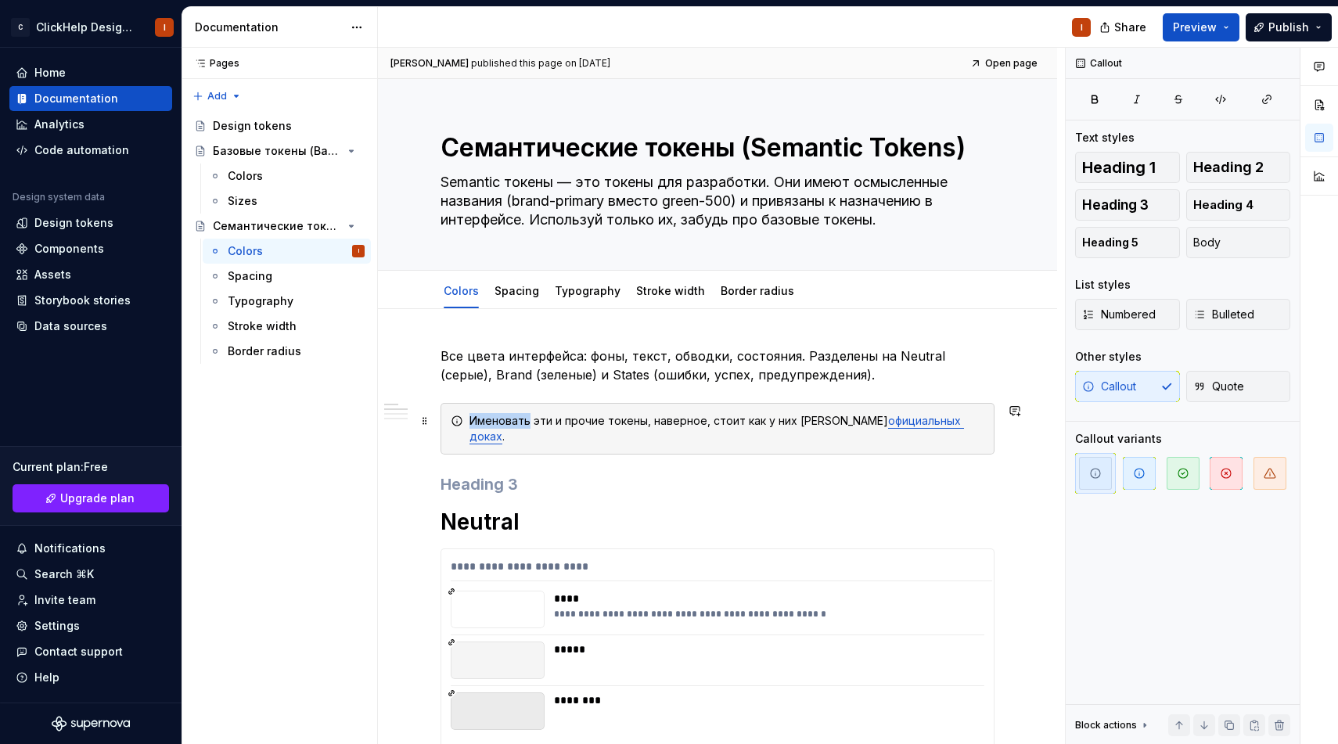
click at [580, 410] on div "Именовать эти и прочие токены, наверное, стоит как у них в официальных доках ." at bounding box center [717, 429] width 554 height 52
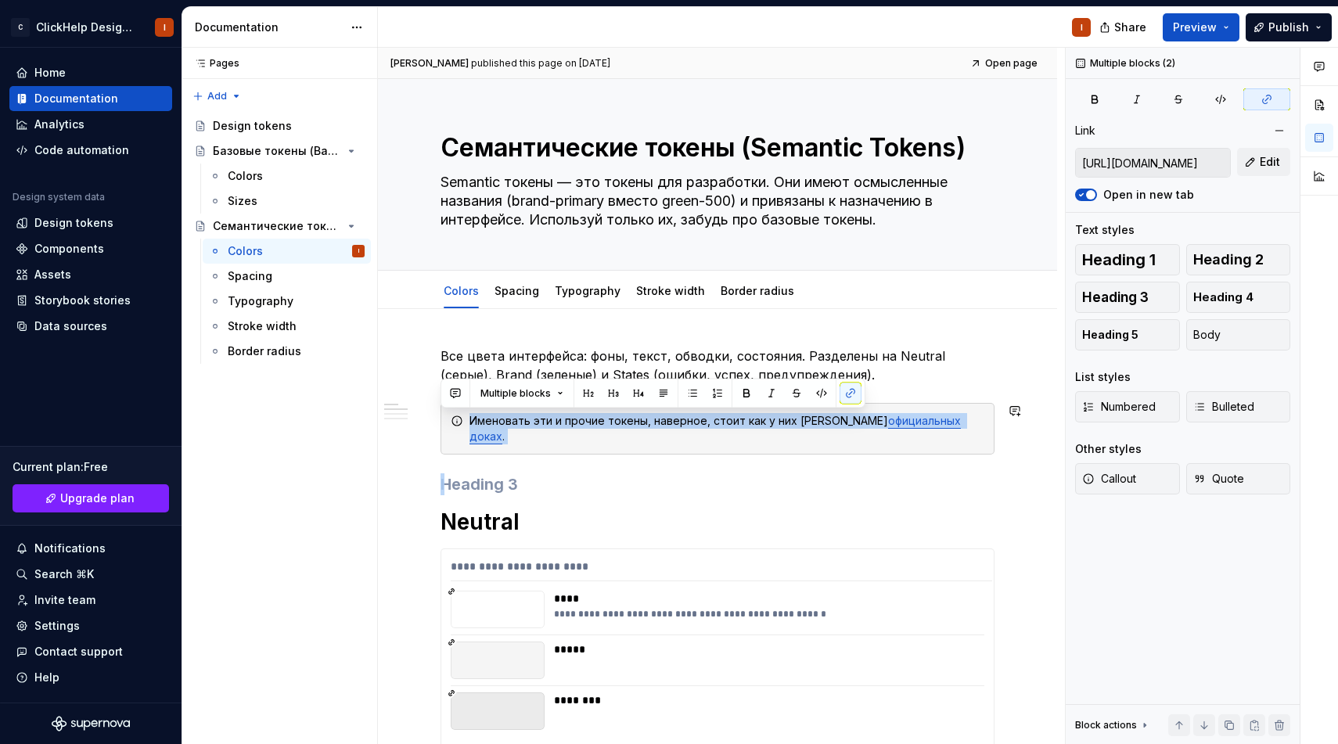
copy div "Именовать эти и прочие токены, наверное, стоит как у них в официальных доках ."
click at [510, 289] on link "Spacing" at bounding box center [516, 290] width 45 height 13
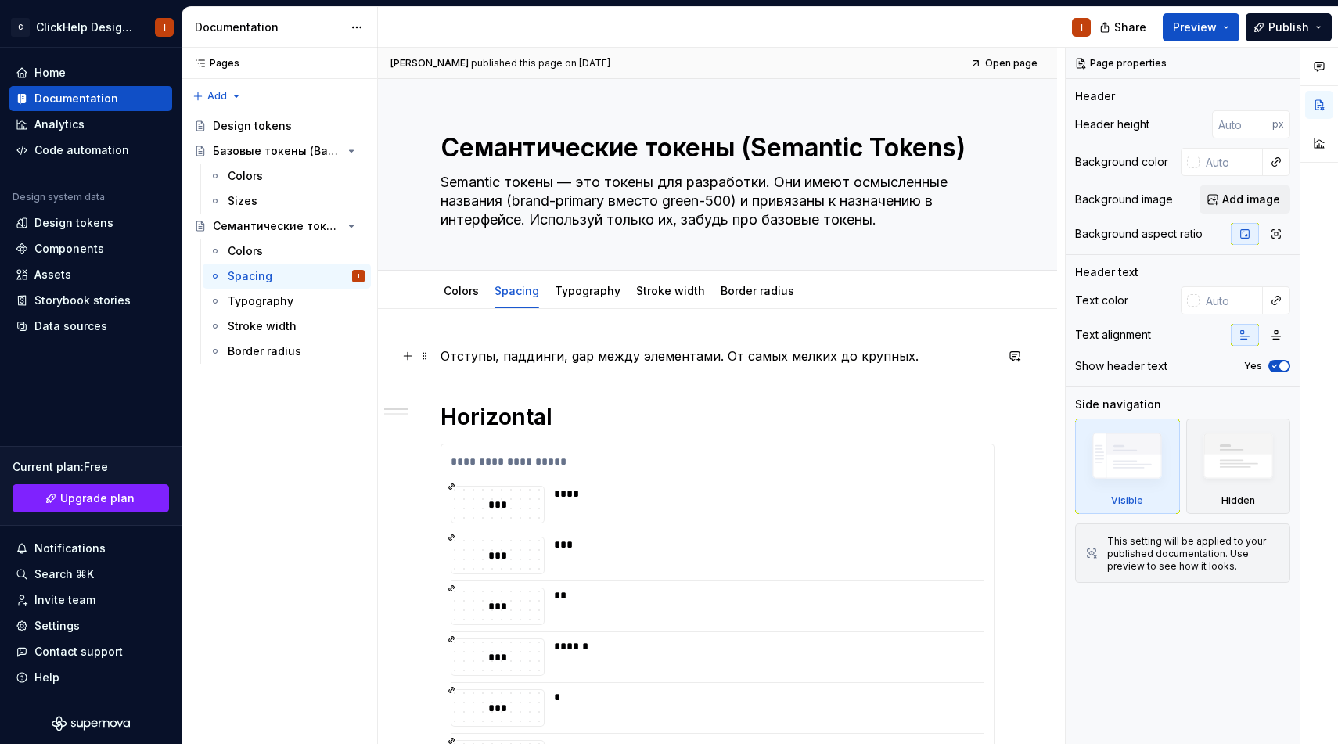
click at [543, 354] on p "Отступы, паддинги, gap между элементами. От самых мелких до крупных." at bounding box center [717, 356] width 554 height 19
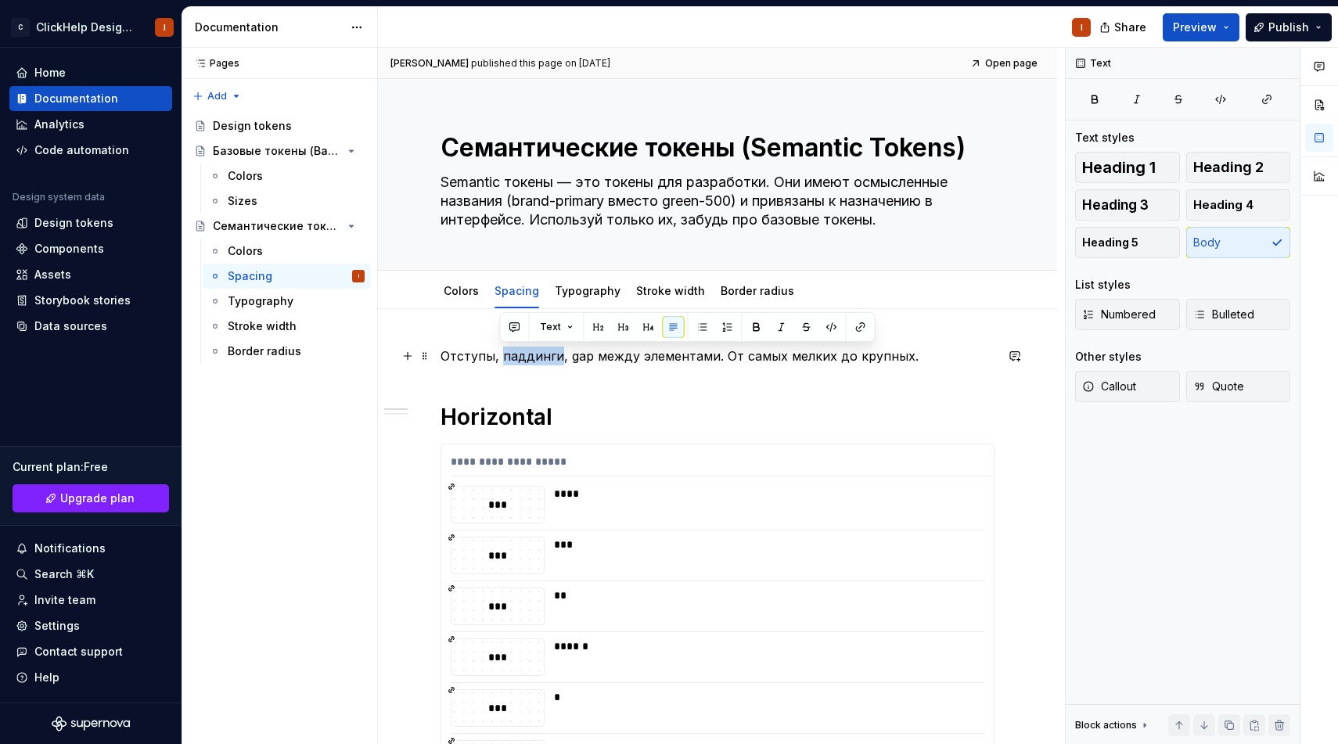
click at [543, 354] on p "Отступы, паддинги, gap между элементами. От самых мелких до крупных." at bounding box center [717, 356] width 554 height 19
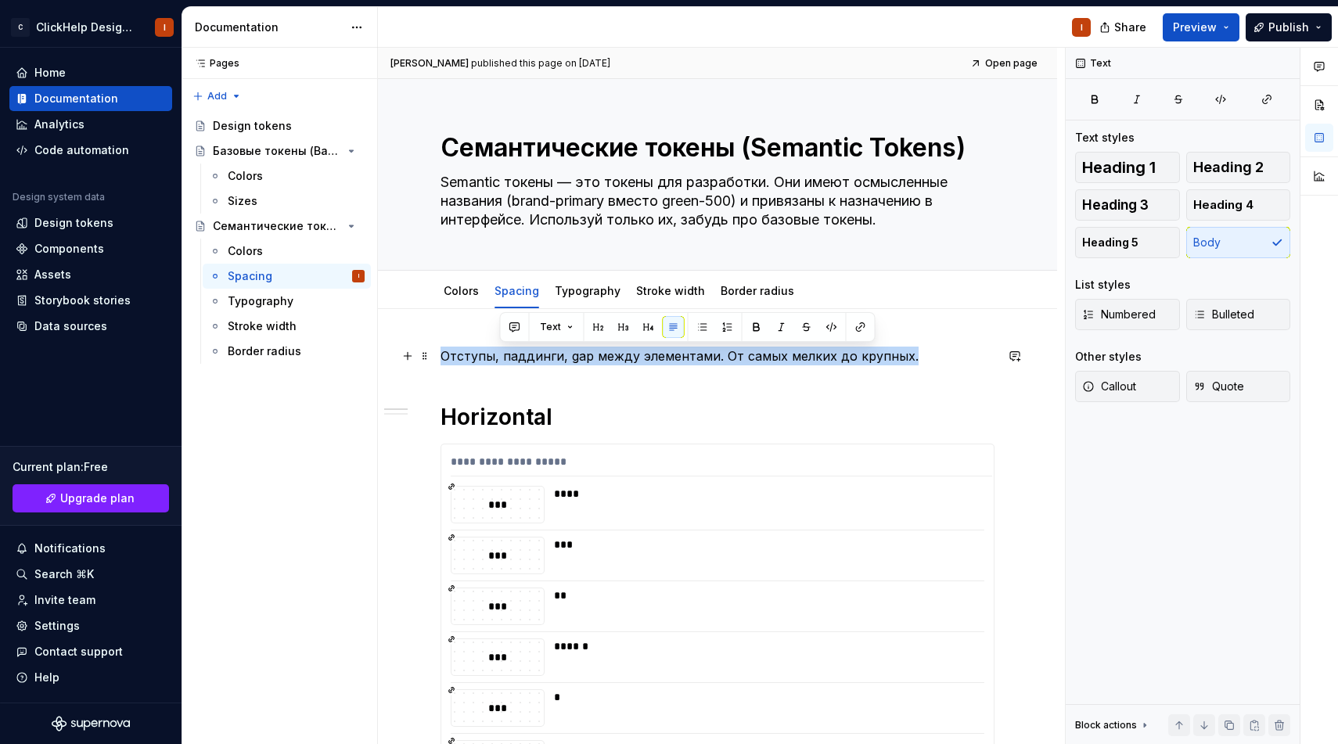
click at [543, 354] on p "Отступы, паддинги, gap между элементами. От самых мелких до крупных." at bounding box center [717, 356] width 554 height 19
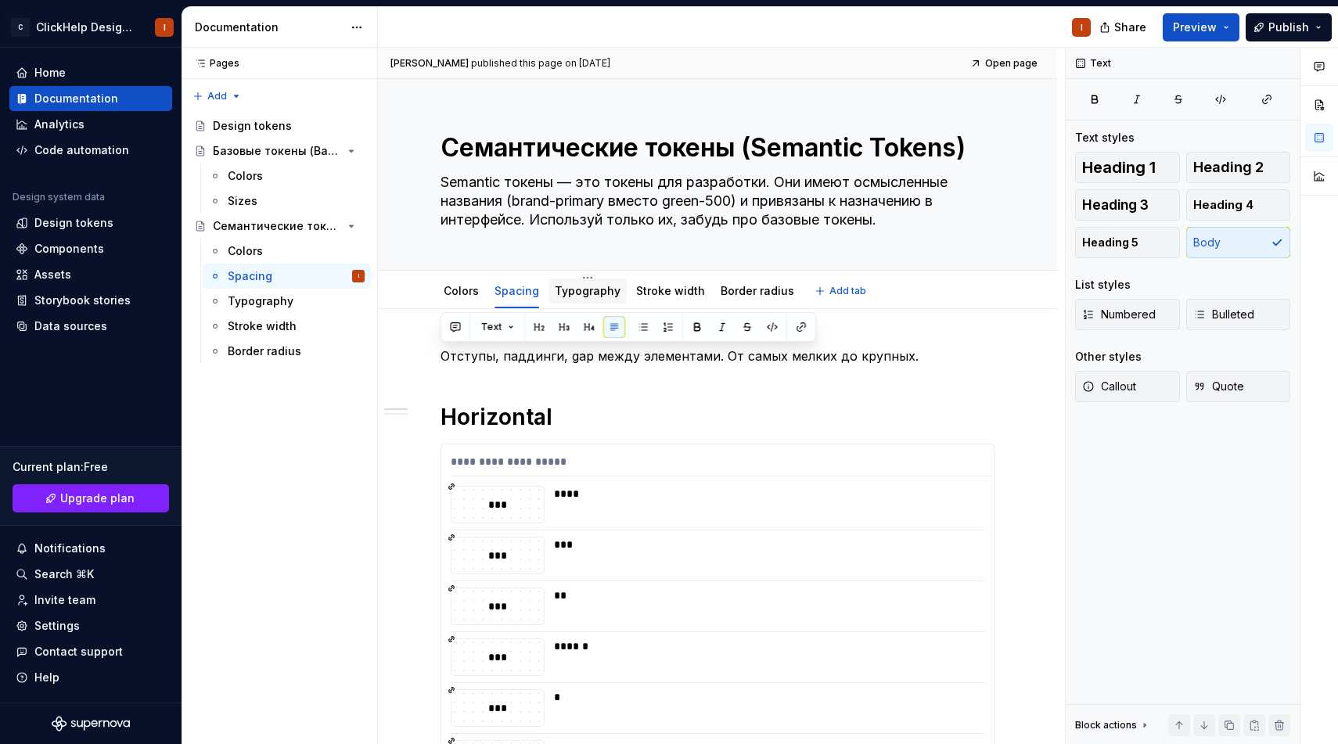
click at [573, 275] on div "Typography" at bounding box center [587, 290] width 78 height 33
click at [566, 286] on link "Typography" at bounding box center [588, 290] width 66 height 13
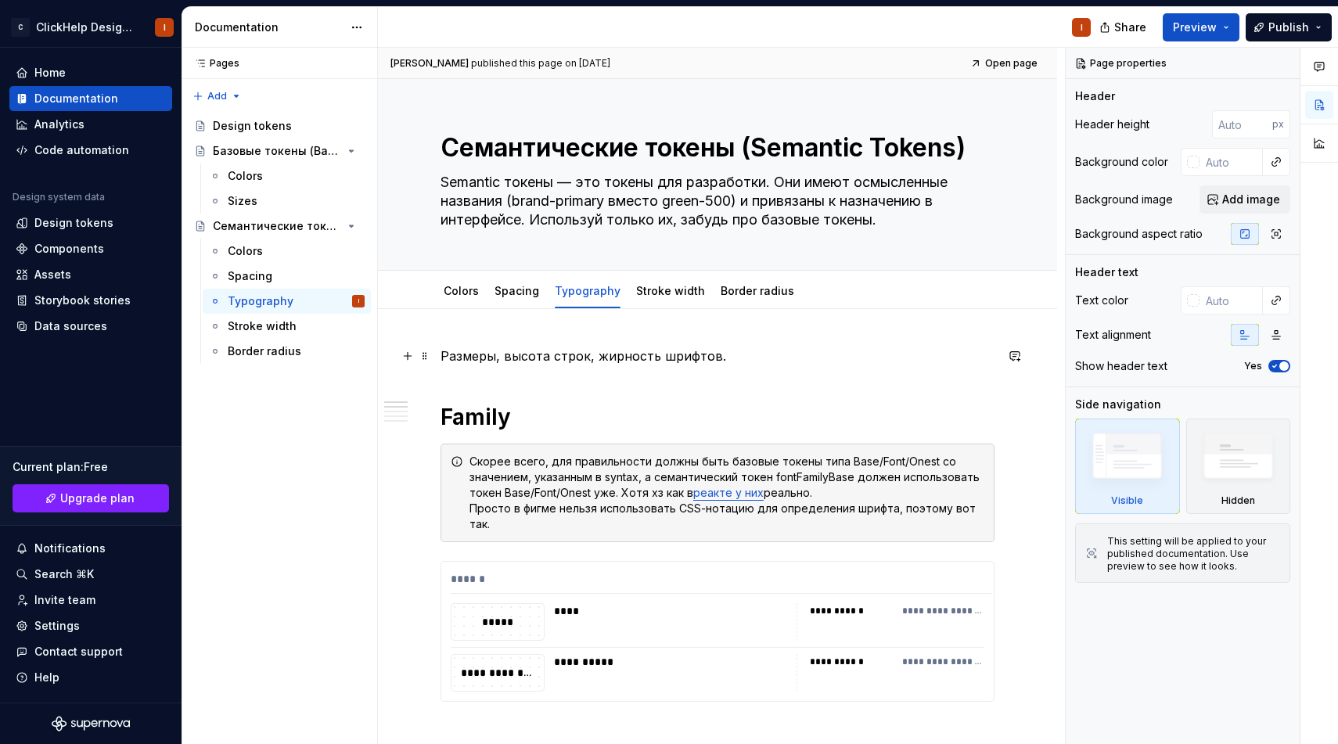
click at [555, 361] on p "Размеры, высота строк, жирность шрифтов." at bounding box center [717, 356] width 554 height 19
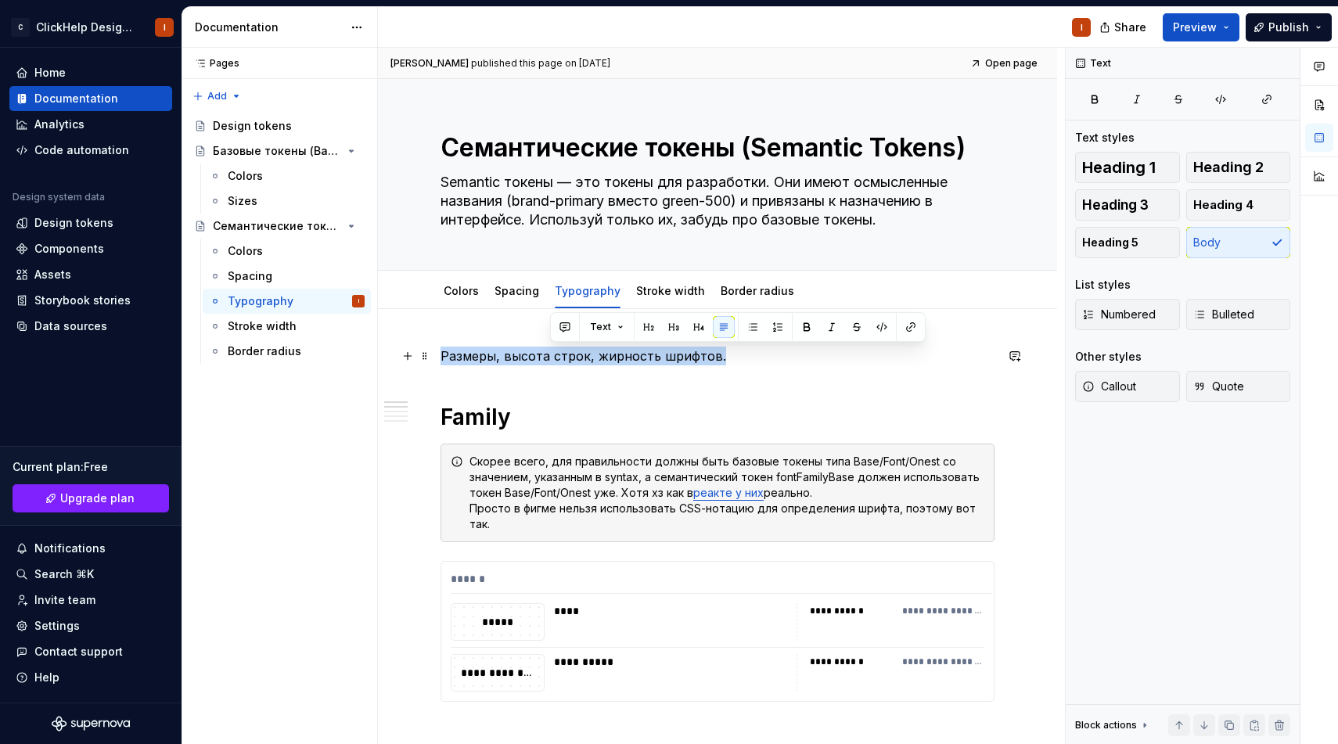
click at [555, 361] on p "Размеры, высота строк, жирность шрифтов." at bounding box center [717, 356] width 554 height 19
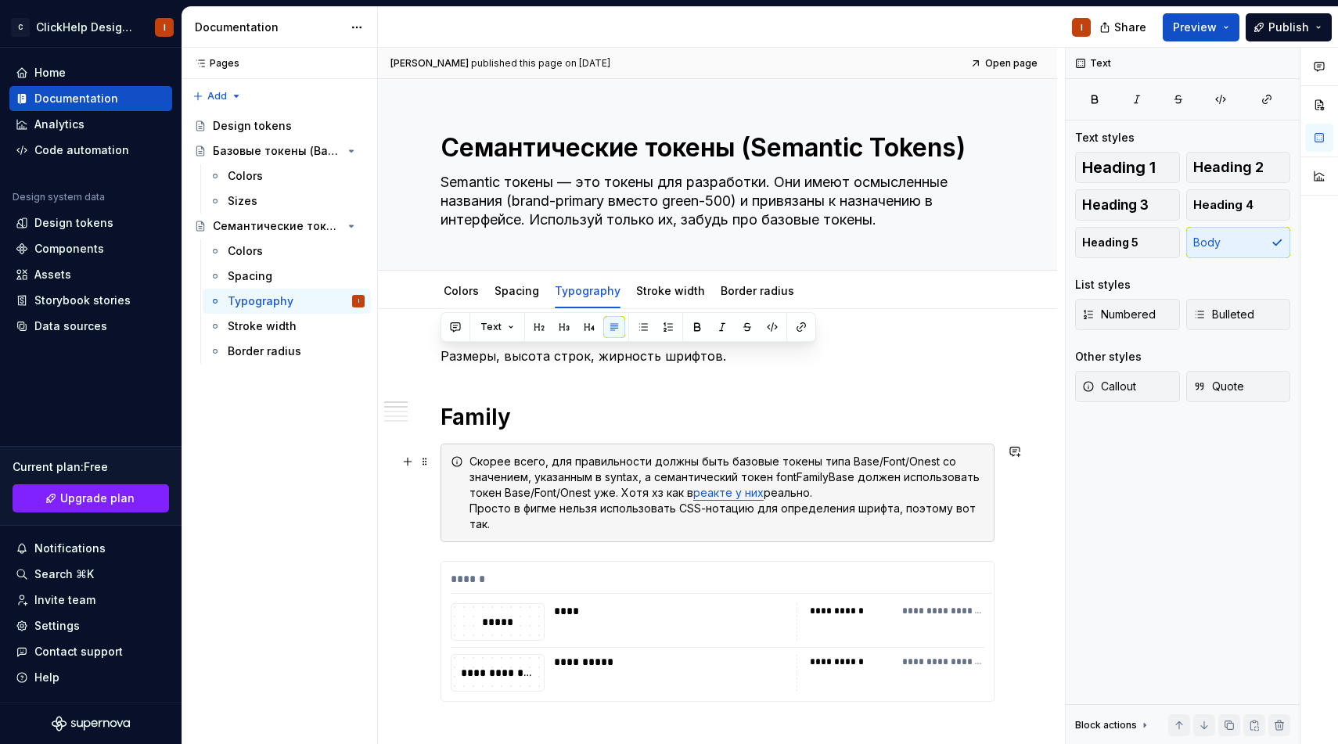
click at [603, 487] on div "Скорее всего, для правильности должны быть базовые токены типа Base/Font/Onest …" at bounding box center [726, 493] width 515 height 78
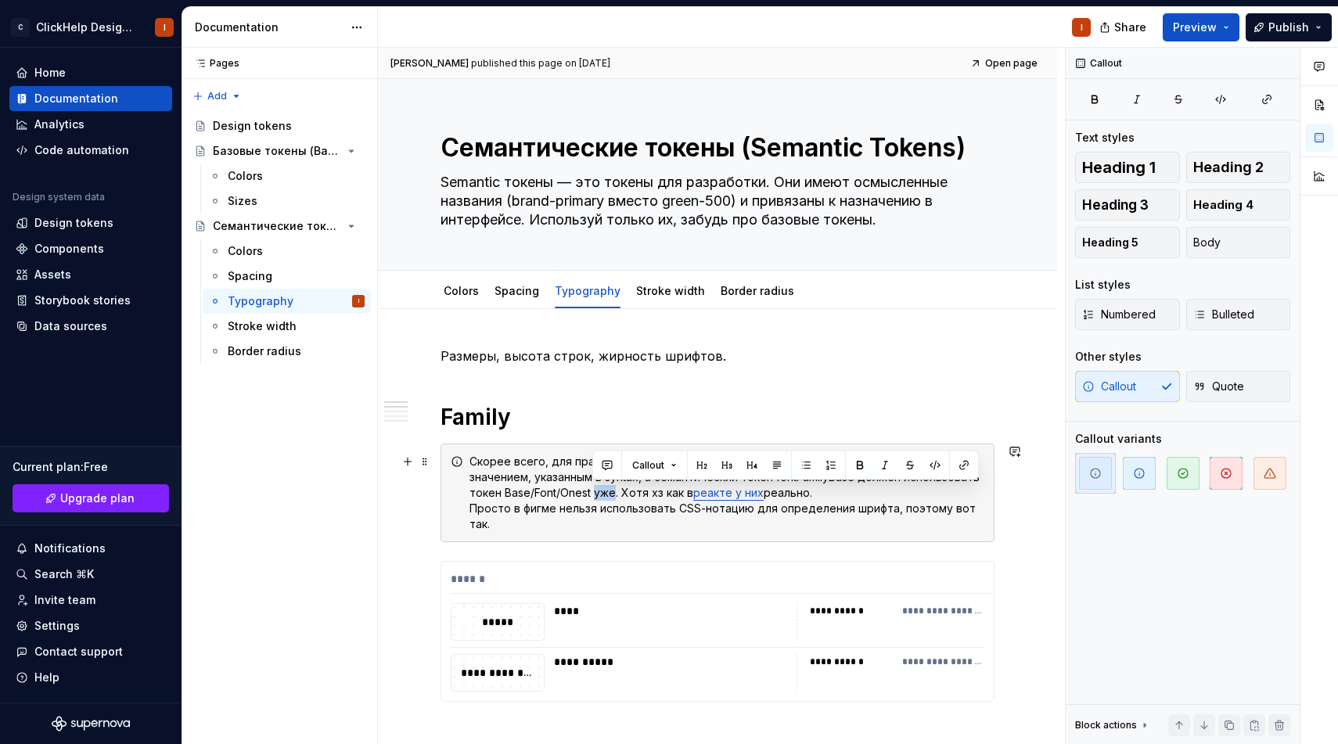
click at [603, 487] on div "Скорее всего, для правильности должны быть базовые токены типа Base/Font/Onest …" at bounding box center [726, 493] width 515 height 78
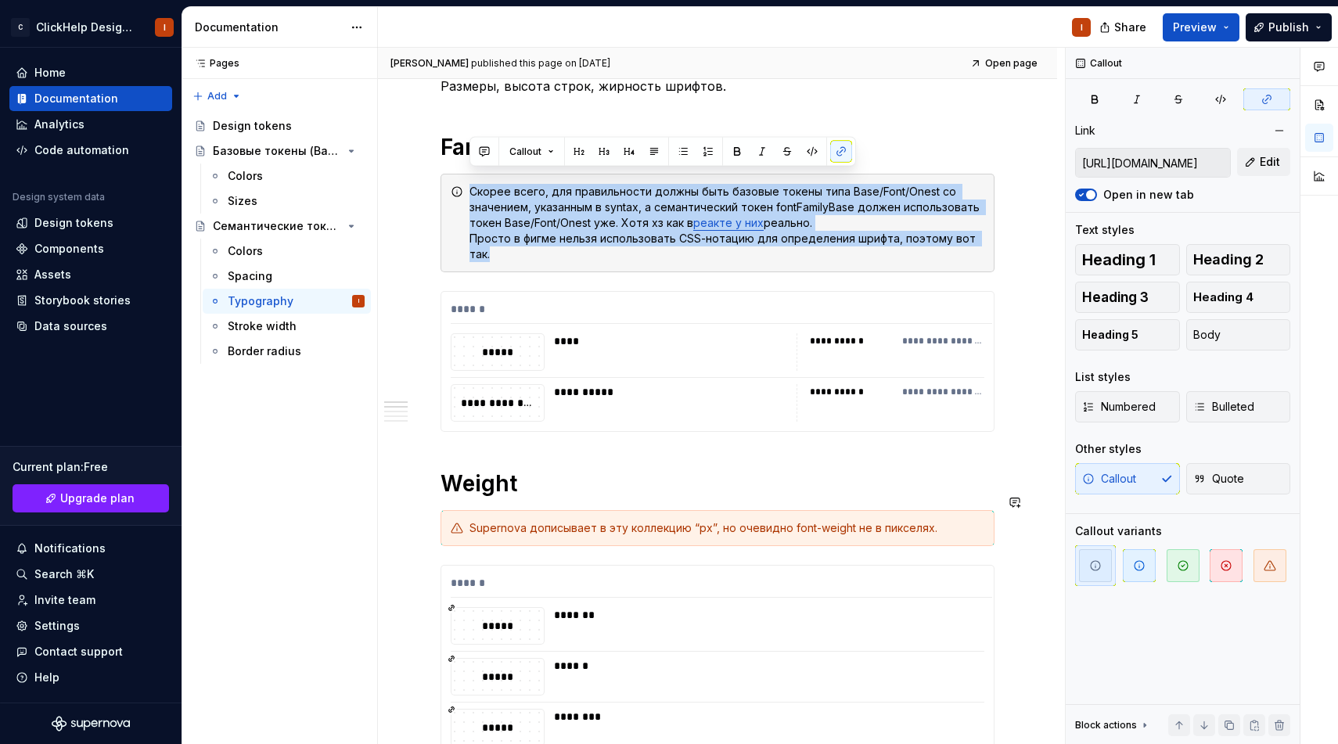
scroll to position [286, 0]
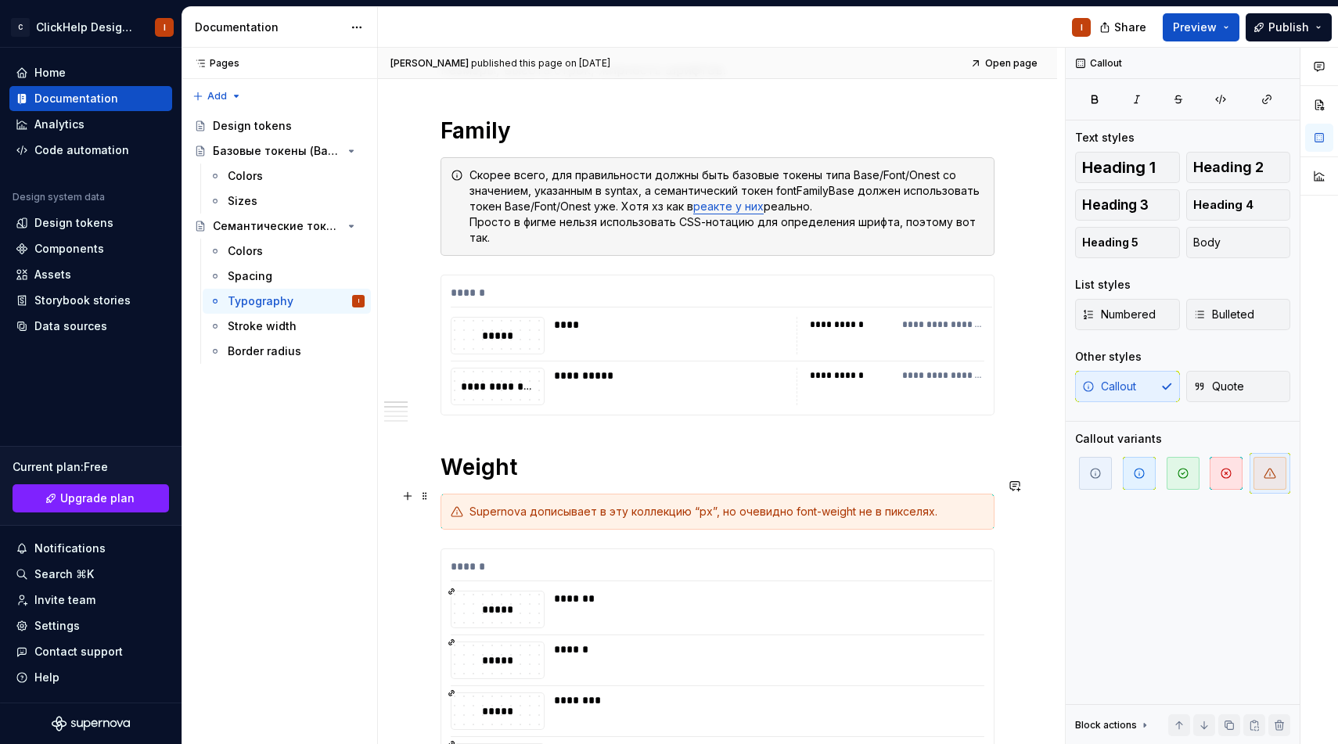
click at [525, 504] on div "Supernova дописывает в эту коллекцию “px”, но очевидно font-weight не в пикселя…" at bounding box center [726, 512] width 515 height 16
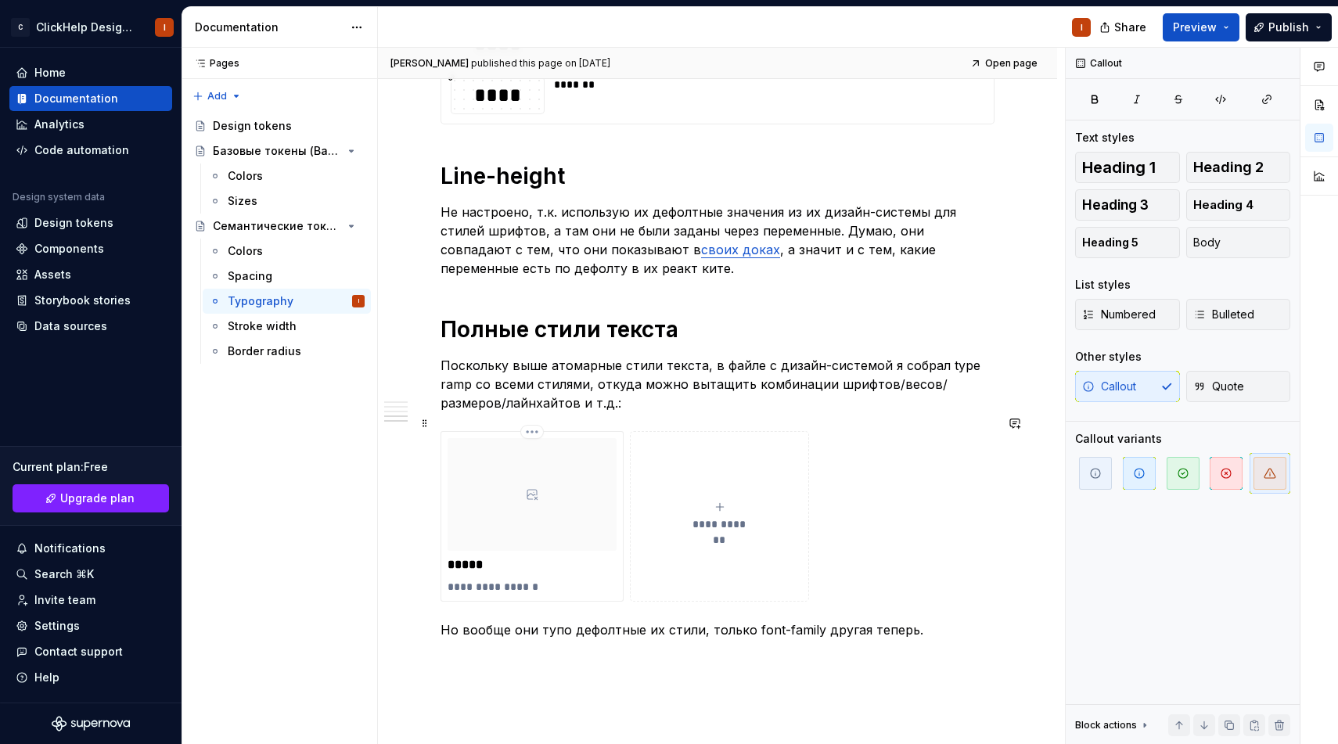
scroll to position [1629, 0]
click at [529, 320] on h1 "Полные стили текста" at bounding box center [717, 330] width 554 height 28
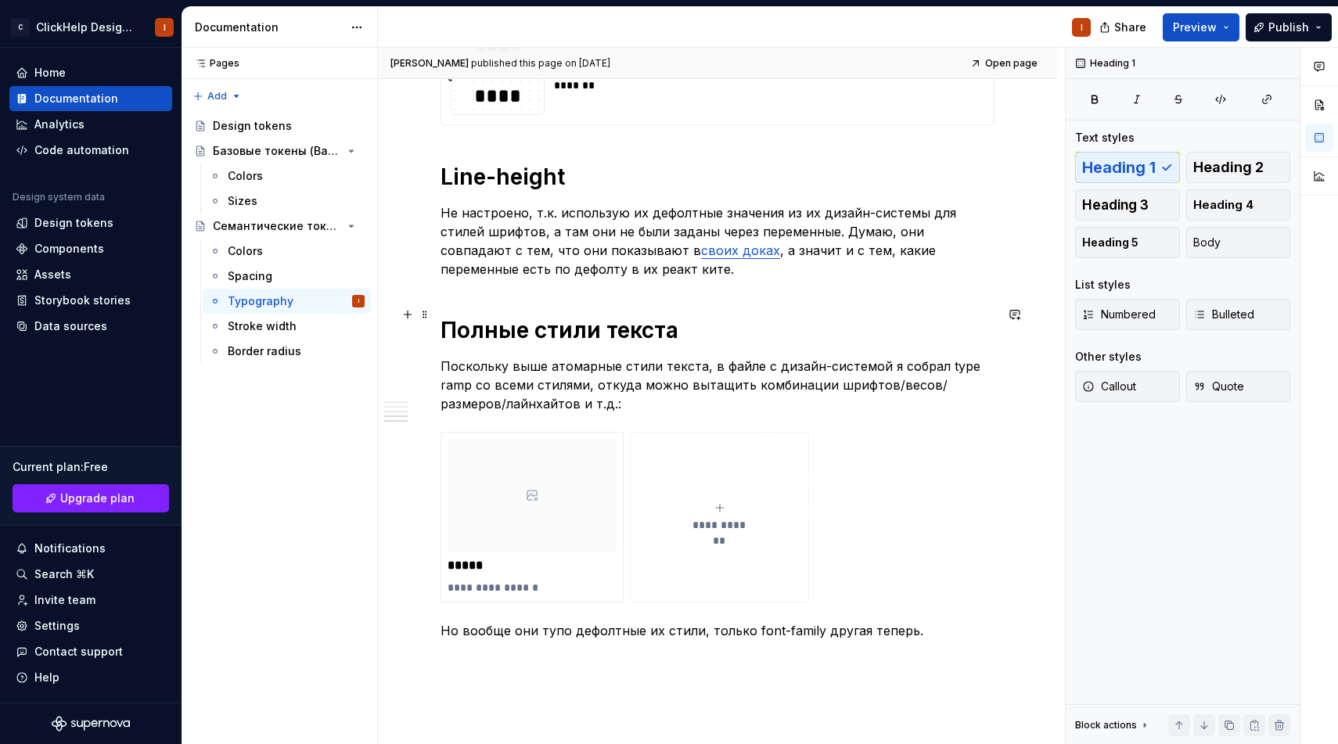
click at [529, 320] on h1 "Полные стили текста" at bounding box center [717, 330] width 554 height 28
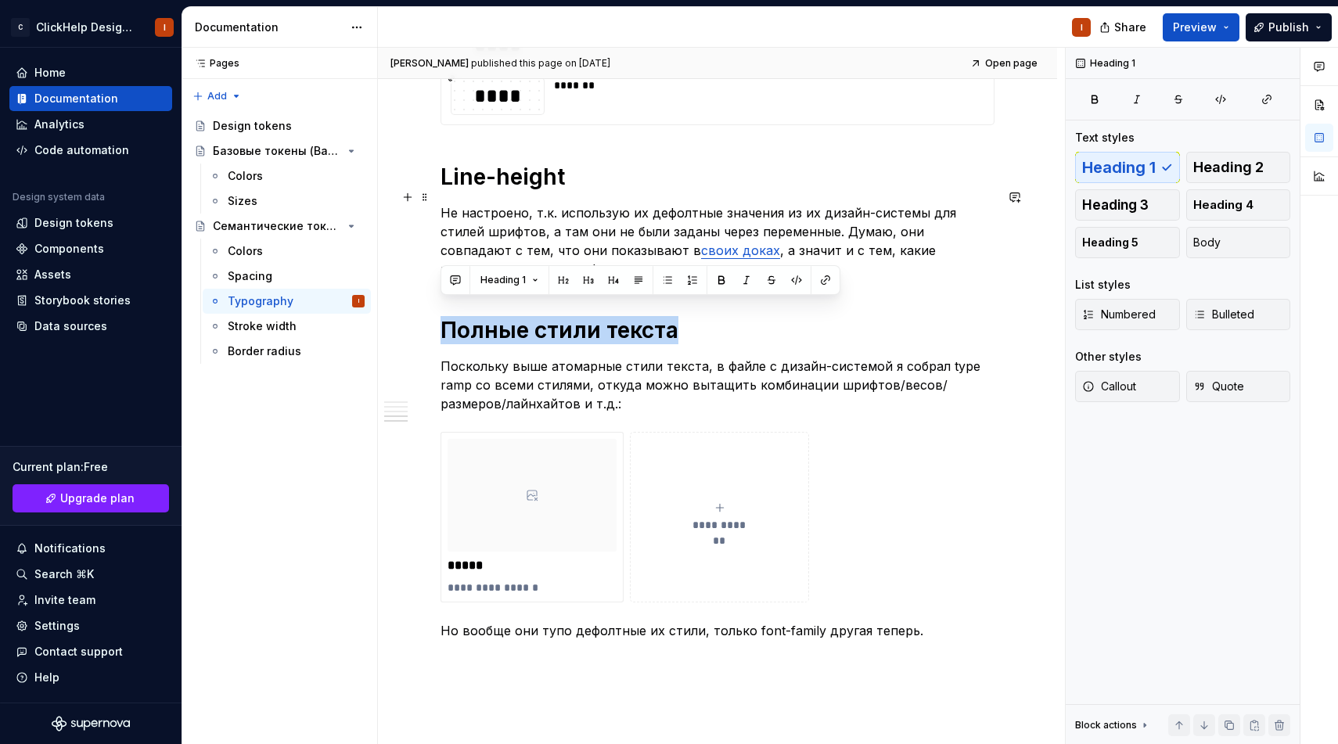
click at [480, 223] on p "Не настроено, т.к. использую их дефолтные значения из их дизайн-системы для сти…" at bounding box center [717, 240] width 554 height 75
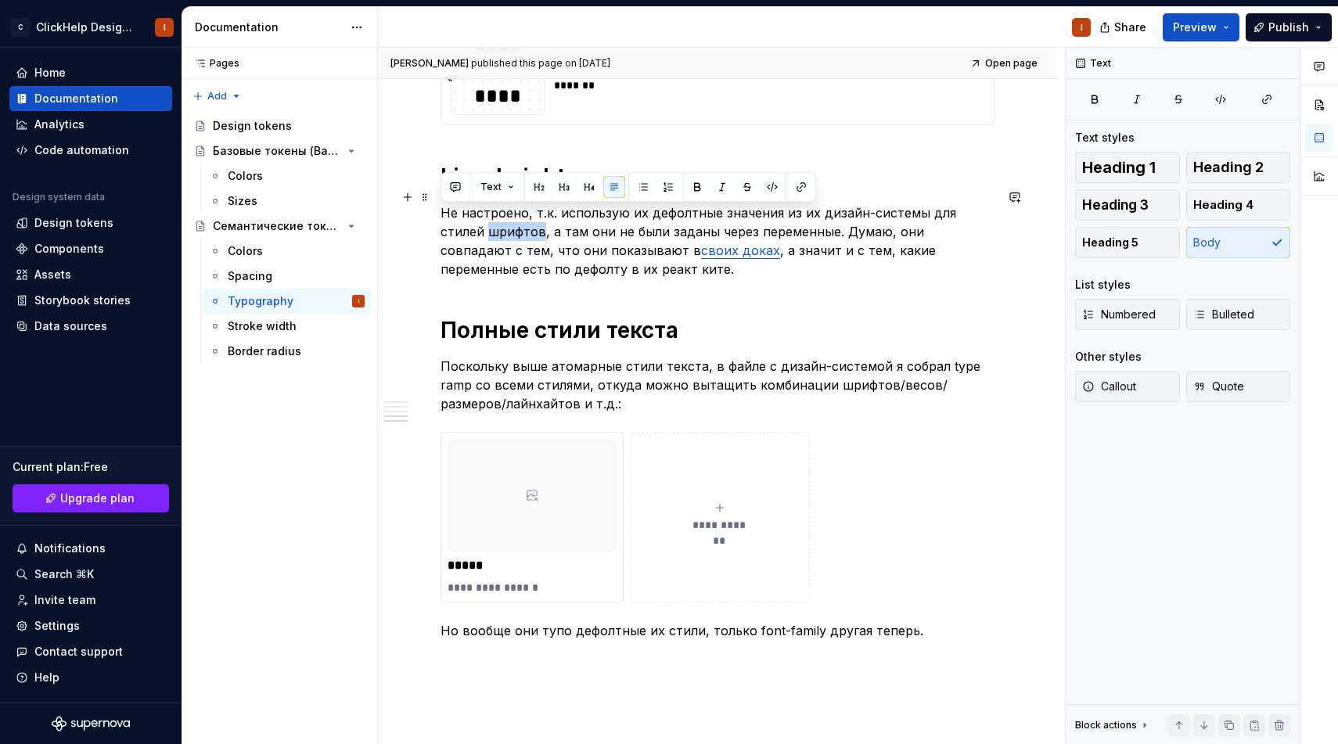
click at [480, 223] on p "Не настроено, т.к. использую их дефолтные значения из их дизайн-системы для сти…" at bounding box center [717, 240] width 554 height 75
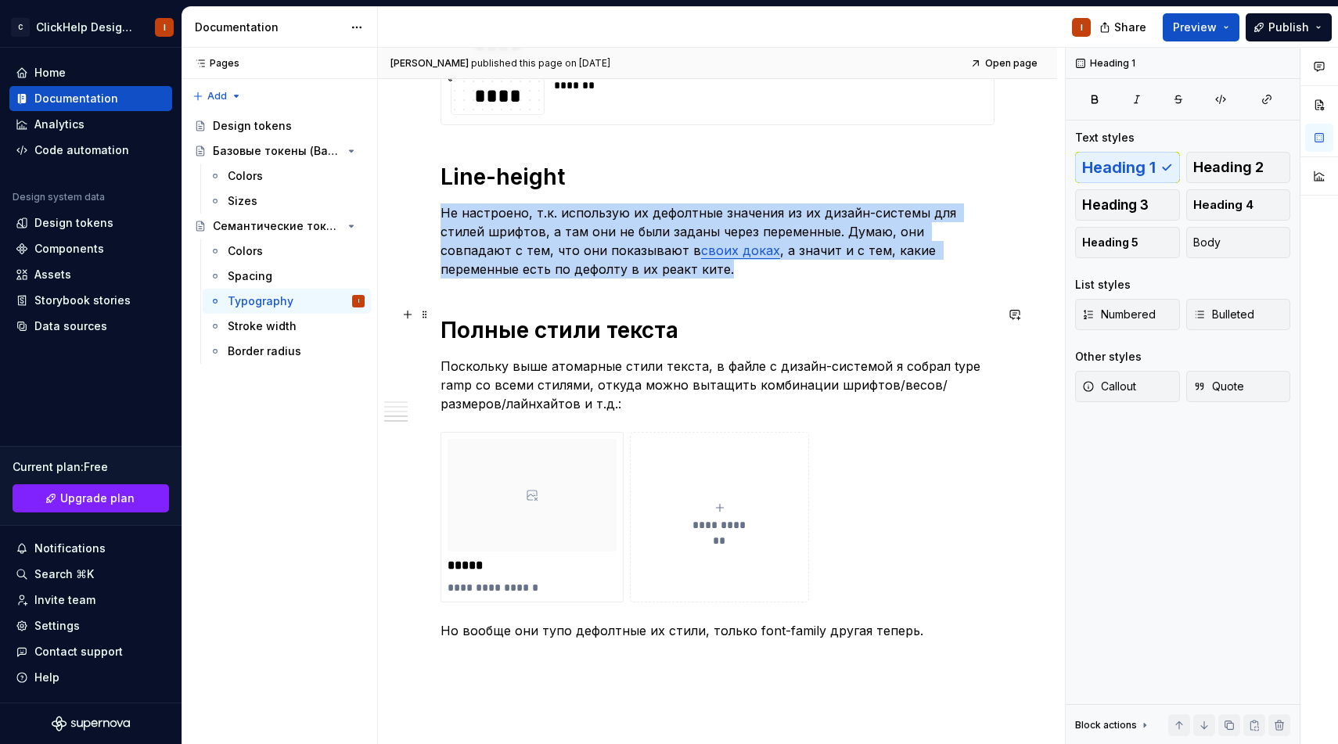
click at [527, 326] on h1 "Полные стили текста" at bounding box center [717, 330] width 554 height 28
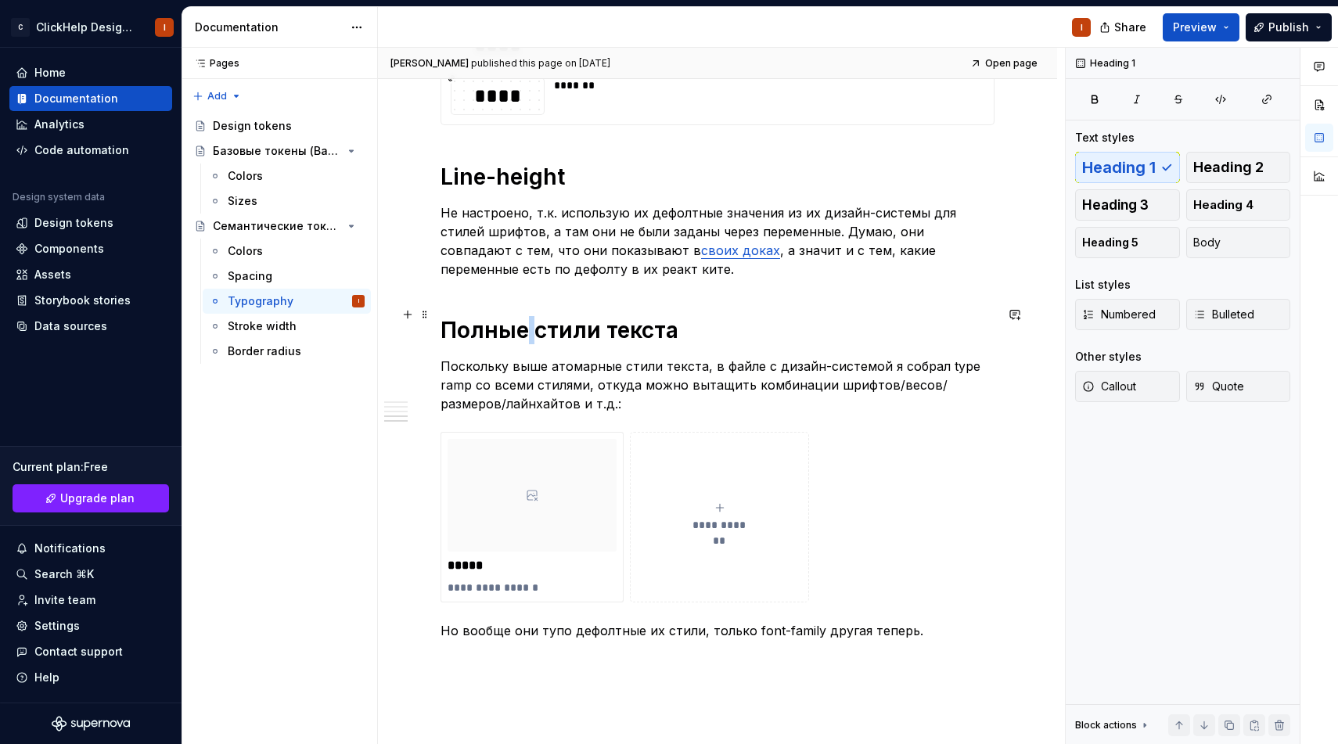
click at [527, 326] on h1 "Полные стили текста" at bounding box center [717, 330] width 554 height 28
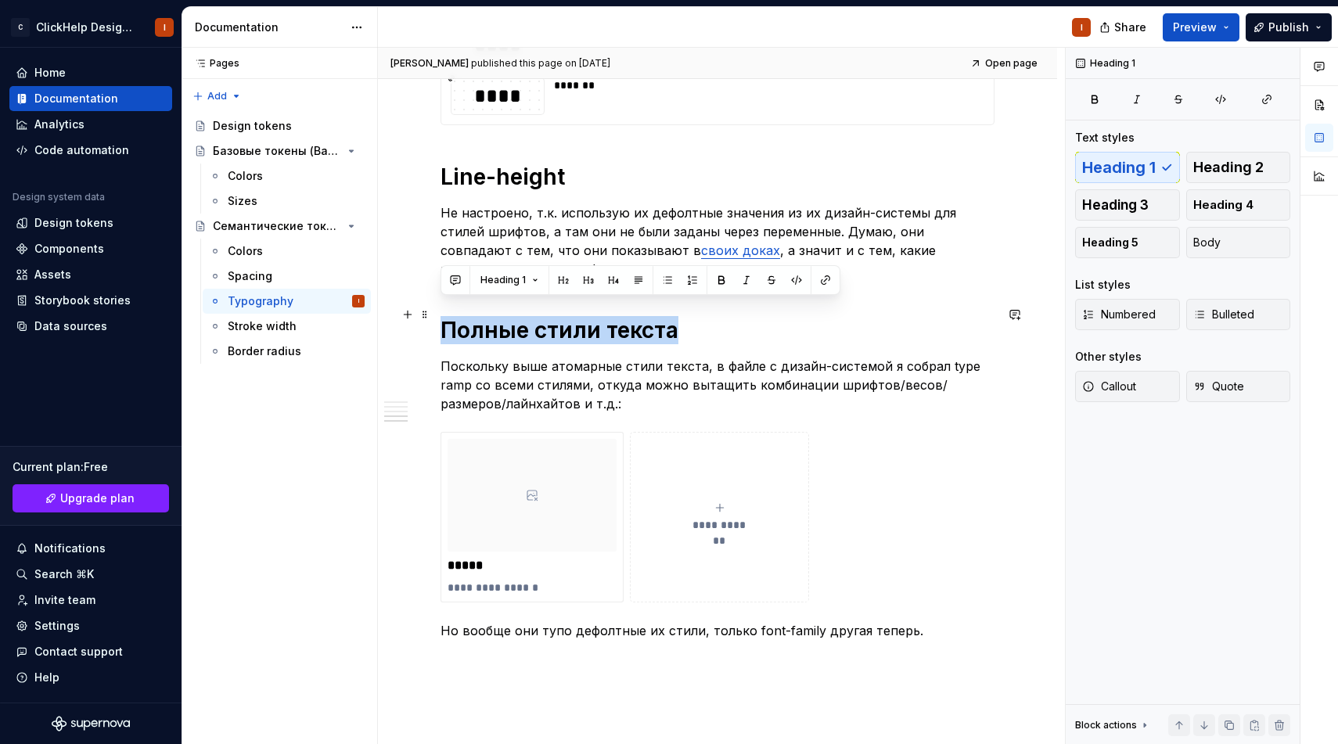
click at [527, 326] on h1 "Полные стили текста" at bounding box center [717, 330] width 554 height 28
click at [530, 357] on p "Поскольку выше атомарные стили текста, в файле с дизайн-системой я собрал type …" at bounding box center [717, 385] width 554 height 56
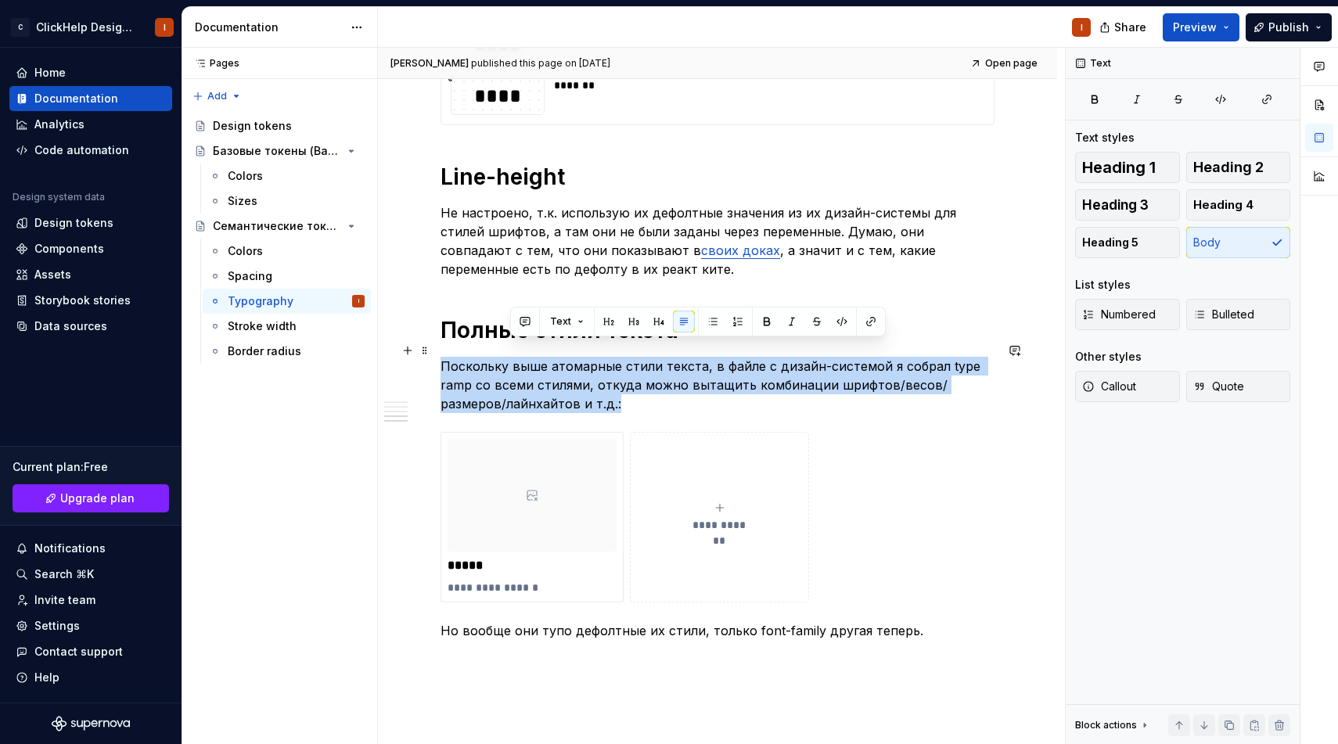
click at [530, 357] on p "Поскольку выше атомарные стили текста, в файле с дизайн-системой я собрал type …" at bounding box center [717, 385] width 554 height 56
click at [488, 530] on div at bounding box center [531, 495] width 169 height 113
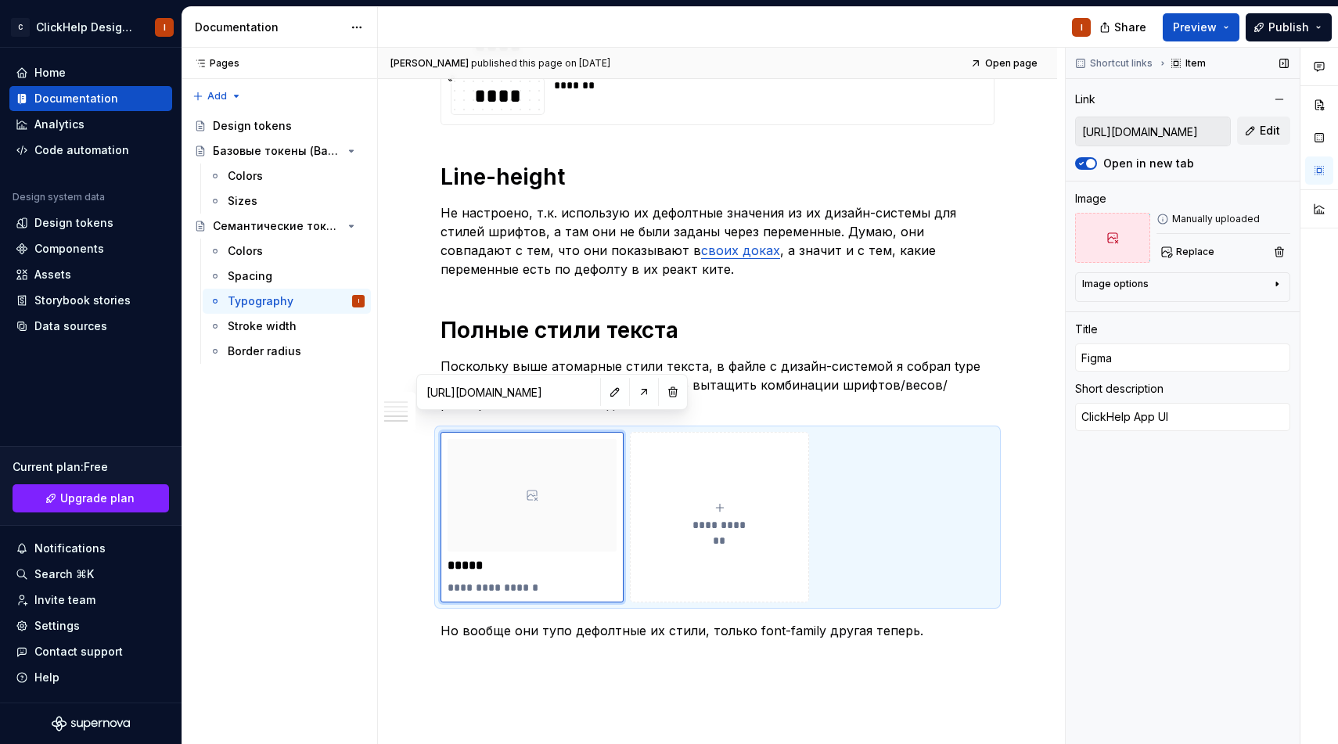
click at [1165, 127] on input "[URL][DOMAIN_NAME]" at bounding box center [1153, 131] width 154 height 28
click at [517, 621] on p "Но вообще они тупо дефолтные их стили, только font-family другая теперь." at bounding box center [717, 630] width 554 height 19
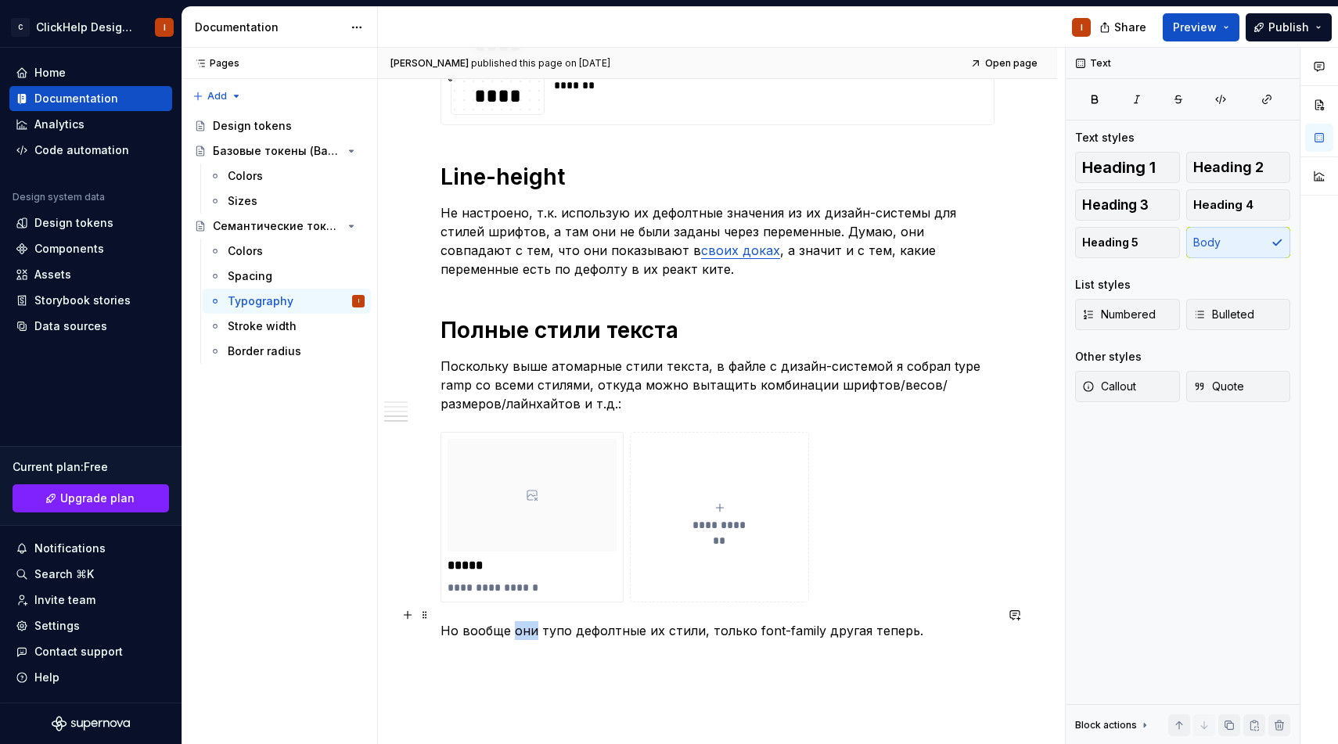
click at [517, 621] on p "Но вообще они тупо дефолтные их стили, только font-family другая теперь." at bounding box center [717, 630] width 554 height 19
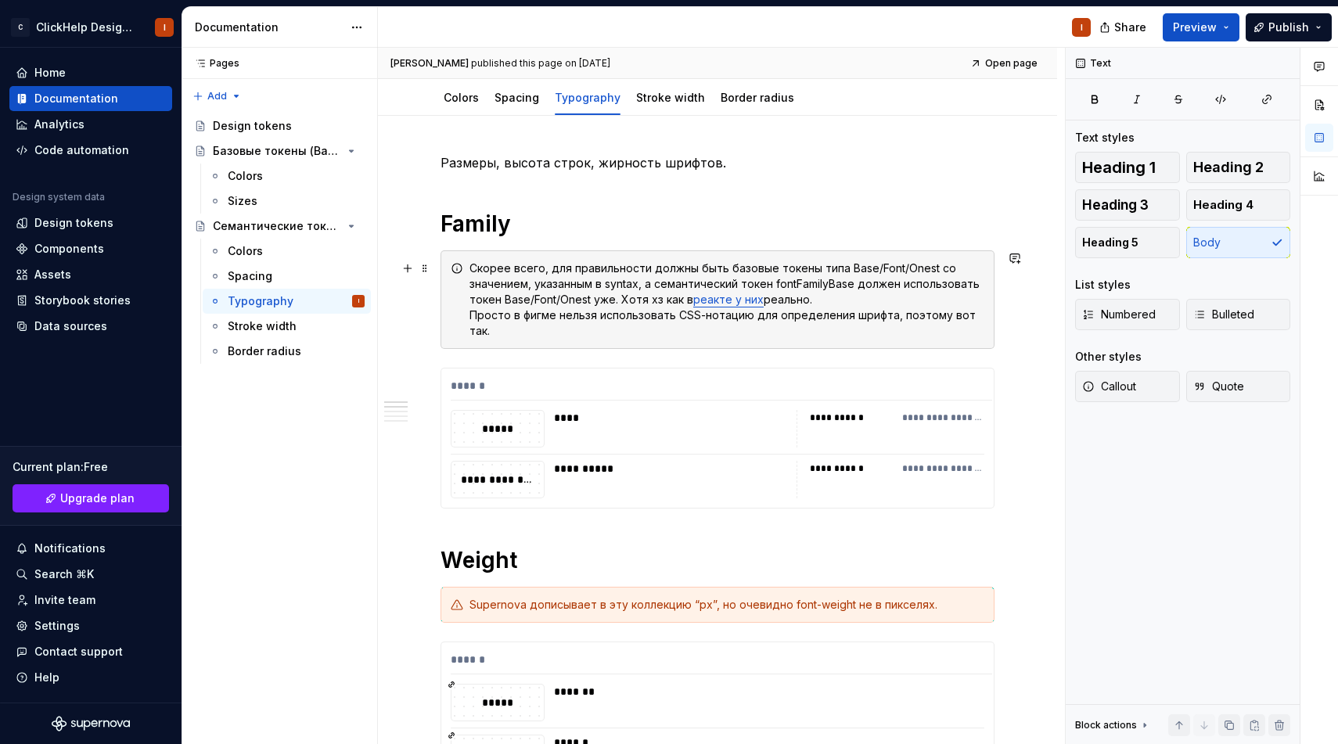
scroll to position [0, 0]
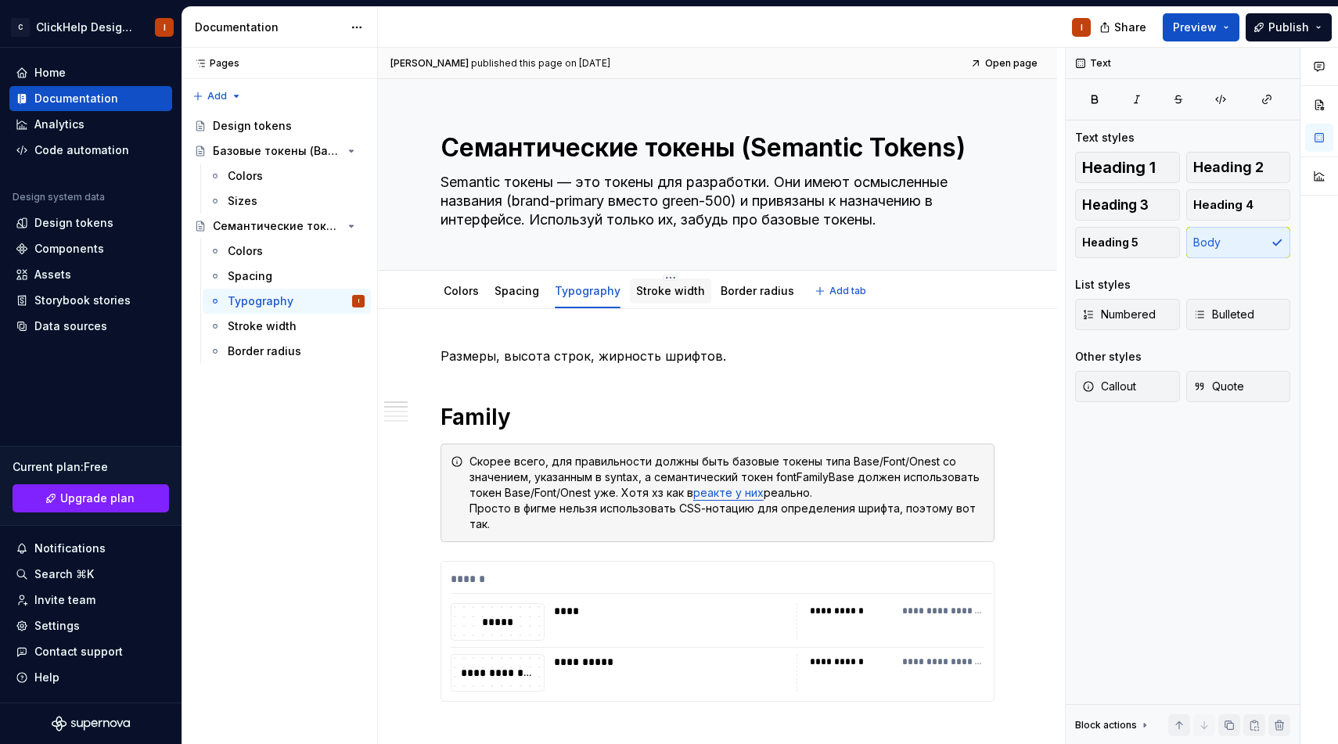
click at [673, 292] on link "Stroke width" at bounding box center [670, 290] width 69 height 13
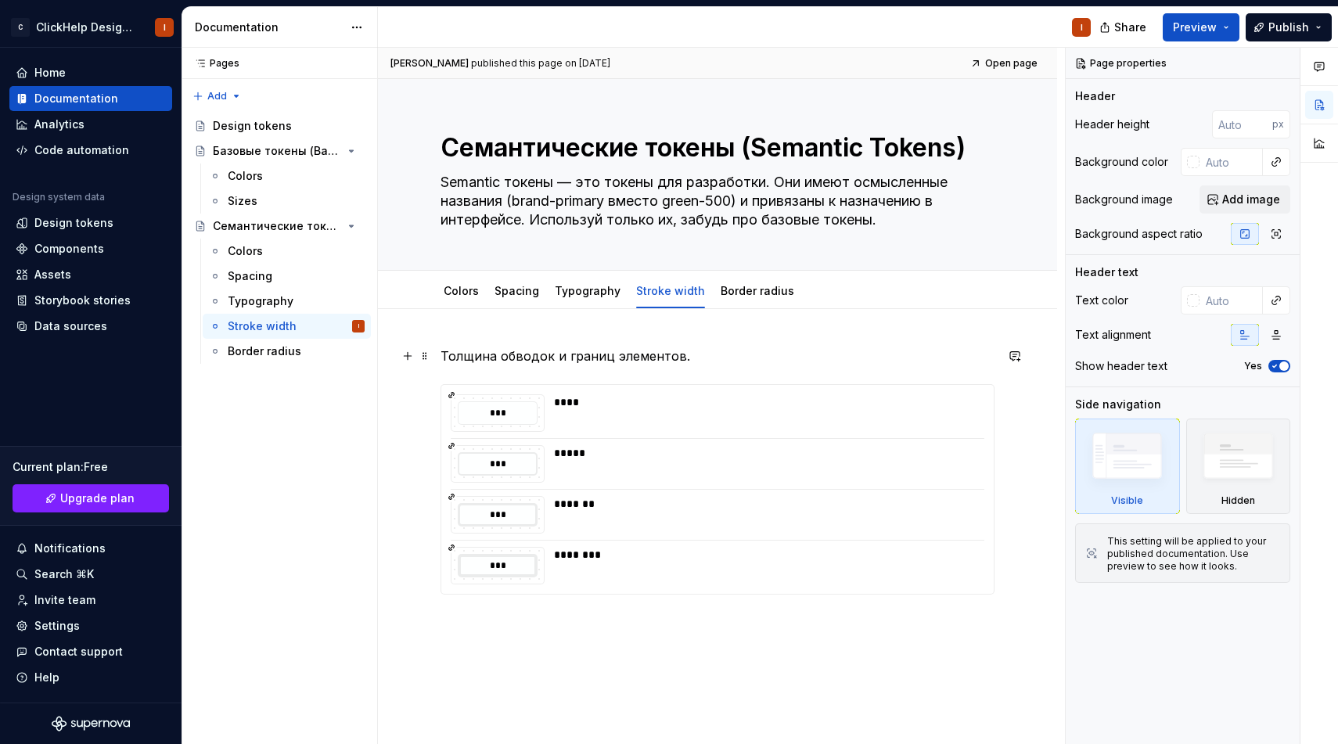
click at [555, 357] on p "Толщина обводок и границ элементов." at bounding box center [717, 356] width 554 height 19
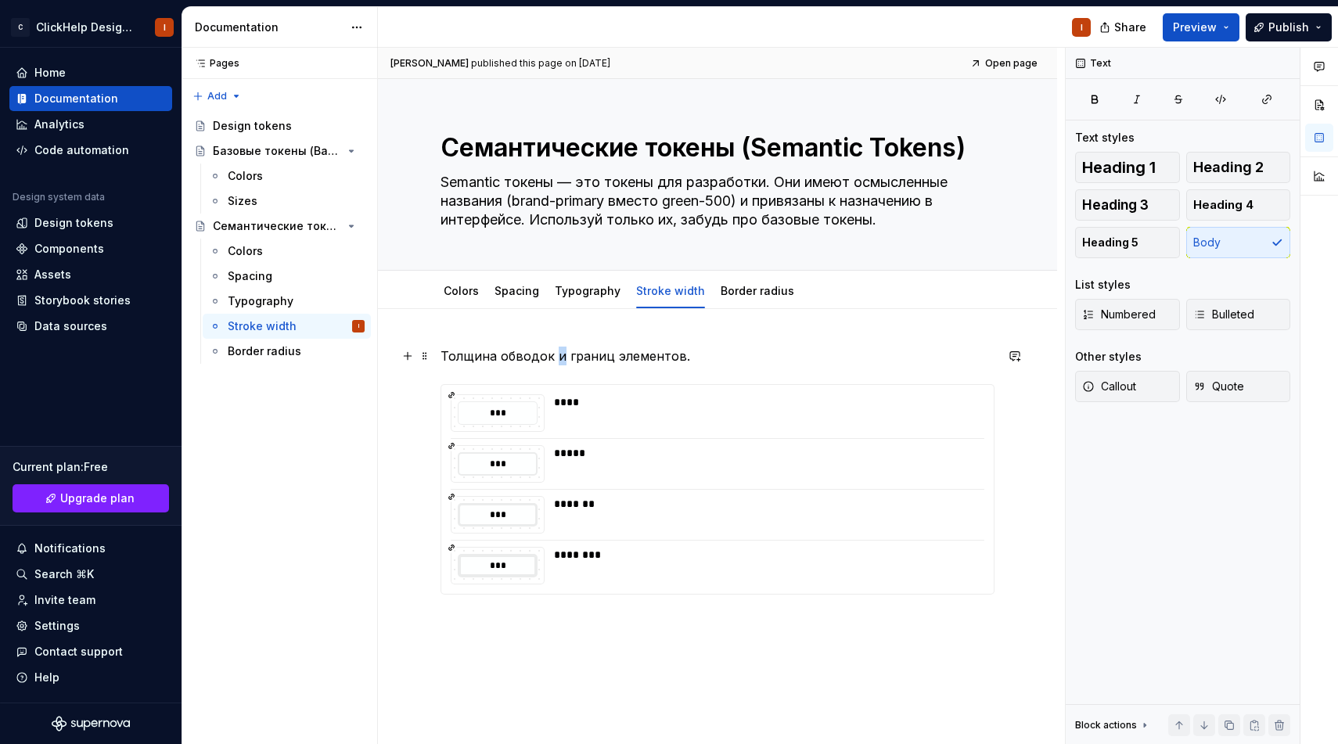
click at [555, 357] on p "Толщина обводок и границ элементов." at bounding box center [717, 356] width 554 height 19
click at [735, 267] on div at bounding box center [718, 268] width 110 height 3
click at [732, 288] on link "Border radius" at bounding box center [757, 290] width 74 height 13
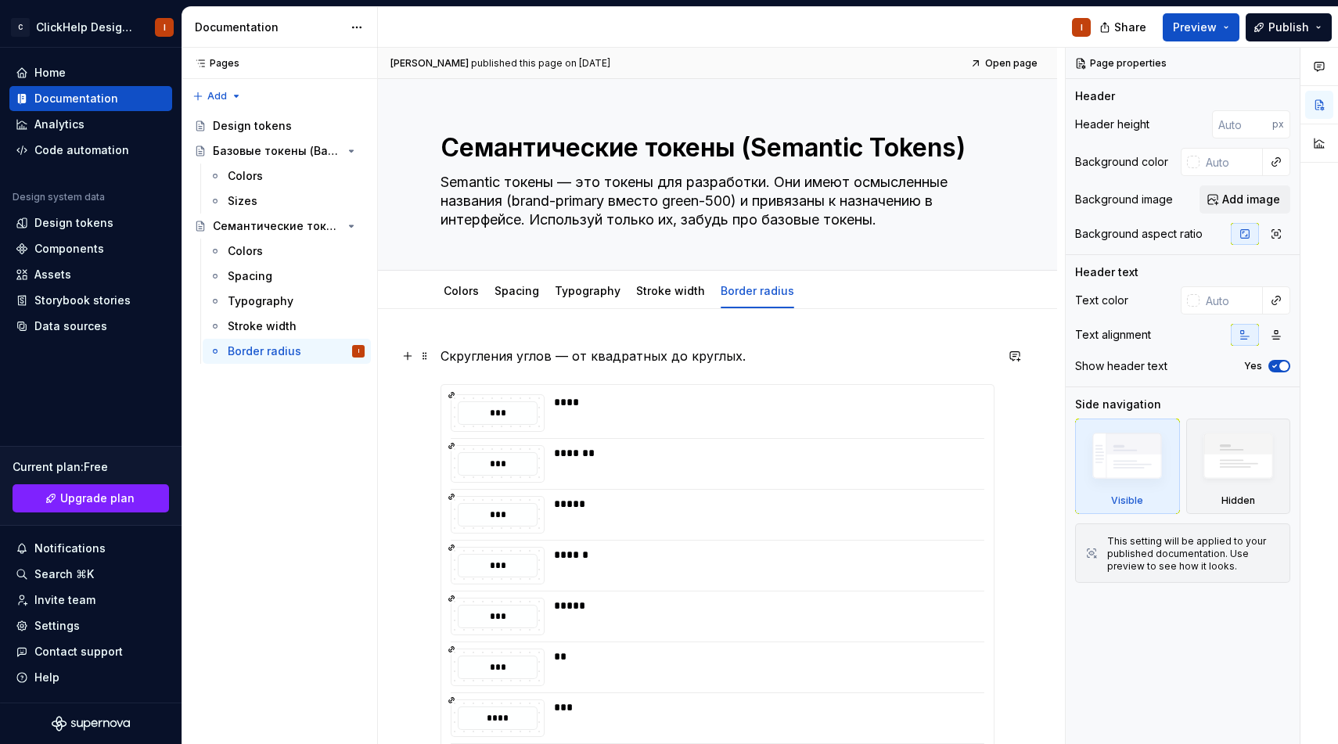
click at [605, 361] on p "Скругления углов — от квадратных до круглых." at bounding box center [717, 356] width 554 height 19
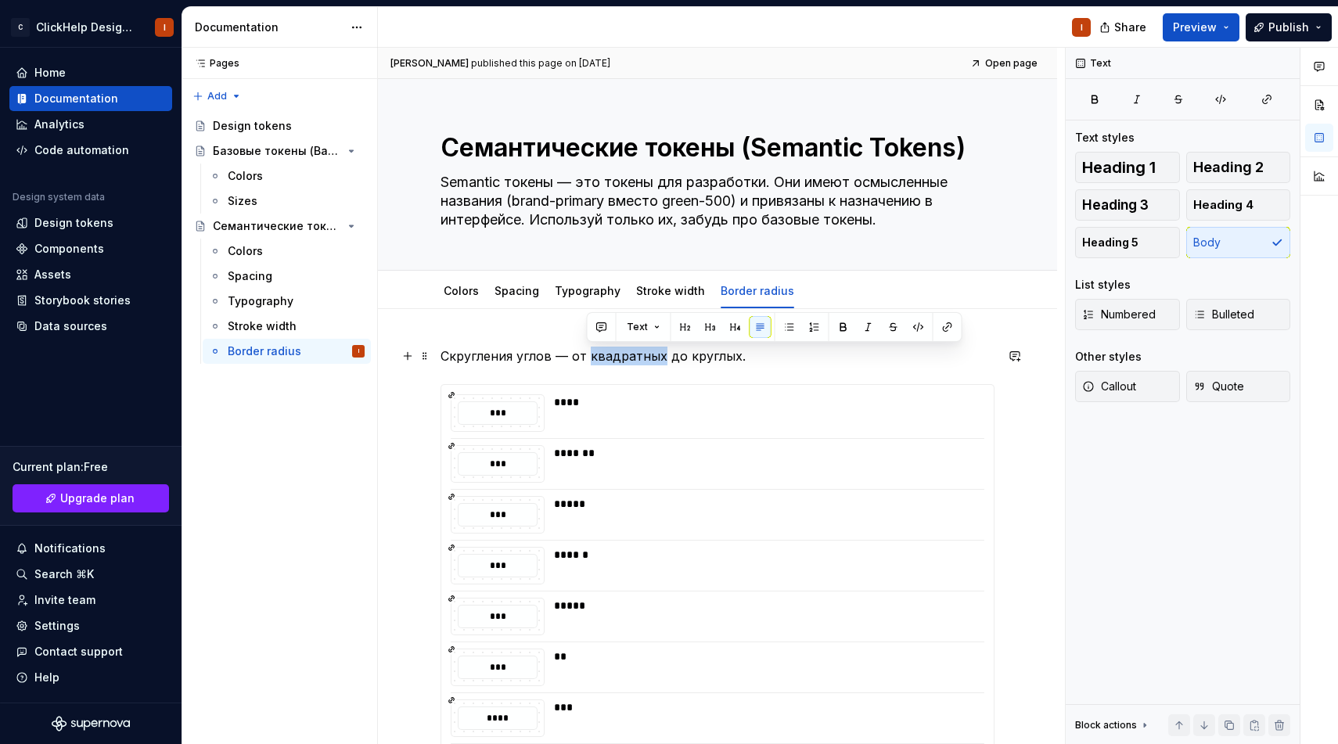
click at [605, 361] on p "Скругления углов — от квадратных до круглых." at bounding box center [717, 356] width 554 height 19
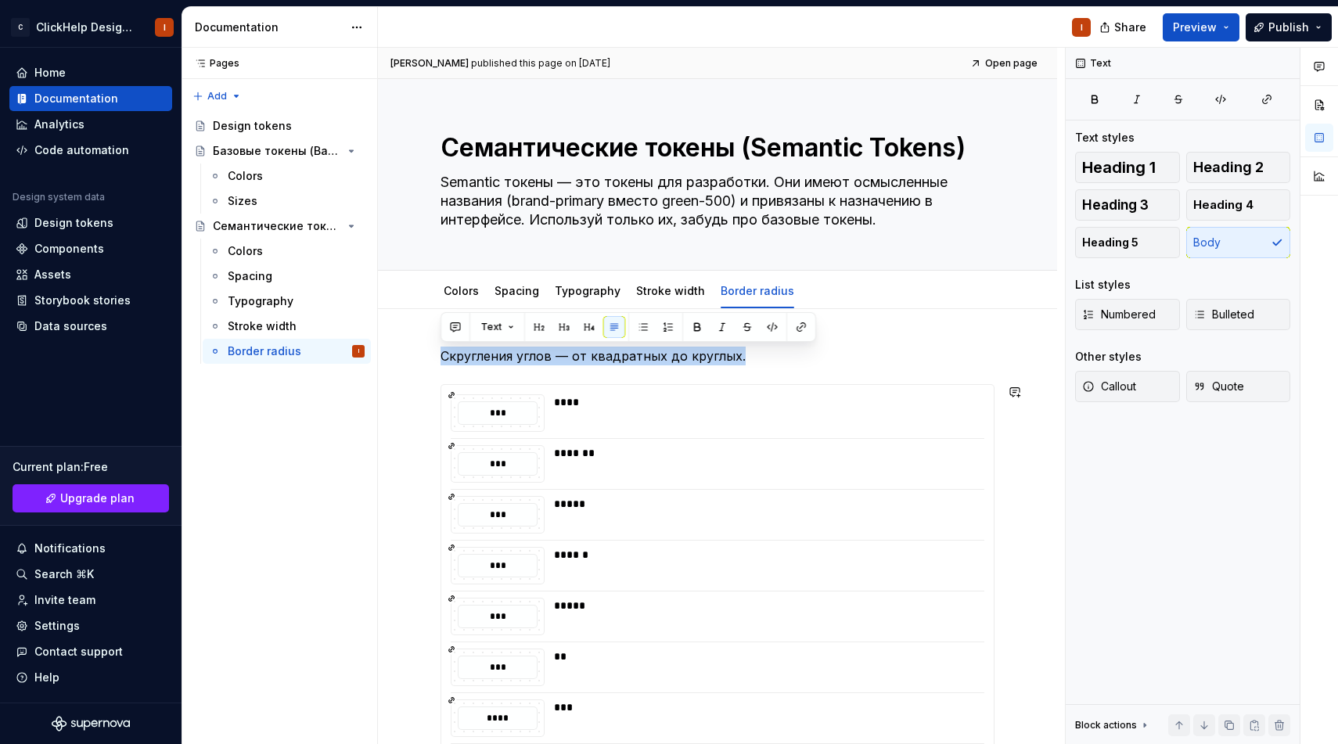
type textarea "*"
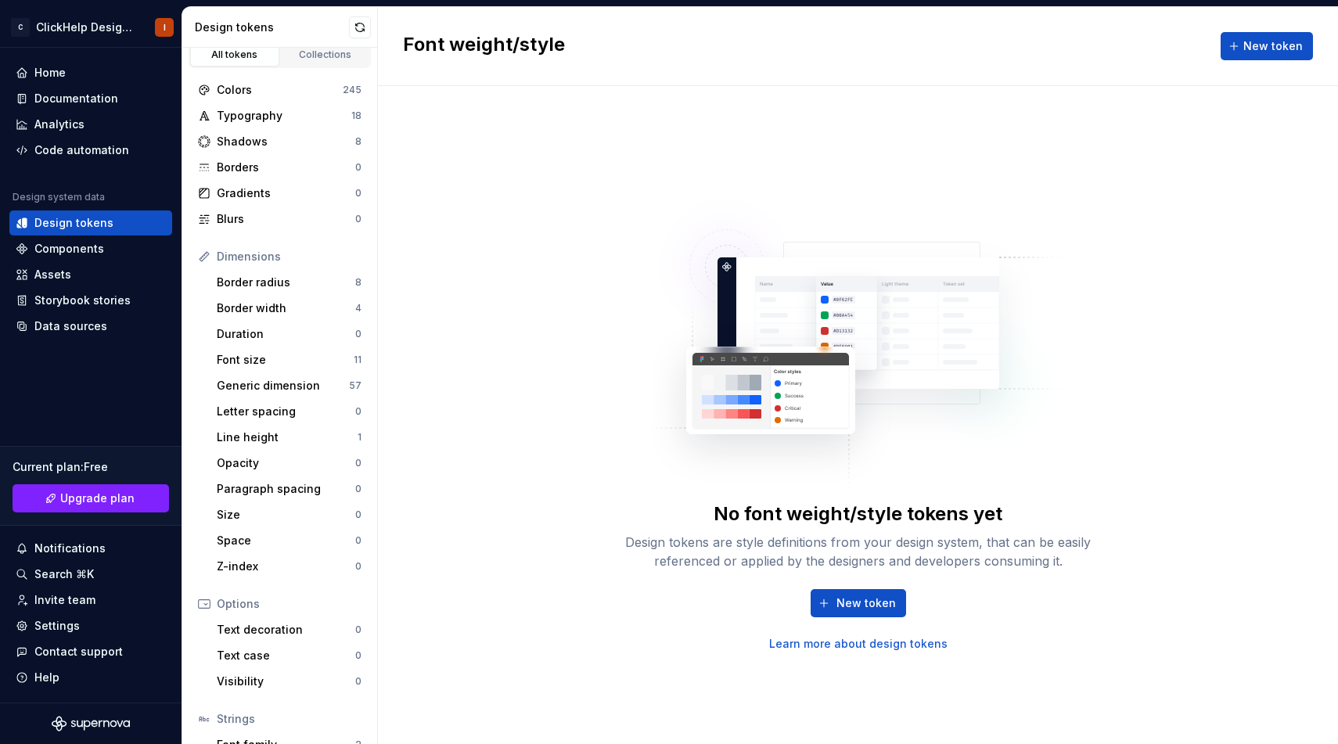
scroll to position [14, 0]
click at [283, 364] on div "Font size" at bounding box center [285, 358] width 137 height 16
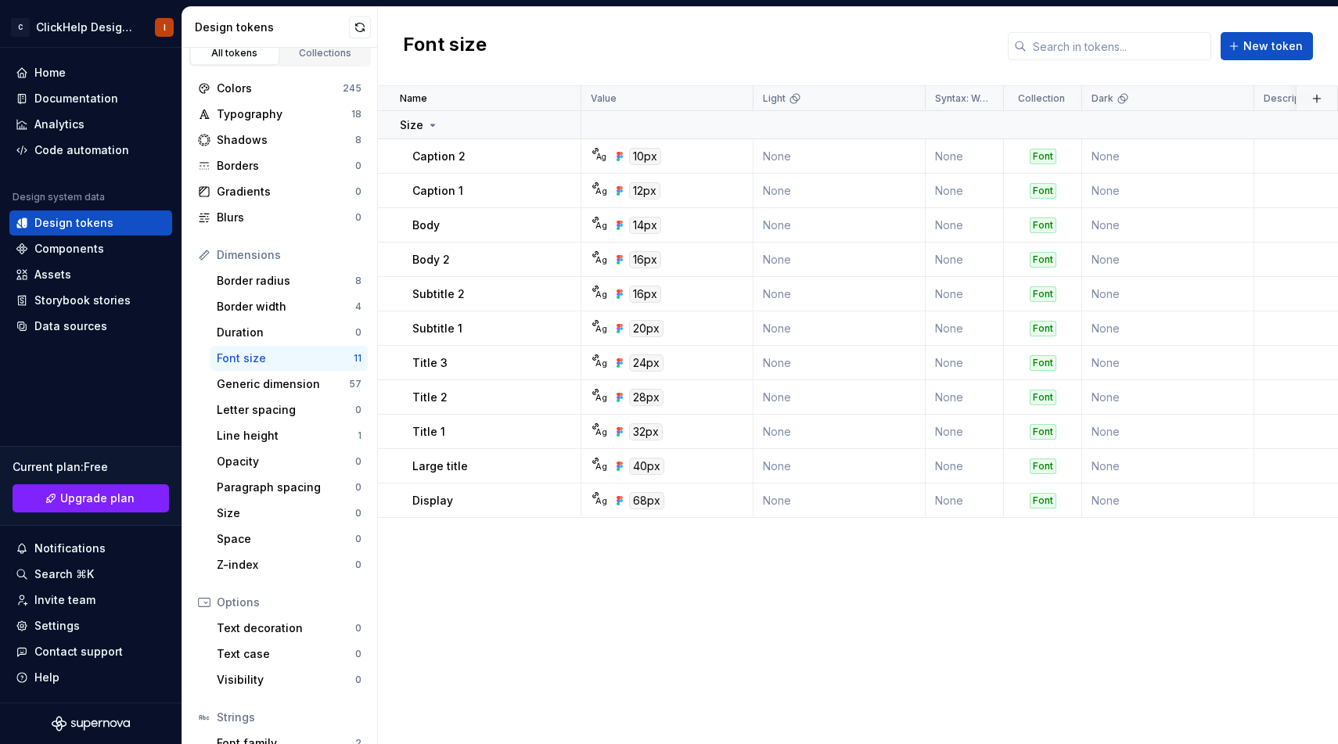
scroll to position [113, 0]
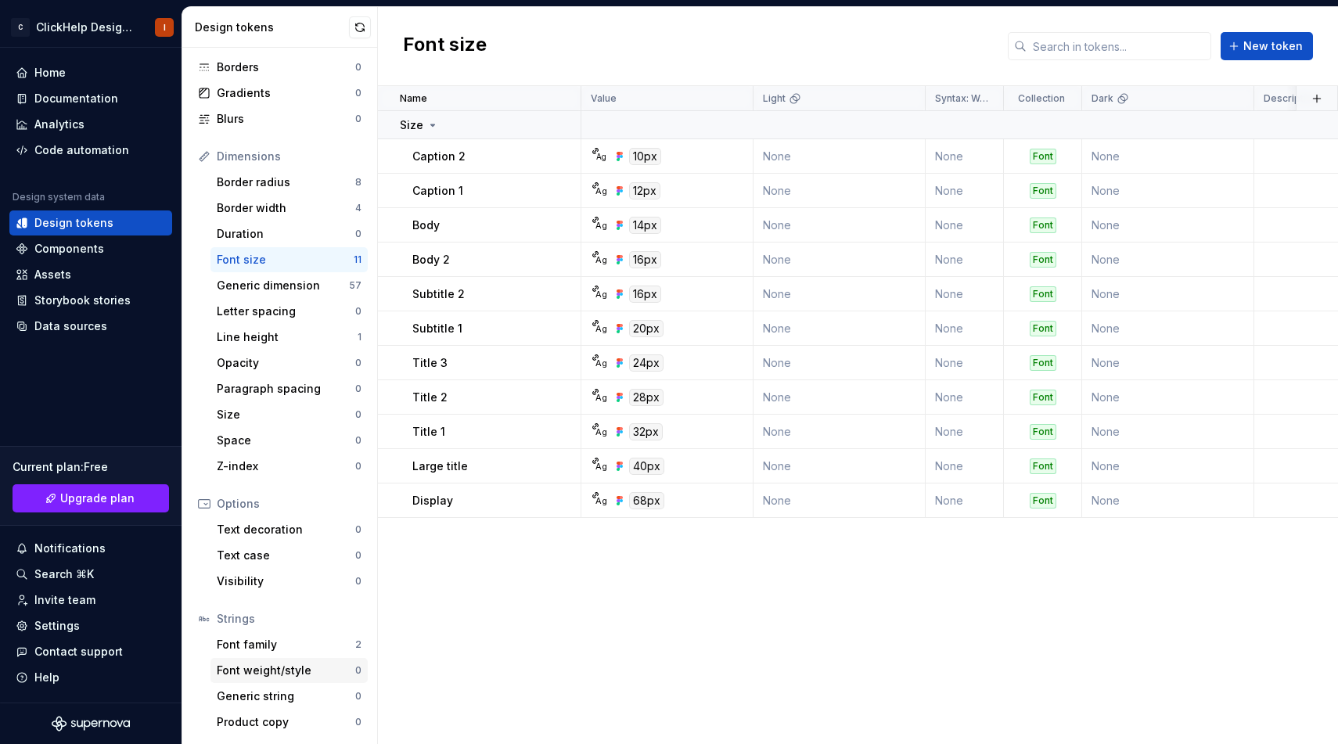
click at [299, 665] on div "Font weight/style" at bounding box center [286, 671] width 138 height 16
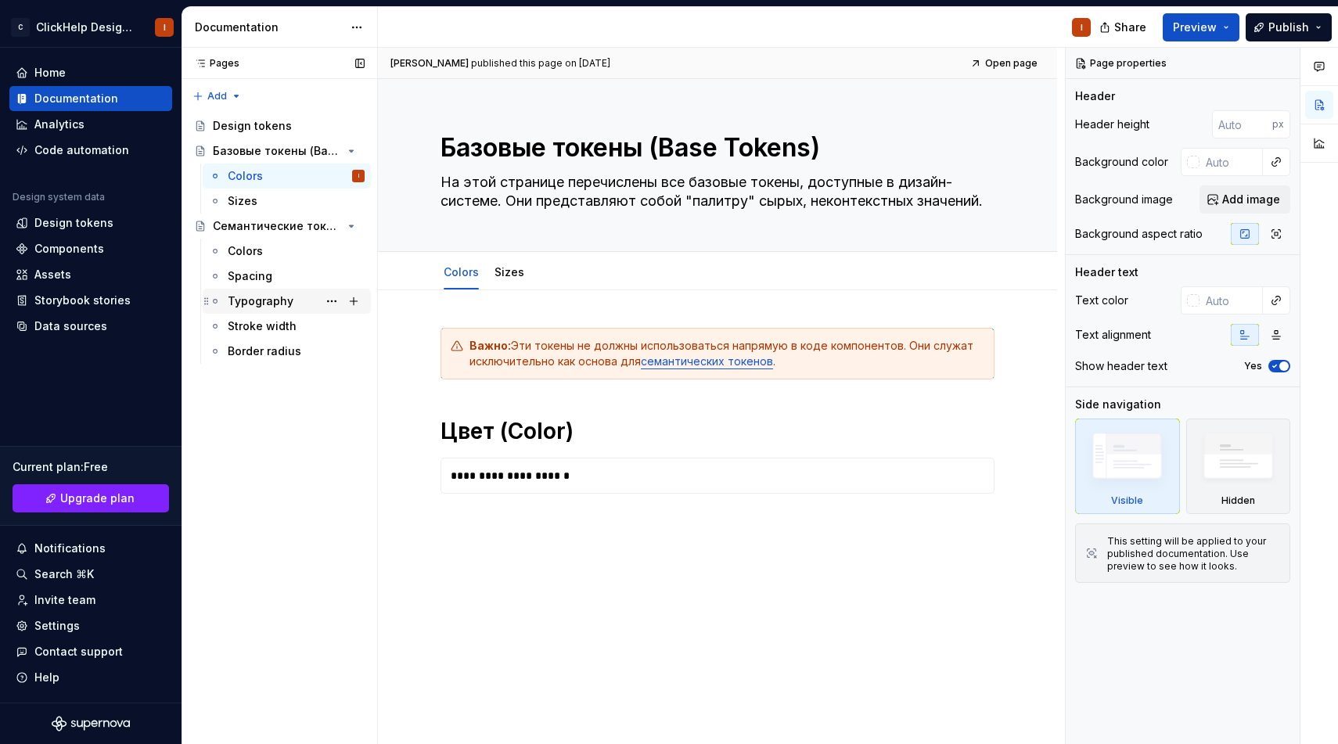
click at [285, 301] on div "Typography" at bounding box center [261, 301] width 66 height 16
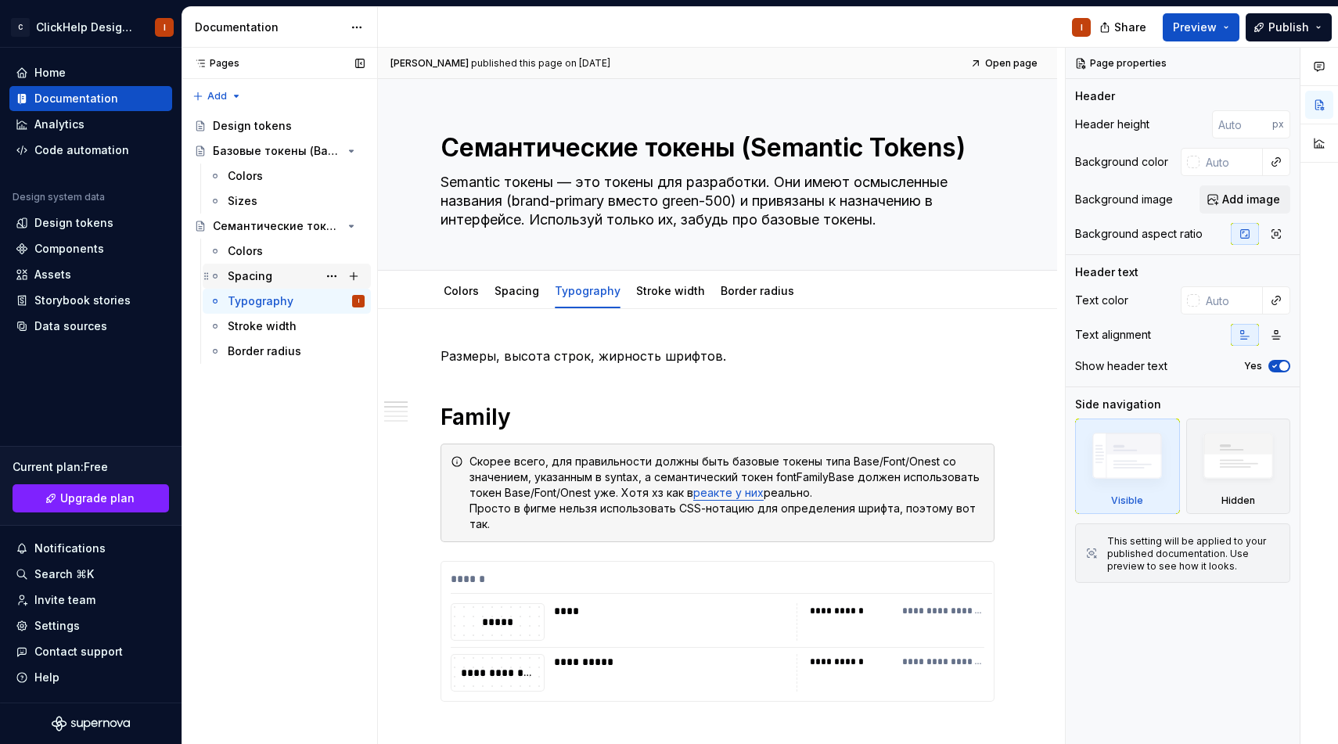
click at [310, 276] on div "Spacing" at bounding box center [296, 276] width 137 height 22
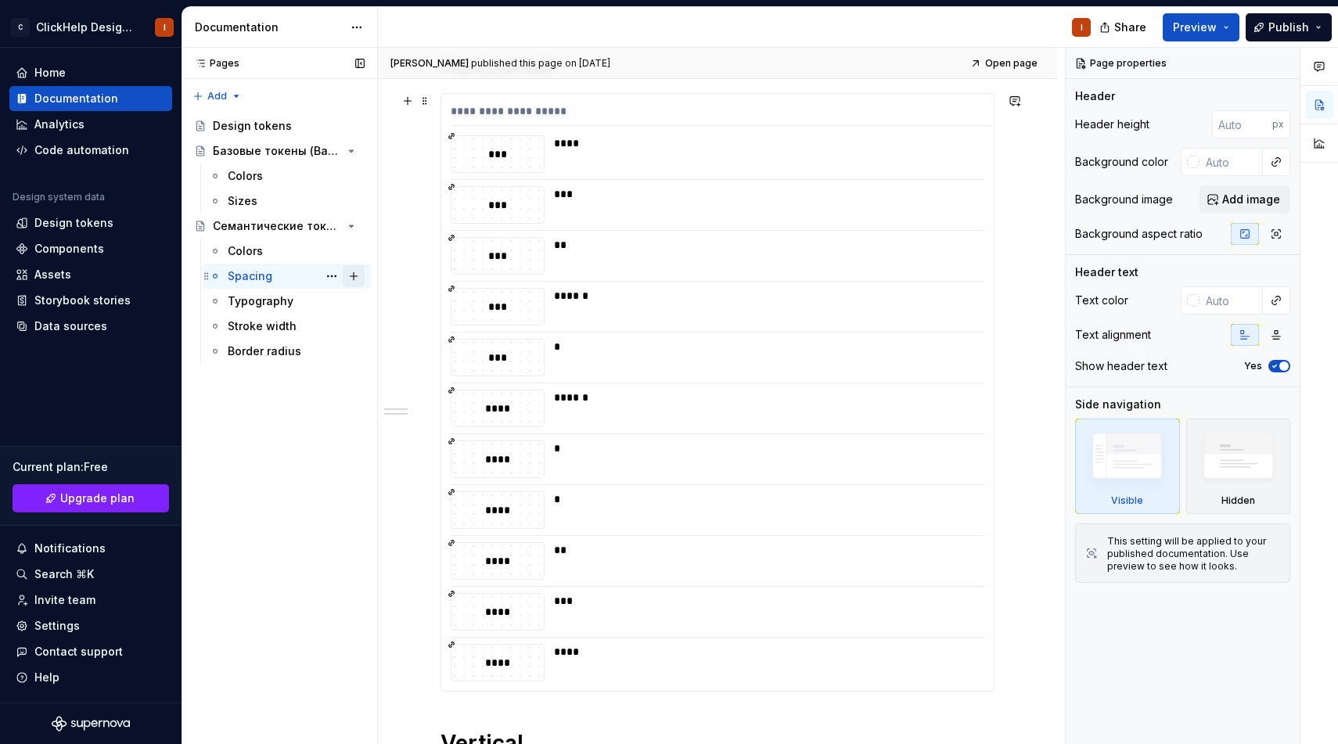
scroll to position [352, 0]
click at [539, 107] on div "**********" at bounding box center [721, 113] width 541 height 23
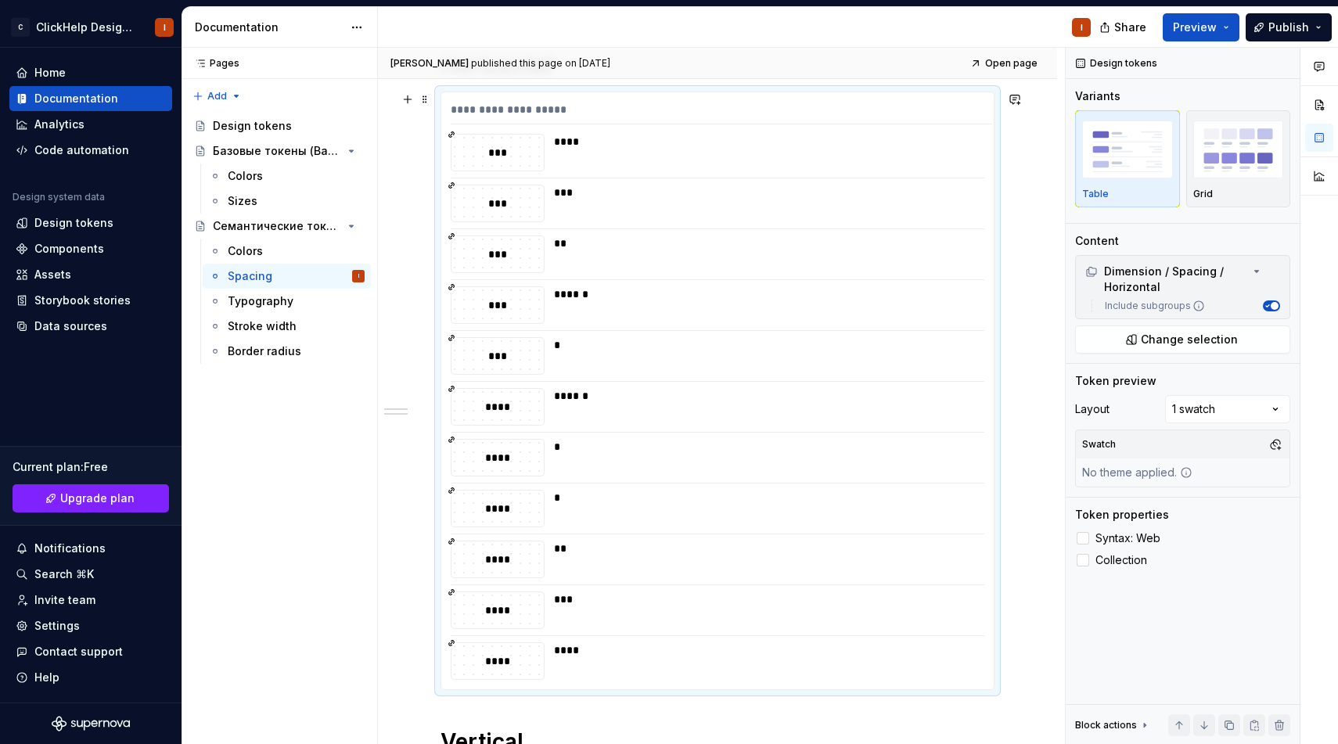
scroll to position [0, 0]
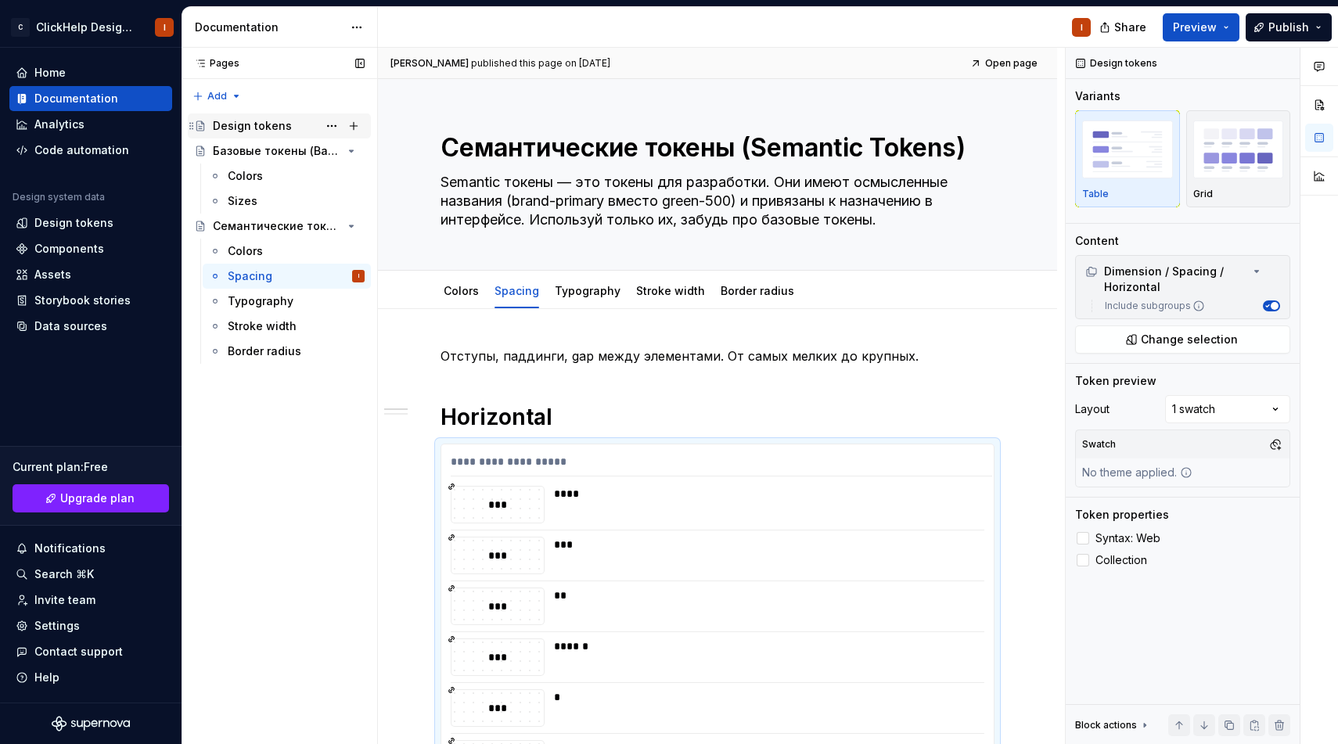
click at [246, 118] on div "Design tokens" at bounding box center [252, 126] width 79 height 16
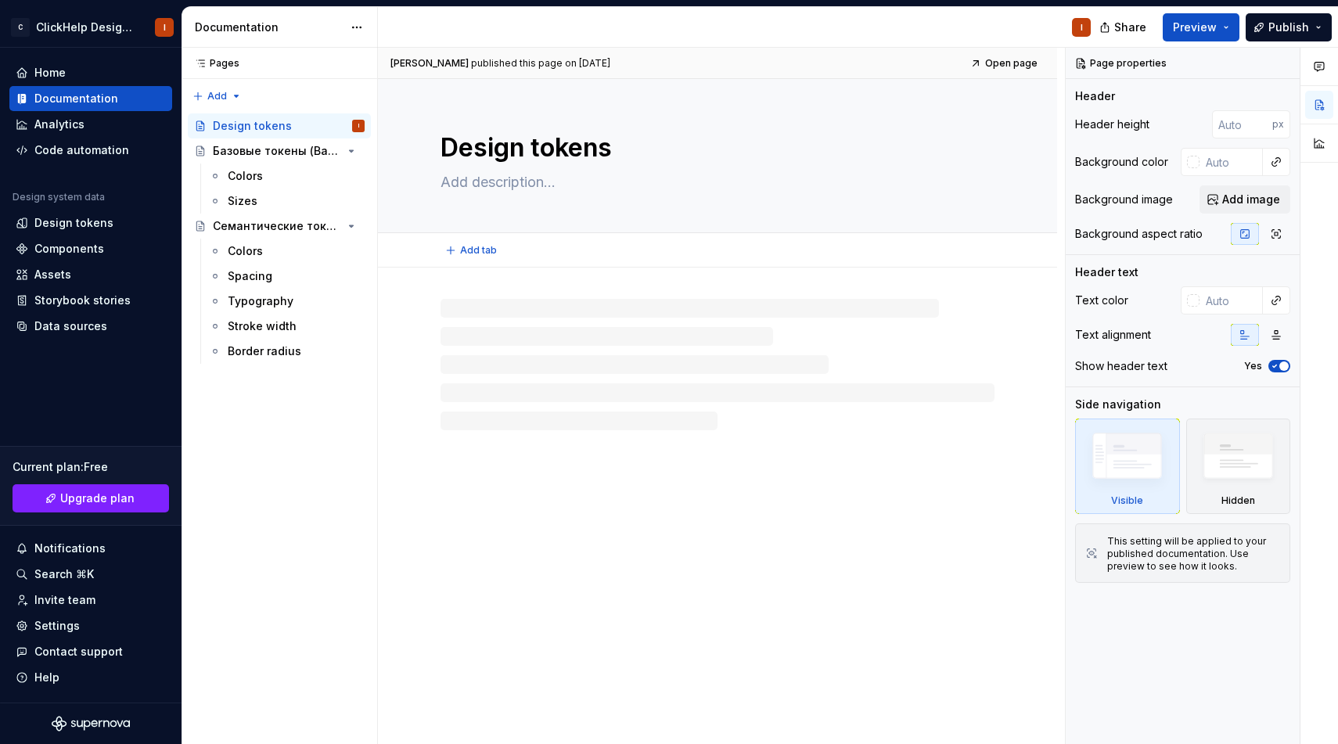
click at [549, 156] on textarea "Design tokens" at bounding box center [714, 148] width 554 height 38
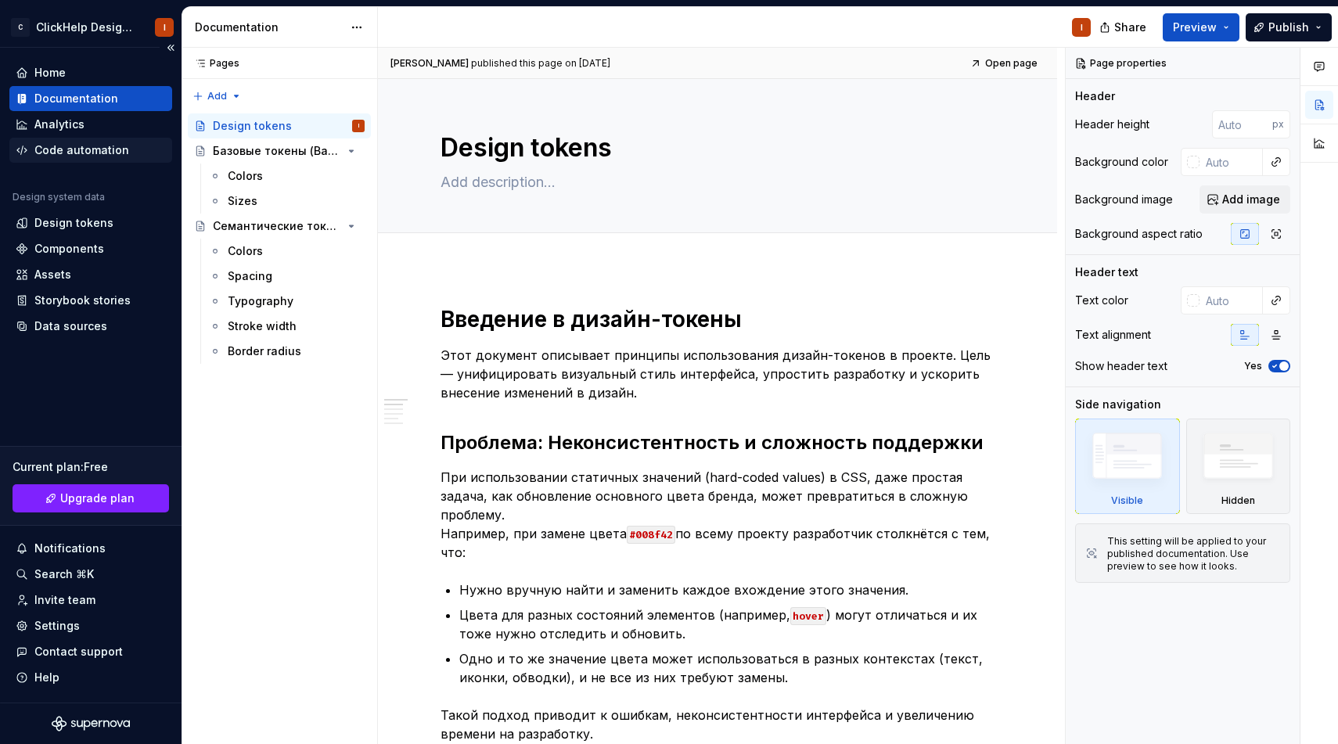
click at [102, 151] on div "Code automation" at bounding box center [81, 150] width 95 height 16
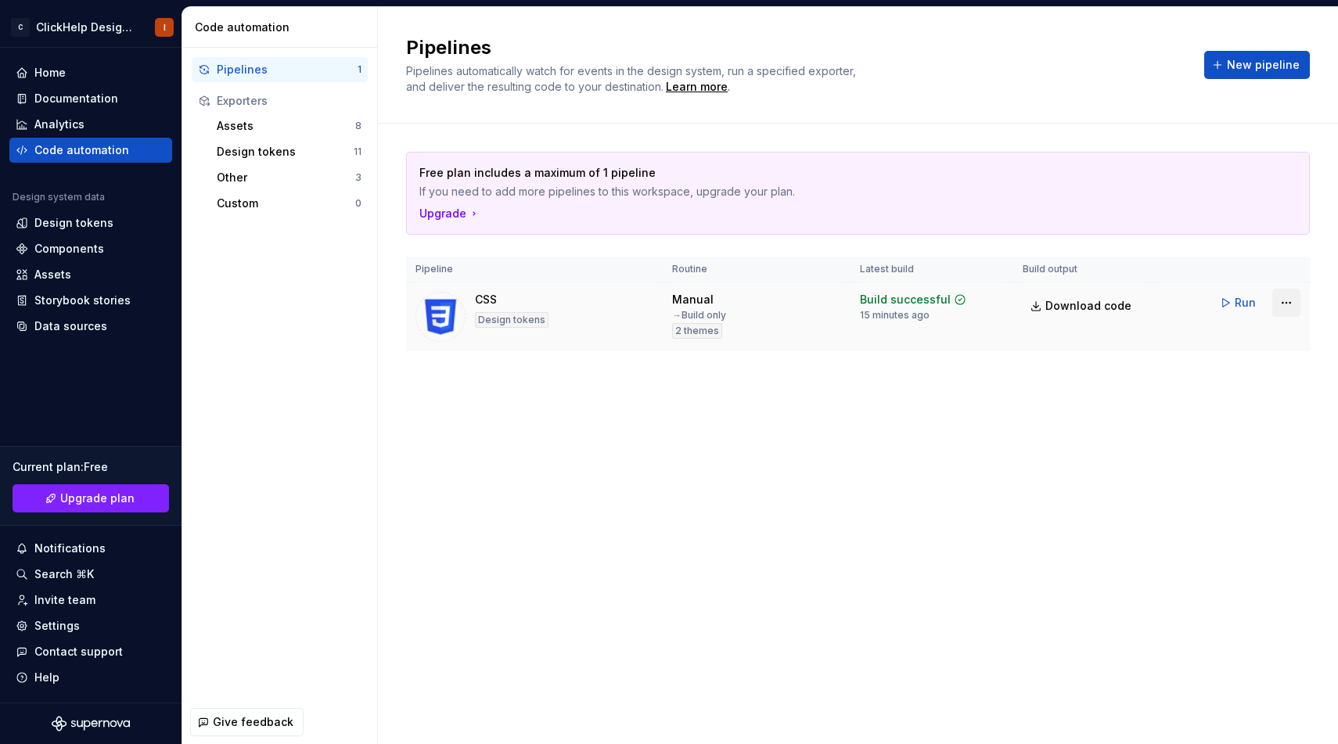
click at [1298, 300] on html "C ClickHelp Design System I Home Documentation Analytics Code automation Design…" at bounding box center [669, 372] width 1338 height 744
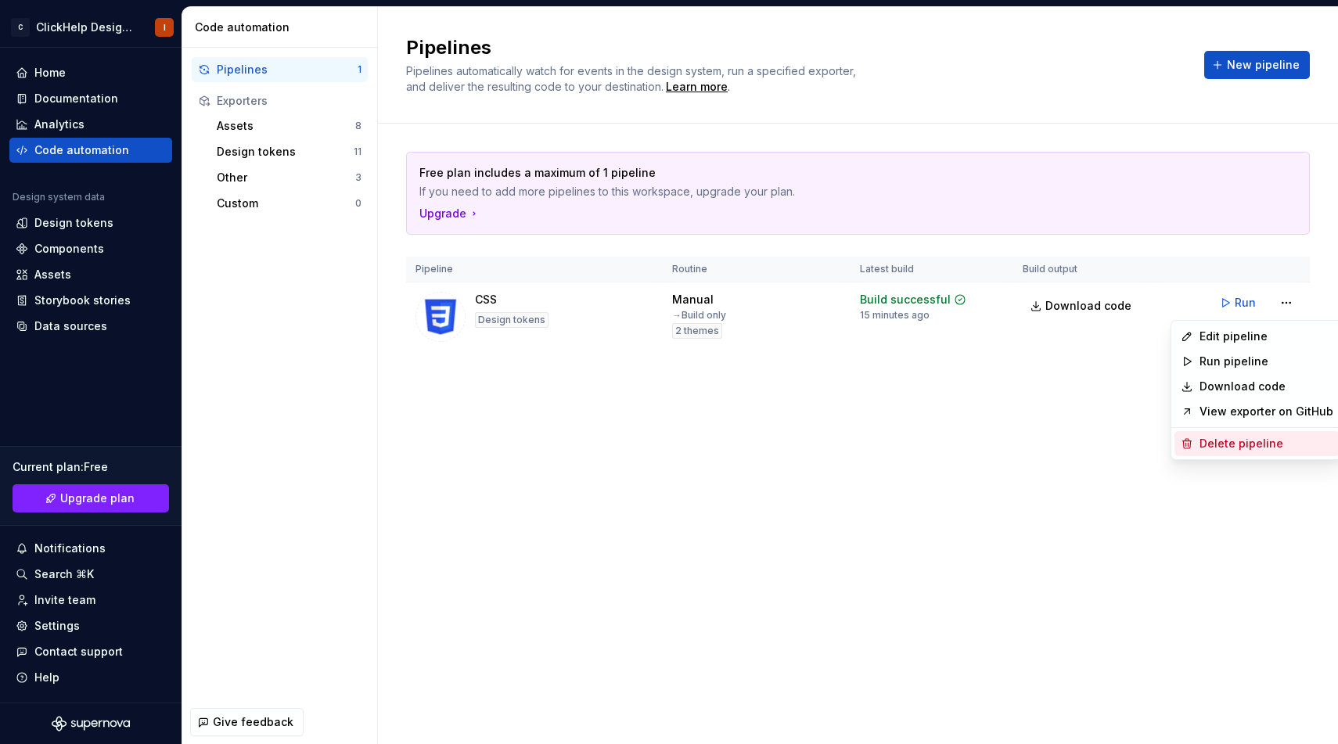
click at [1226, 436] on div "Delete pipeline" at bounding box center [1266, 444] width 134 height 16
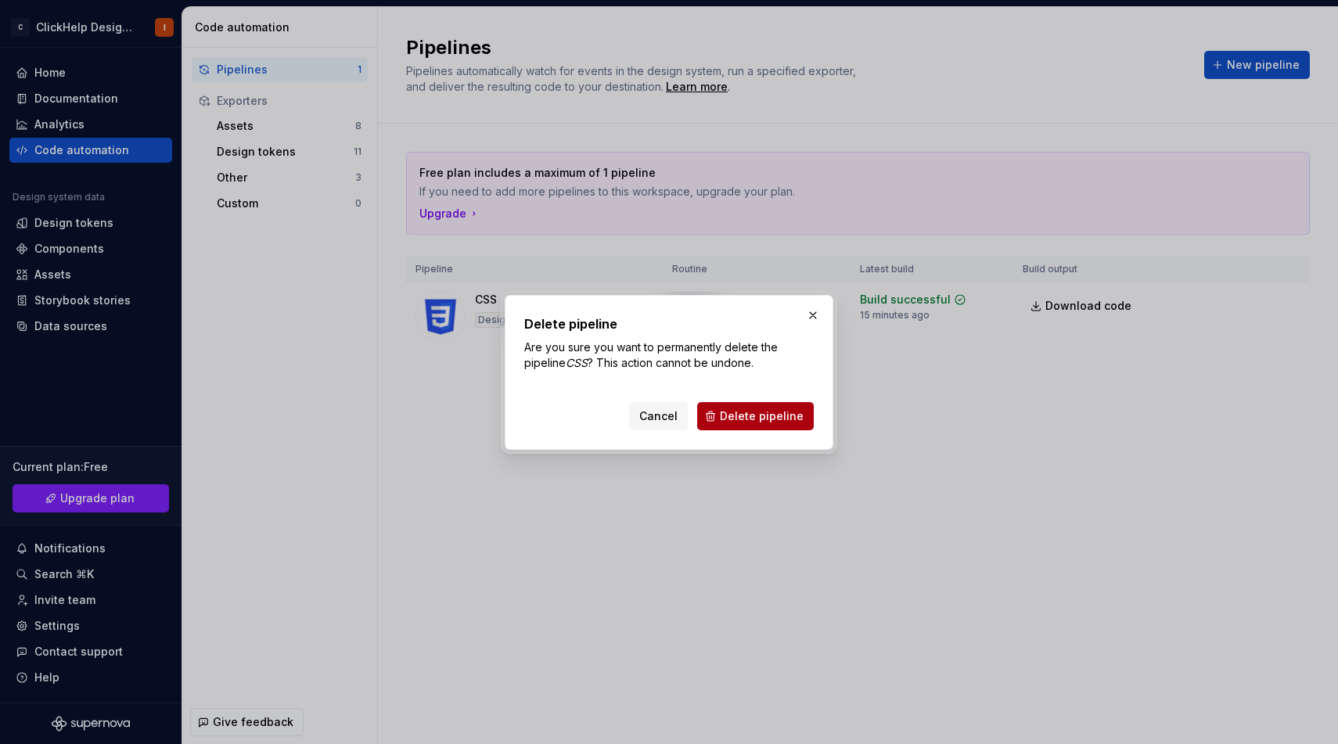
click at [778, 419] on span "Delete pipeline" at bounding box center [762, 416] width 84 height 16
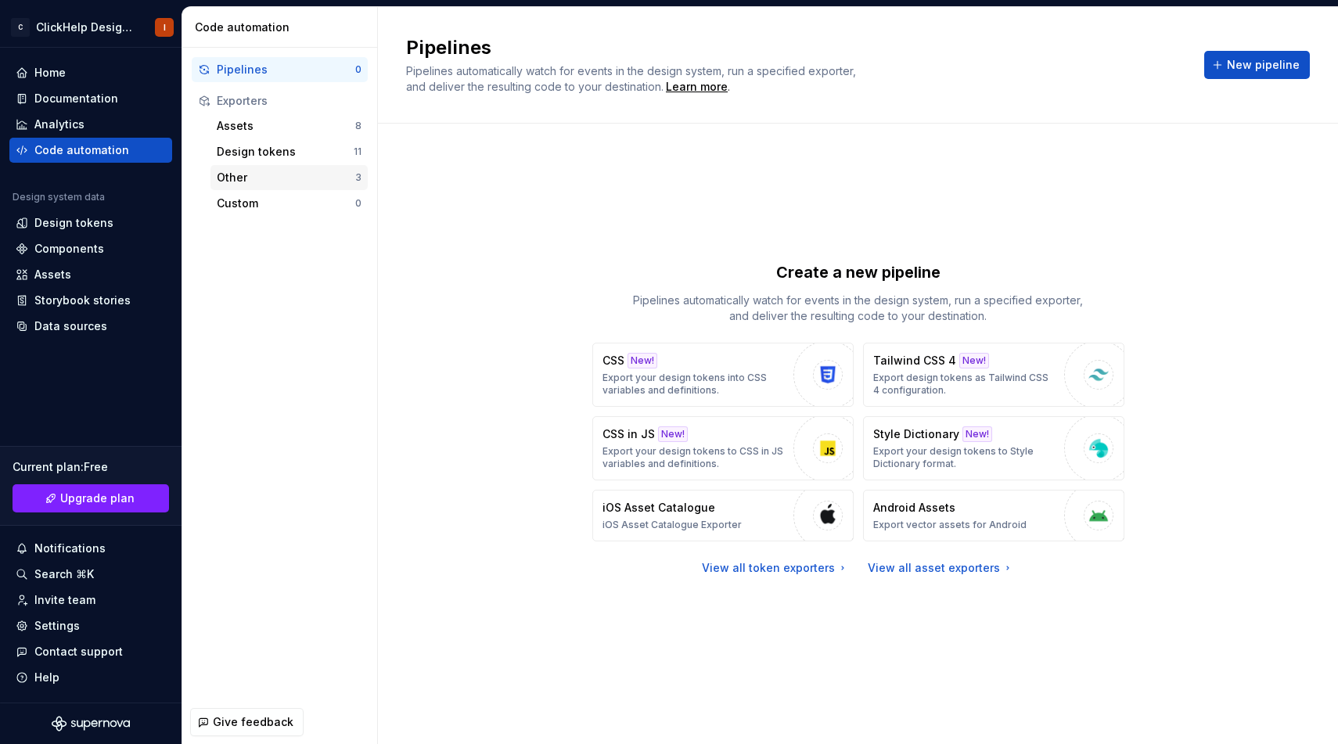
click at [301, 175] on div "Other" at bounding box center [286, 178] width 138 height 16
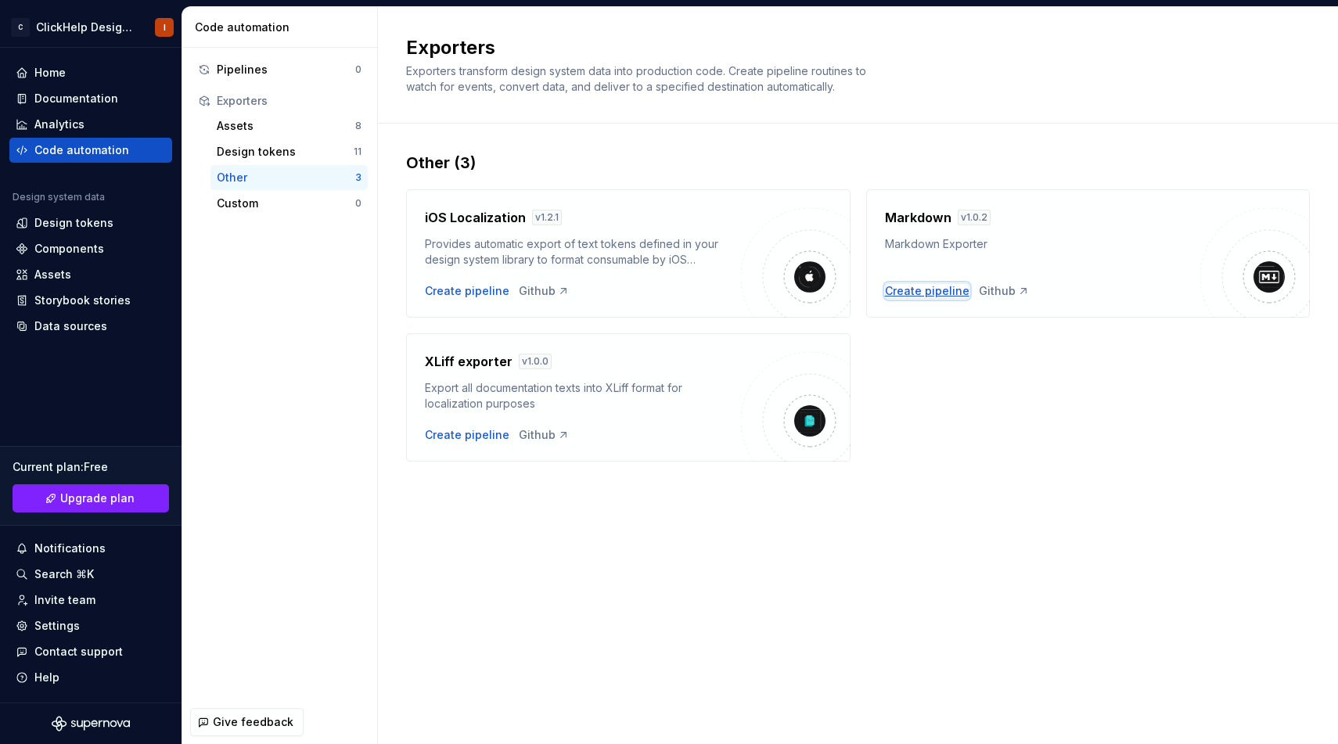
click at [916, 293] on div "Create pipeline" at bounding box center [927, 291] width 84 height 16
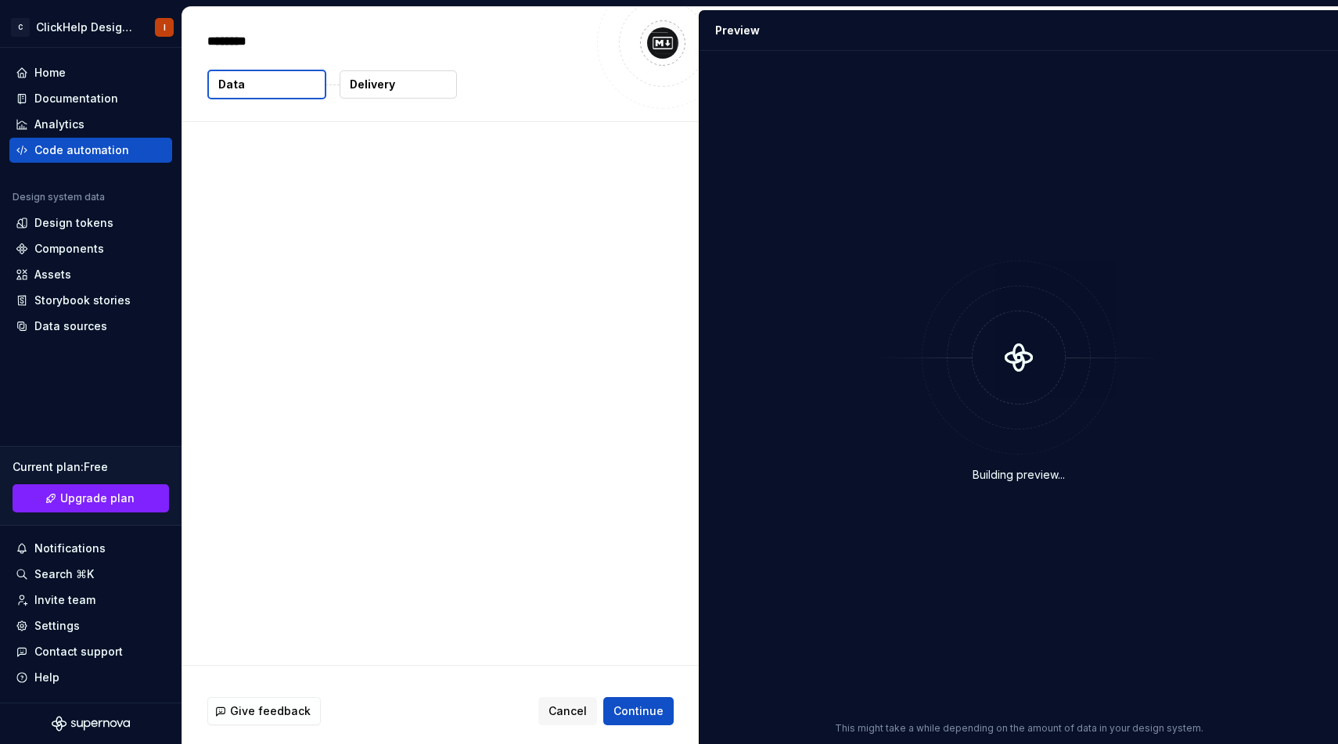
type textarea "*"
